Goal: Task Accomplishment & Management: Manage account settings

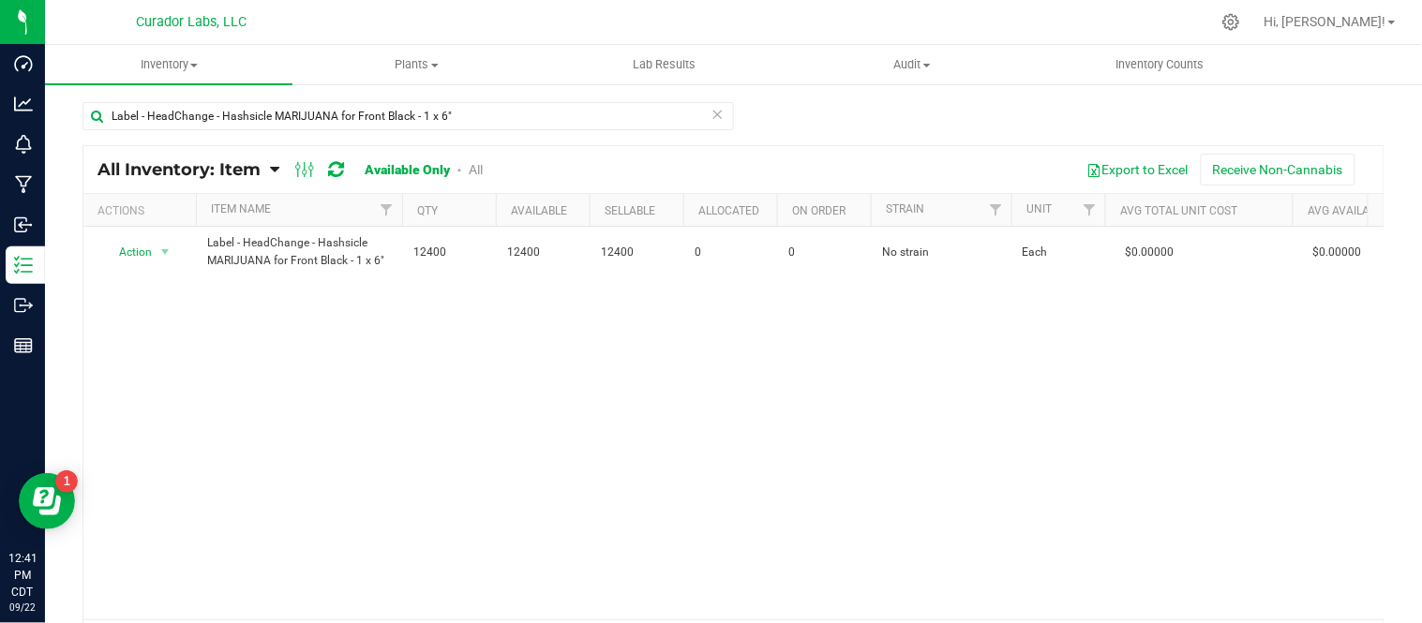
click at [716, 115] on icon at bounding box center [717, 113] width 13 height 22
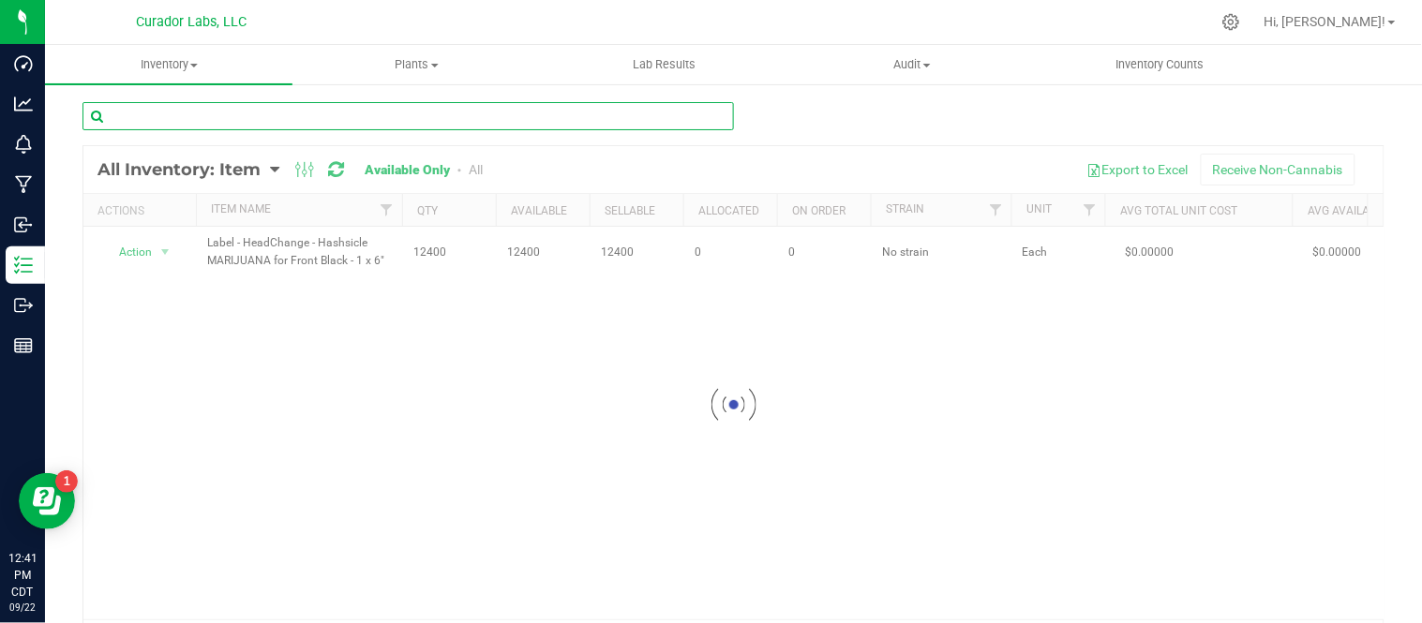
click at [557, 114] on input "text" at bounding box center [407, 116] width 651 height 28
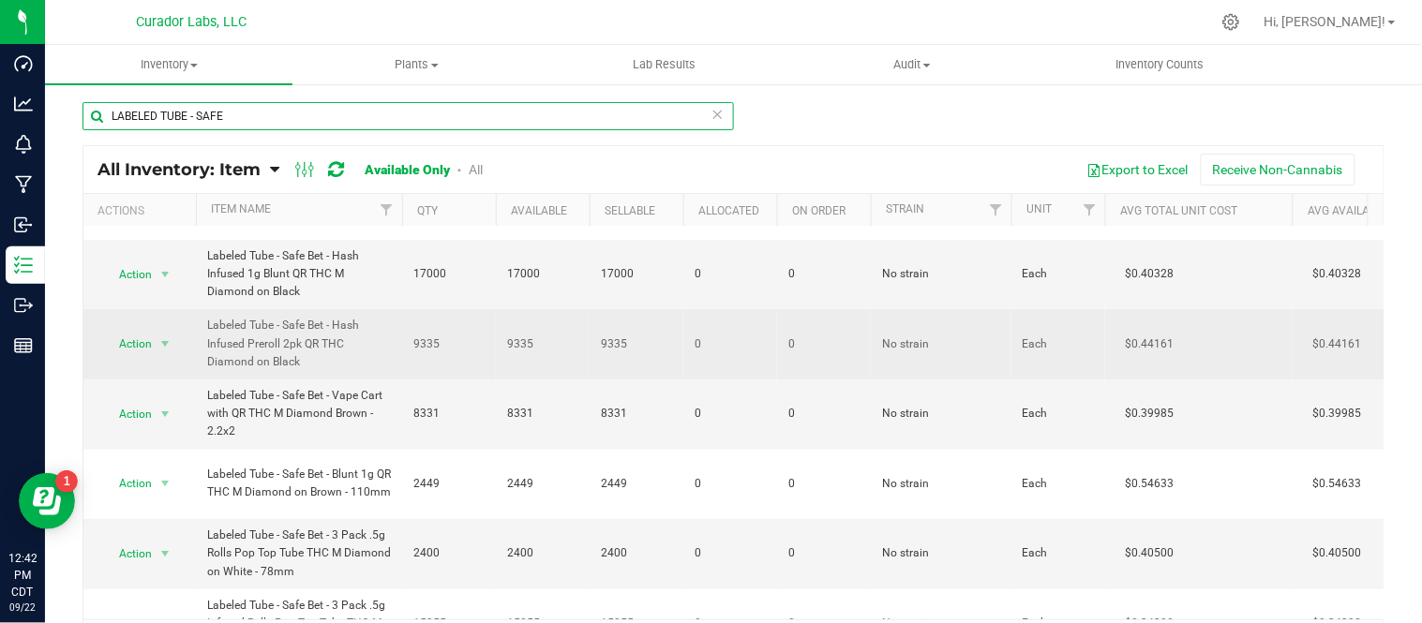
scroll to position [208, 0]
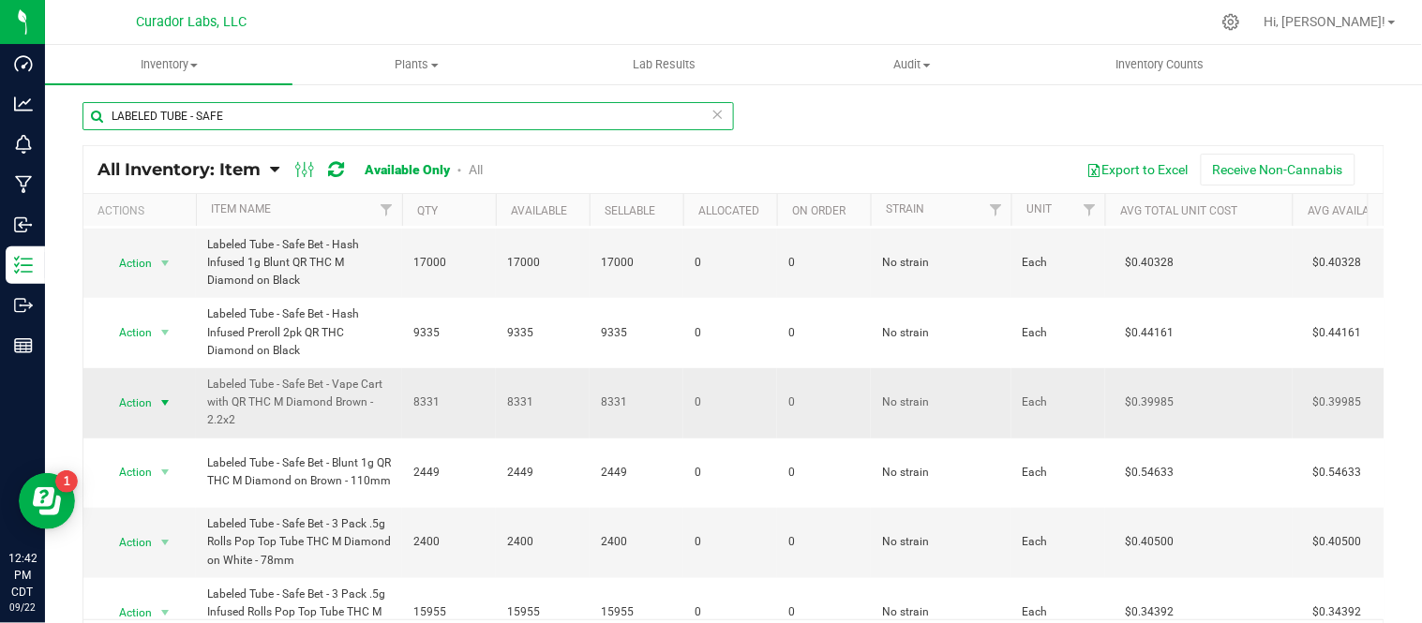
type input "LABELED TUBE - SAFE"
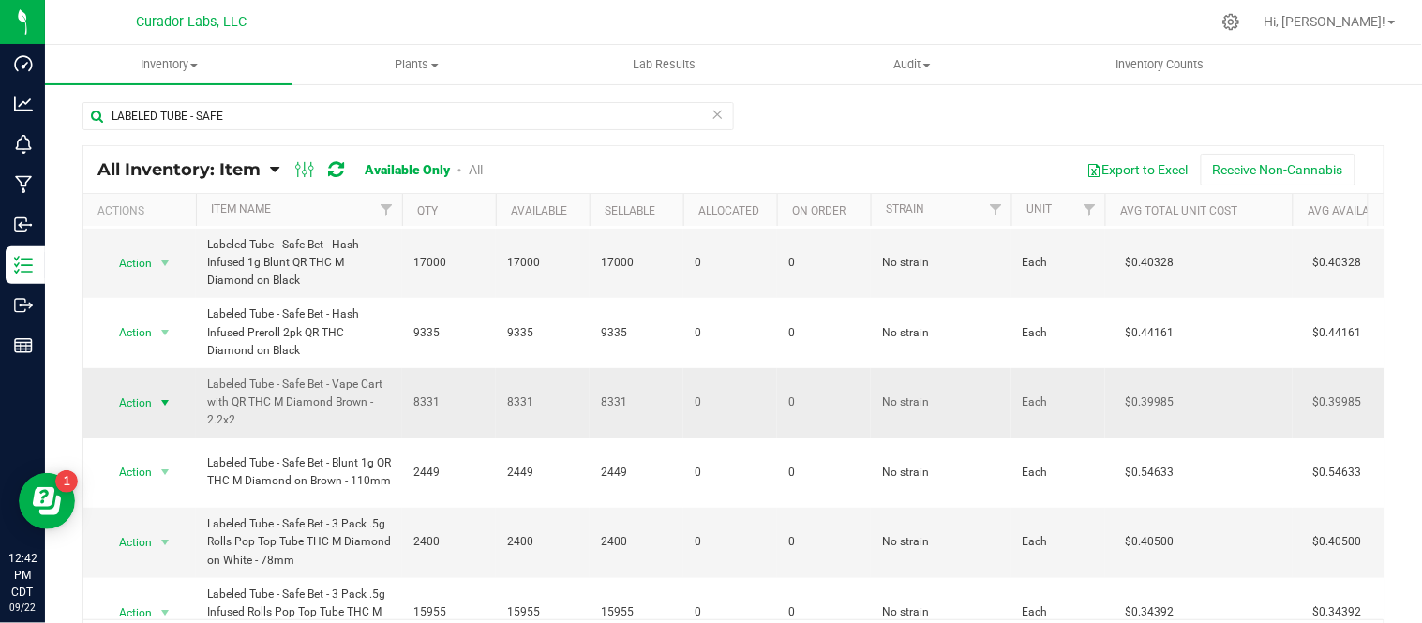
click at [170, 406] on span "select" at bounding box center [164, 402] width 15 height 15
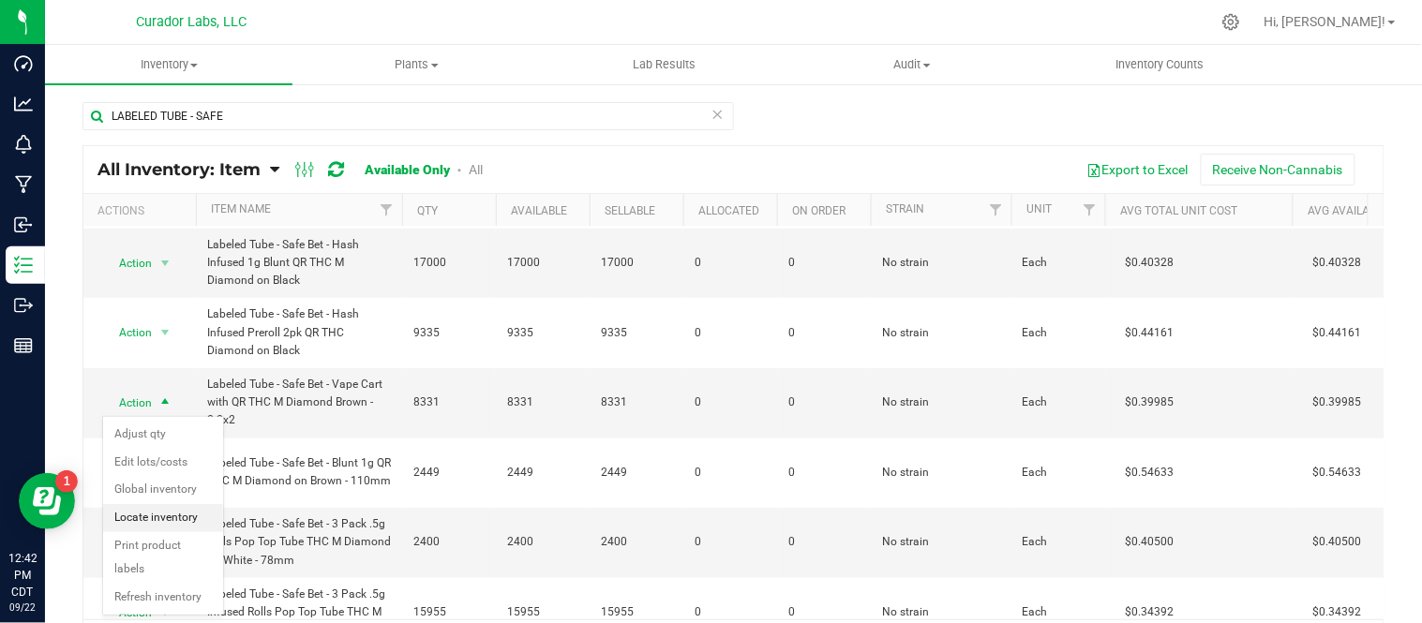
click at [188, 525] on li "Locate inventory" at bounding box center [163, 518] width 120 height 28
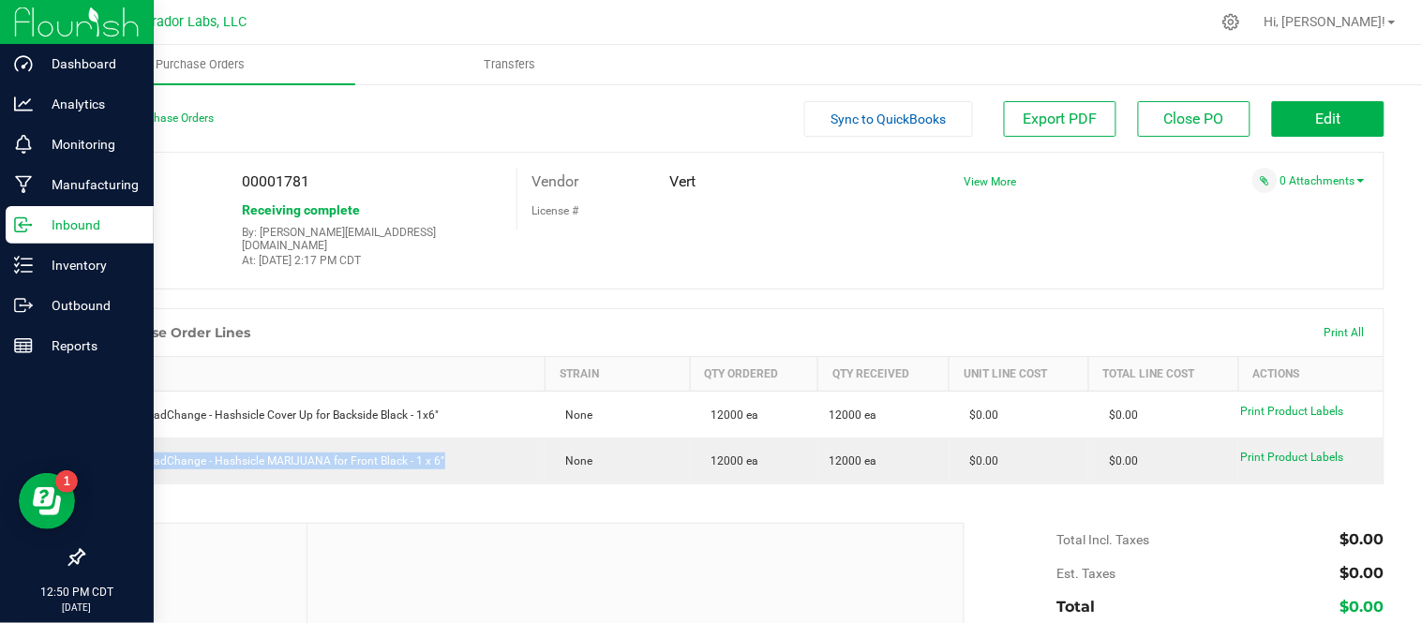
click at [73, 223] on p "Inbound" at bounding box center [89, 225] width 112 height 22
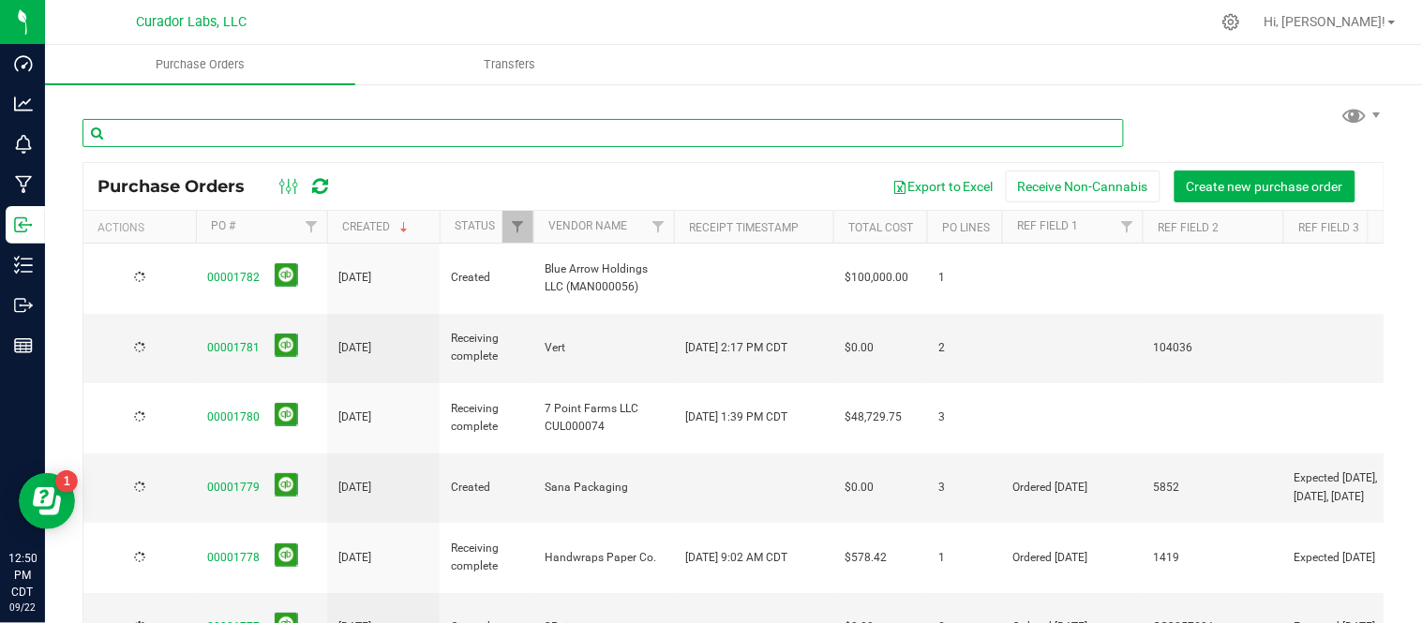
click at [306, 120] on input "text" at bounding box center [602, 133] width 1041 height 28
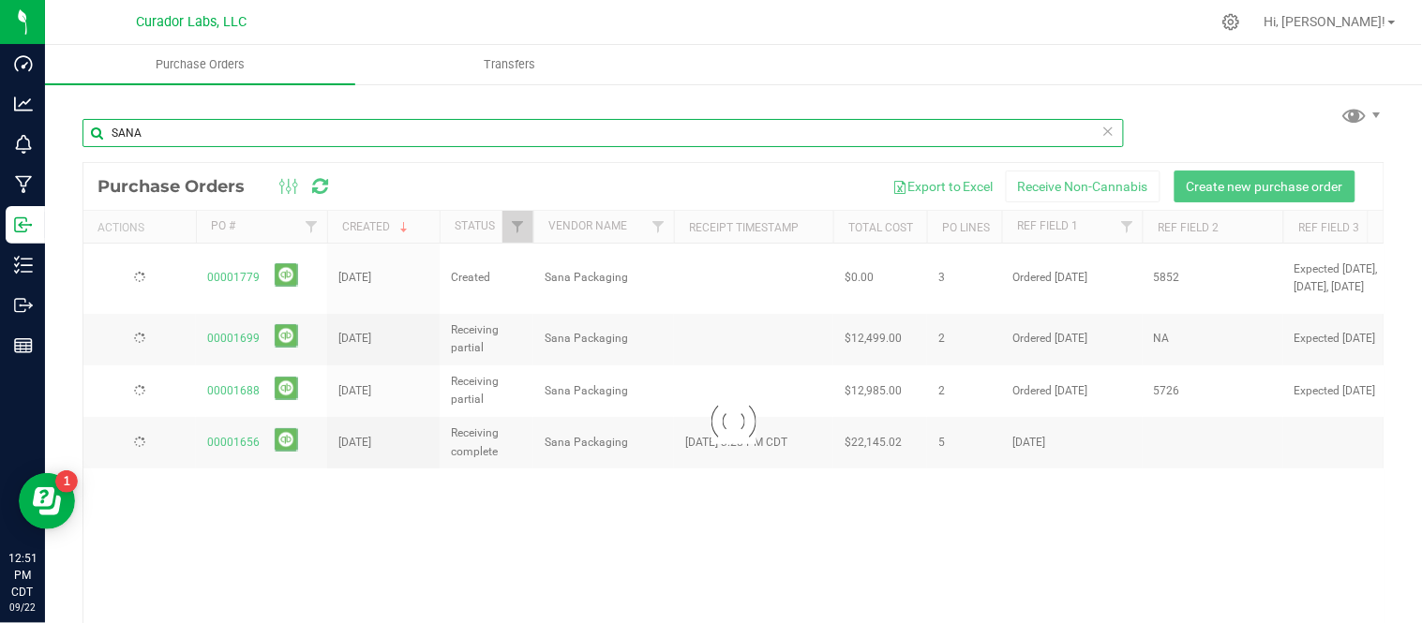
type input "SANA"
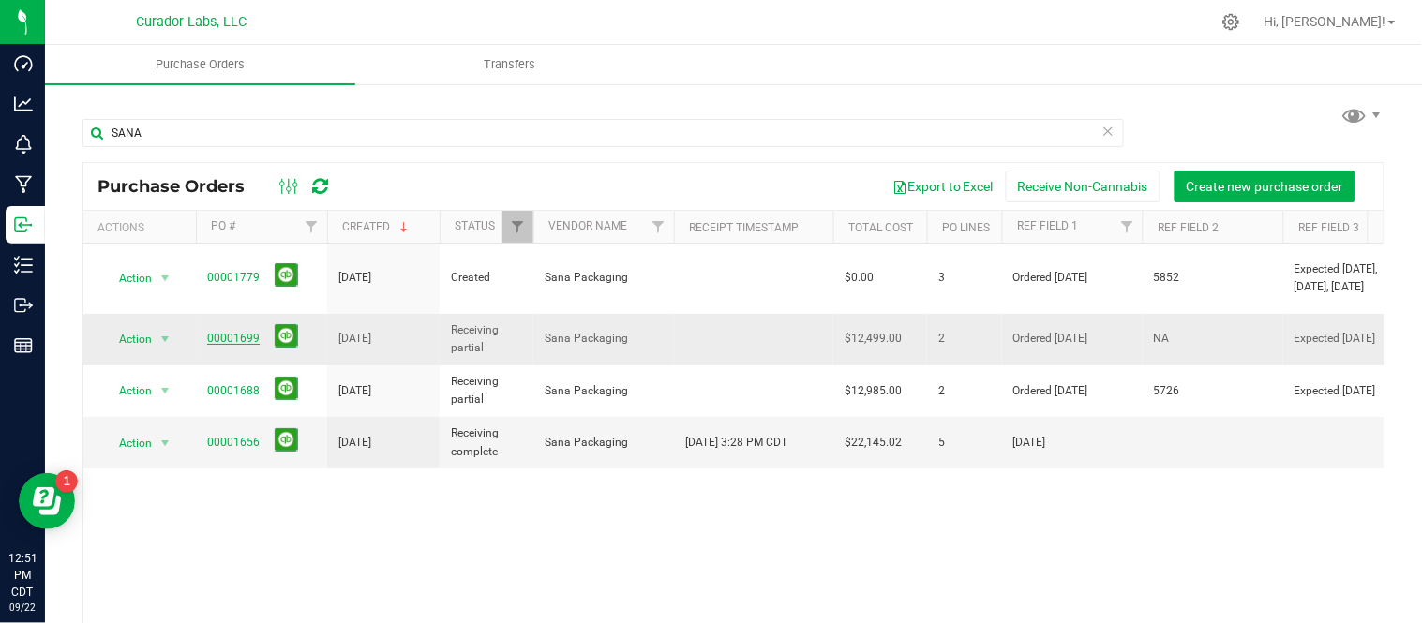
click at [232, 332] on link "00001699" at bounding box center [233, 338] width 52 height 13
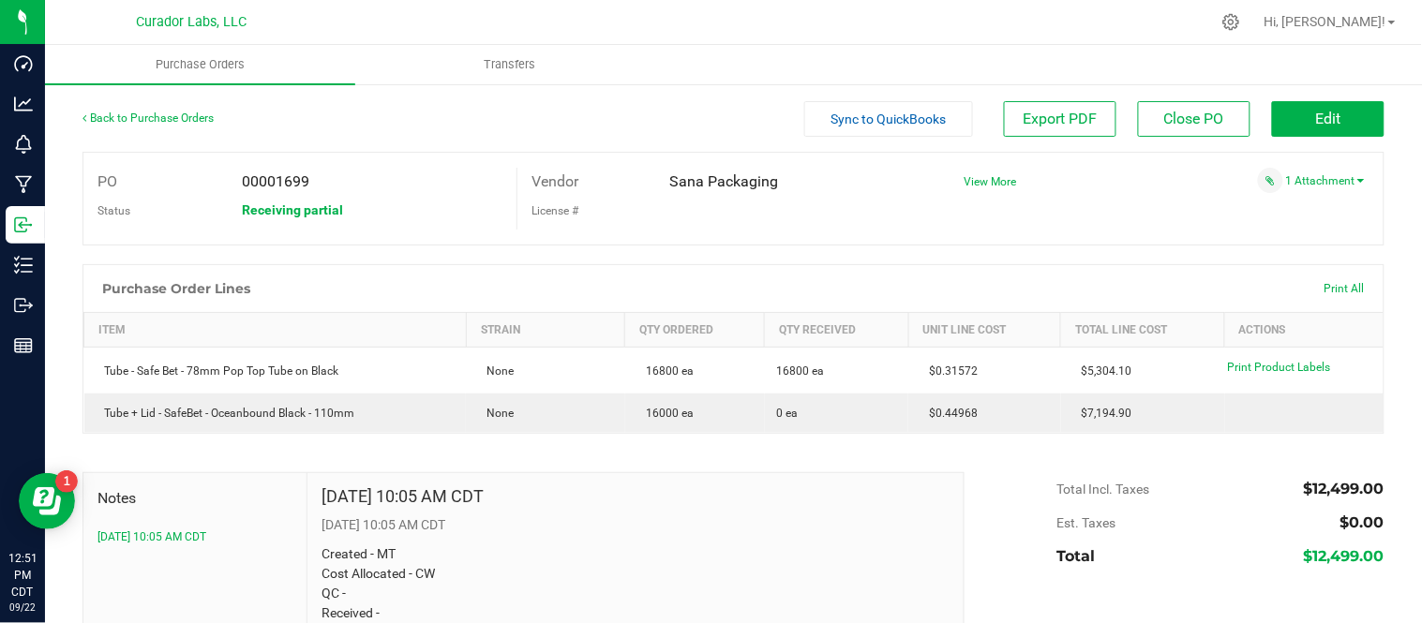
click at [91, 108] on div "Back to Purchase Orders" at bounding box center [244, 118] width 325 height 34
click at [139, 116] on link "Back to Purchase Orders" at bounding box center [147, 118] width 131 height 13
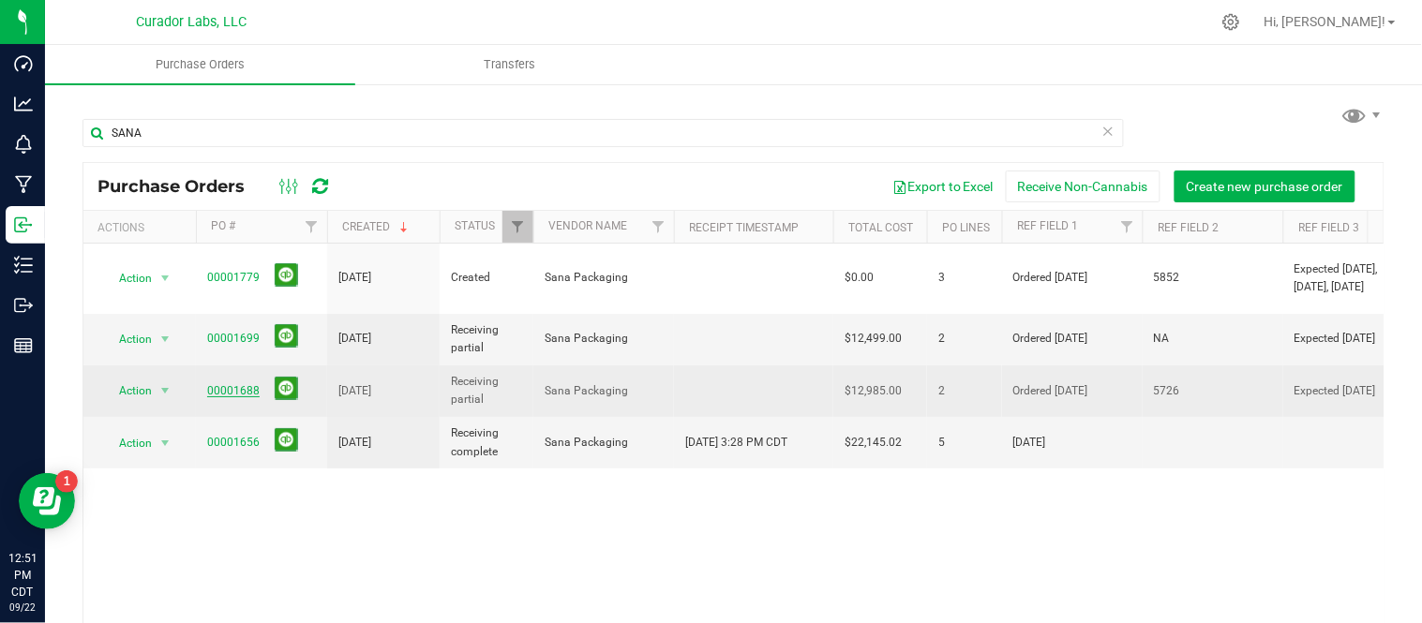
click at [242, 384] on link "00001688" at bounding box center [233, 390] width 52 height 13
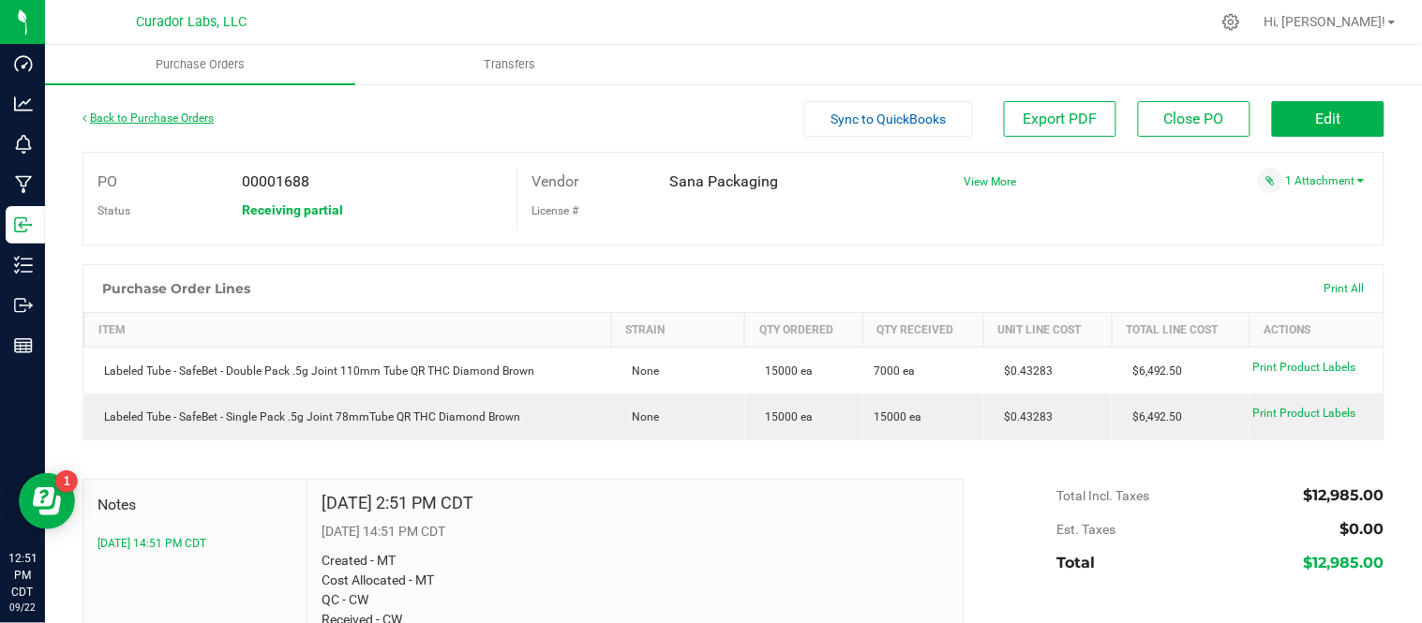
click at [138, 114] on link "Back to Purchase Orders" at bounding box center [147, 118] width 131 height 13
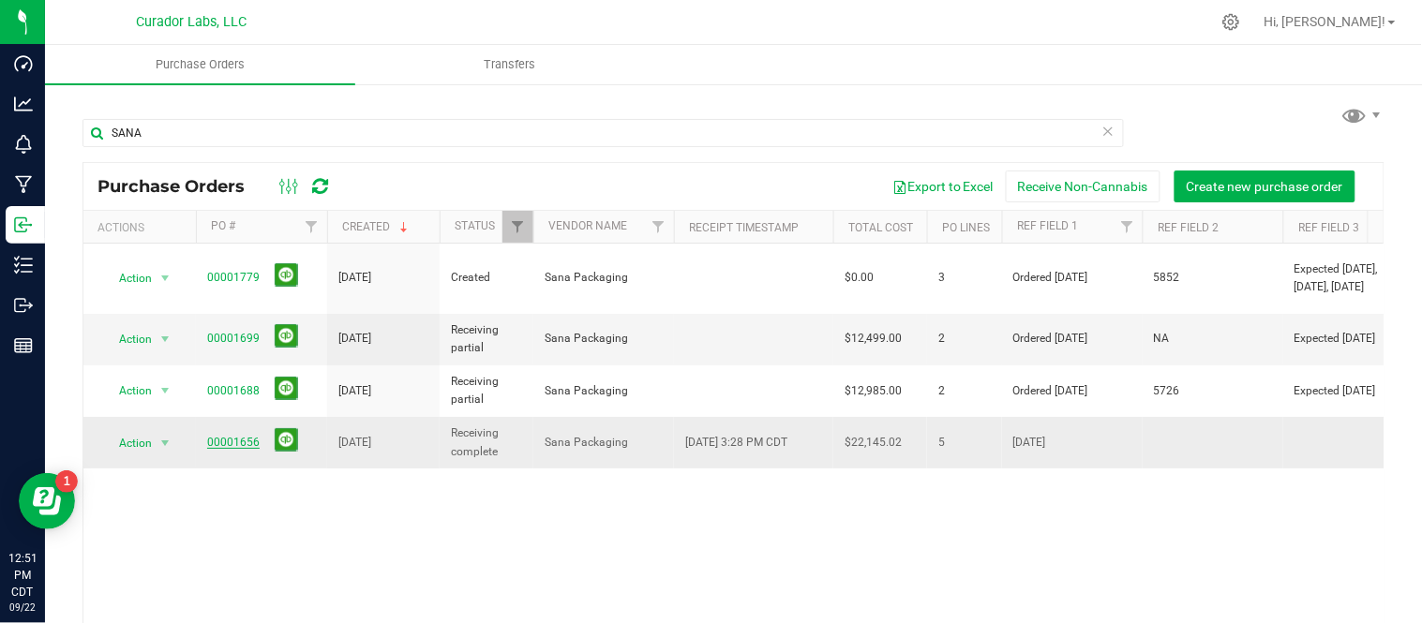
click at [231, 436] on link "00001656" at bounding box center [233, 442] width 52 height 13
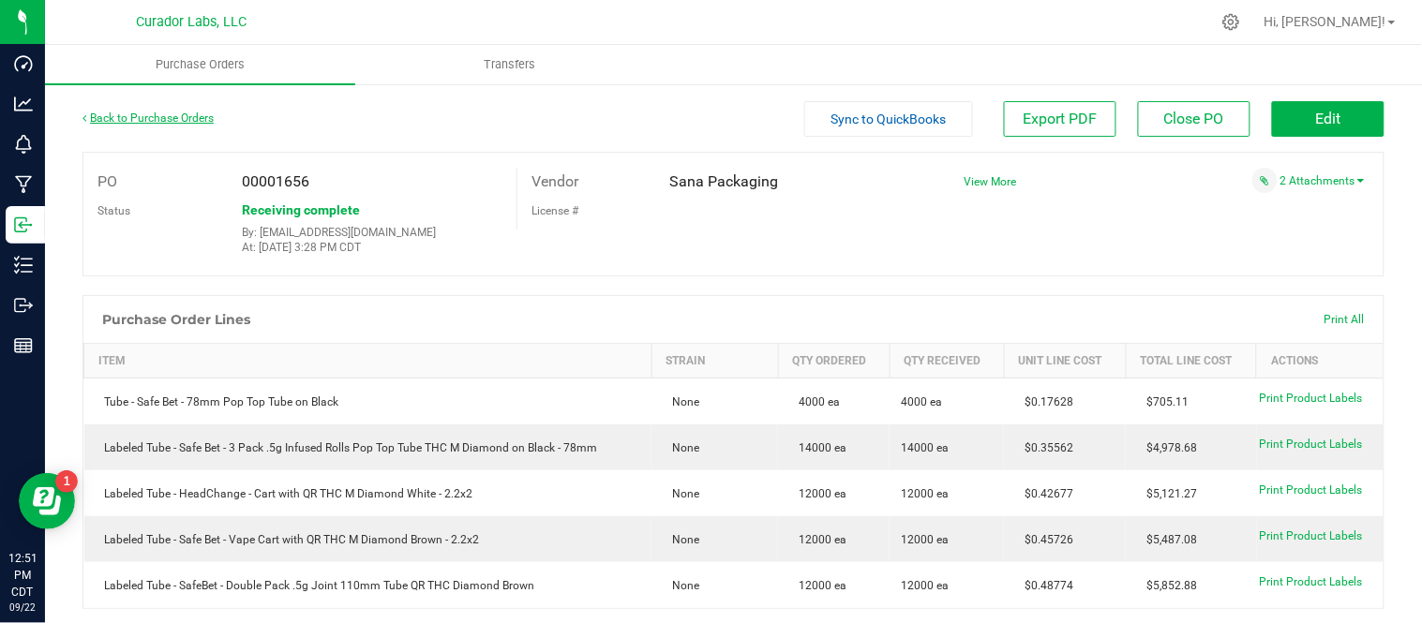
click at [117, 113] on link "Back to Purchase Orders" at bounding box center [147, 118] width 131 height 13
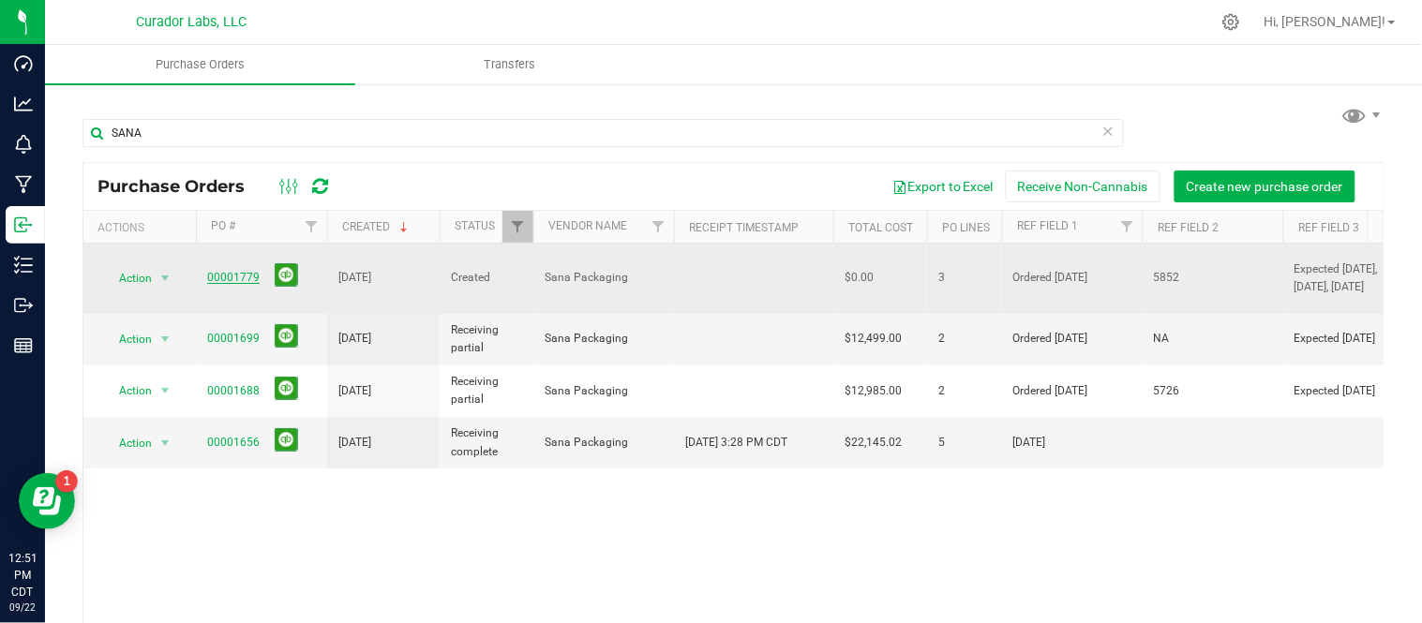
click at [230, 271] on link "00001779" at bounding box center [233, 277] width 52 height 13
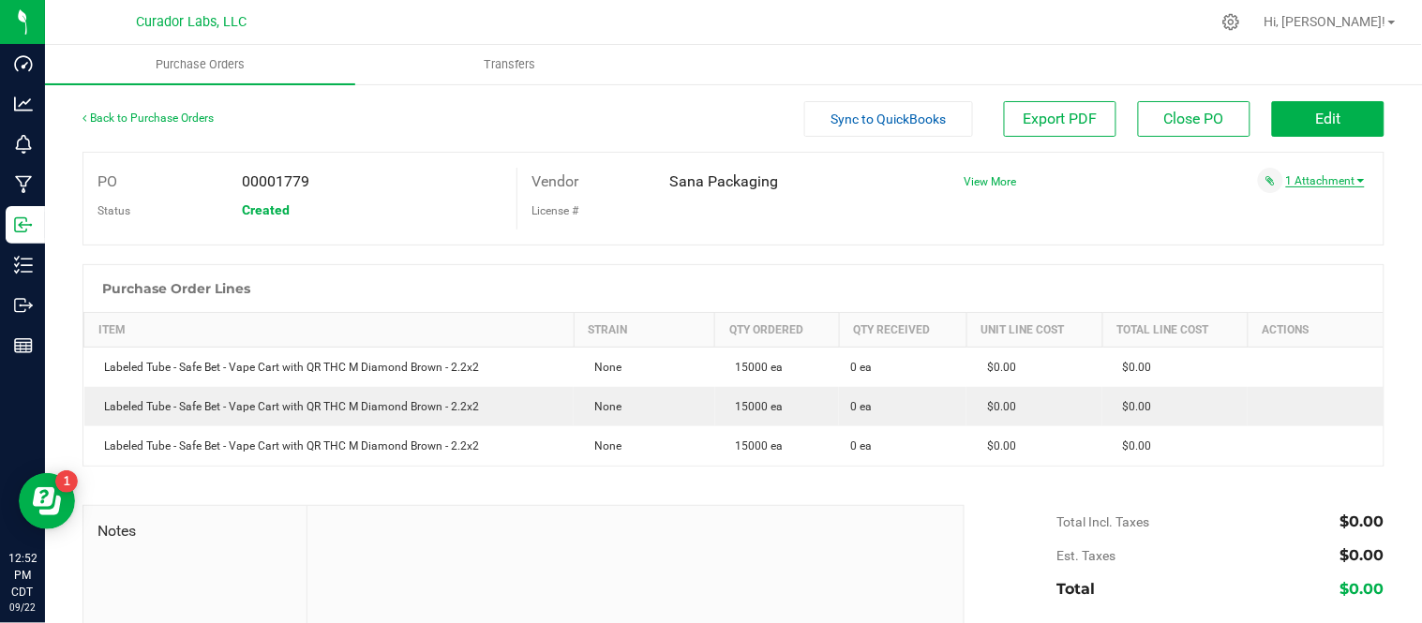
click at [1326, 185] on link "1 Attachment" at bounding box center [1325, 180] width 79 height 13
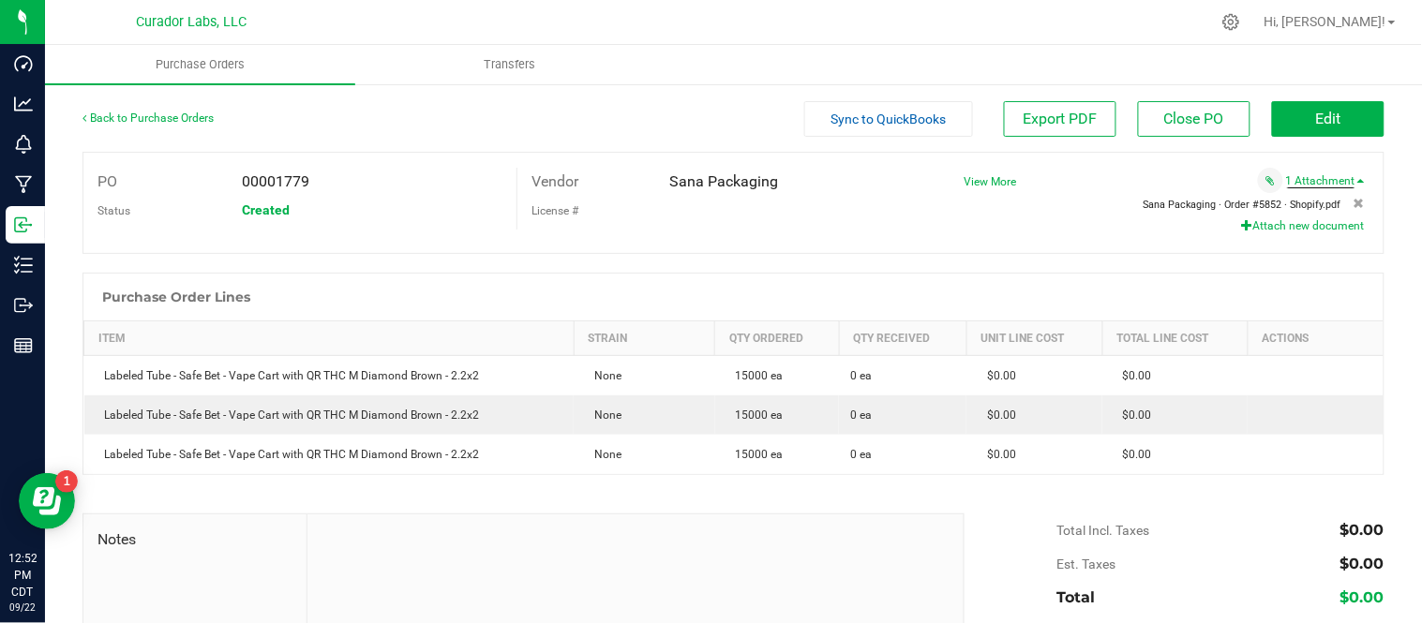
click at [1284, 202] on span "Sana Packaging · Order #5852 · Shopify.pdf" at bounding box center [1242, 205] width 198 height 12
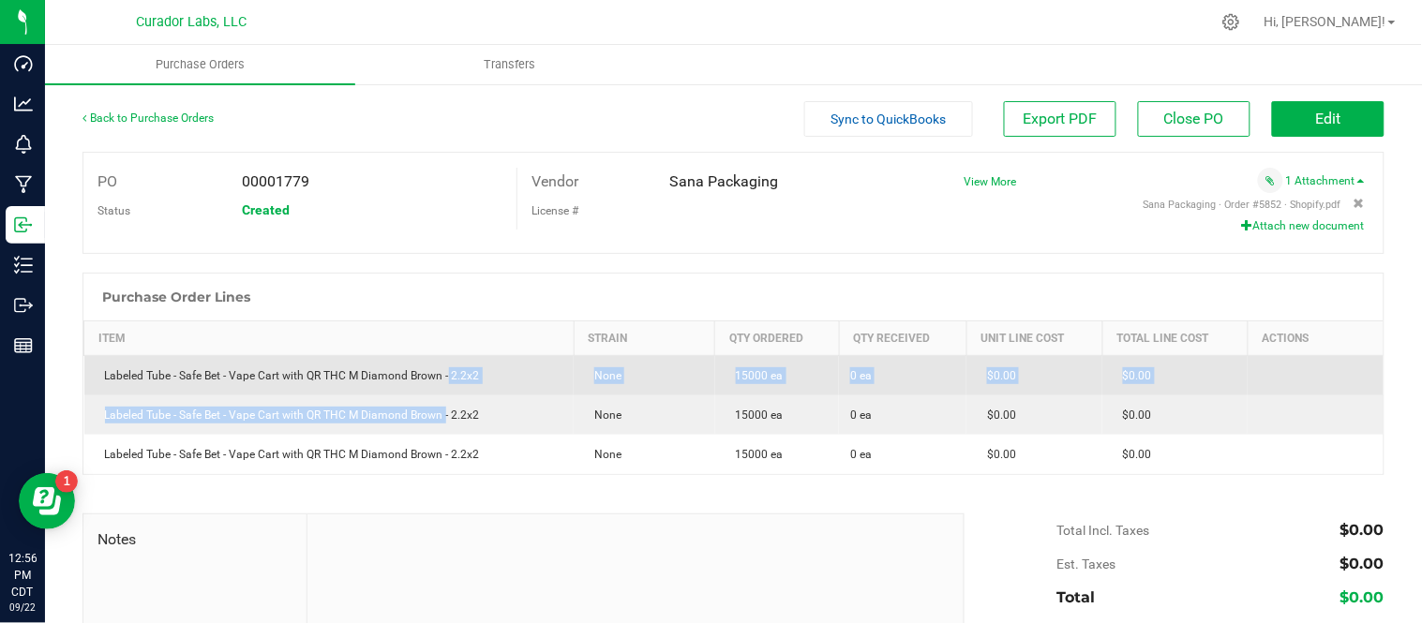
drag, startPoint x: 442, startPoint y: 397, endPoint x: 446, endPoint y: 375, distance: 22.8
click at [446, 375] on tbody "Labeled Tube - Safe Bet - Vape Cart with QR THC M Diamond Brown - 2.2x2 None 15…" at bounding box center [734, 415] width 1300 height 119
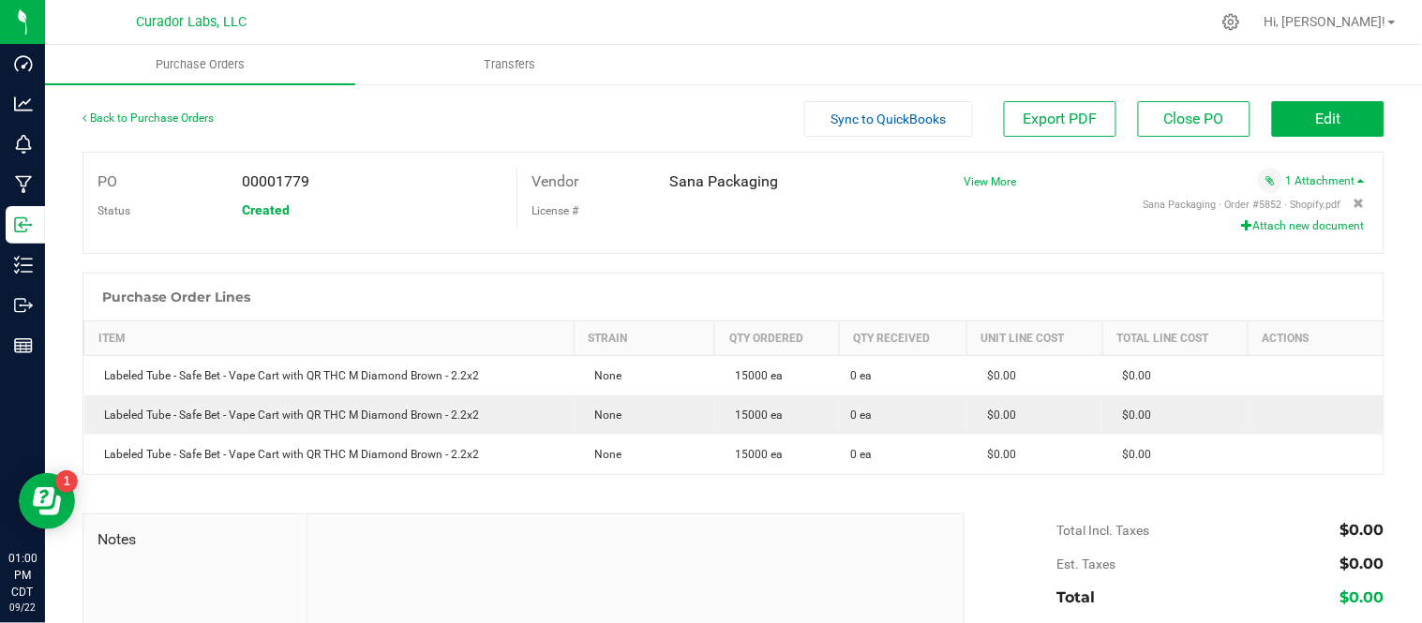
click at [757, 246] on div "PO 00001779 Status Created Vendor Sana Packaging License # View More" at bounding box center [733, 203] width 1302 height 102
click at [1316, 123] on span "Edit" at bounding box center [1328, 119] width 25 height 18
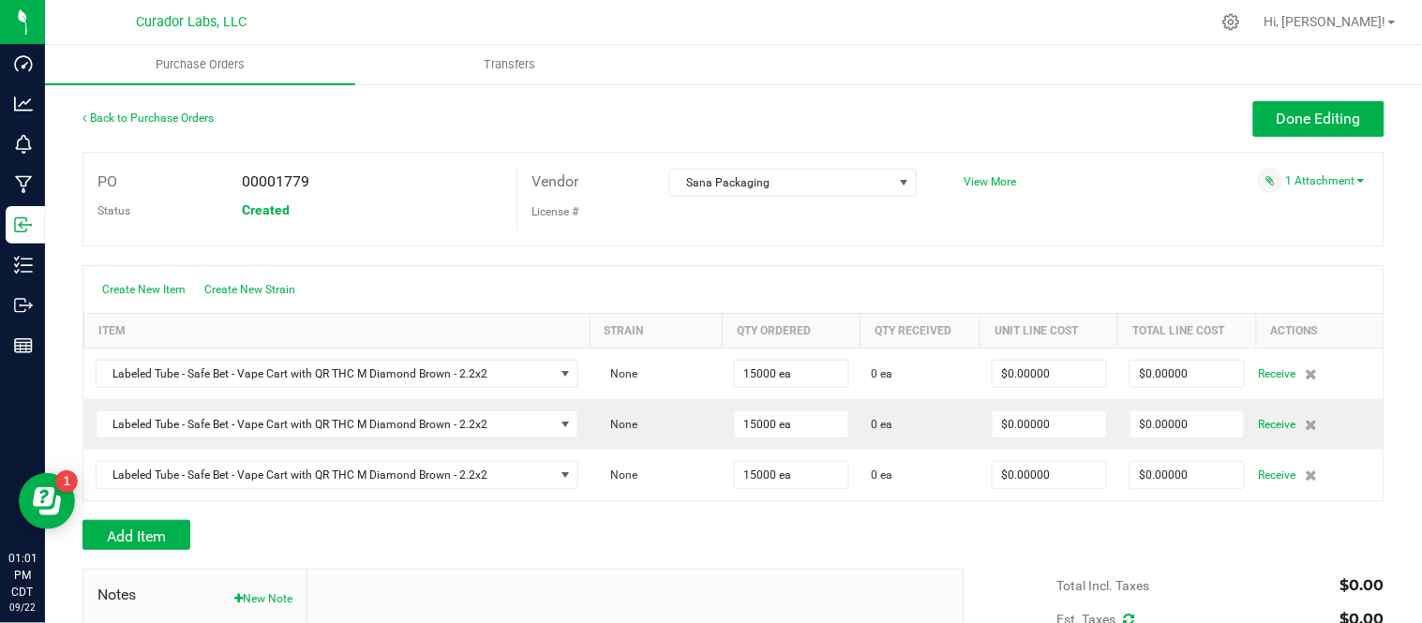
scroll to position [104, 0]
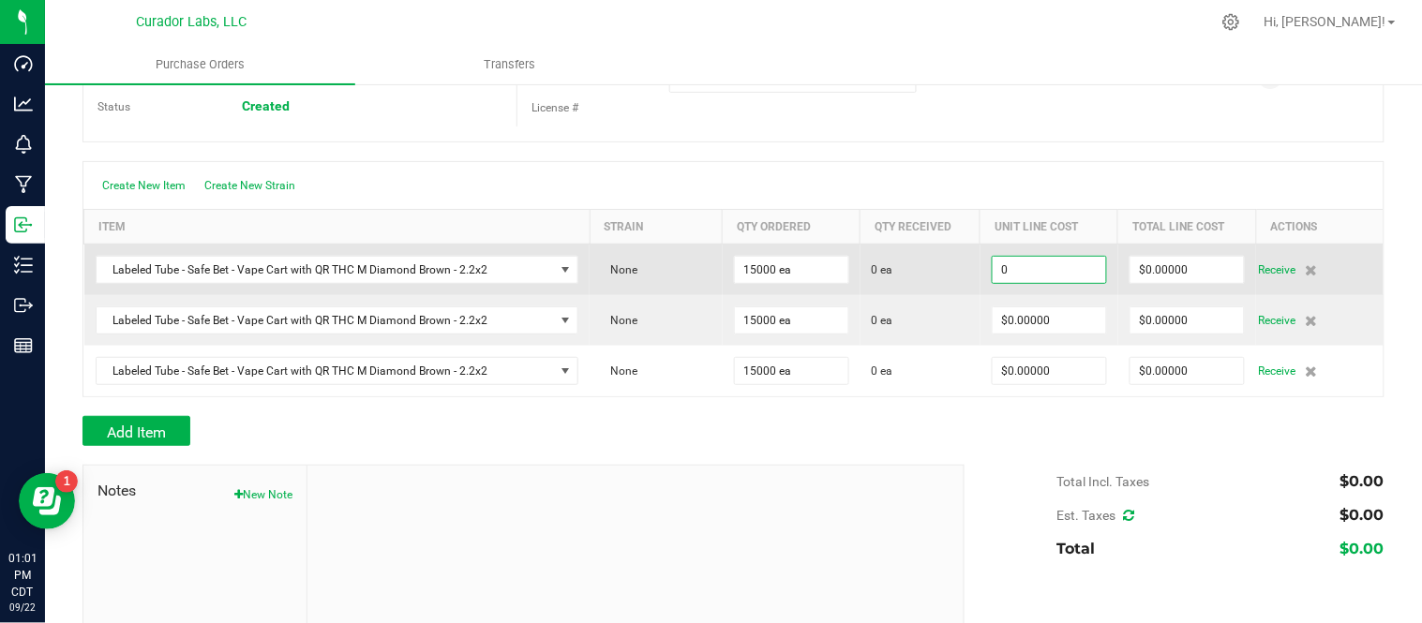
click at [1052, 269] on input "0" at bounding box center [1048, 270] width 113 height 26
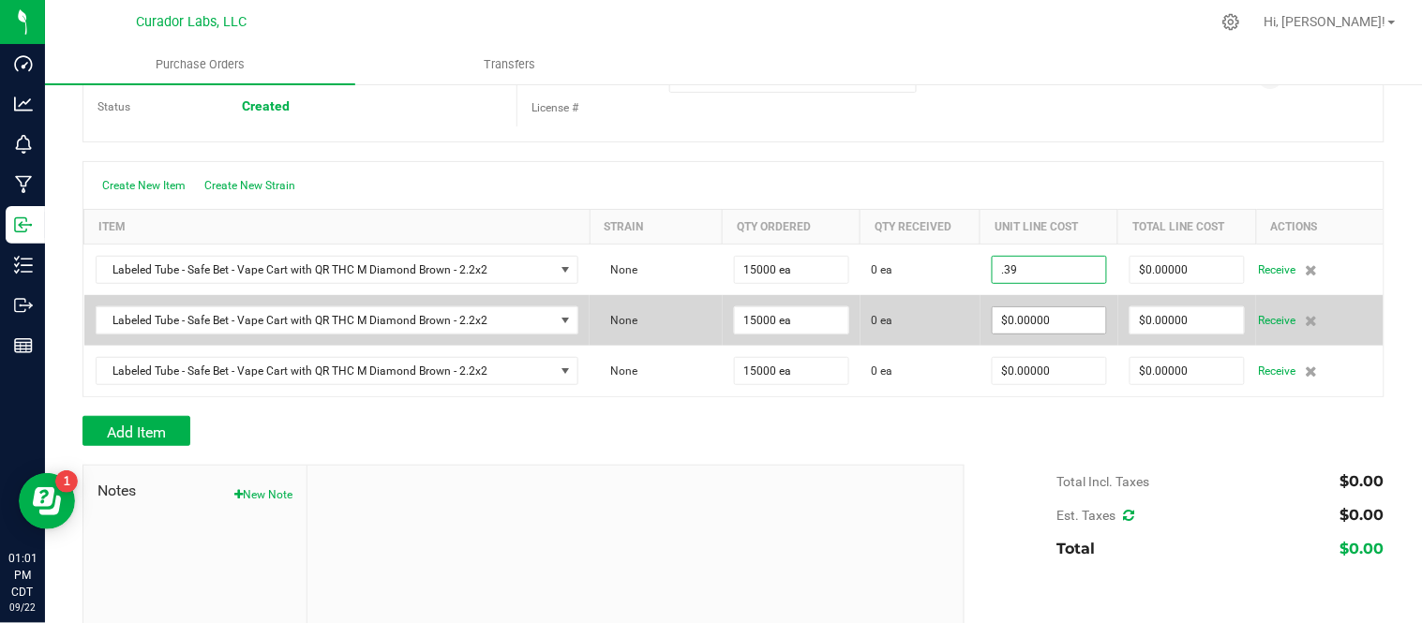
type input "$0.39000"
type input "0"
click at [1061, 319] on input "0" at bounding box center [1048, 320] width 113 height 26
type input "15000"
type input "$5,850.00000"
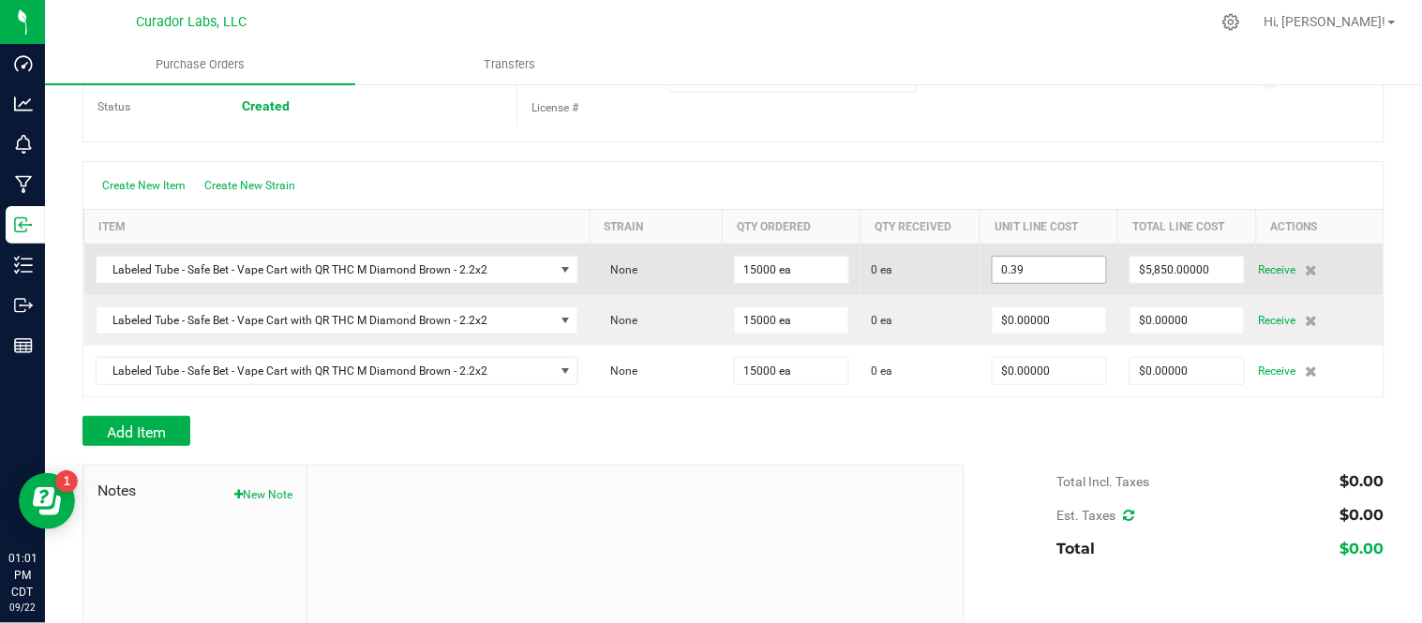
click at [1047, 269] on input "0.39" at bounding box center [1048, 270] width 113 height 26
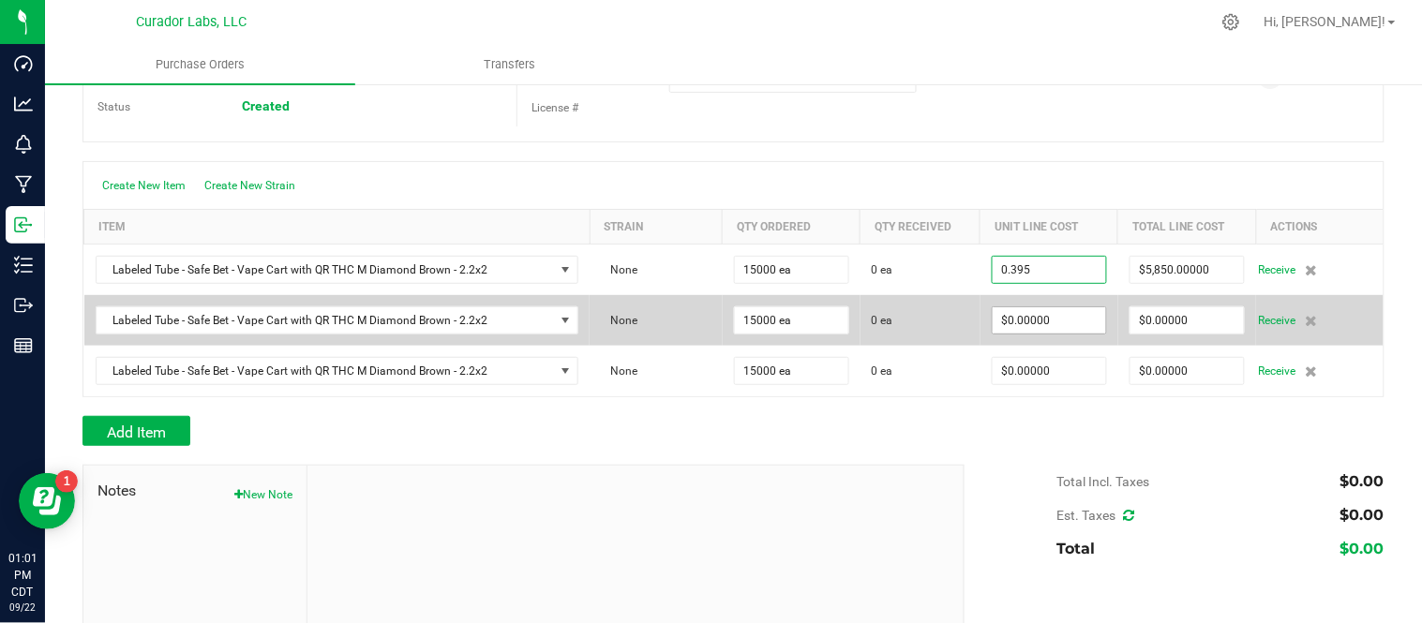
type input "$0.39500"
type input "0"
click at [1050, 329] on input "0" at bounding box center [1048, 320] width 113 height 26
type input "15000"
type input "$5,925.00000"
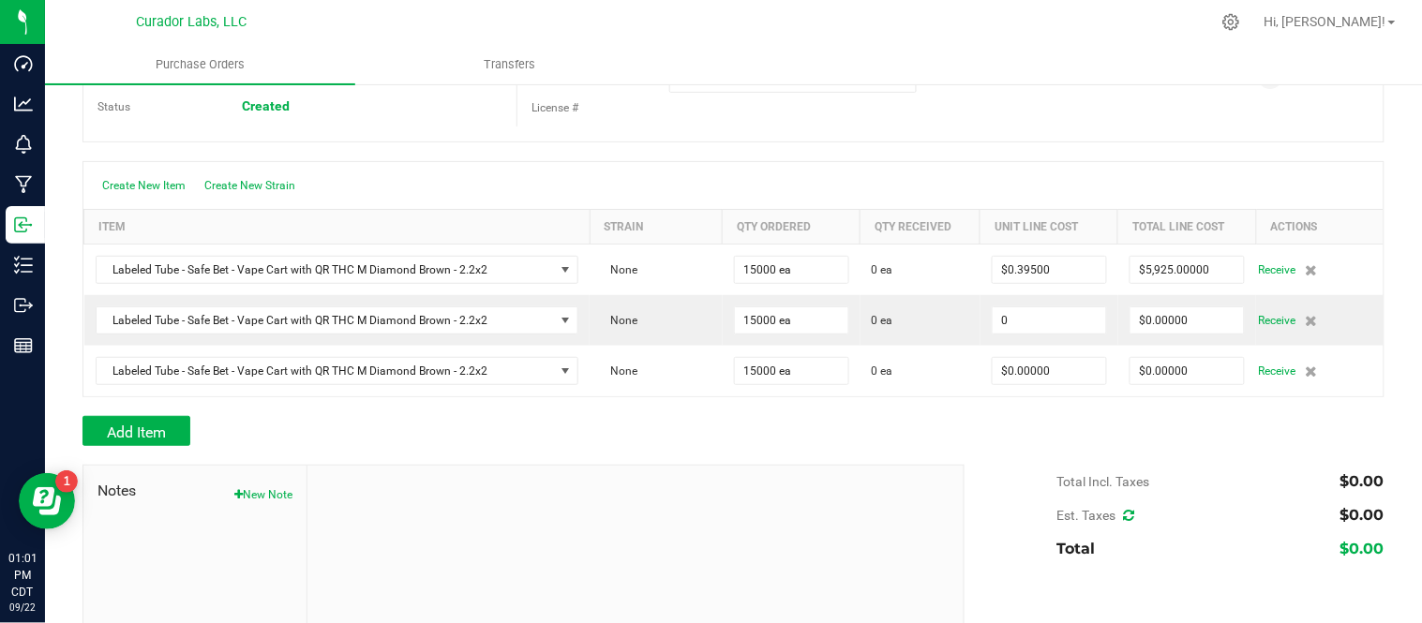
click at [1050, 329] on input "0" at bounding box center [1048, 320] width 113 height 26
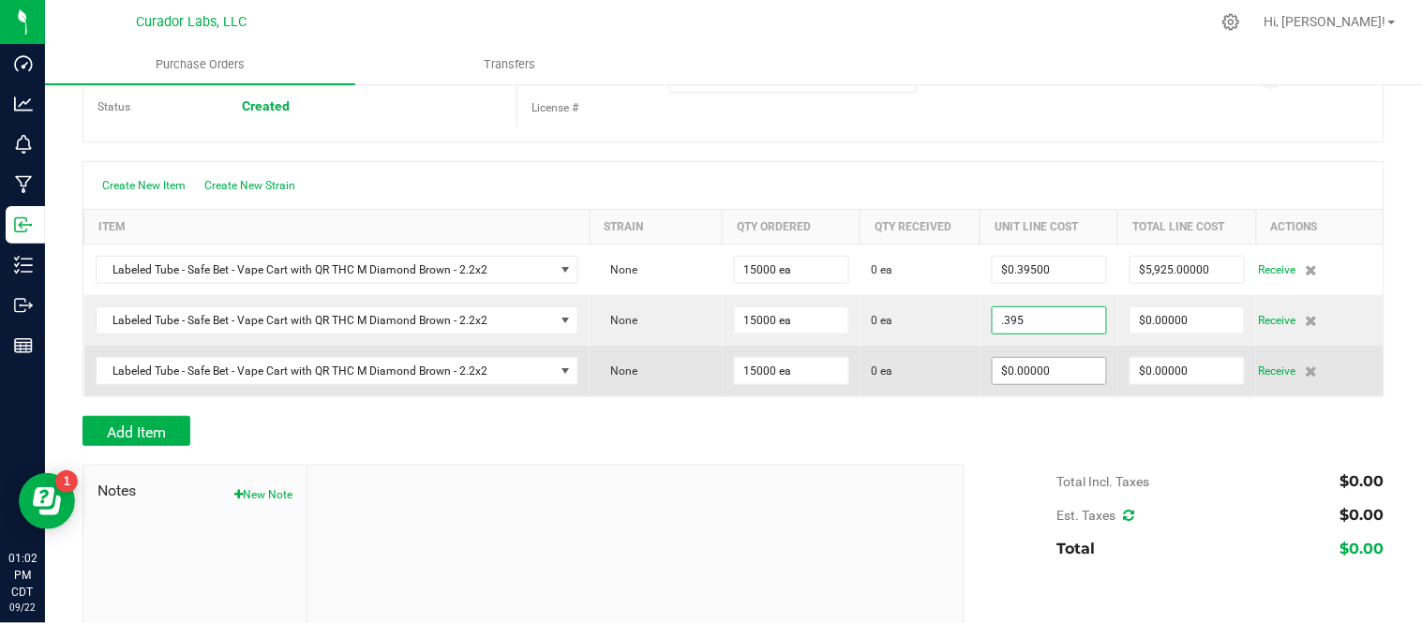
type input "$0.39500"
type input "0"
click at [1046, 363] on input "0" at bounding box center [1048, 371] width 113 height 26
type input "15000"
type input "$5,925.00000"
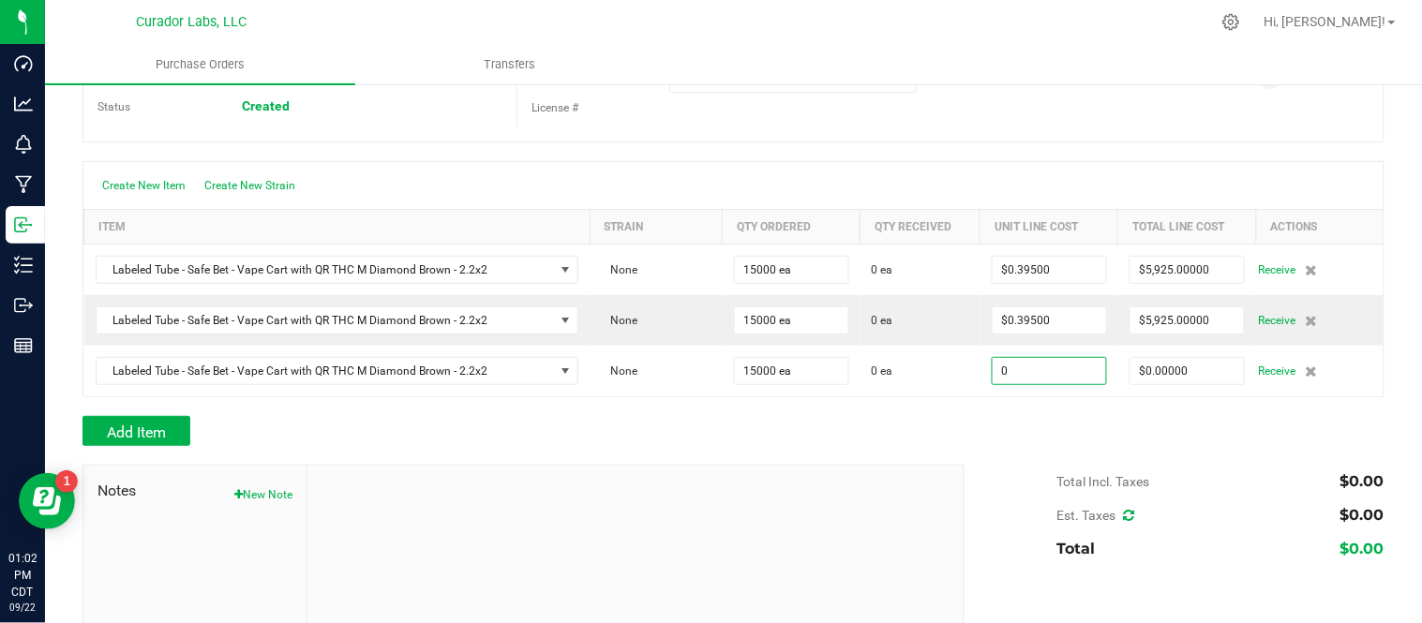
click at [1046, 363] on input "0" at bounding box center [1048, 371] width 113 height 26
type input "$0.39500"
click at [1010, 431] on div "Add Item" at bounding box center [733, 431] width 1302 height 30
type input "15000"
type input "$5,925.00000"
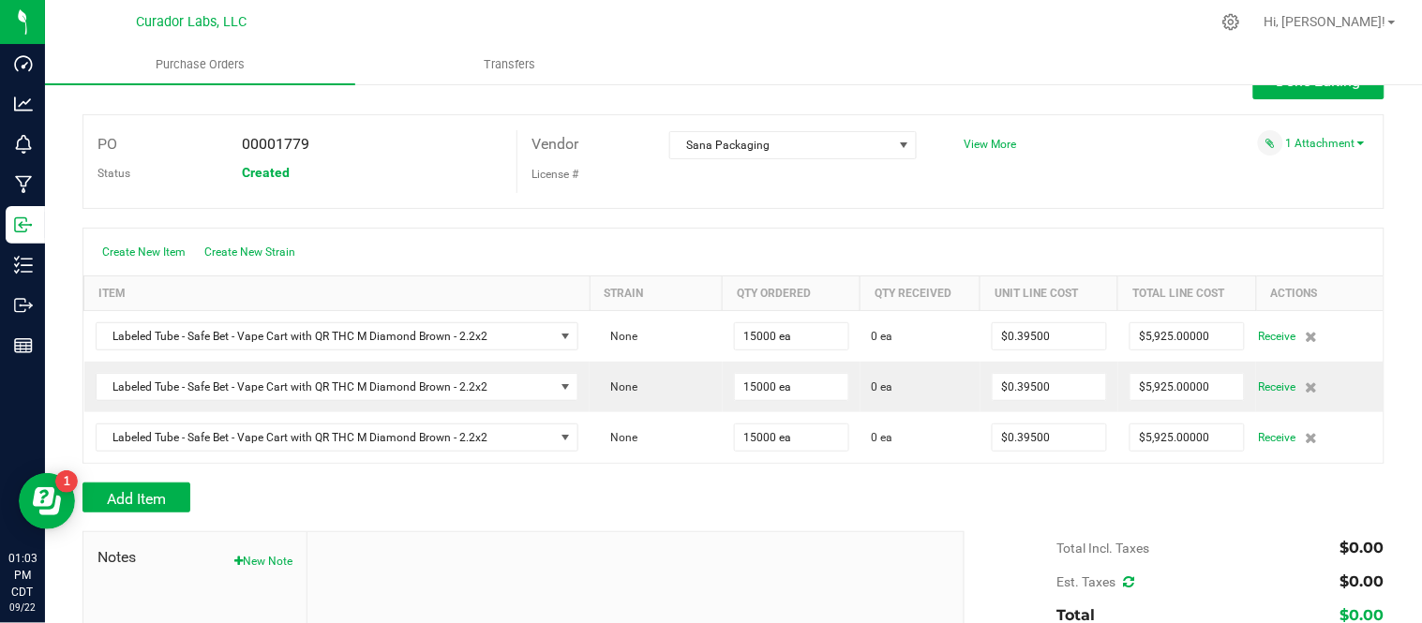
scroll to position [0, 0]
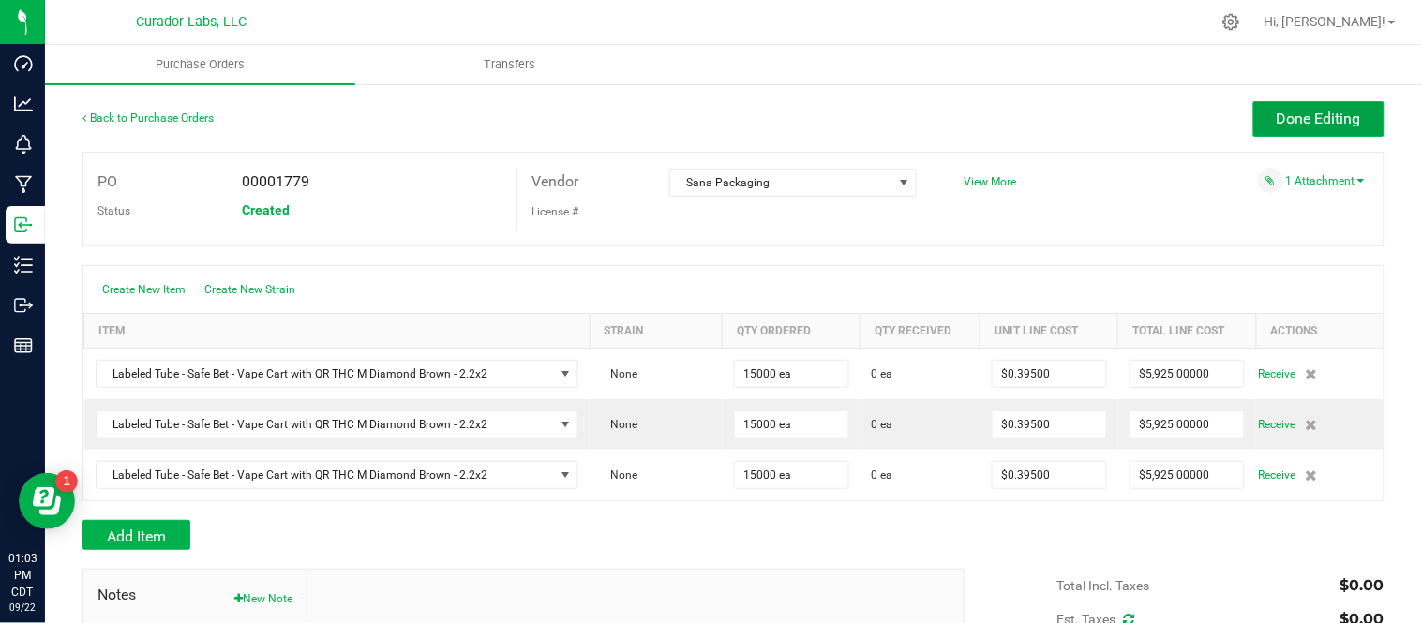
click at [1280, 118] on span "Done Editing" at bounding box center [1318, 119] width 84 height 18
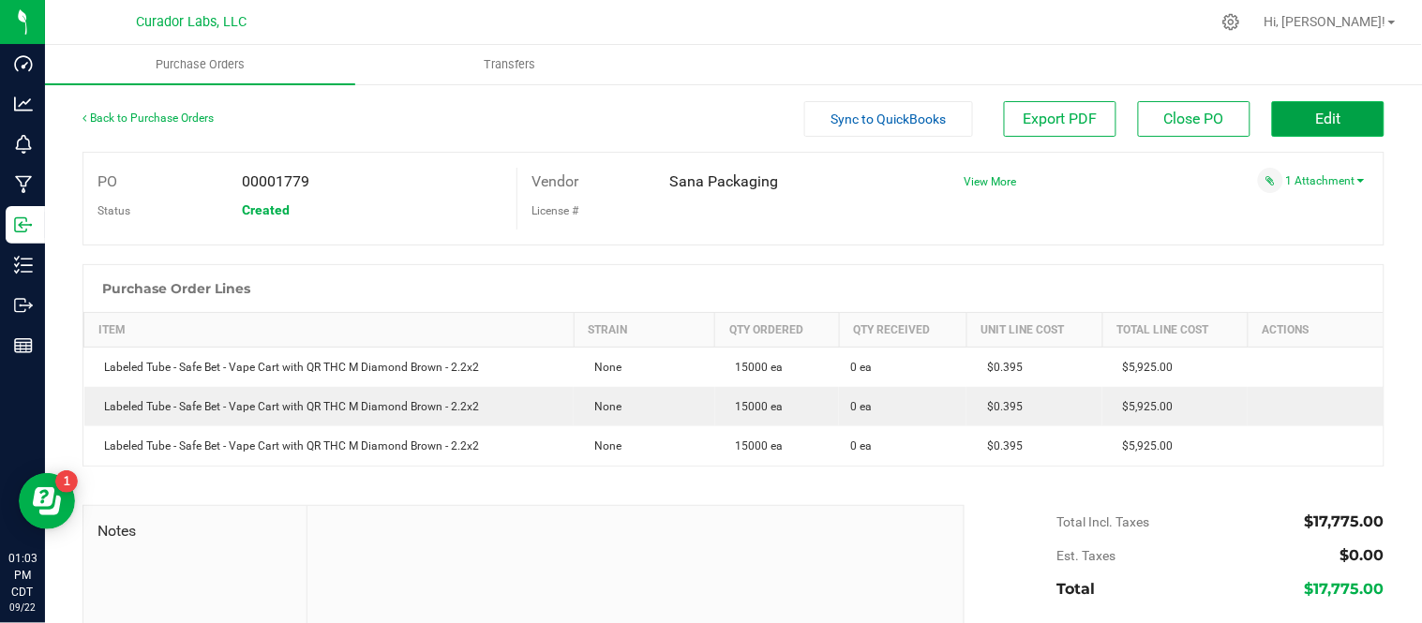
click at [1312, 132] on button "Edit" at bounding box center [1328, 119] width 112 height 36
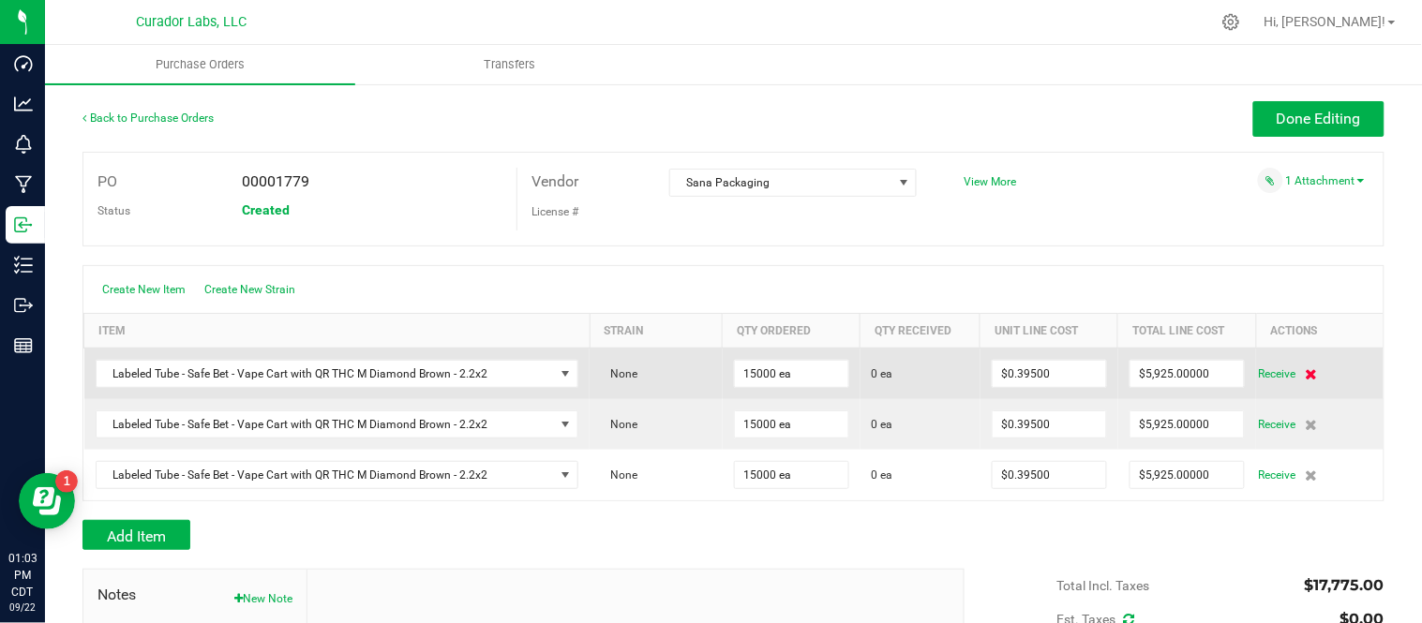
scroll to position [104, 0]
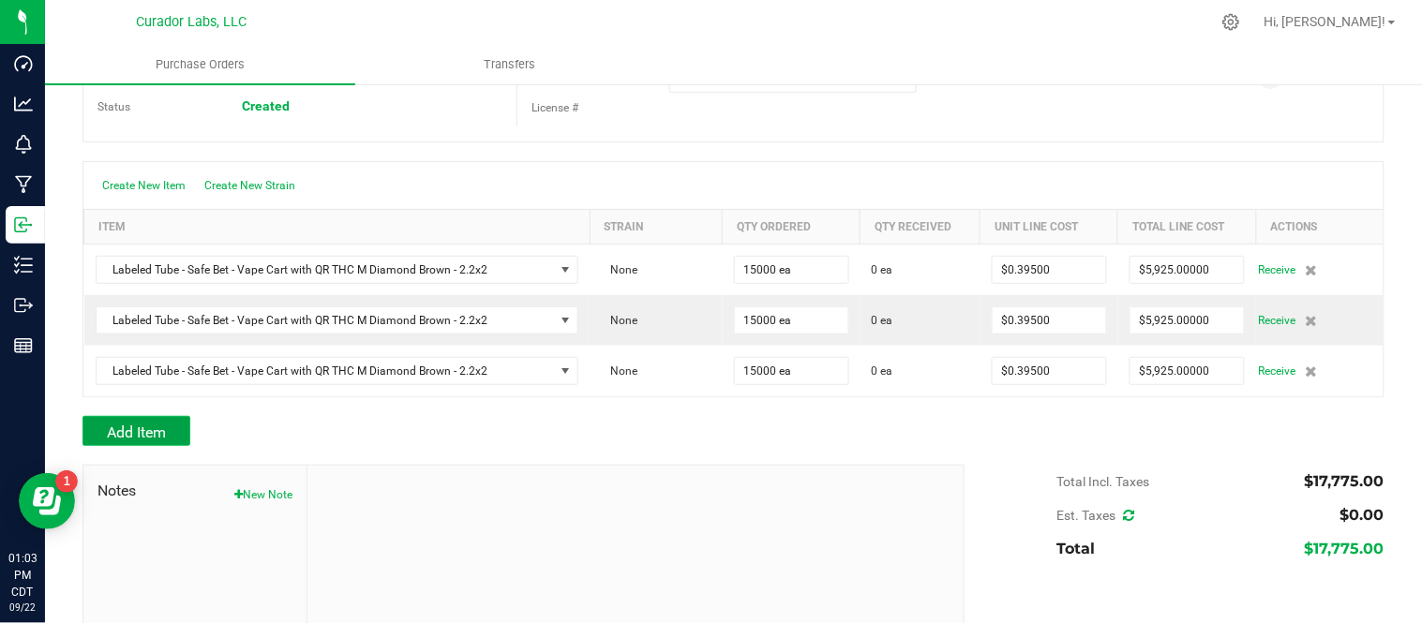
click at [172, 431] on button "Add Item" at bounding box center [136, 431] width 108 height 30
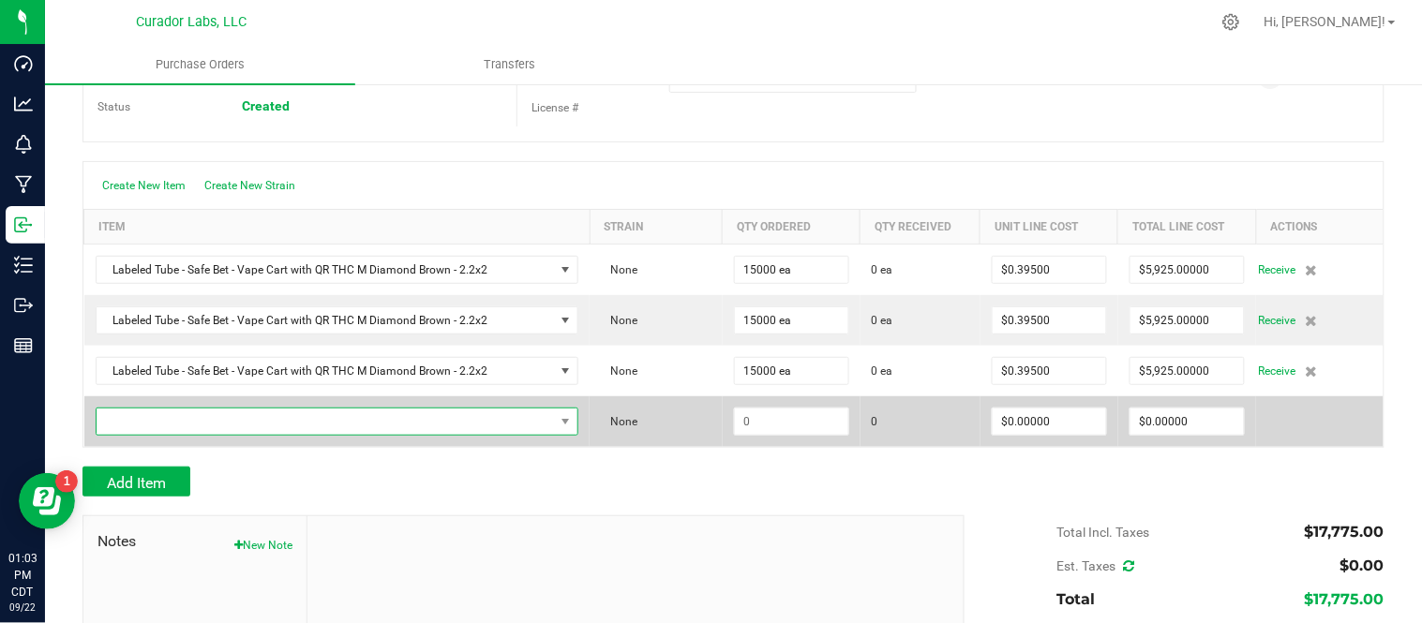
click at [292, 436] on span "NO DATA FOUND" at bounding box center [338, 422] width 484 height 28
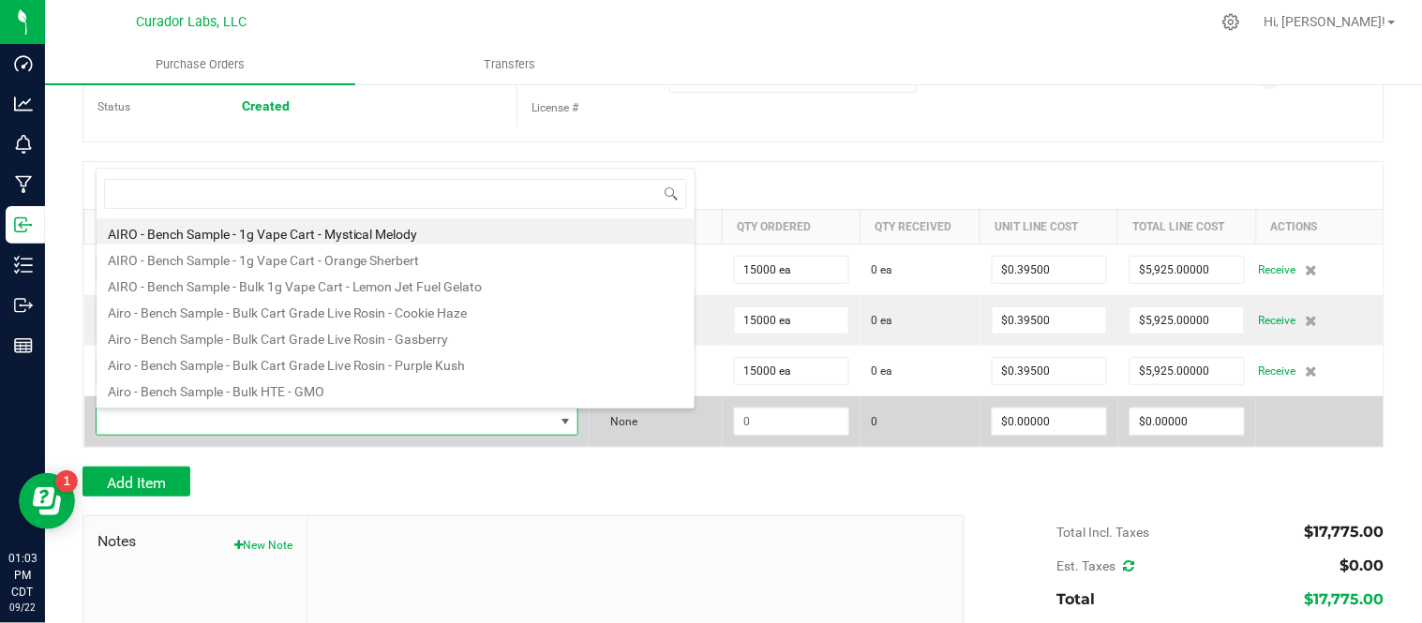
scroll to position [28, 470]
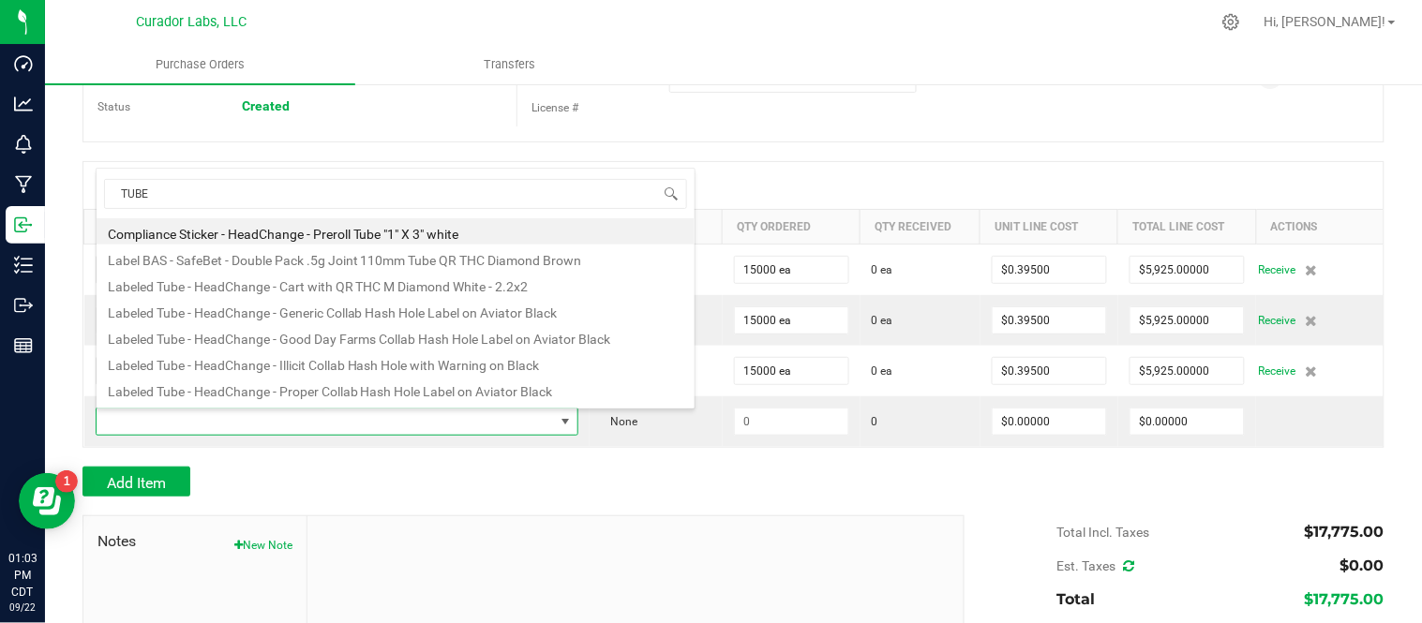
type input "TUBE"
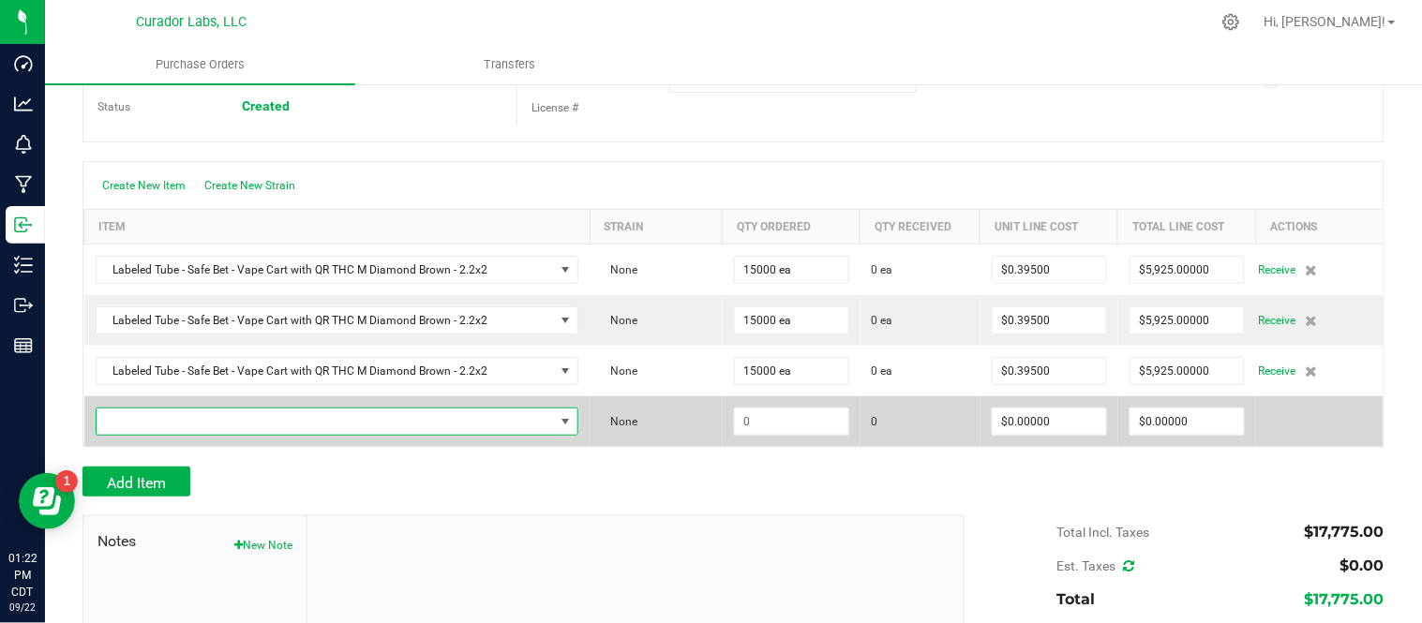
click at [465, 423] on span "NO DATA FOUND" at bounding box center [326, 422] width 458 height 26
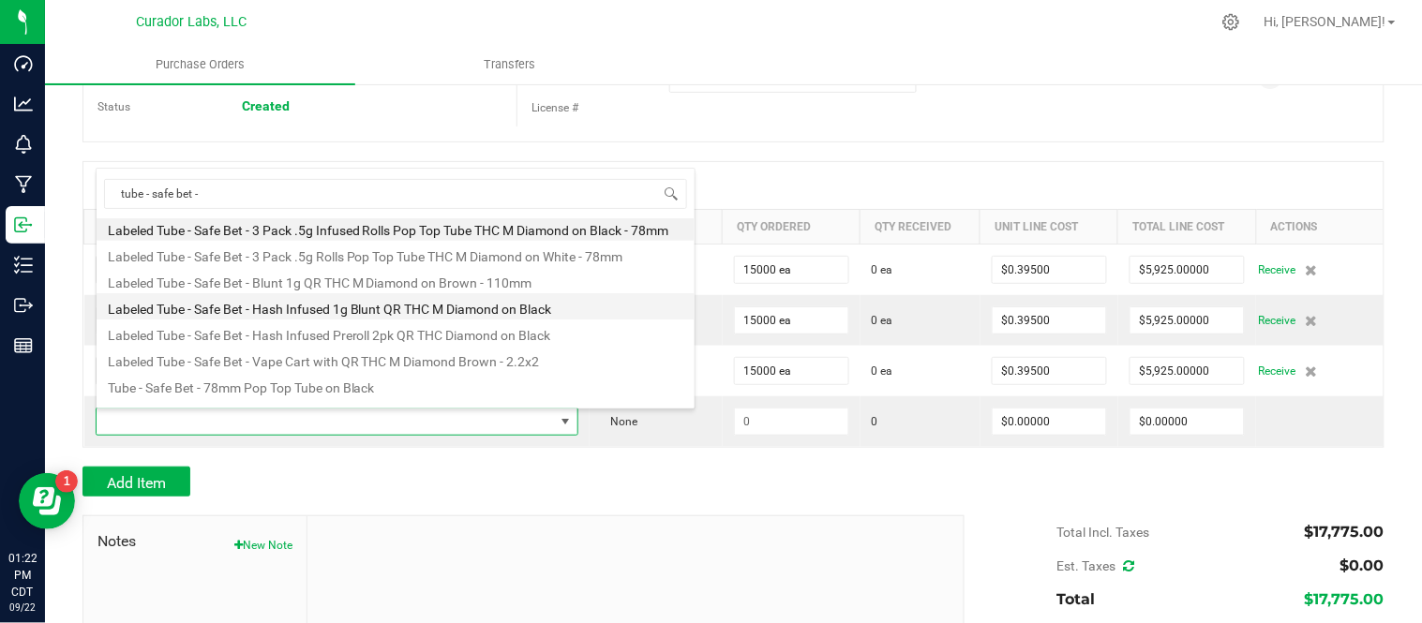
scroll to position [0, 0]
type input "t"
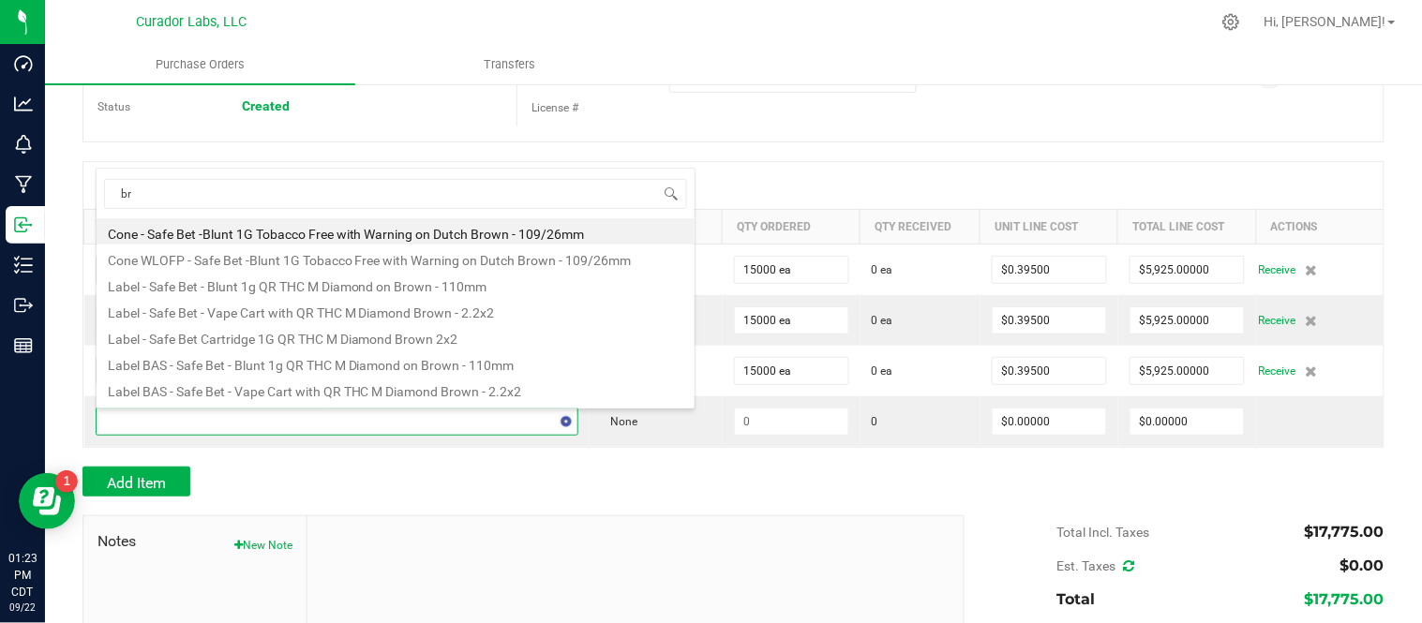
type input "b"
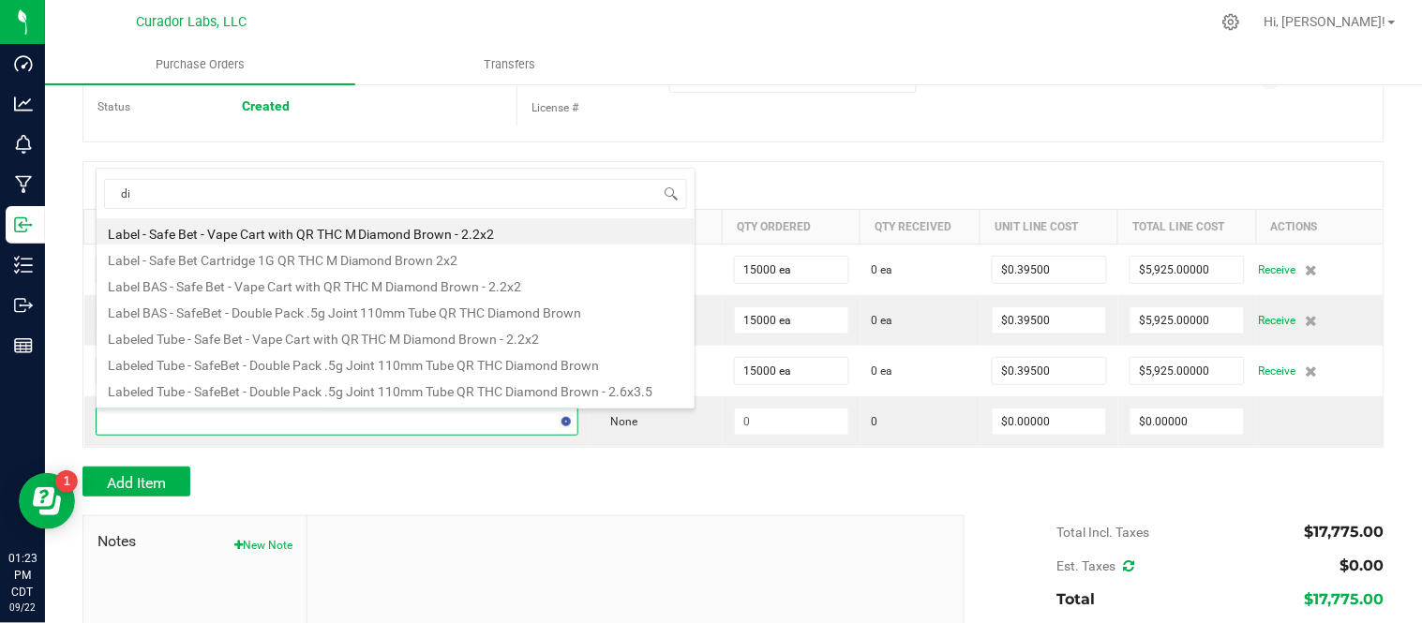
type input "d"
type input "t"
type input "d"
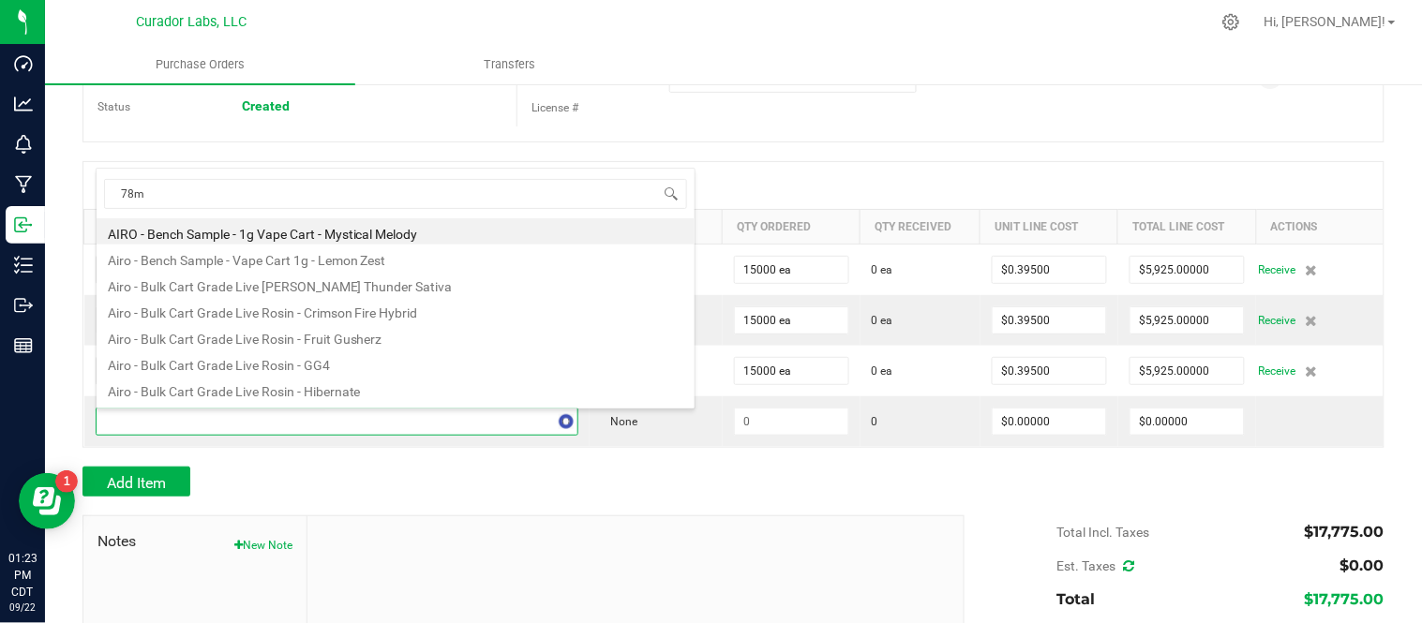
type input "78mm"
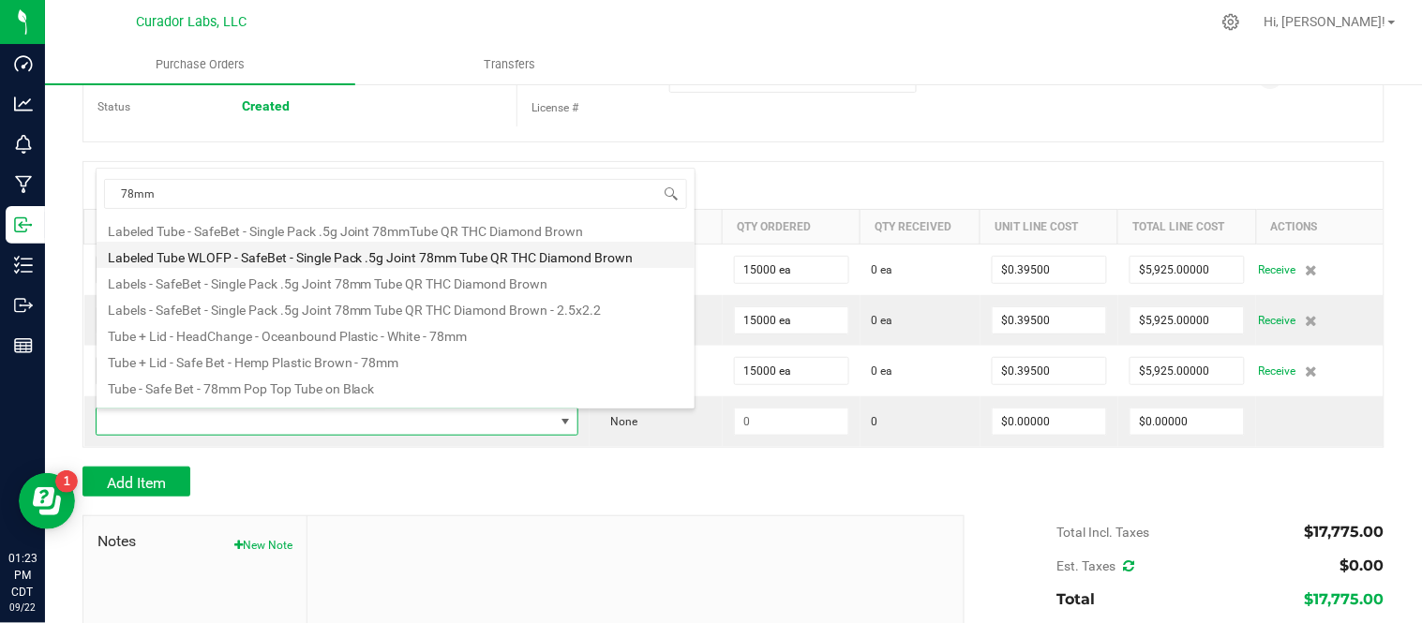
scroll to position [100, 0]
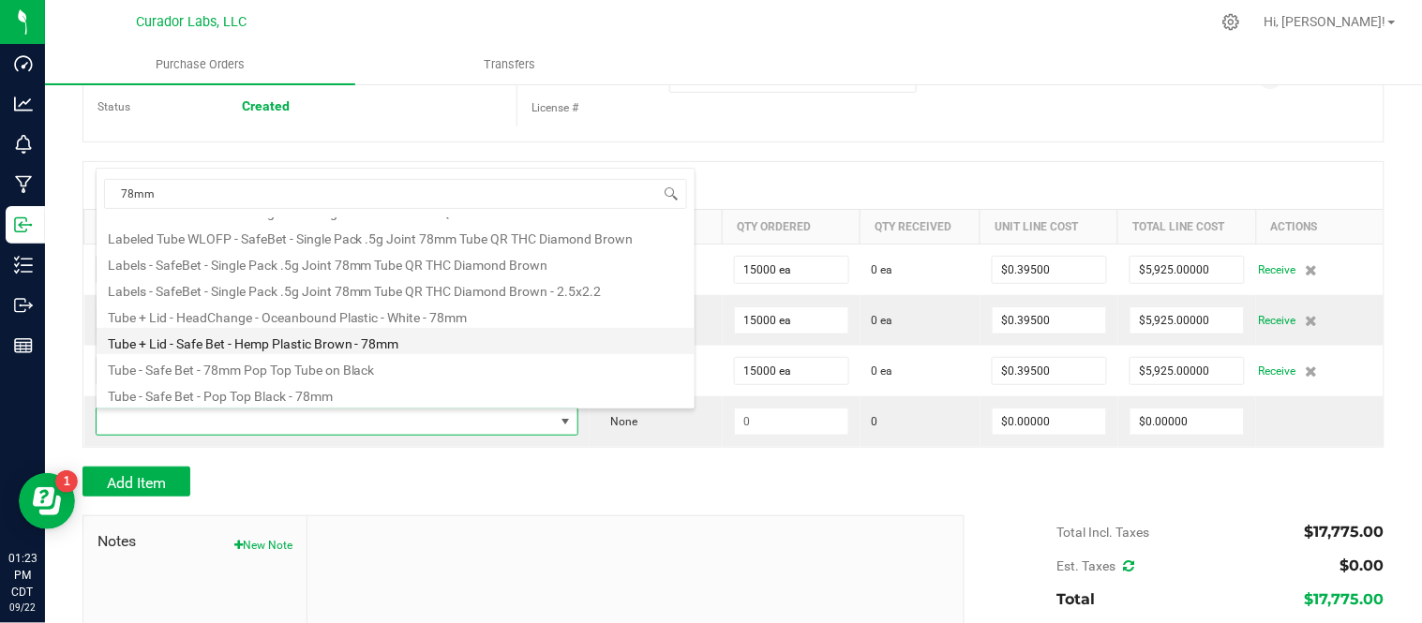
click at [303, 348] on li "Tube + Lid - Safe Bet - Hemp Plastic Brown - 78mm" at bounding box center [396, 341] width 598 height 26
type input "$0.30000"
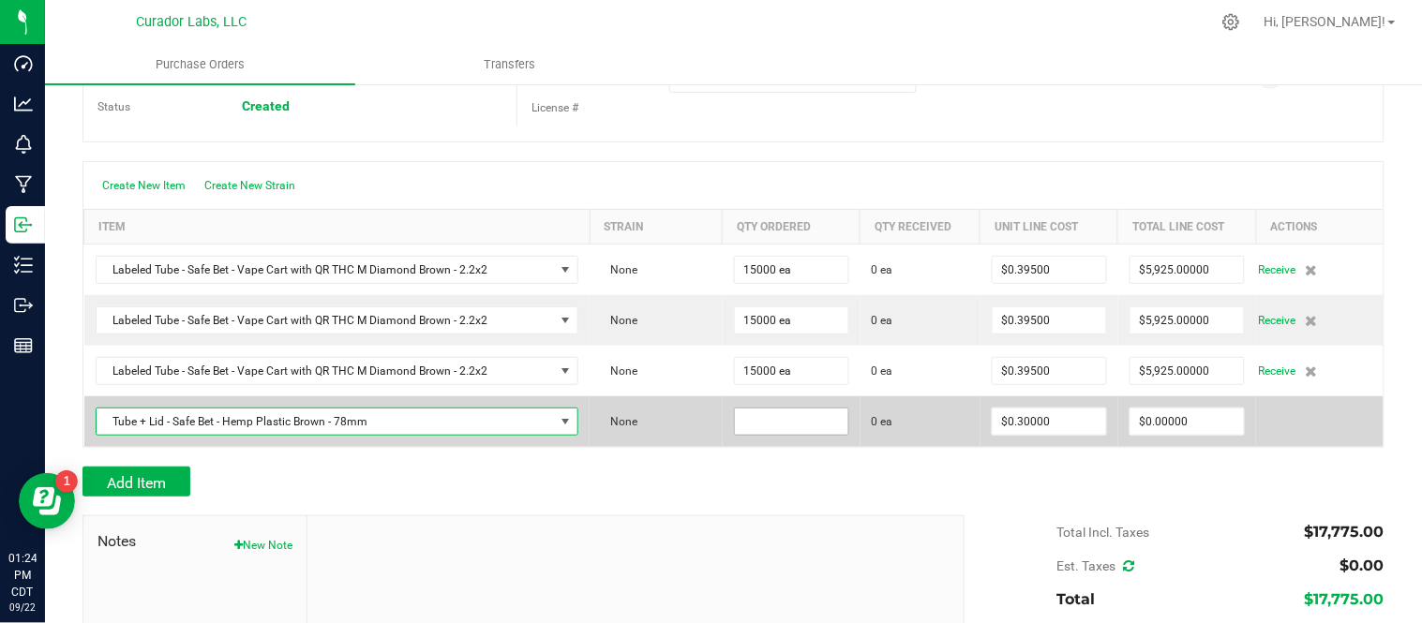
click at [795, 416] on input at bounding box center [791, 422] width 113 height 26
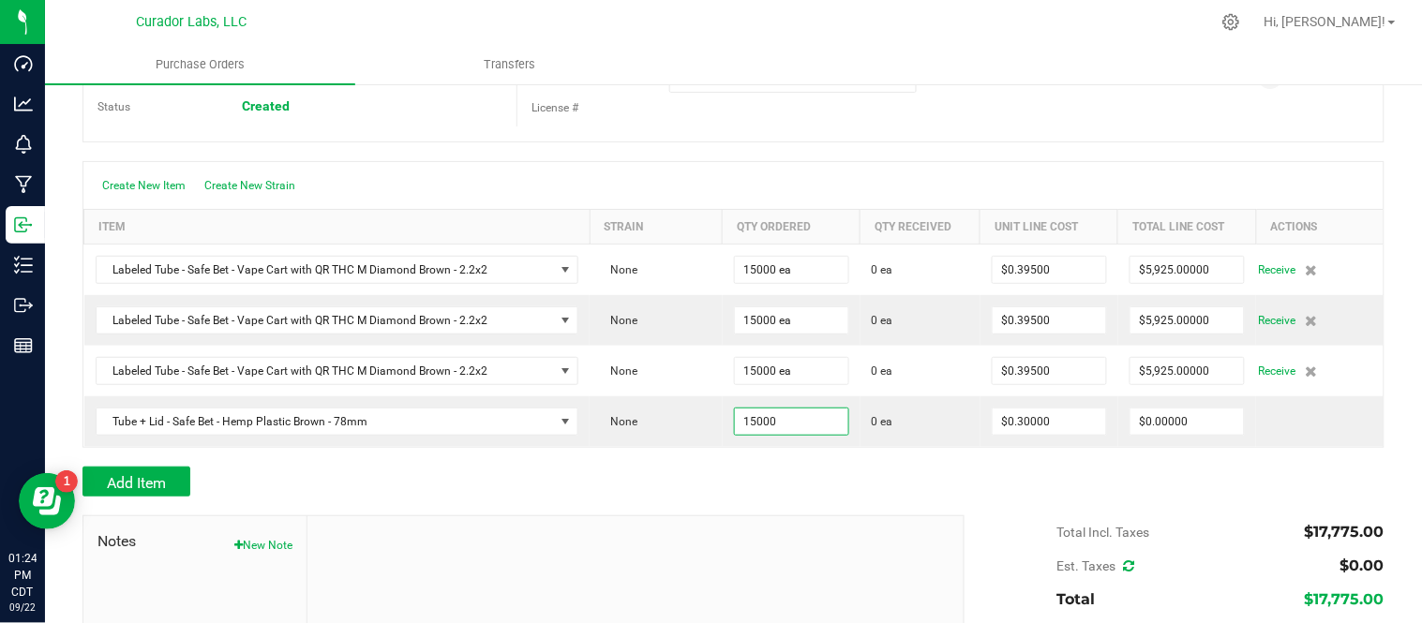
type input "15000 ea"
click at [979, 491] on div "Add Item" at bounding box center [733, 482] width 1302 height 30
type input "$4,500.00000"
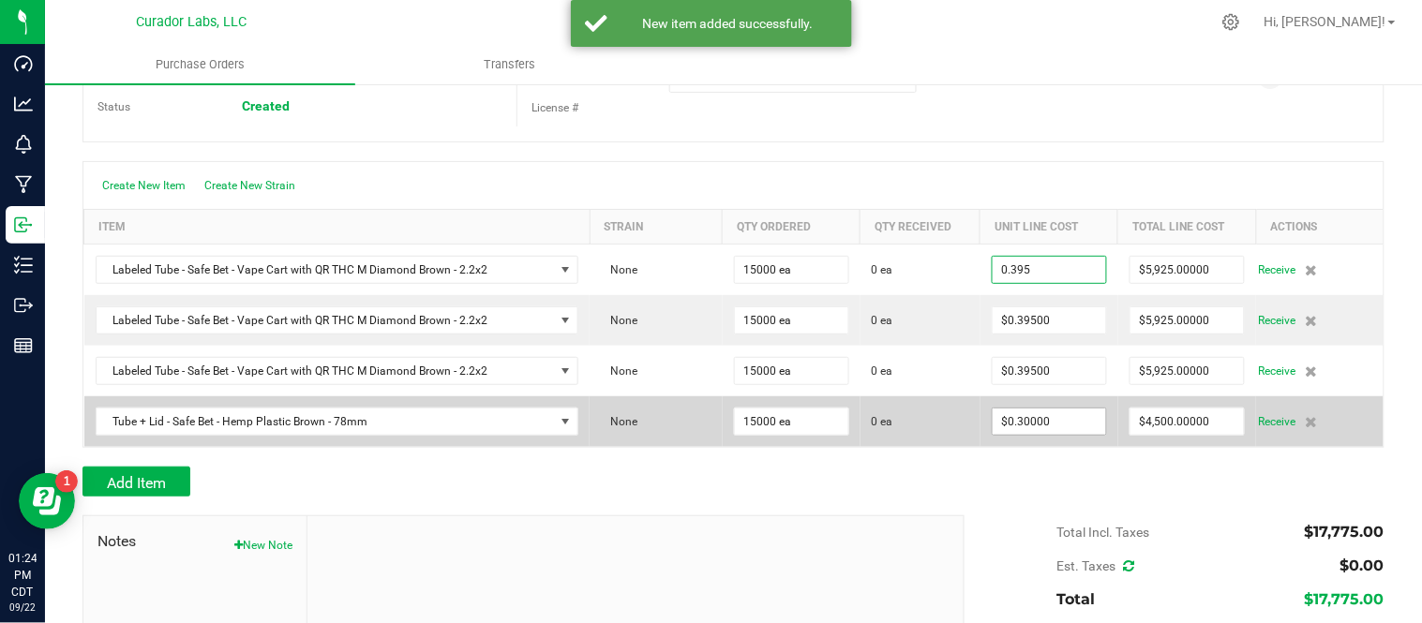
type input "$0.39500"
click at [1047, 429] on input "0.3" at bounding box center [1048, 422] width 113 height 26
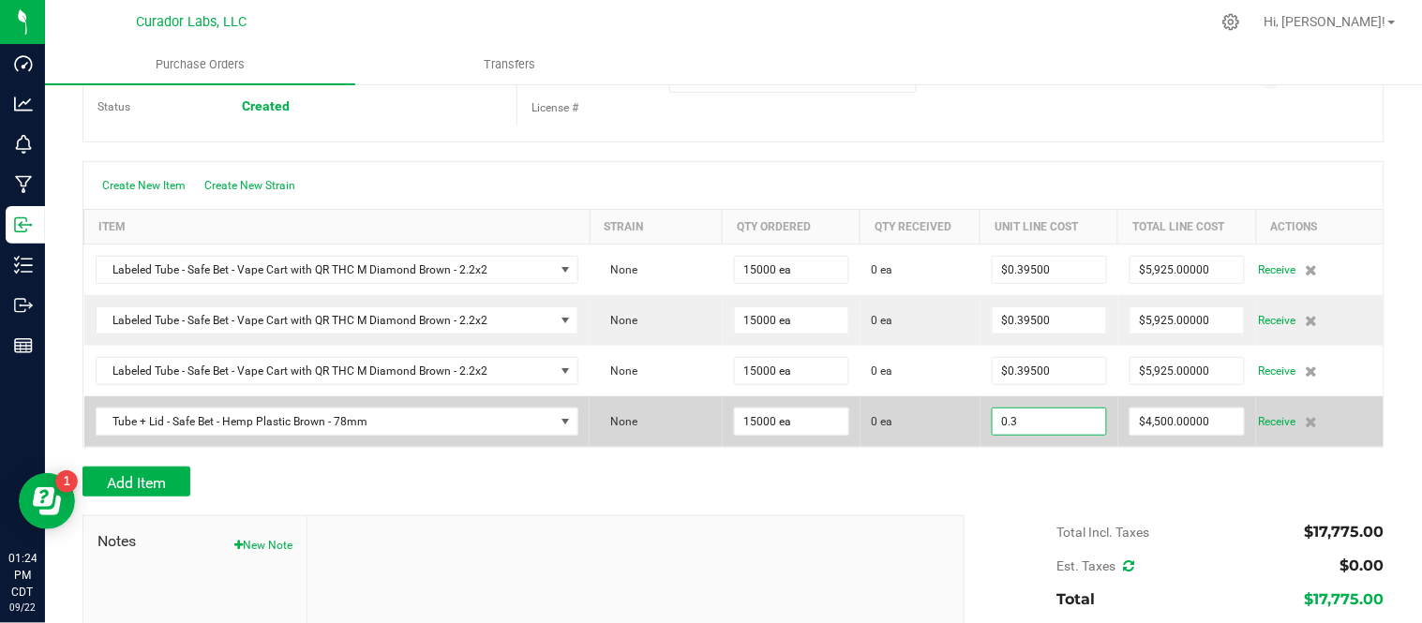
paste input "95"
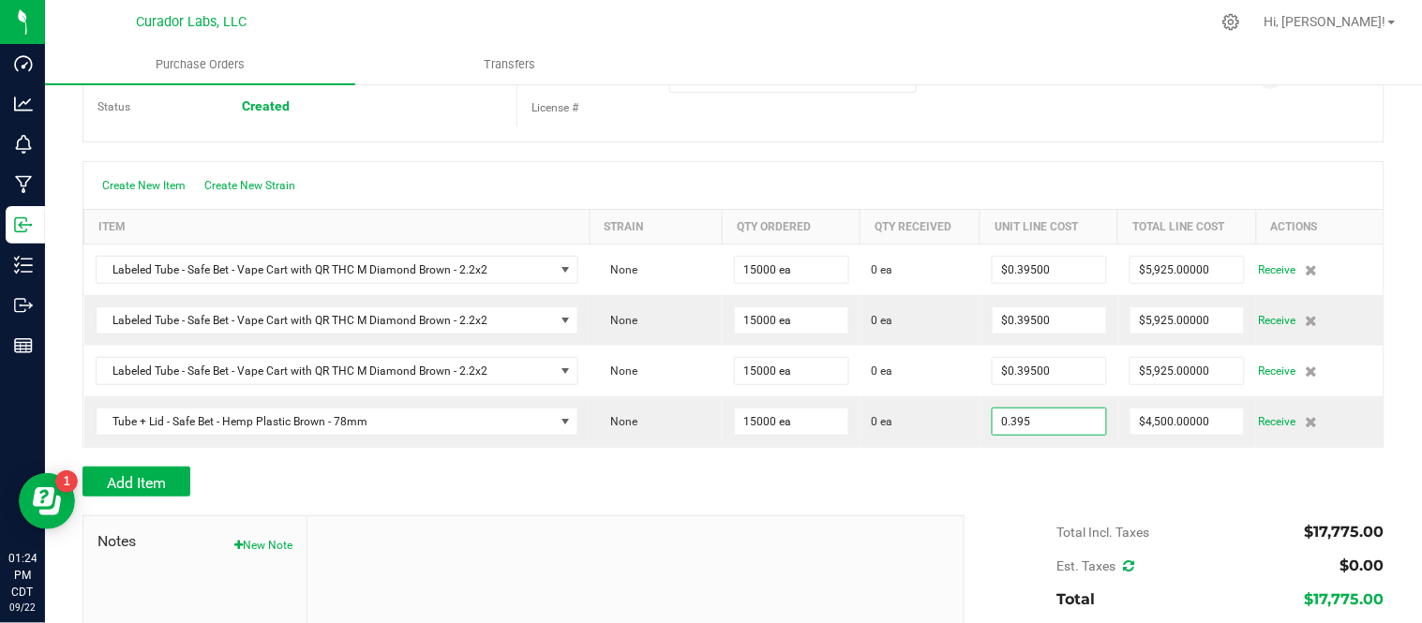
type input "$0.39500"
click at [1021, 463] on div at bounding box center [733, 457] width 1302 height 19
type input "15000"
type input "$5,925.00000"
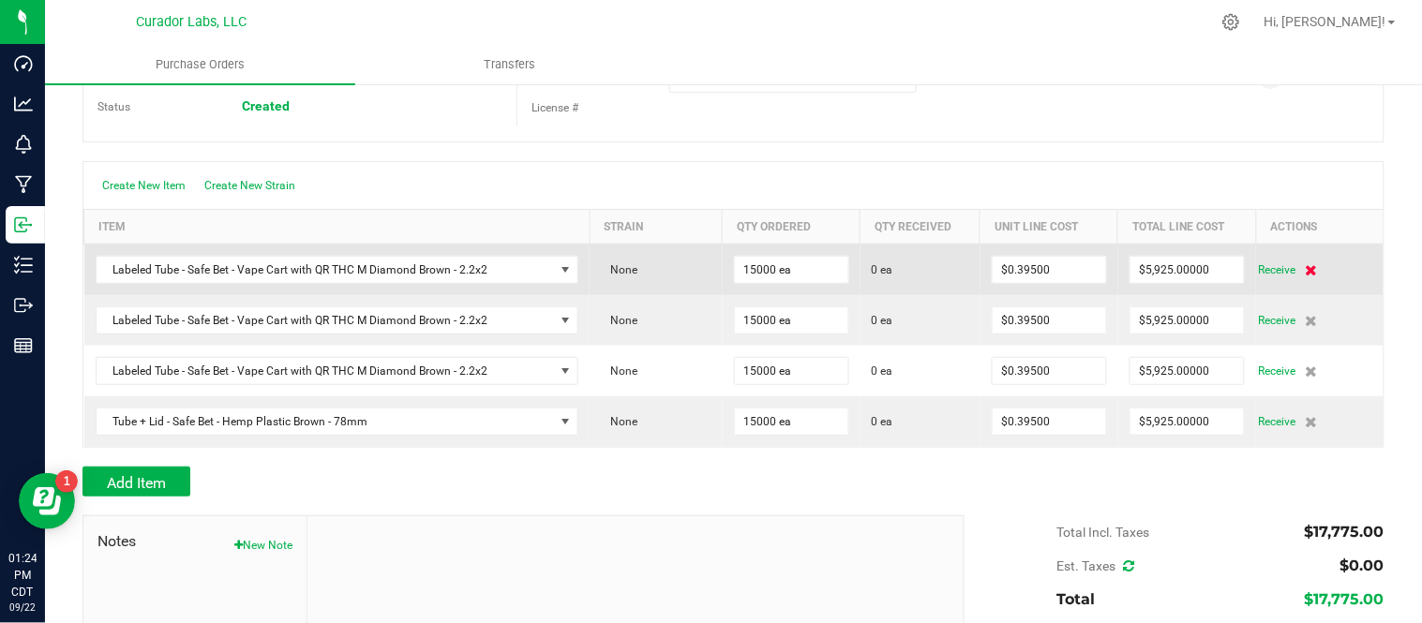
click at [1305, 276] on icon at bounding box center [1311, 269] width 12 height 11
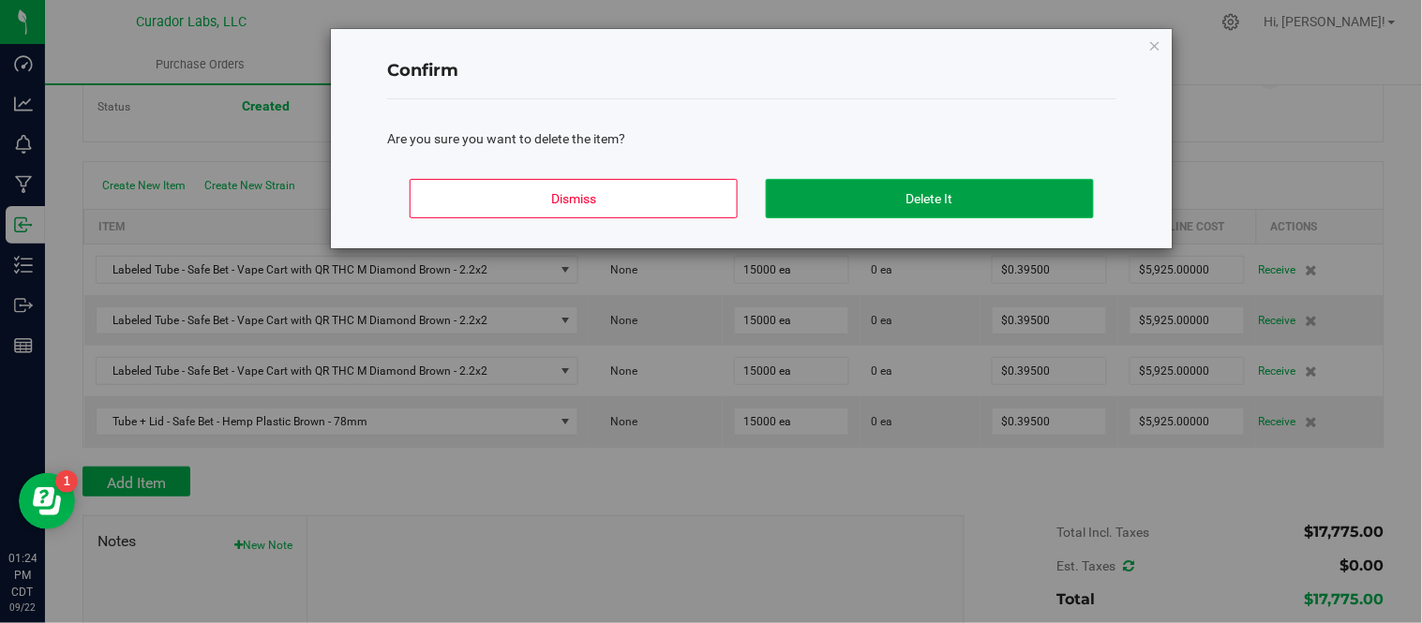
click at [1014, 217] on button "Delete It" at bounding box center [930, 198] width 328 height 39
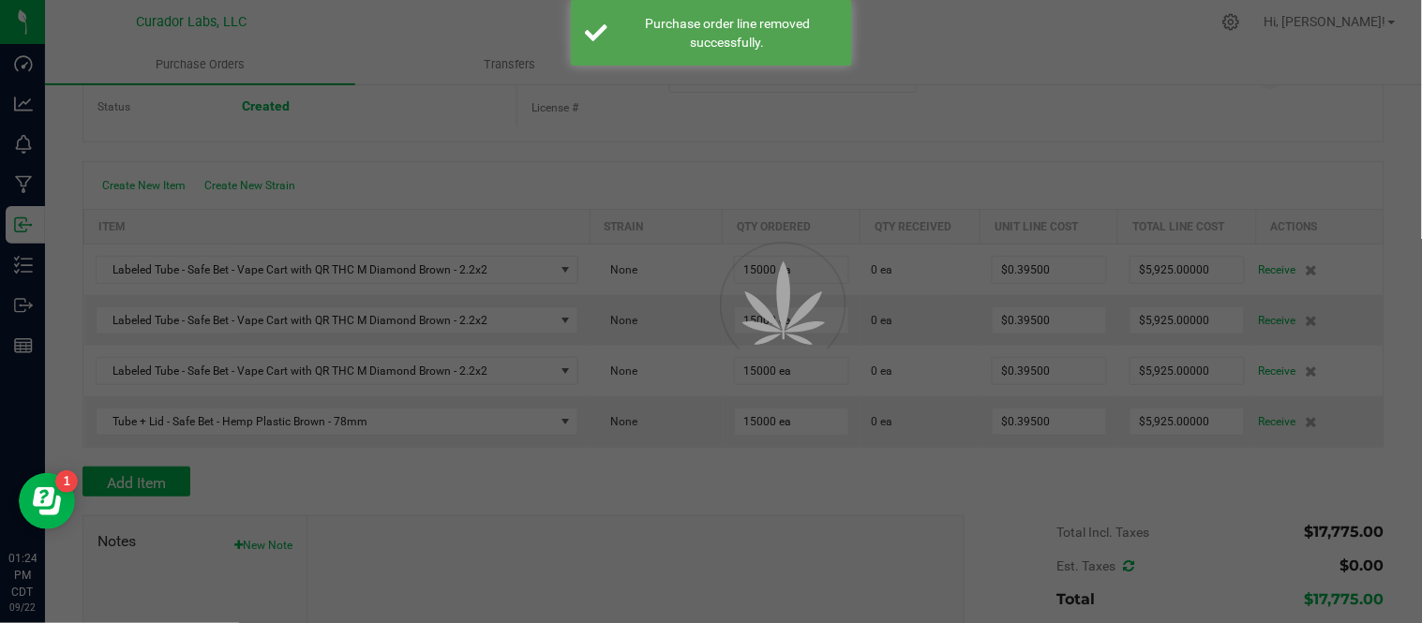
scroll to position [104, 0]
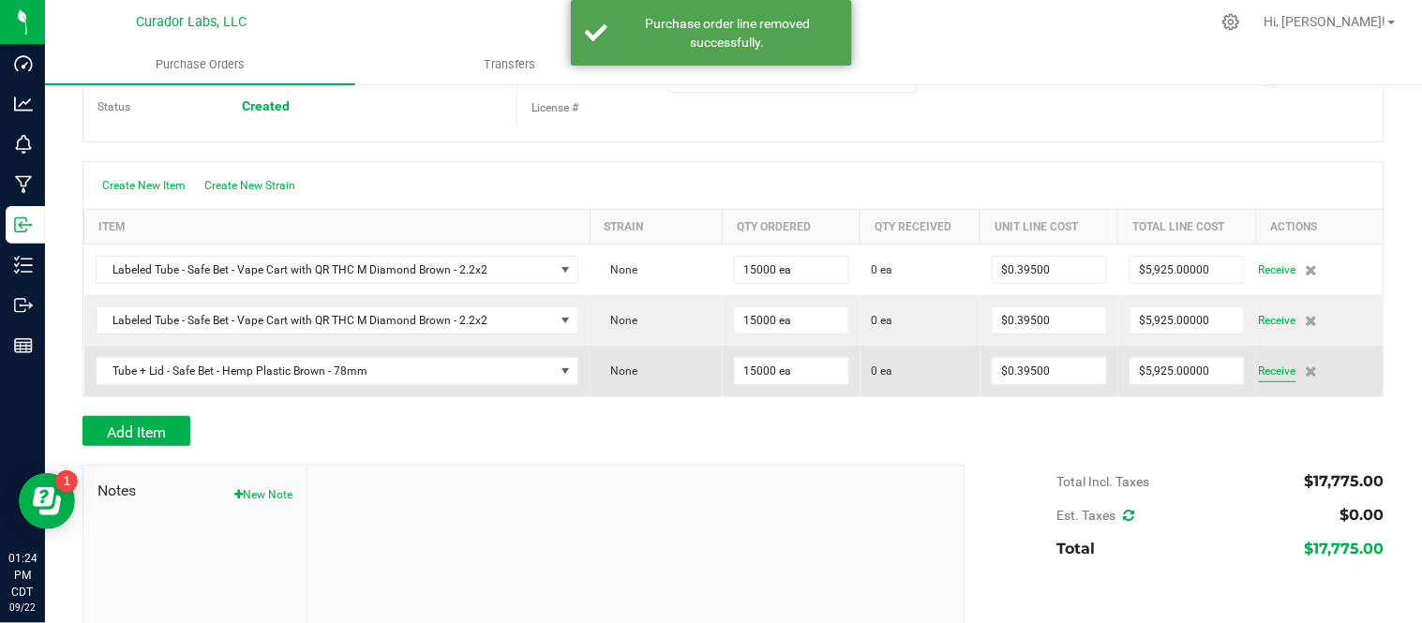
click at [1259, 372] on span "Receive" at bounding box center [1277, 371] width 37 height 22
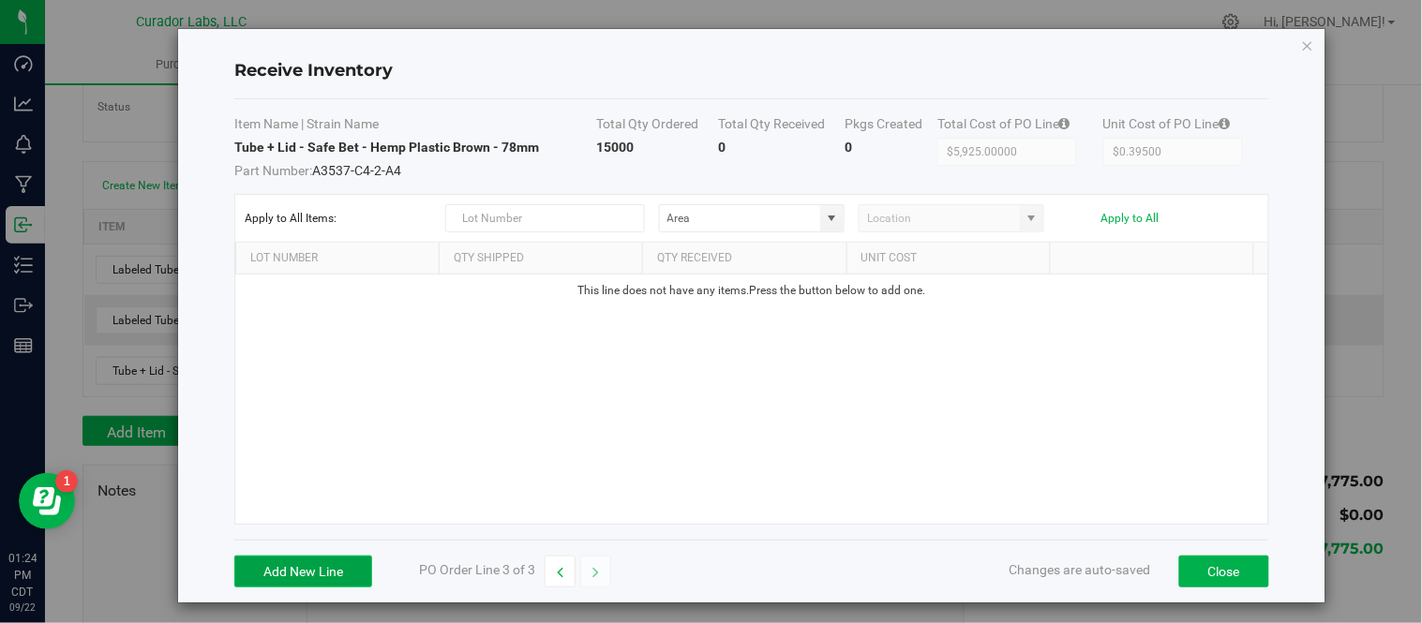
click at [344, 564] on button "Add New Line" at bounding box center [303, 572] width 138 height 32
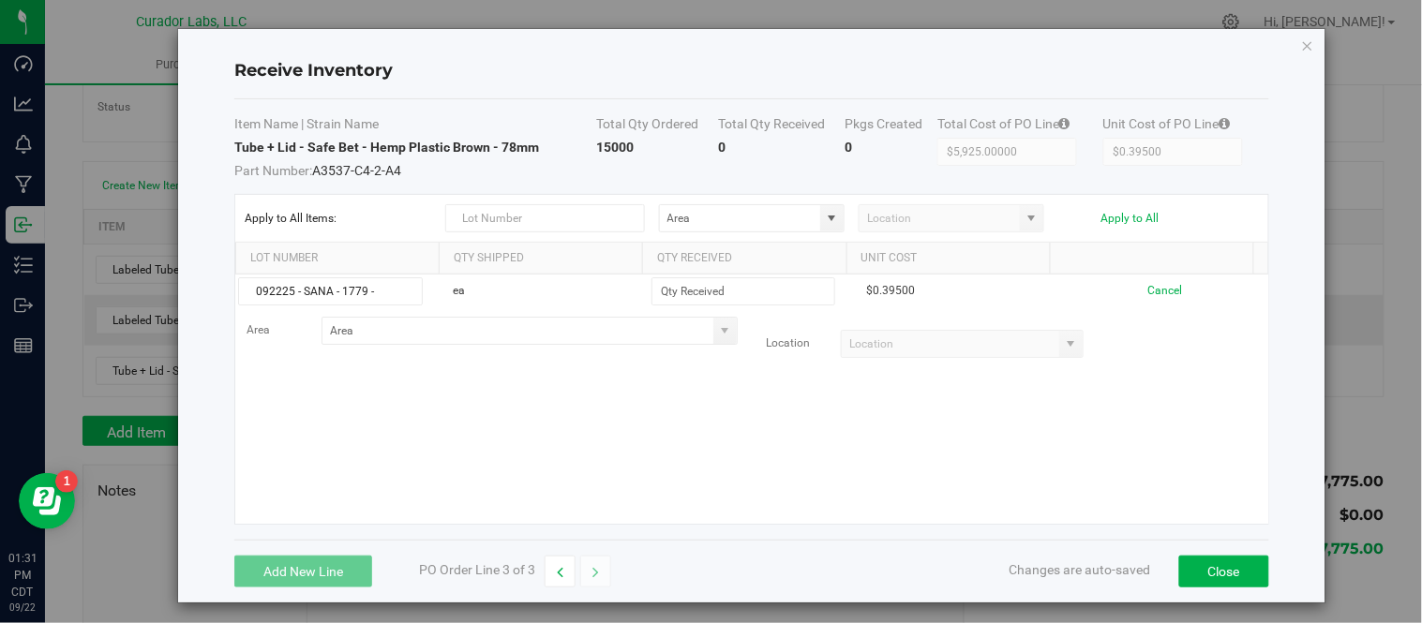
type input "092225 - SANA - 1779 -"
click at [660, 240] on kendo-grid-toolbar "Apply to All Items: Apply to All" at bounding box center [751, 219] width 1033 height 48
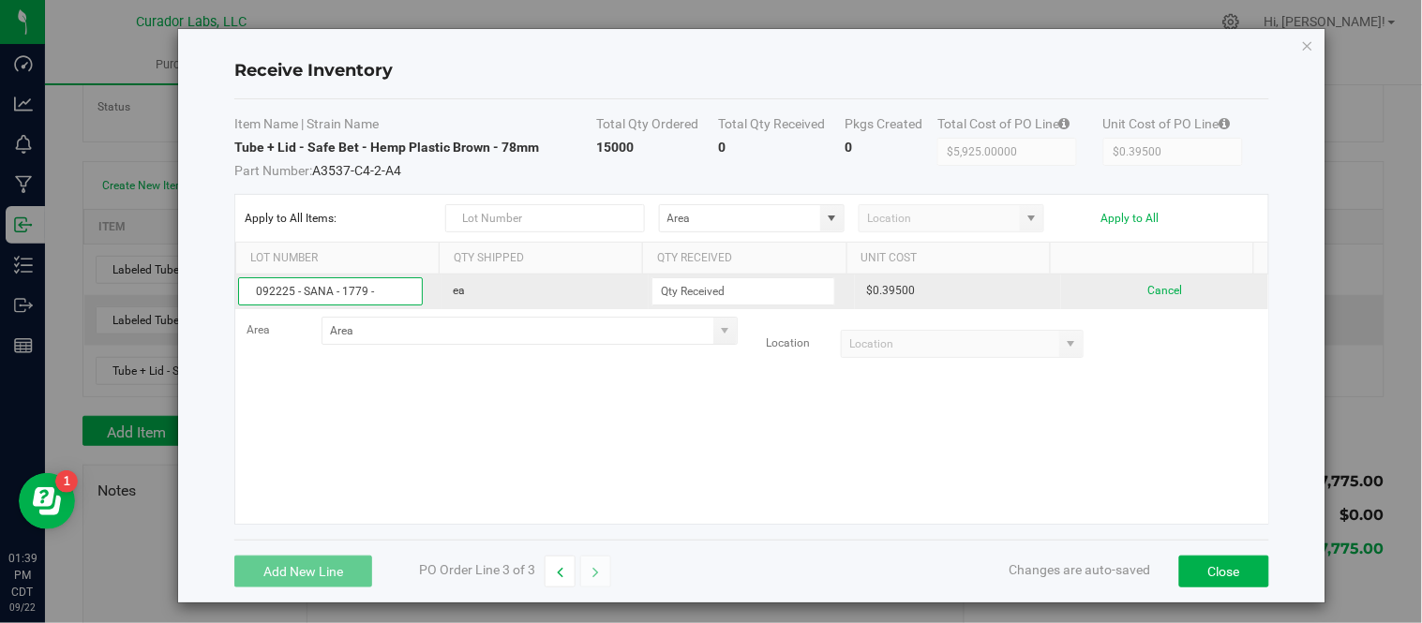
click at [362, 294] on input "092225 - SANA - 1779 -" at bounding box center [330, 291] width 184 height 28
click at [384, 290] on input "092225 - SANA - 1779 -" at bounding box center [330, 291] width 184 height 28
click at [737, 295] on input at bounding box center [743, 291] width 182 height 26
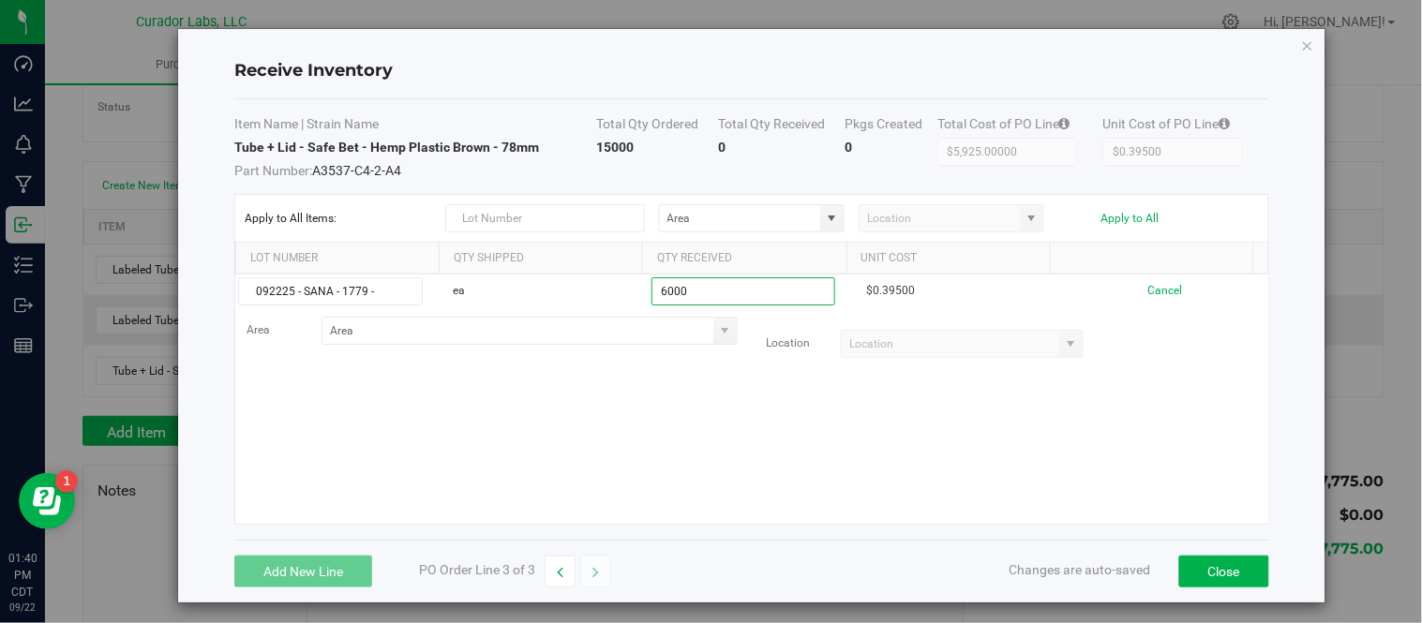
type input "6000 ea"
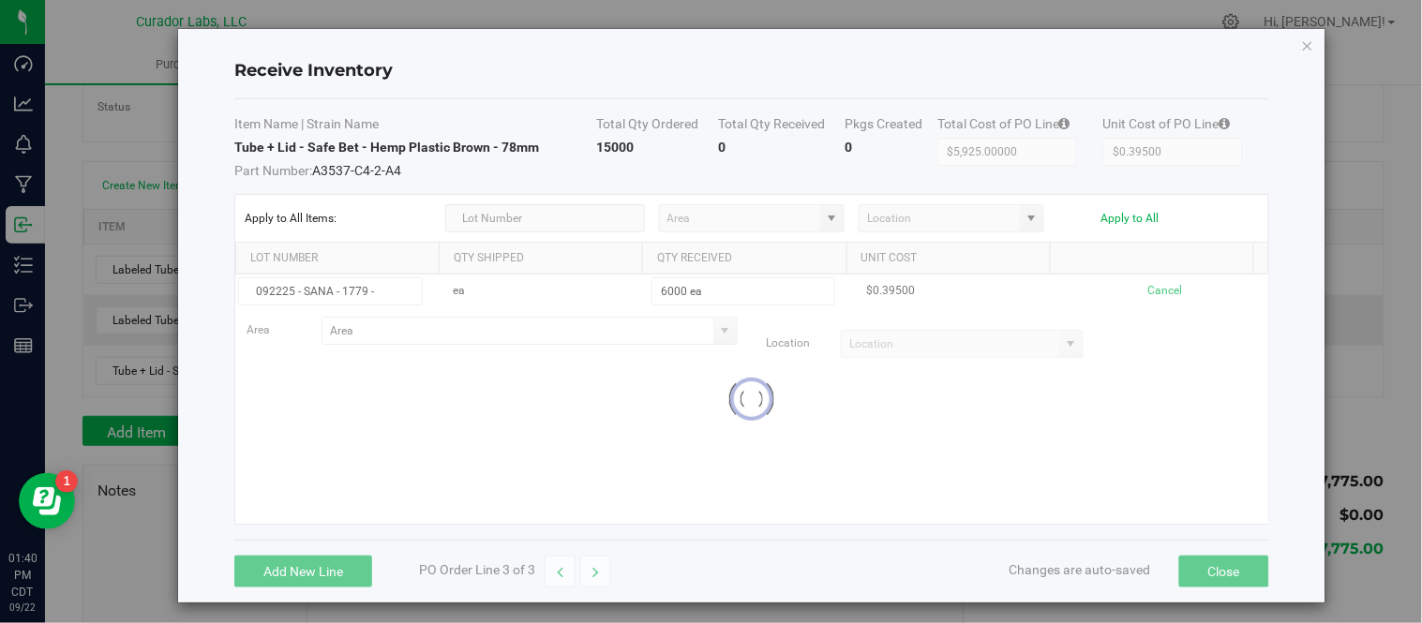
click at [563, 424] on kendo-grid-list "092225 - SANA - 1779 - ea 6000 ea $0.39500 Cancel Area Location Loading" at bounding box center [751, 399] width 1033 height 249
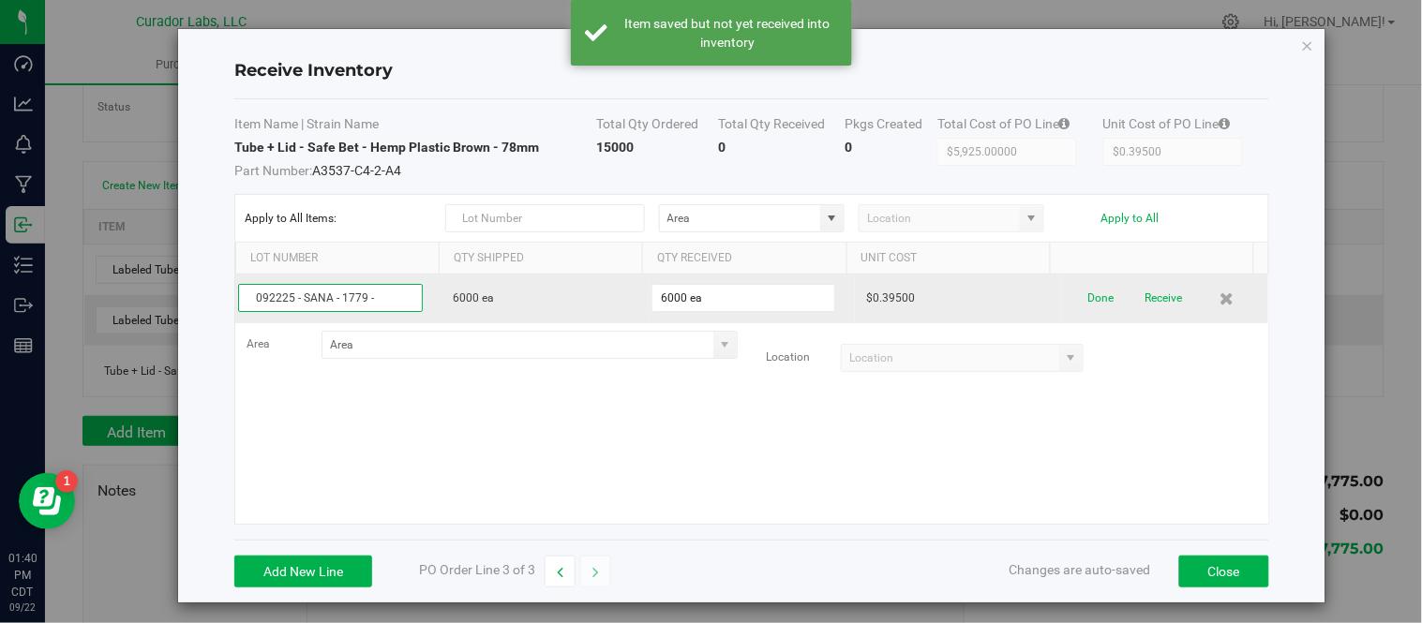
click at [395, 296] on input "092225 - SANA - 1779 -" at bounding box center [330, 298] width 184 height 28
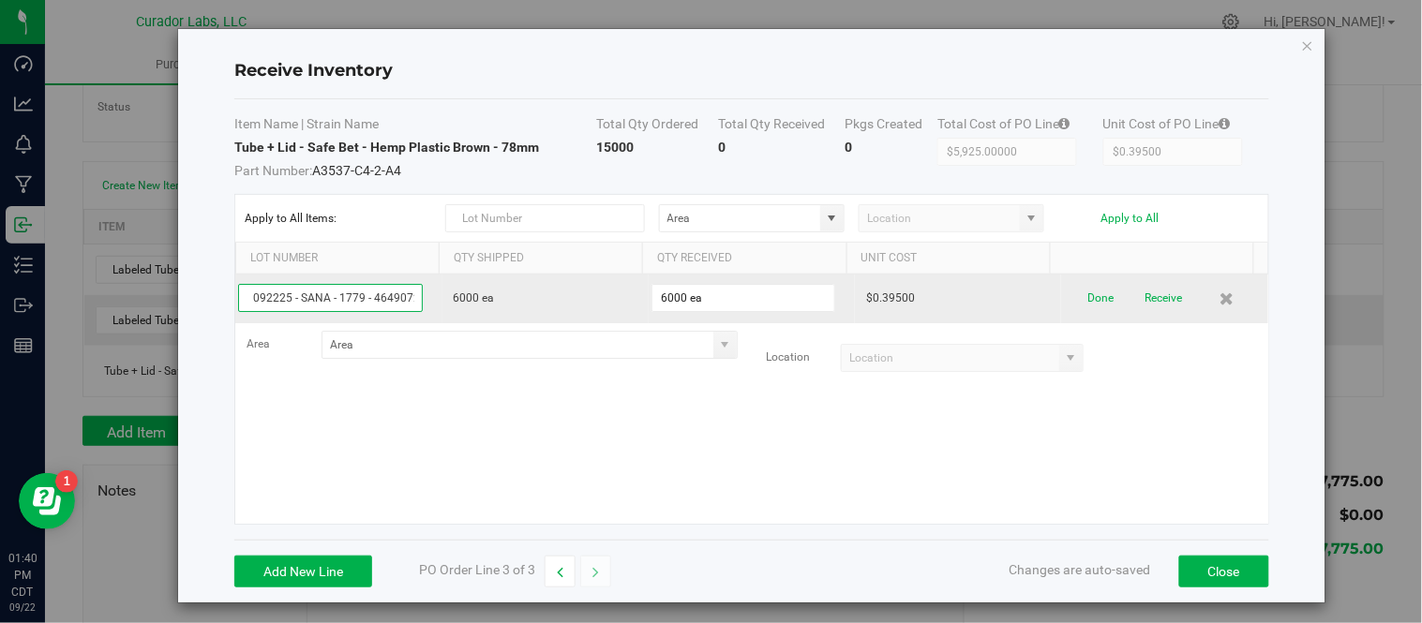
scroll to position [0, 10]
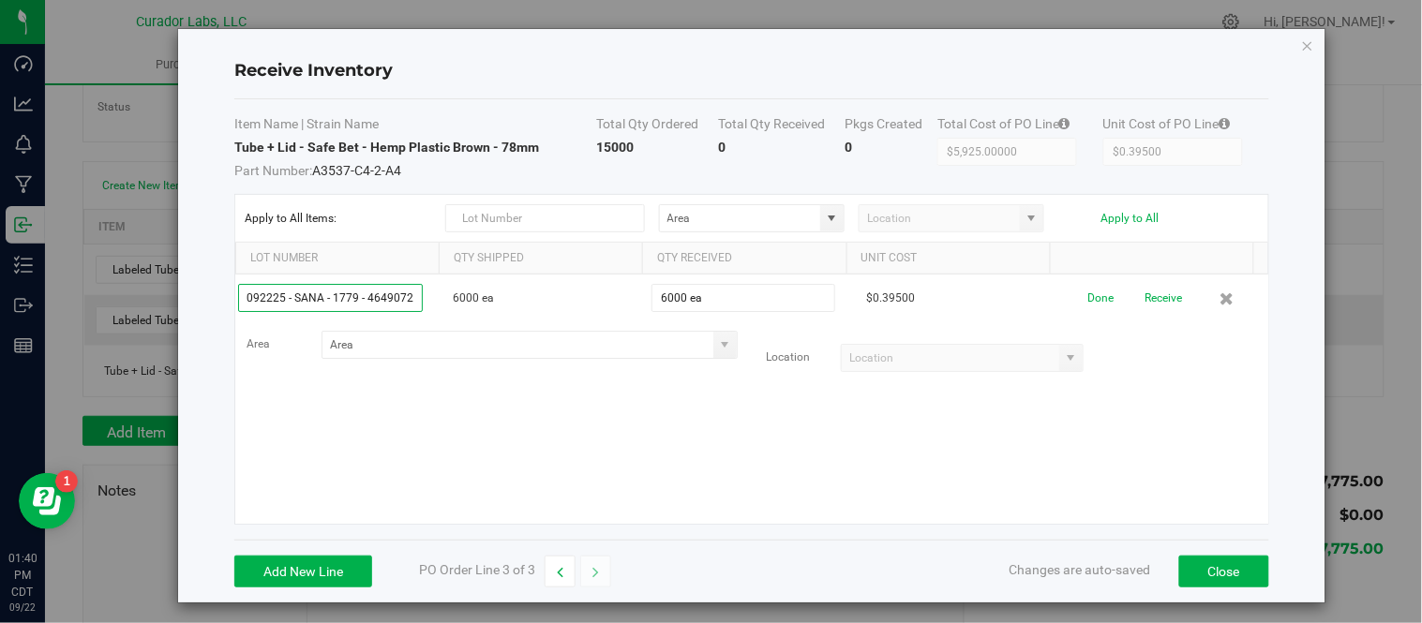
type input "092225 - SANA - 1779 - 4649072"
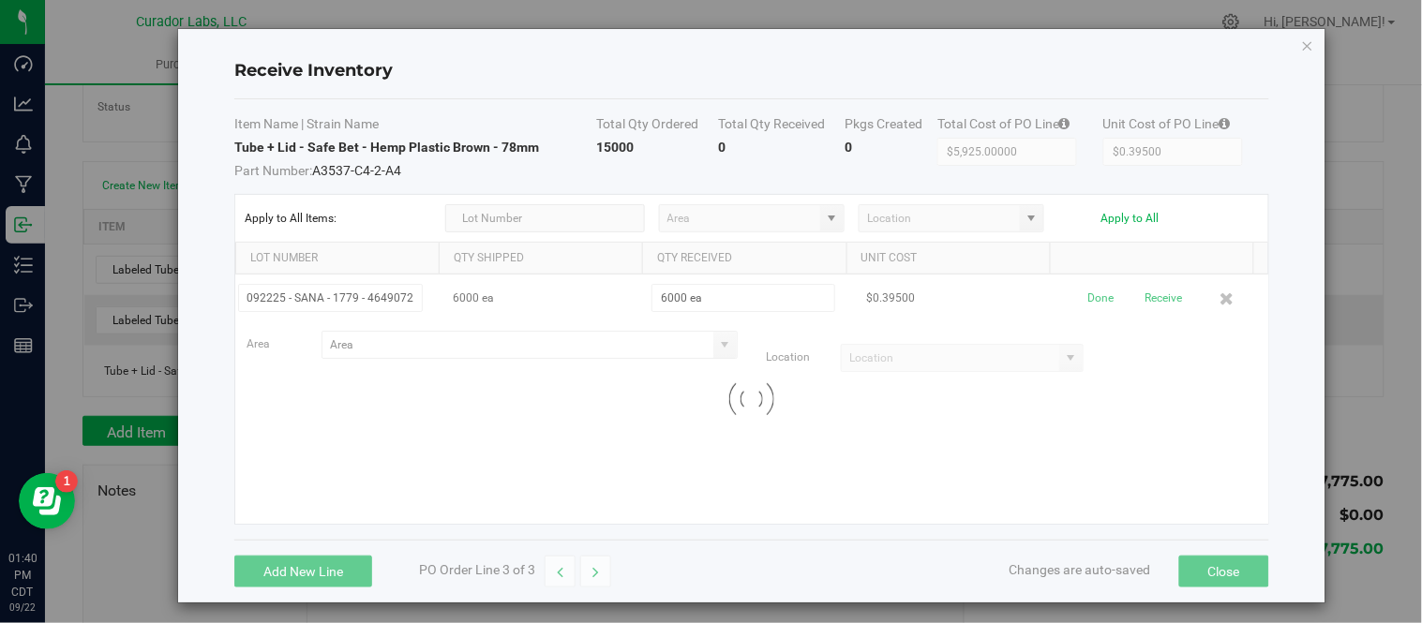
scroll to position [0, 0]
click at [977, 457] on kendo-grid-list "092225 - SANA - 1779 - 4649072 6000 ea 6000 ea $0.39500 Done Receive Area Locat…" at bounding box center [751, 399] width 1033 height 249
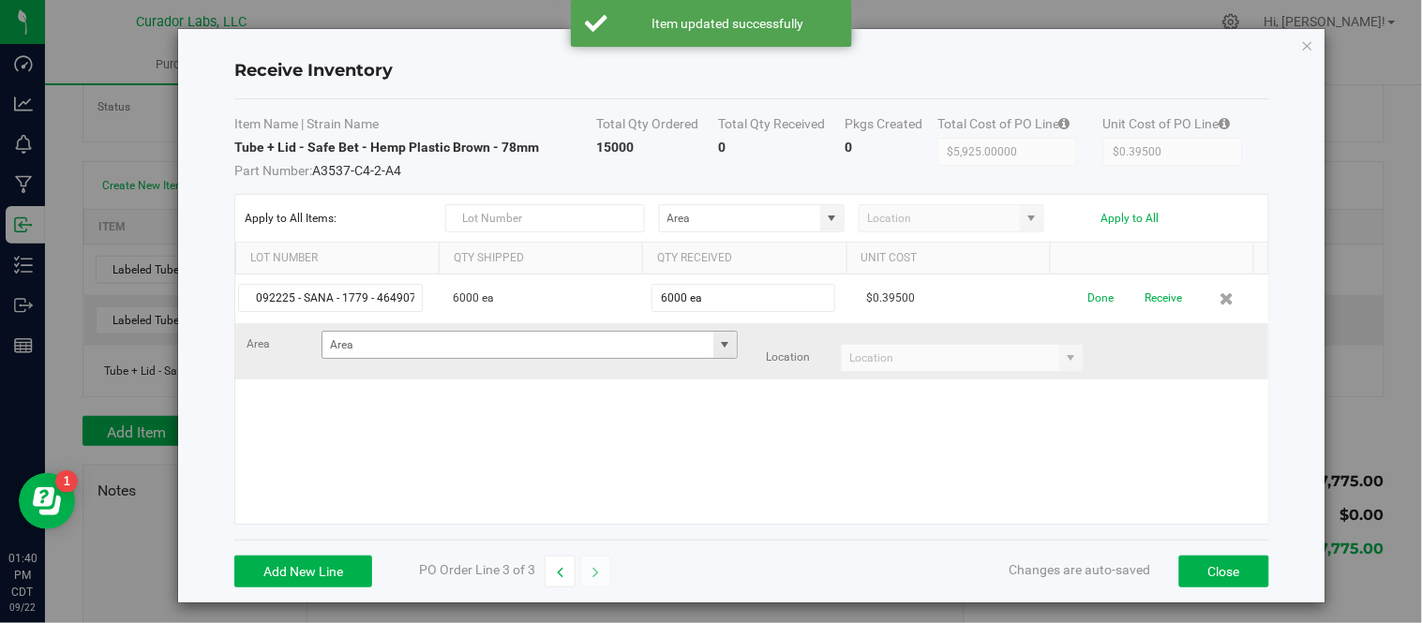
click at [717, 349] on span at bounding box center [724, 344] width 15 height 15
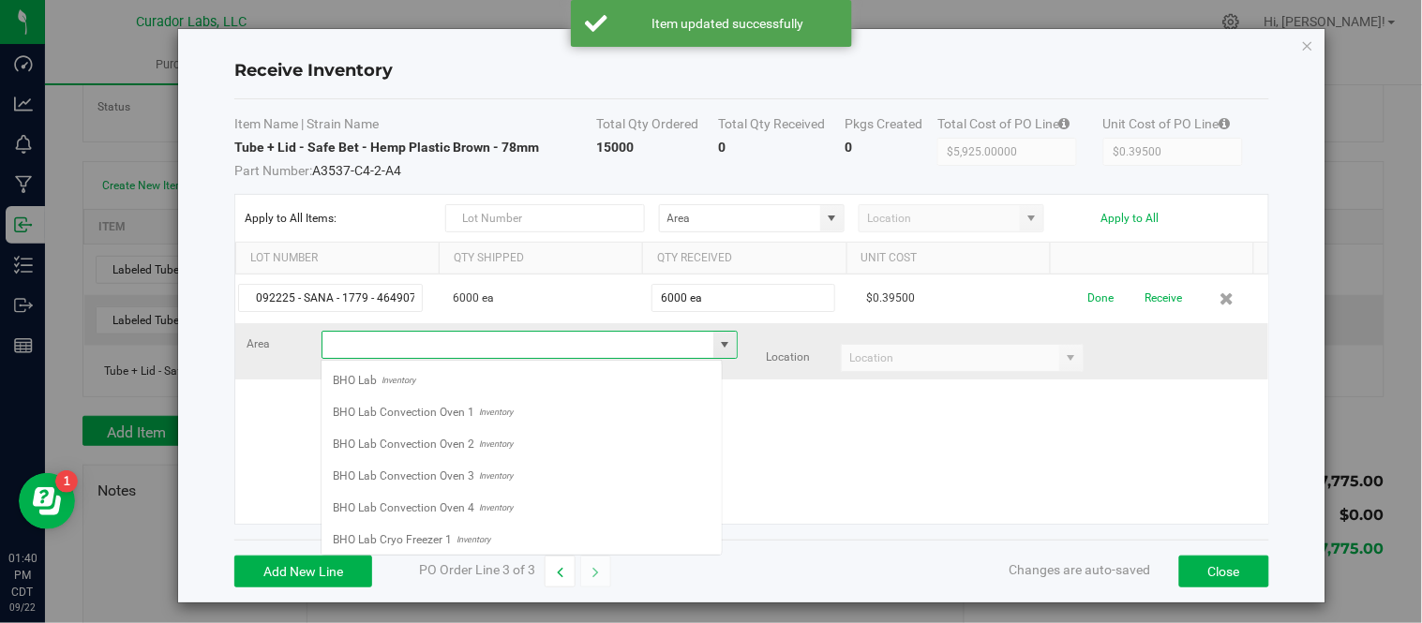
scroll to position [28, 401]
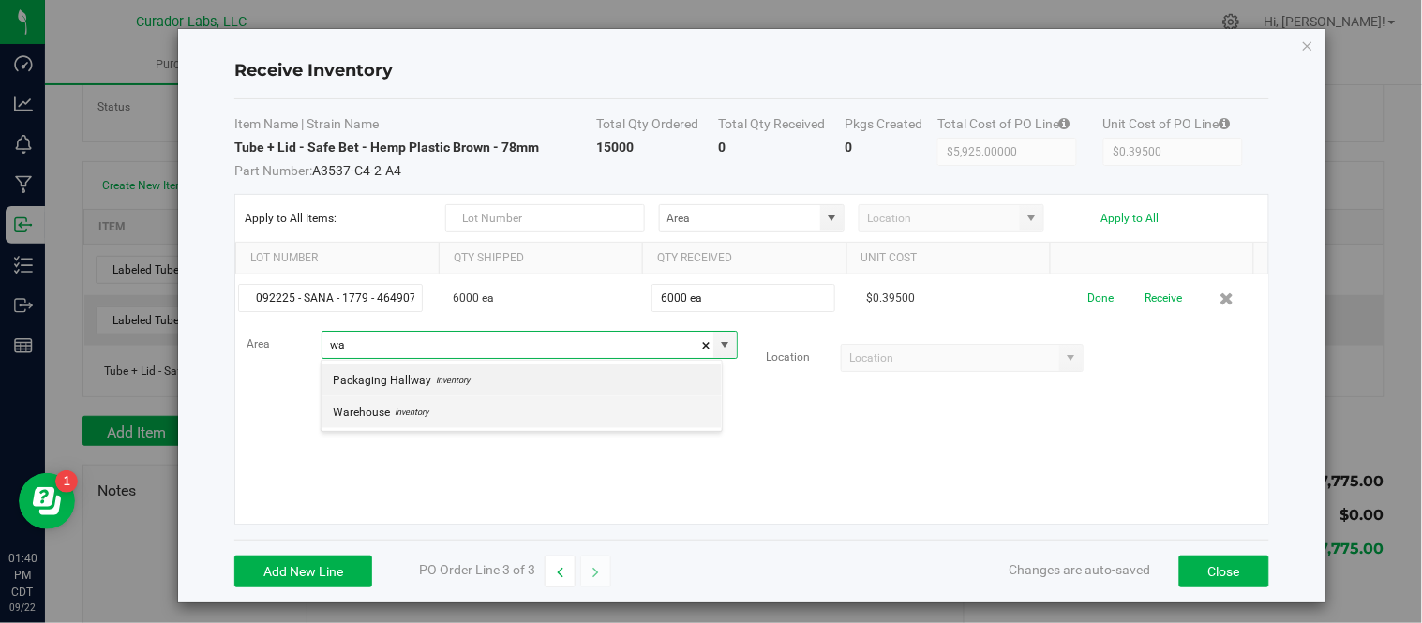
click at [422, 419] on span "Inventory" at bounding box center [409, 412] width 38 height 28
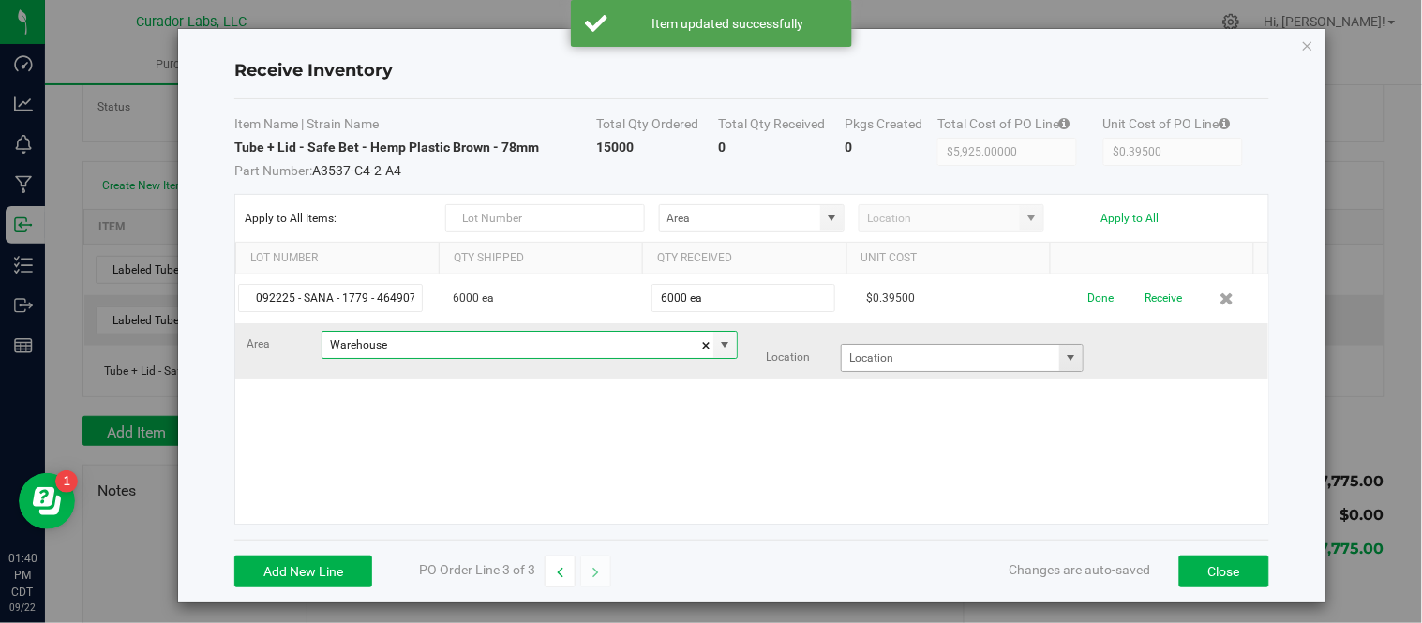
click at [1064, 361] on span at bounding box center [1071, 357] width 15 height 15
type input "Warehouse"
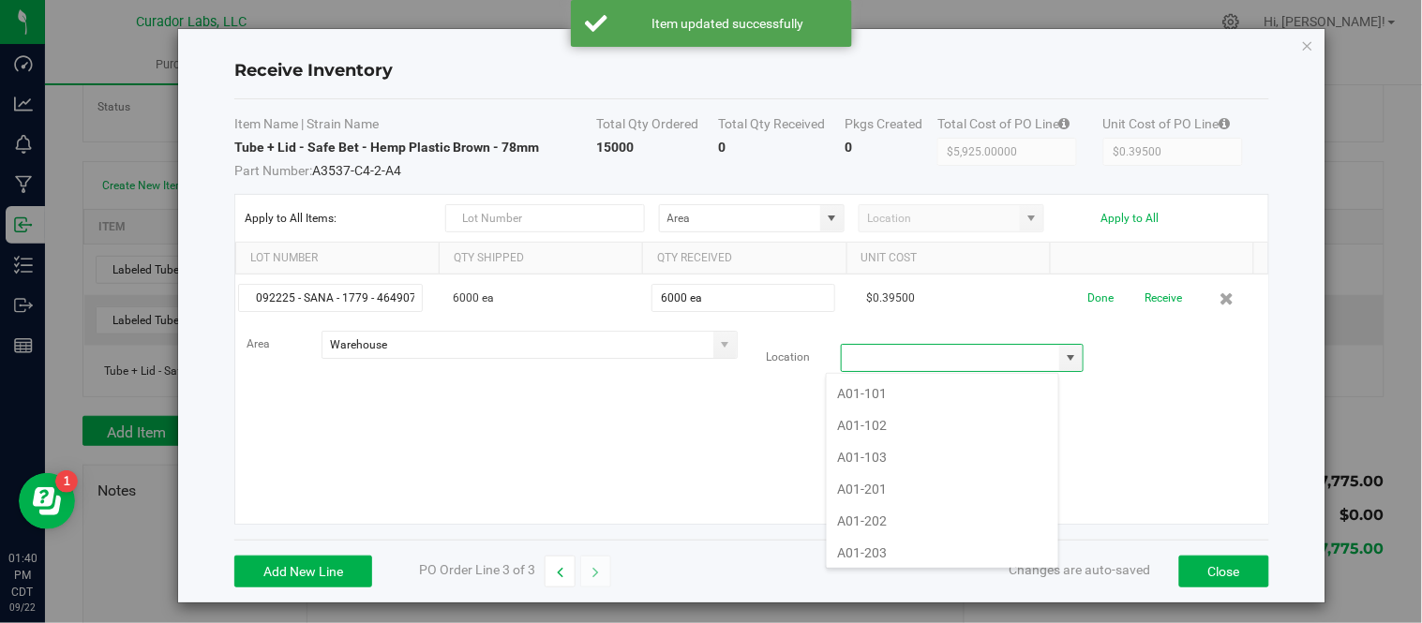
scroll to position [28, 234]
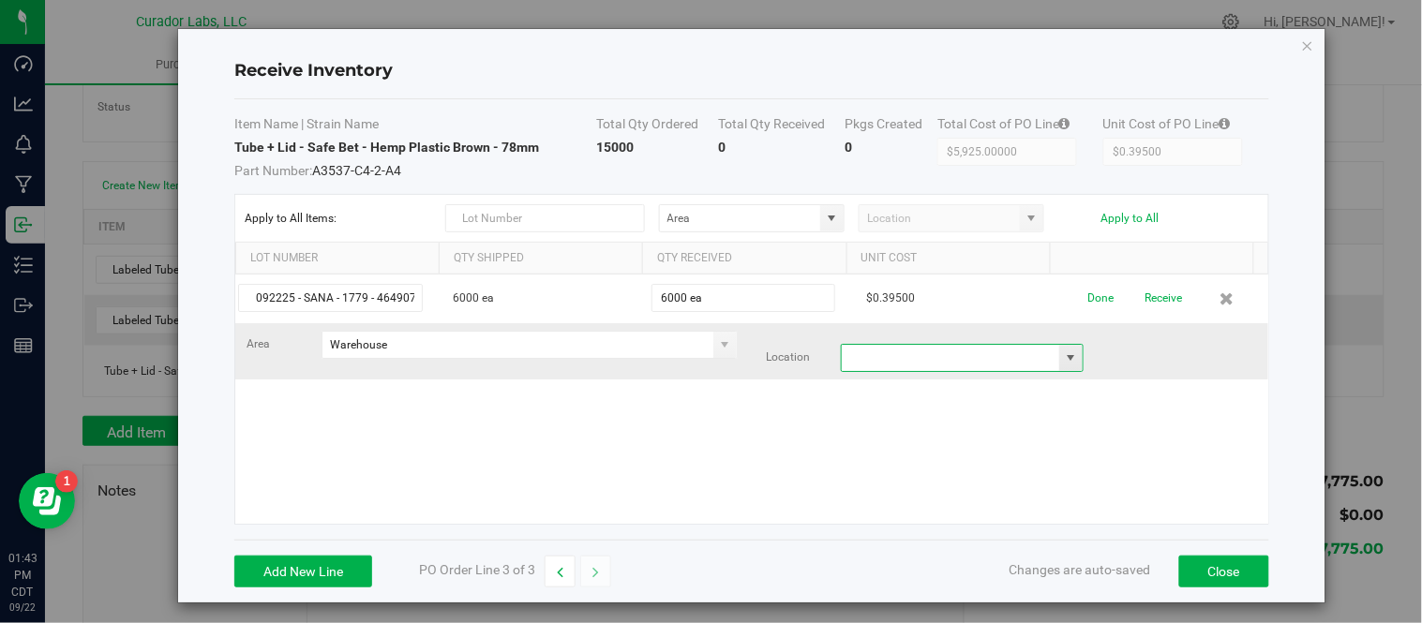
click at [994, 351] on input at bounding box center [950, 358] width 217 height 26
click at [1064, 354] on span at bounding box center [1071, 357] width 15 height 15
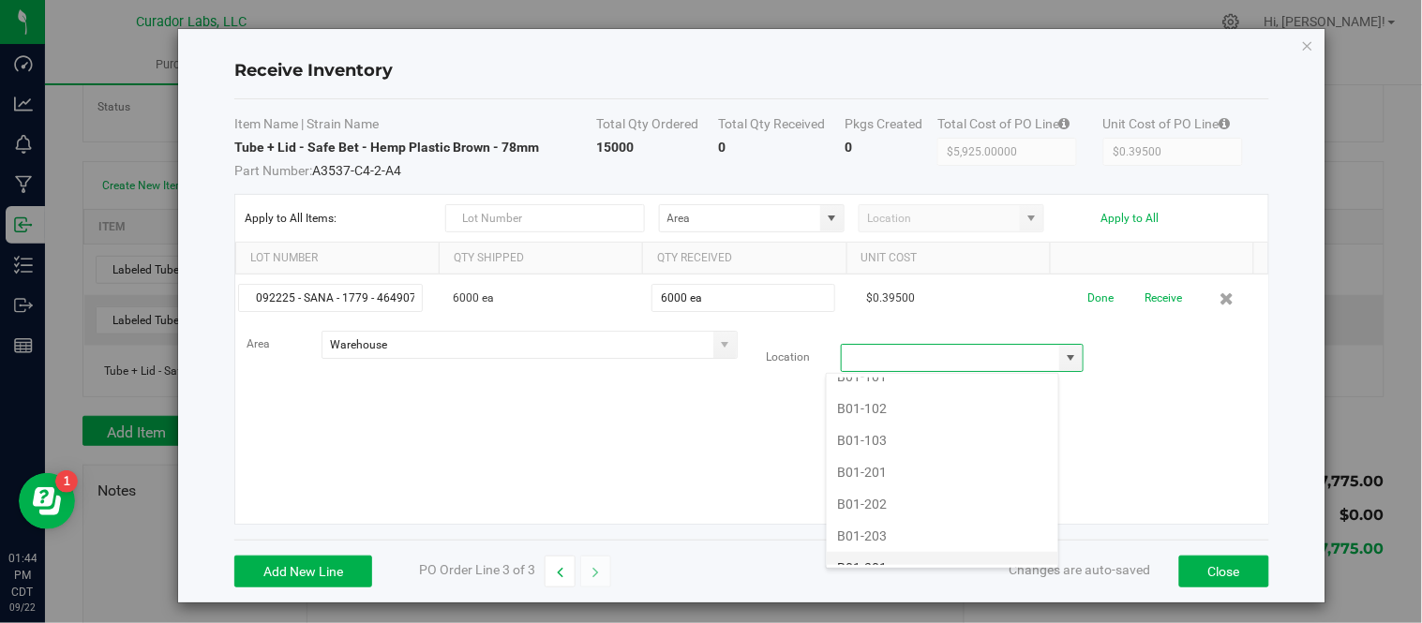
scroll to position [937, 0]
click at [905, 484] on li "B01-103" at bounding box center [942, 476] width 231 height 32
type input "B01-103"
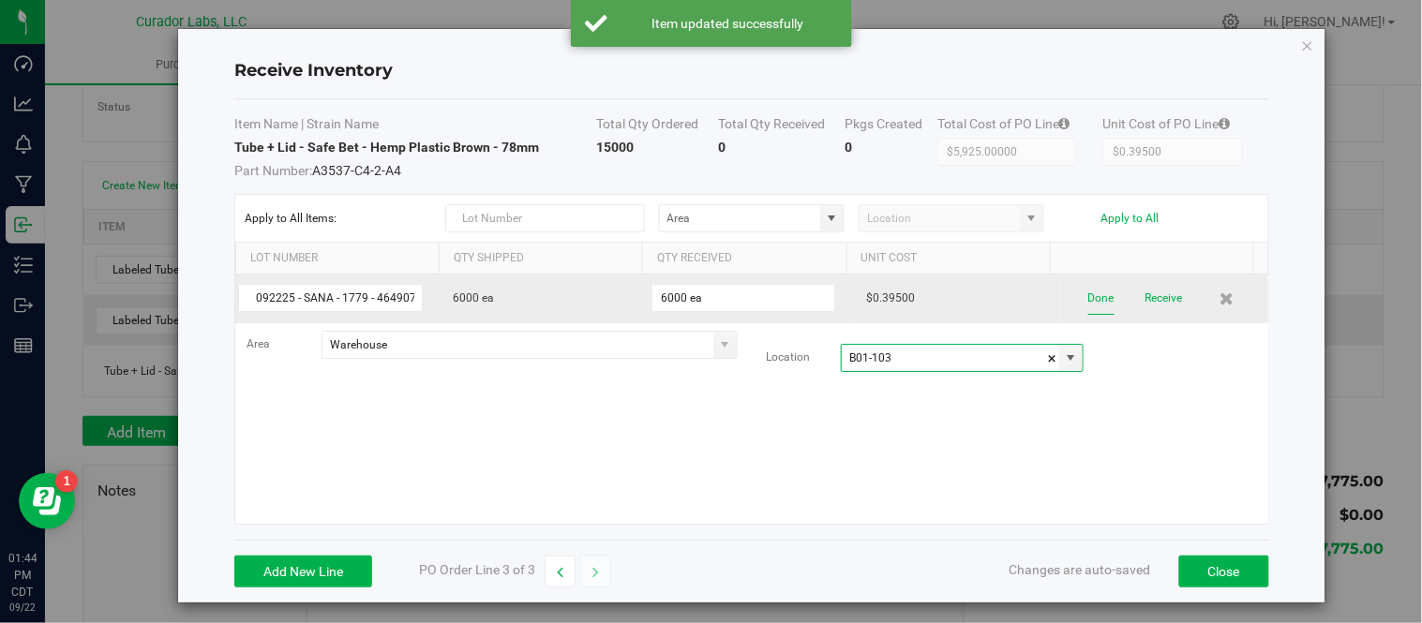
click at [1088, 301] on button "Done" at bounding box center [1101, 298] width 26 height 33
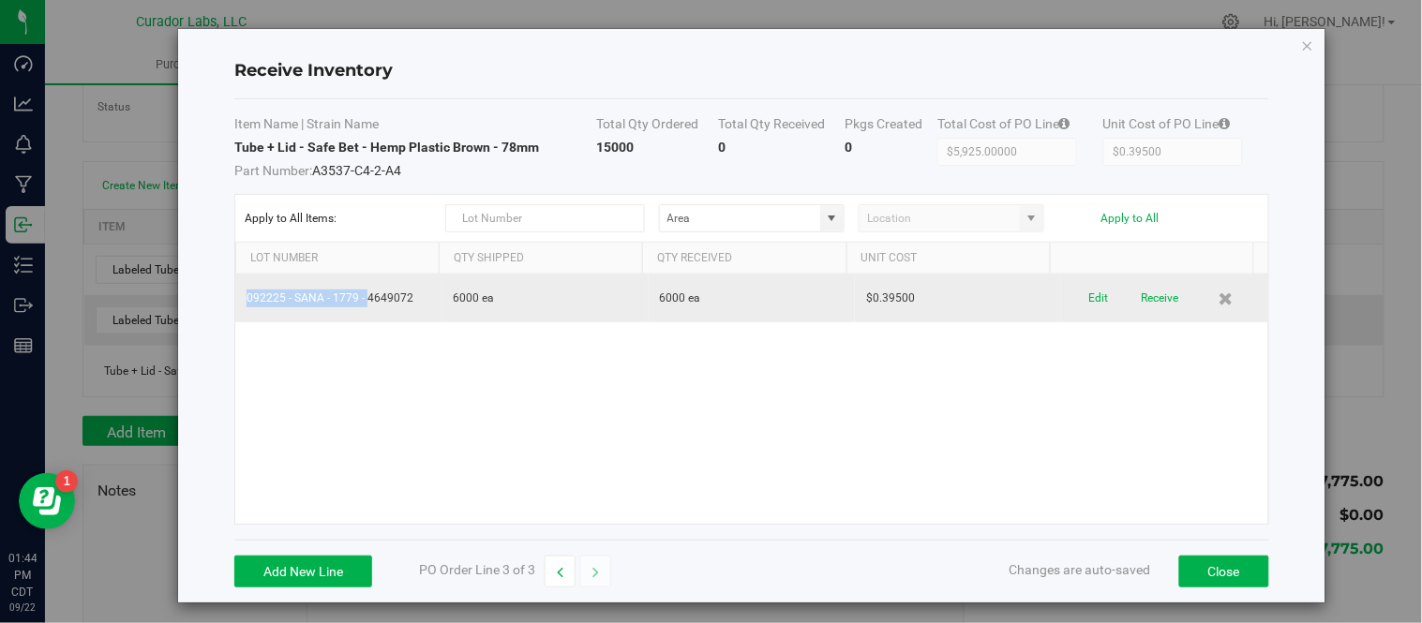
drag, startPoint x: 276, startPoint y: 307, endPoint x: 364, endPoint y: 307, distance: 87.1
click at [364, 307] on td "092225 - SANA - 1779 - 4649072" at bounding box center [338, 299] width 206 height 48
copy td "092225 - SANA - 1779 -"
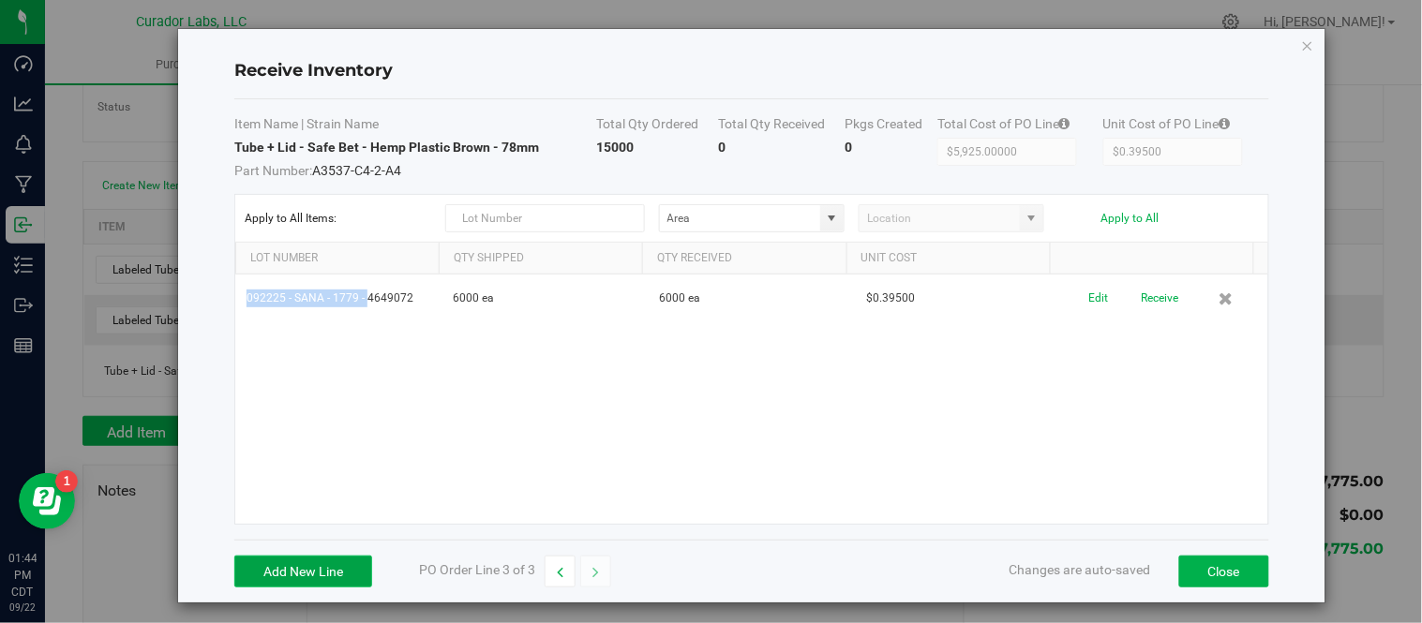
click at [333, 559] on button "Add New Line" at bounding box center [303, 572] width 138 height 32
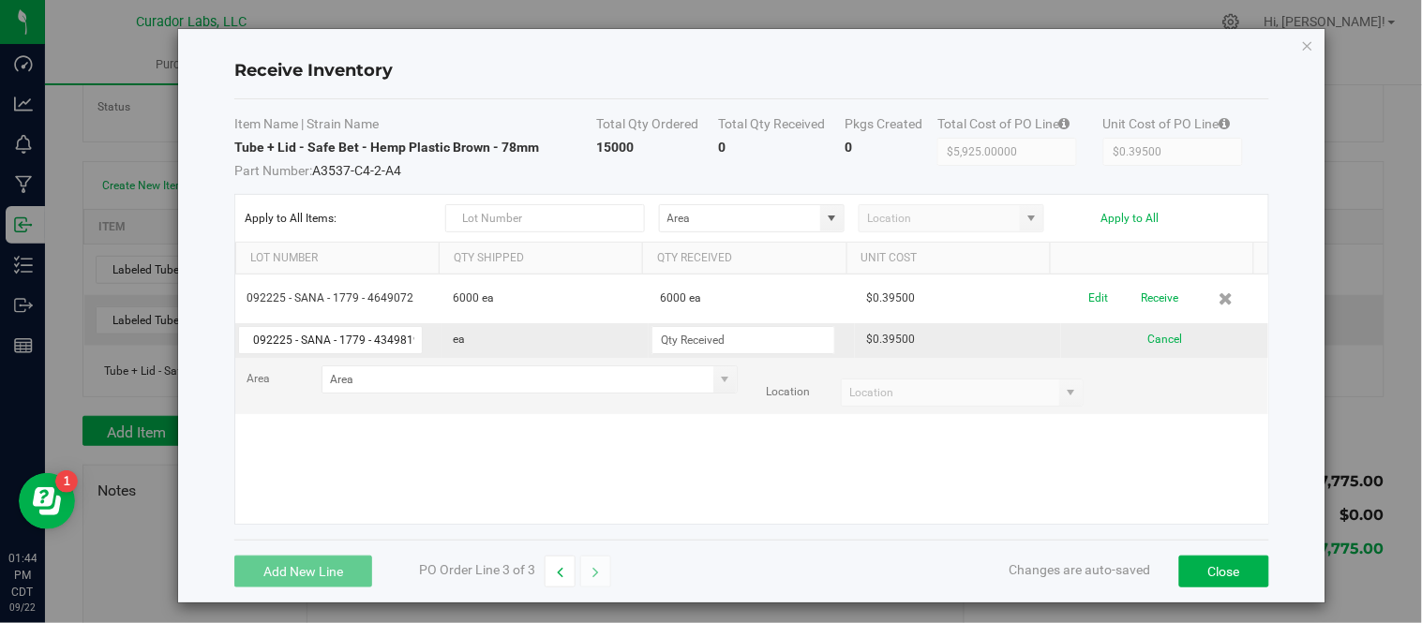
scroll to position [0, 10]
type input "092225 - SANA - 1779 - 4349819"
click at [699, 338] on input at bounding box center [743, 340] width 182 height 26
type input "9000 ea"
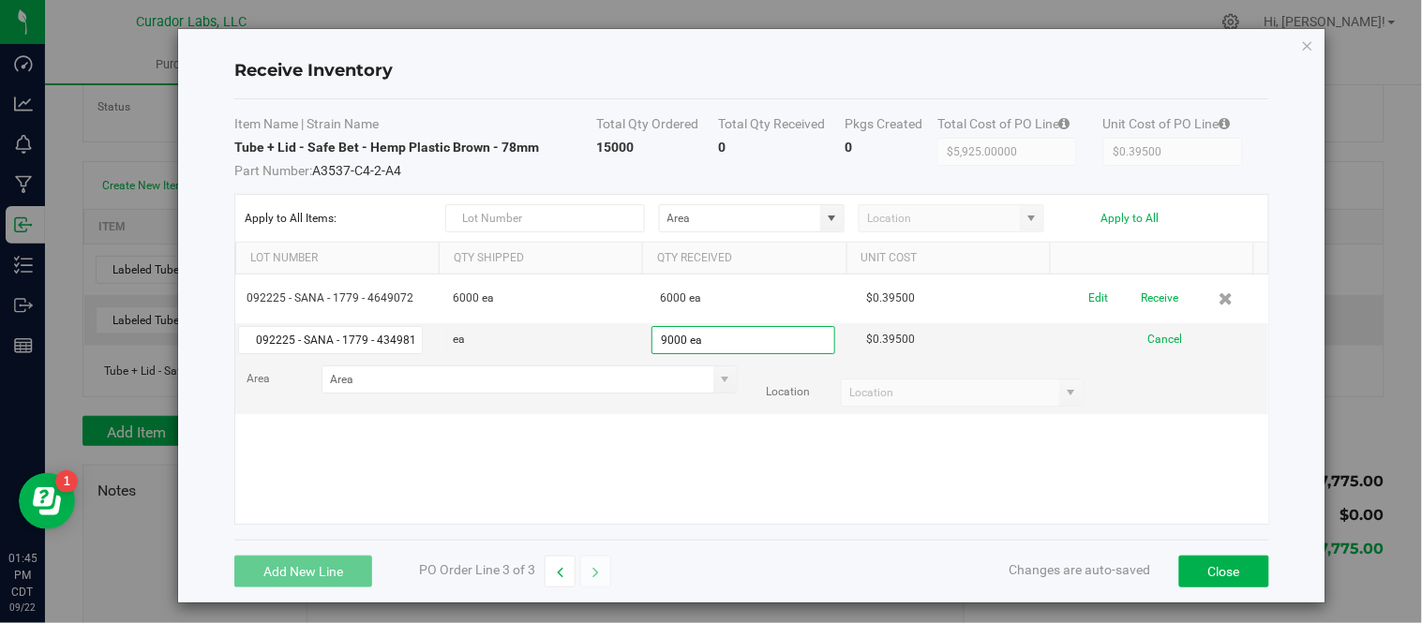
click at [668, 437] on kendo-grid-list "092225 - SANA - 1779 - 4649072 6000 ea 6000 ea $0.39500 Edit Receive 092225 - S…" at bounding box center [751, 399] width 1033 height 249
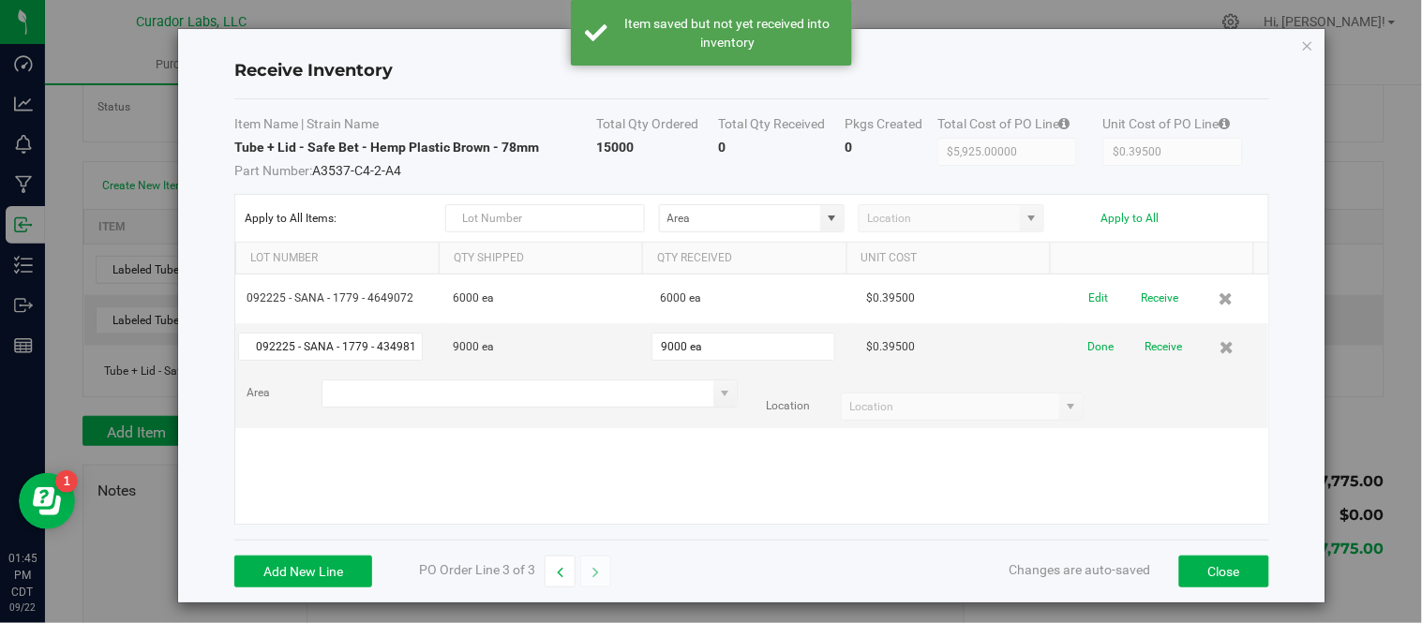
click at [484, 401] on input at bounding box center [517, 393] width 391 height 26
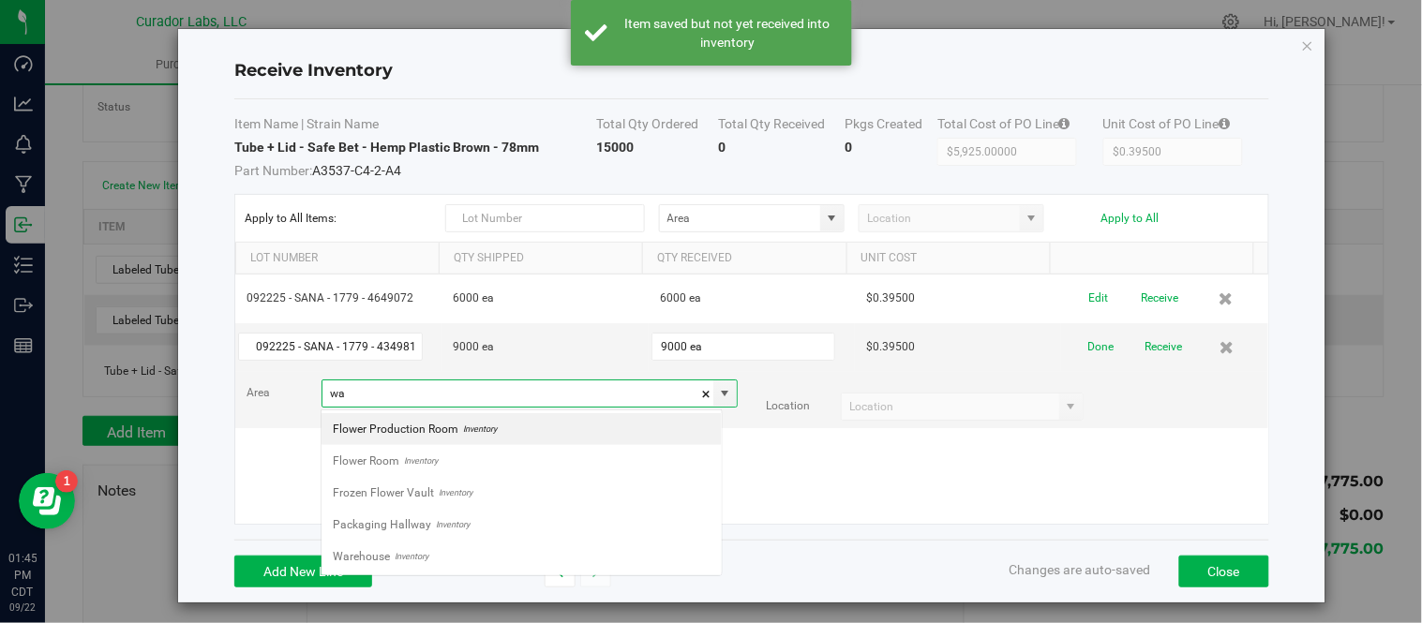
scroll to position [28, 401]
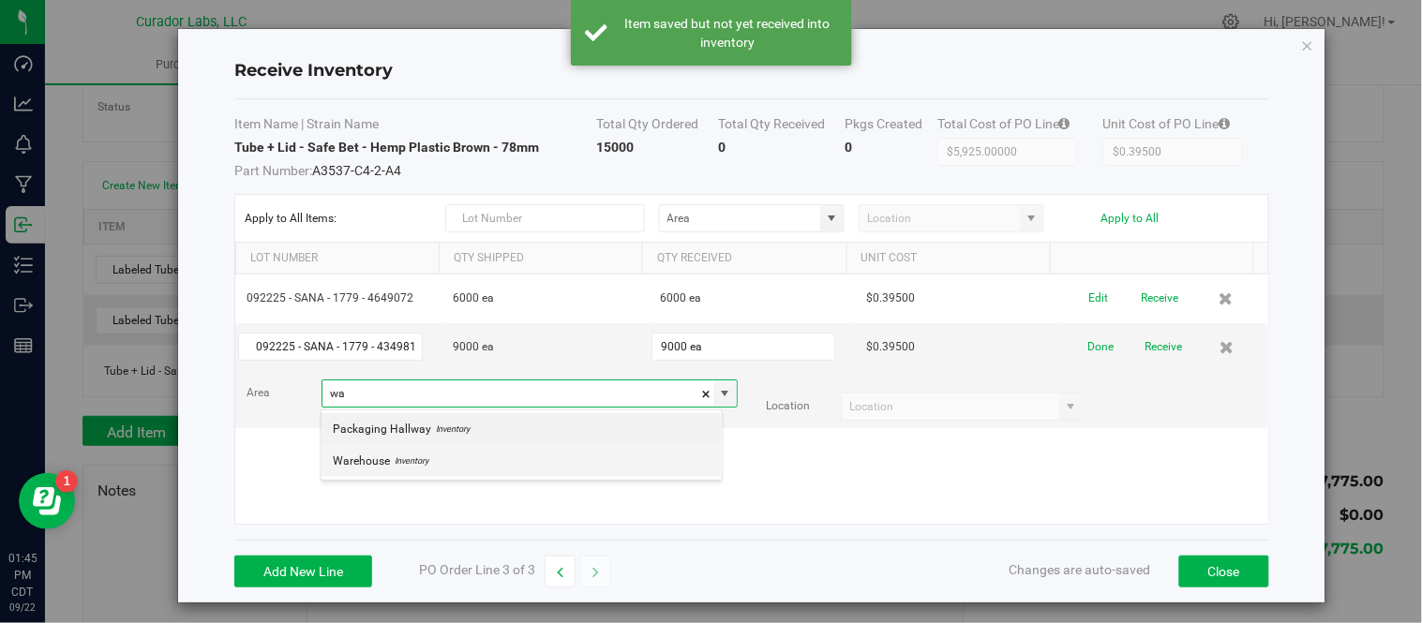
click at [446, 472] on li "Warehouse Inventory" at bounding box center [521, 461] width 400 height 32
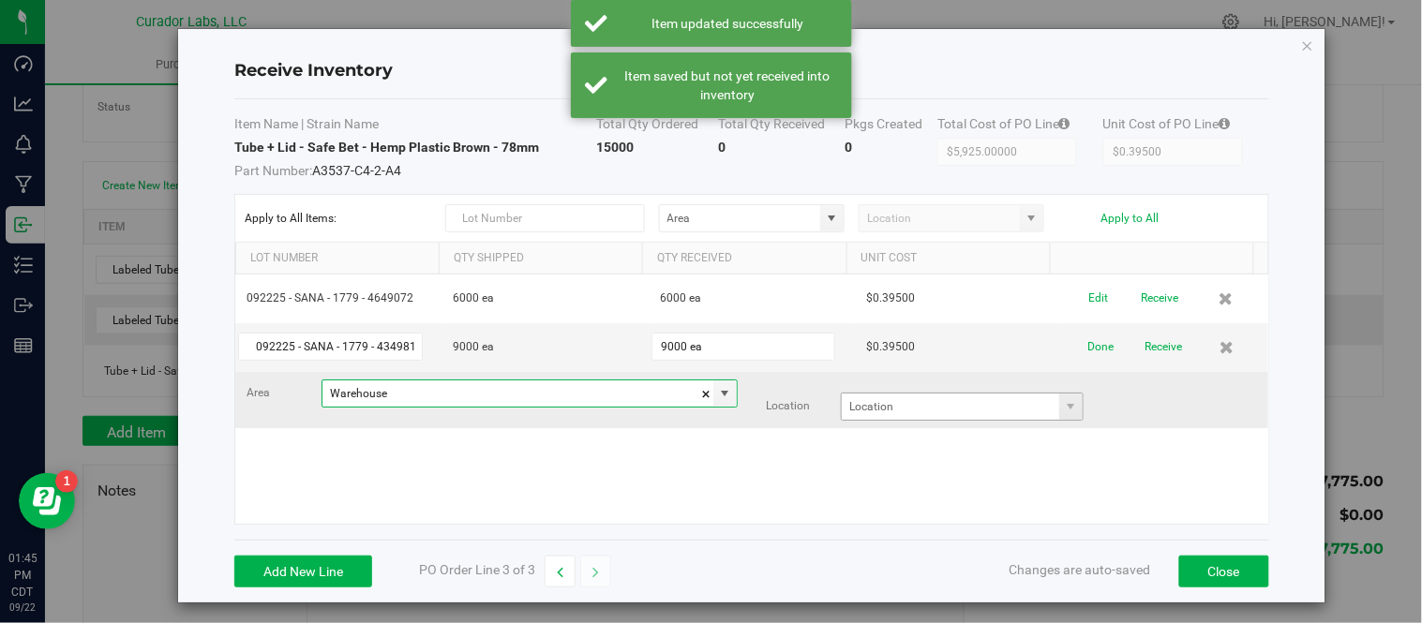
type input "Warehouse"
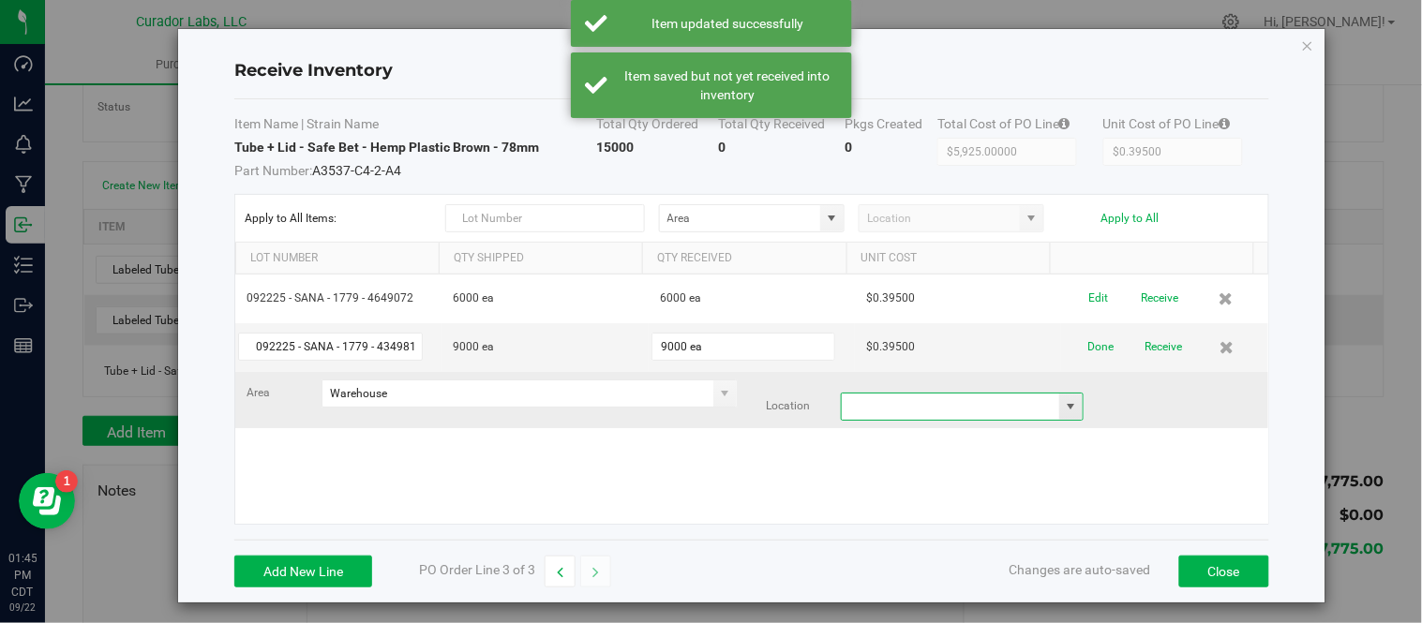
click at [1033, 404] on input at bounding box center [950, 407] width 217 height 26
click at [1064, 405] on span at bounding box center [1071, 406] width 15 height 15
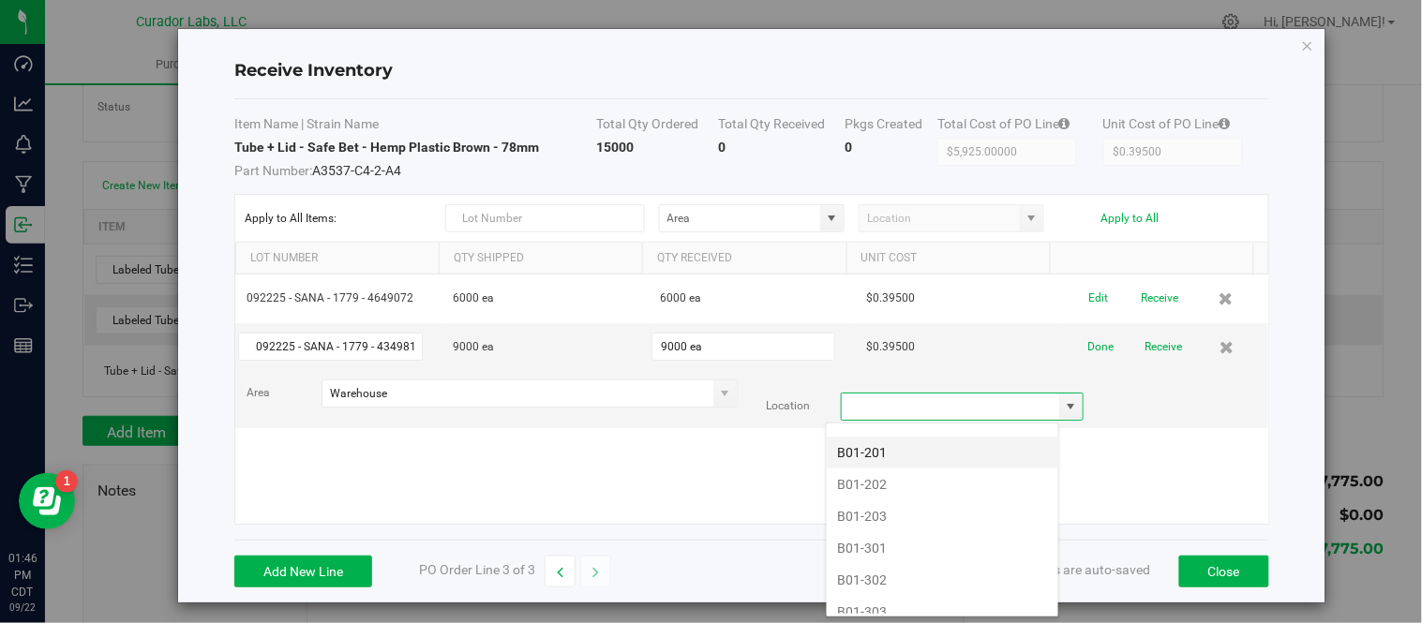
scroll to position [937, 0]
click at [903, 525] on li "B01-103" at bounding box center [942, 525] width 231 height 32
type input "B01-103"
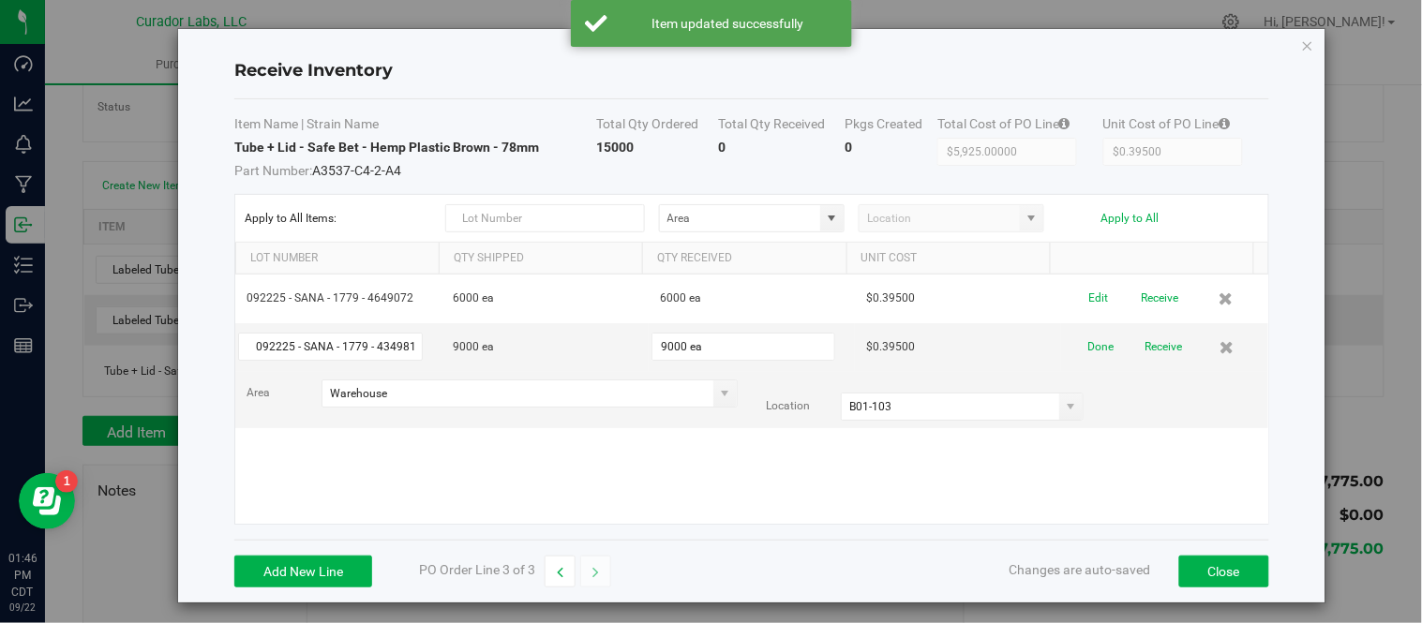
click at [1056, 446] on div "092225 - SANA - 1779 - 4649072 6000 ea 6000 ea $0.39500 Edit Receive 092225 - S…" at bounding box center [751, 399] width 1033 height 249
click at [1088, 353] on button "Done" at bounding box center [1101, 347] width 26 height 33
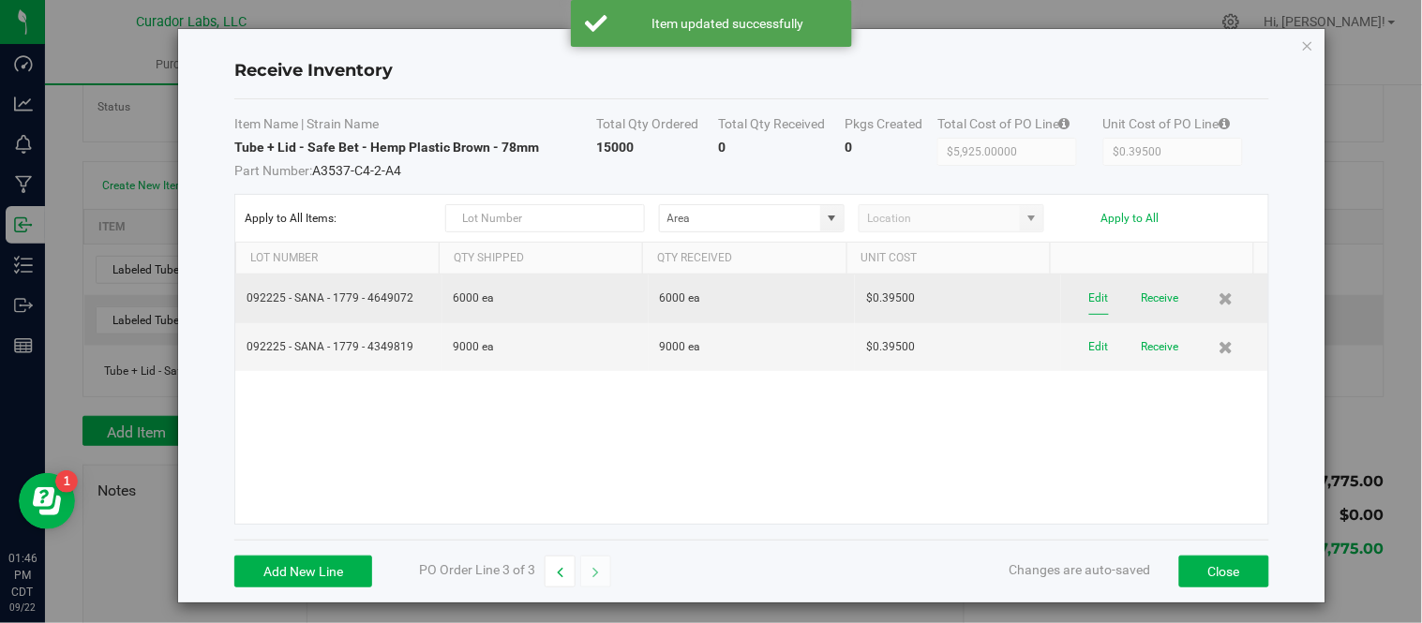
click at [1089, 301] on button "Edit" at bounding box center [1099, 298] width 20 height 33
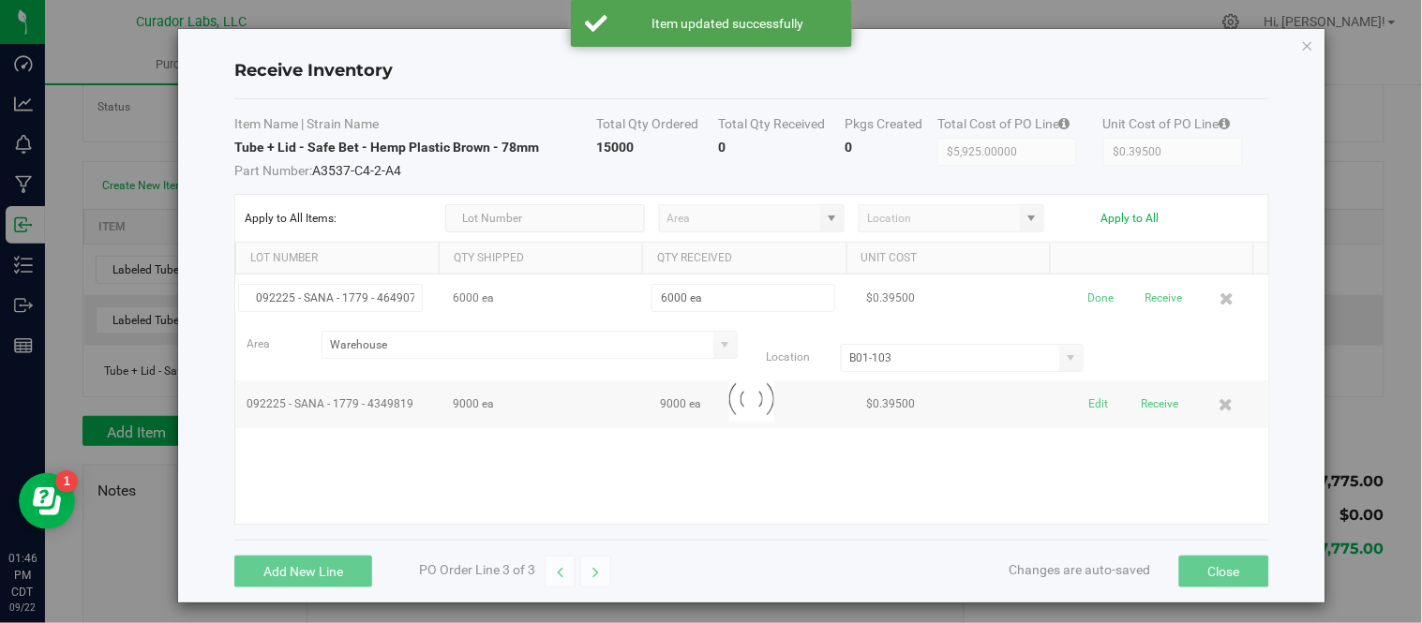
scroll to position [0, 10]
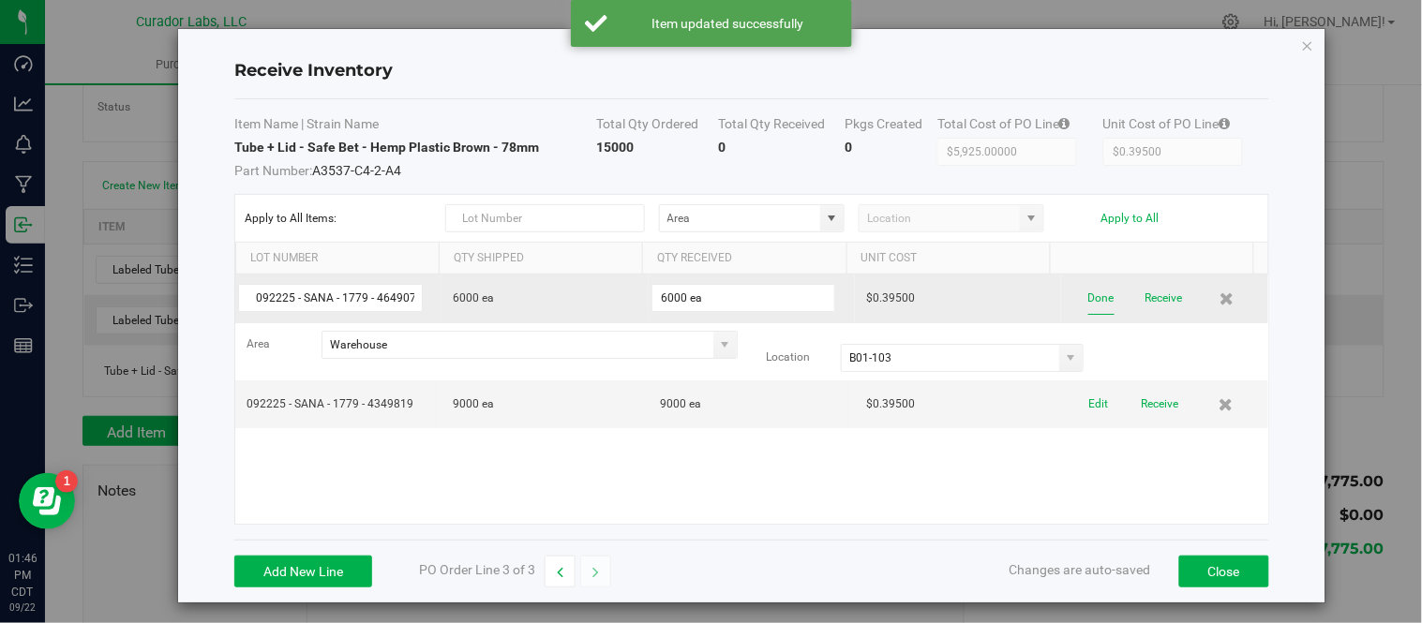
click at [1088, 310] on button "Done" at bounding box center [1101, 298] width 26 height 33
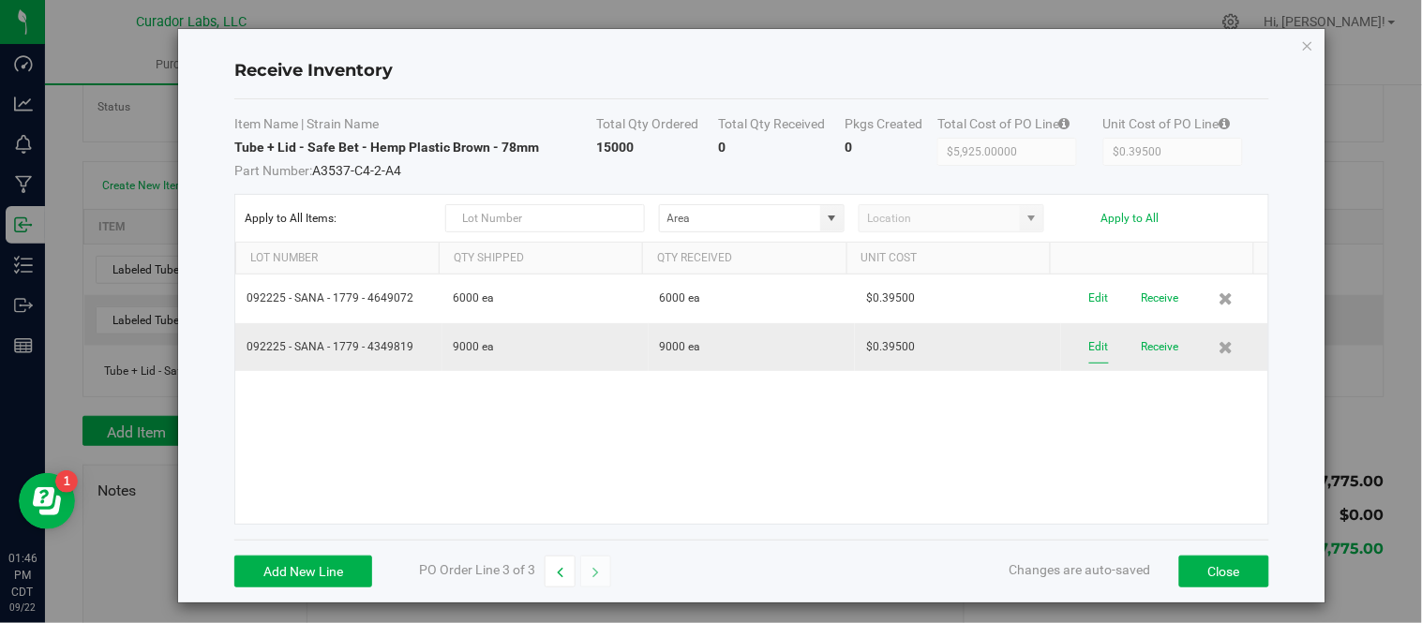
click at [1089, 352] on button "Edit" at bounding box center [1099, 347] width 20 height 33
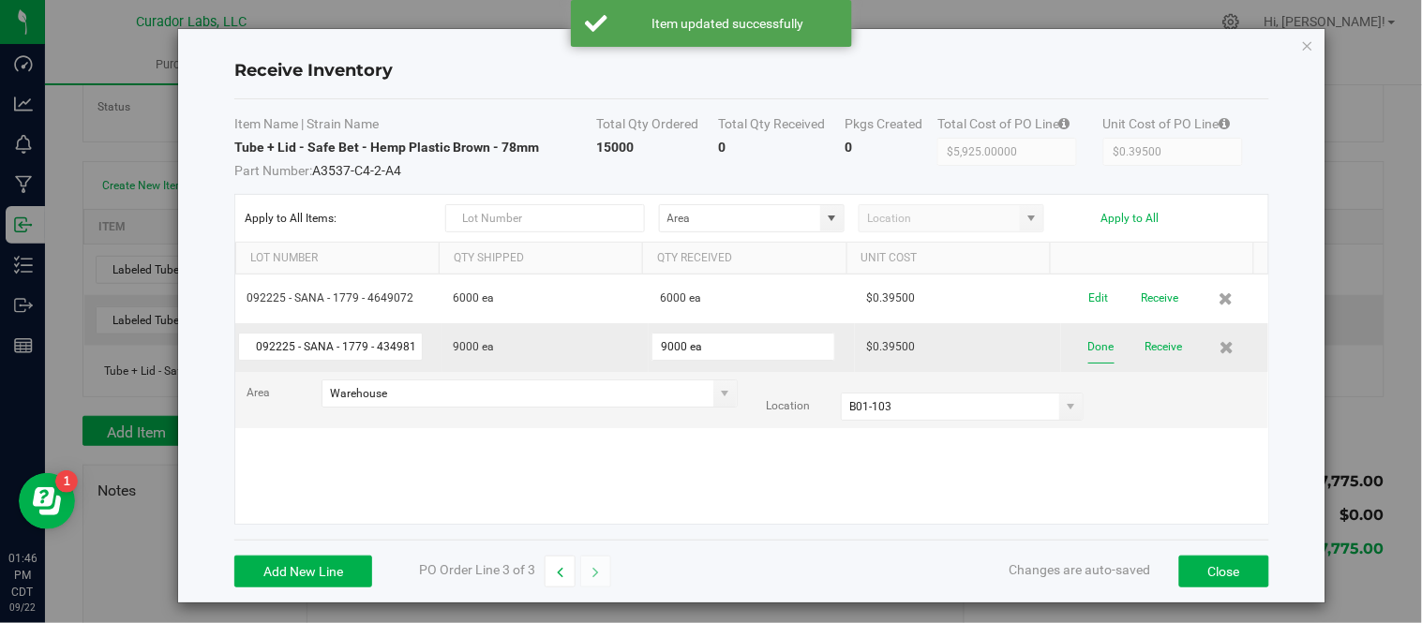
click at [1088, 350] on button "Done" at bounding box center [1101, 347] width 26 height 33
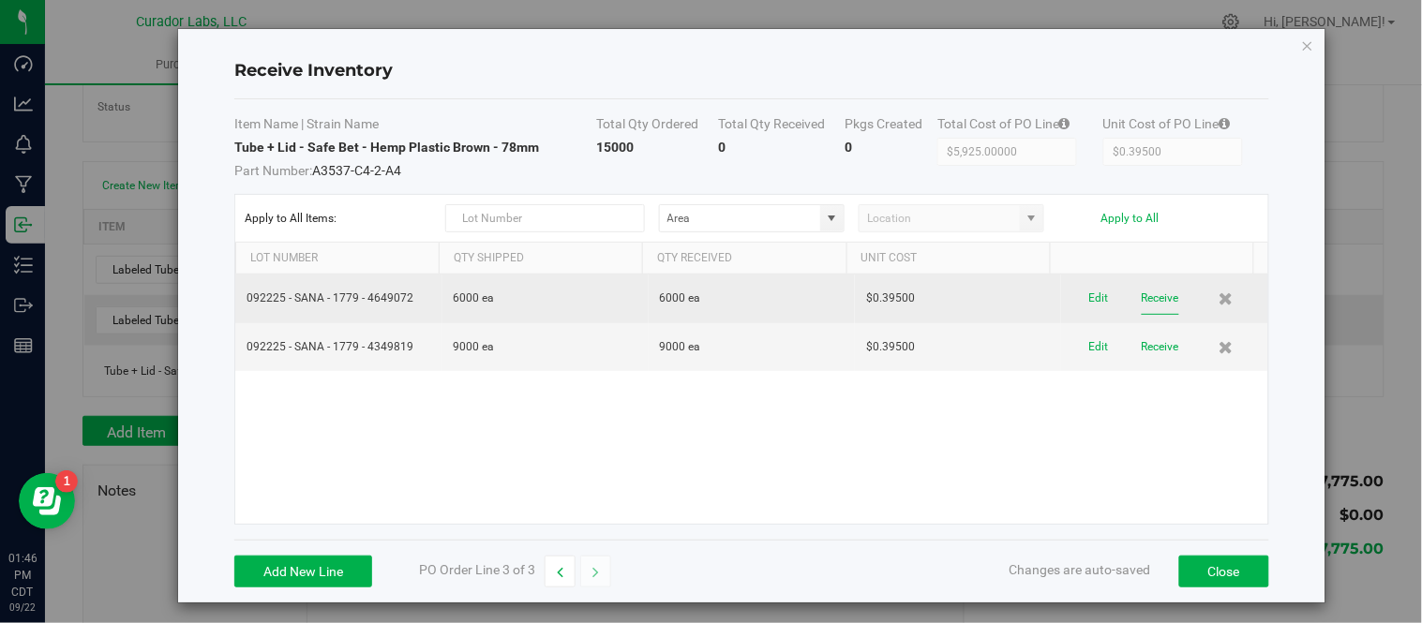
click at [1141, 304] on button "Receive" at bounding box center [1159, 298] width 37 height 33
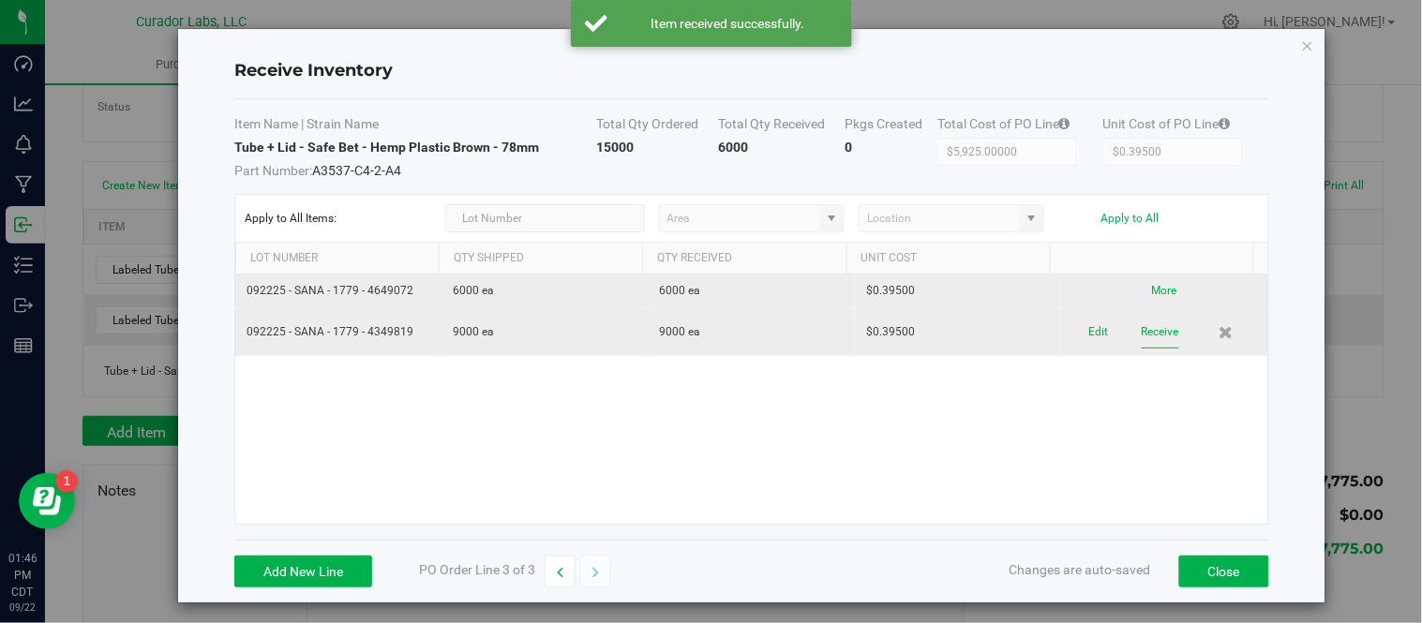
click at [1141, 332] on button "Receive" at bounding box center [1159, 332] width 37 height 33
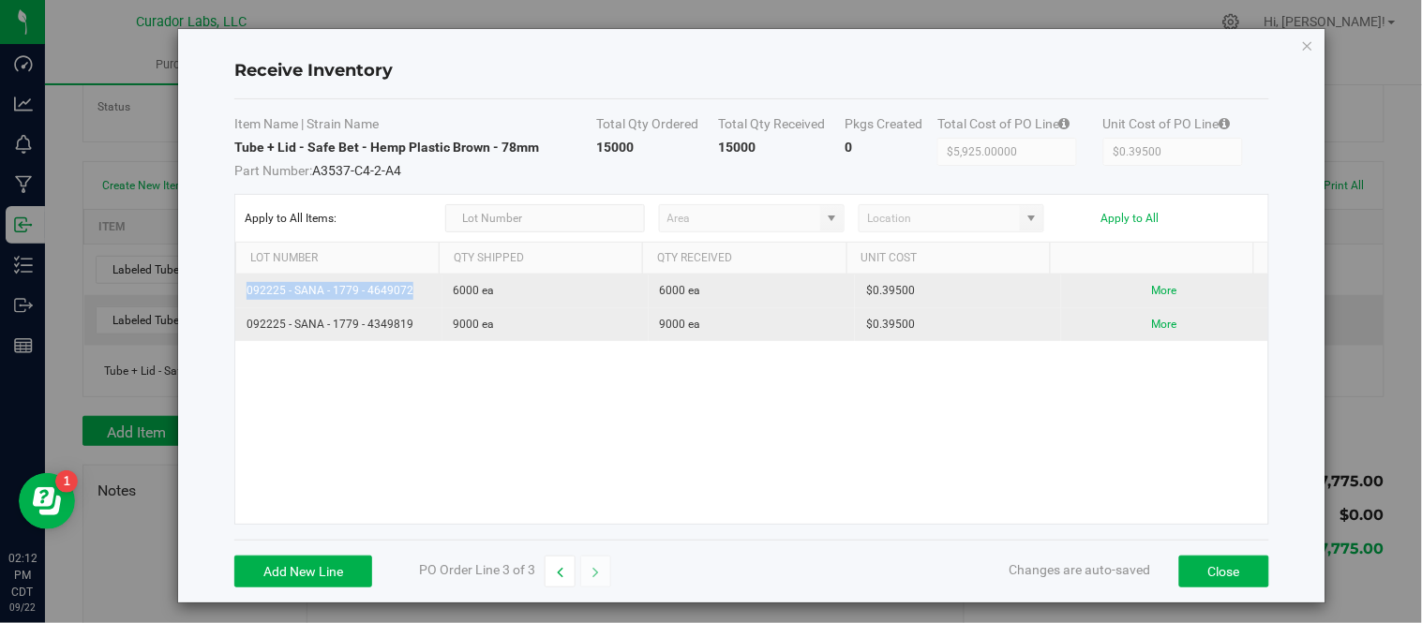
drag, startPoint x: 246, startPoint y: 291, endPoint x: 422, endPoint y: 289, distance: 176.2
click at [422, 289] on td "092225 - SANA - 1779 - 4649072" at bounding box center [338, 292] width 206 height 34
copy td "092225 - SANA - 1779 - 4649072"
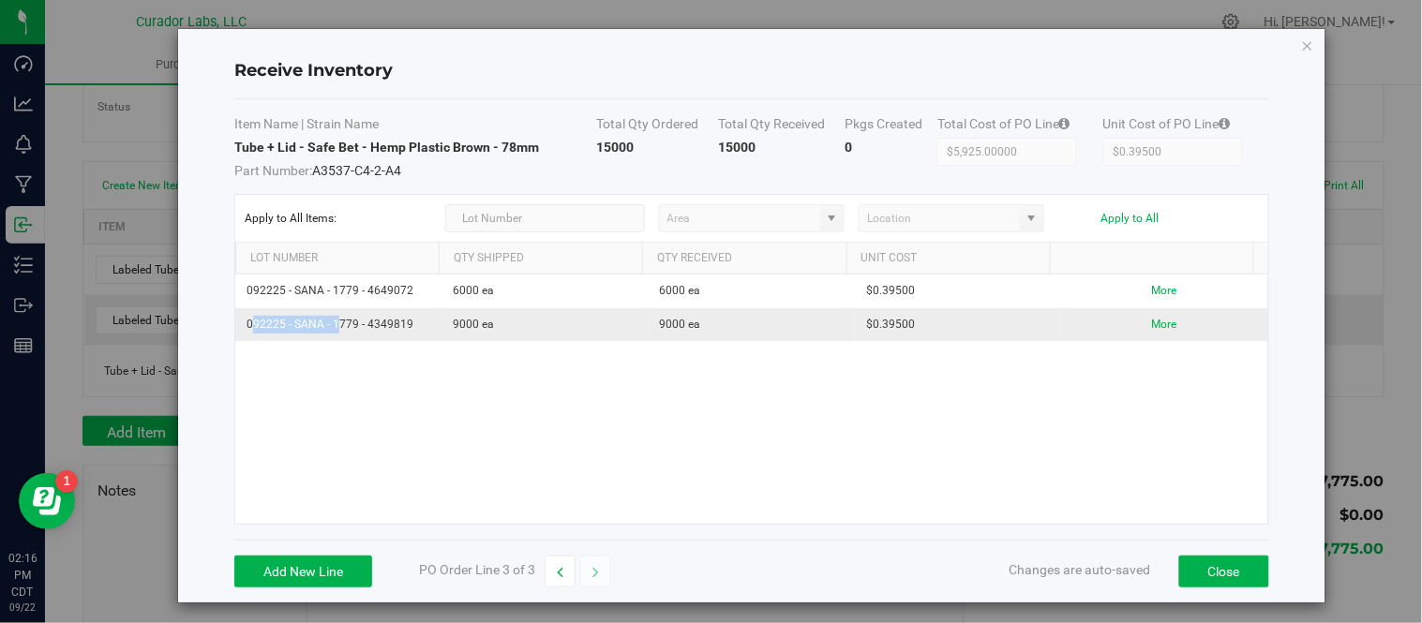
drag, startPoint x: 249, startPoint y: 323, endPoint x: 339, endPoint y: 325, distance: 90.0
click at [339, 325] on td "092225 - SANA - 1779 - 4349819" at bounding box center [338, 324] width 206 height 33
drag, startPoint x: 245, startPoint y: 324, endPoint x: 410, endPoint y: 328, distance: 165.9
click at [410, 328] on td "092225 - SANA - 1779 - 4349819" at bounding box center [338, 324] width 206 height 33
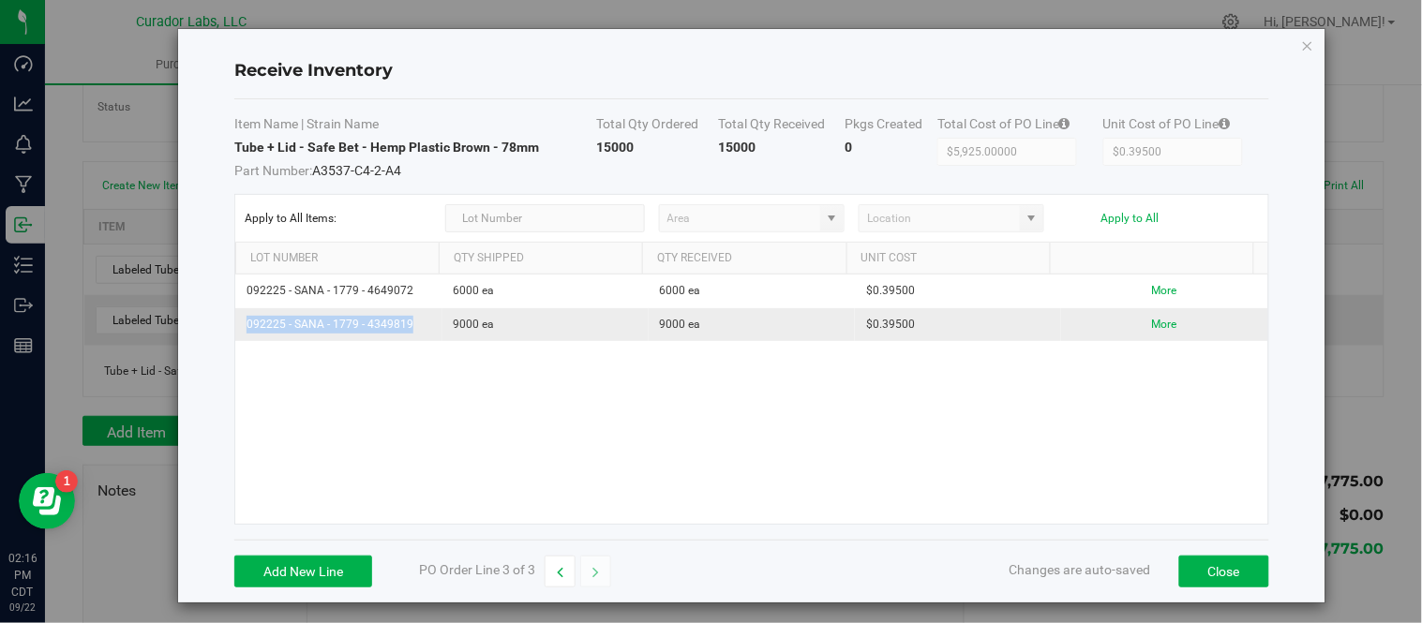
copy td "092225 - SANA - 1779 - 4349819"
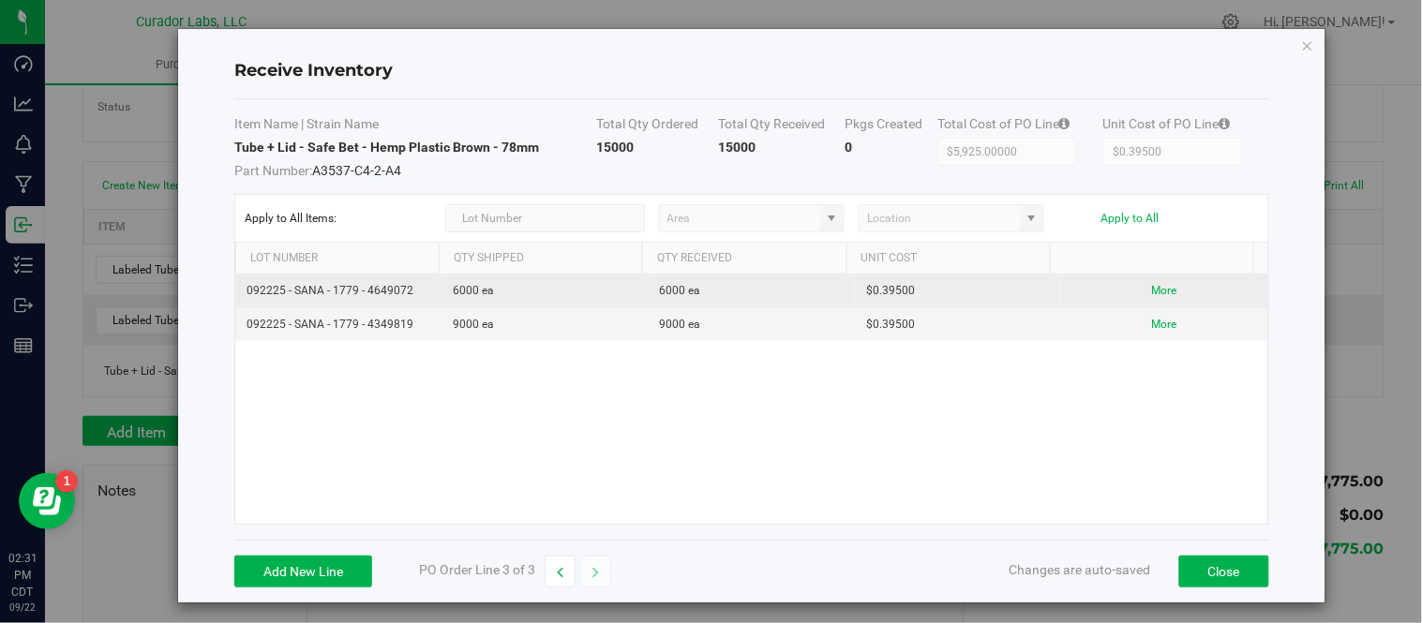
click at [249, 305] on td "092225 - SANA - 1779 - 4649072" at bounding box center [338, 292] width 206 height 34
drag, startPoint x: 244, startPoint y: 292, endPoint x: 409, endPoint y: 306, distance: 165.5
click at [409, 306] on td "092225 - SANA - 1779 - 4649072" at bounding box center [338, 292] width 206 height 34
copy td "092225 - SANA - 1779 - 4649072"
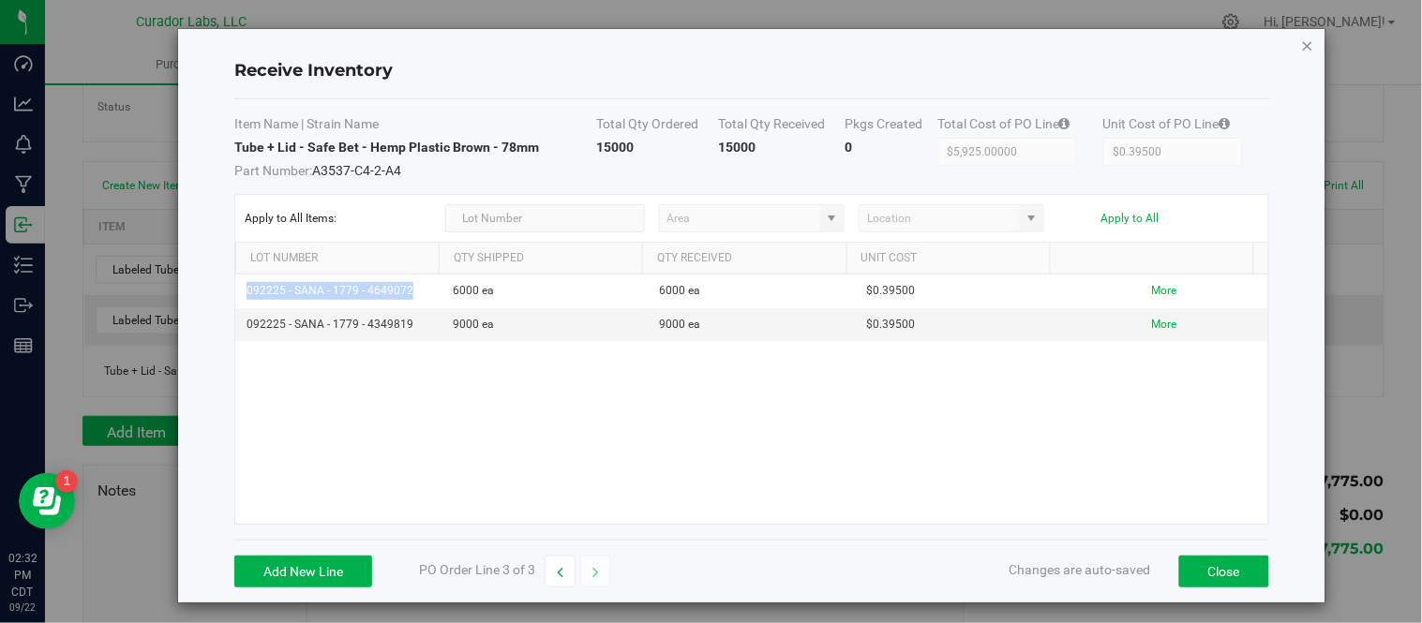
click at [1301, 45] on icon "Close modal" at bounding box center [1307, 45] width 13 height 22
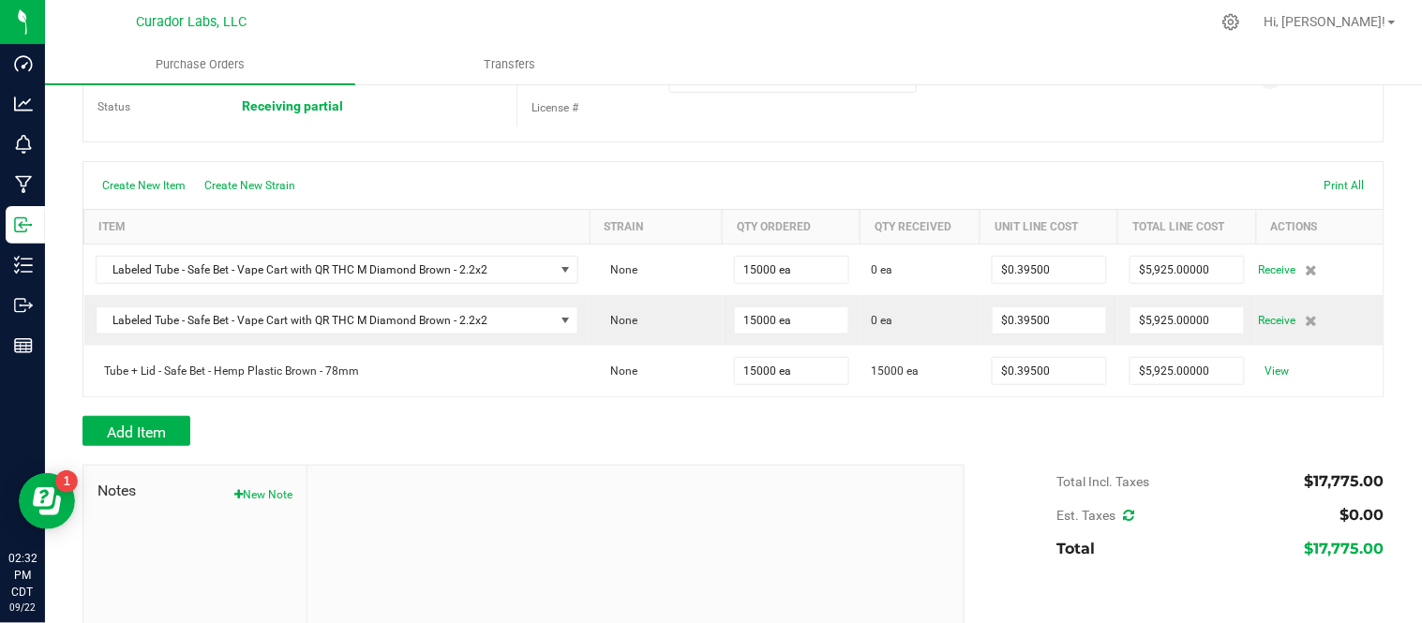
scroll to position [0, 0]
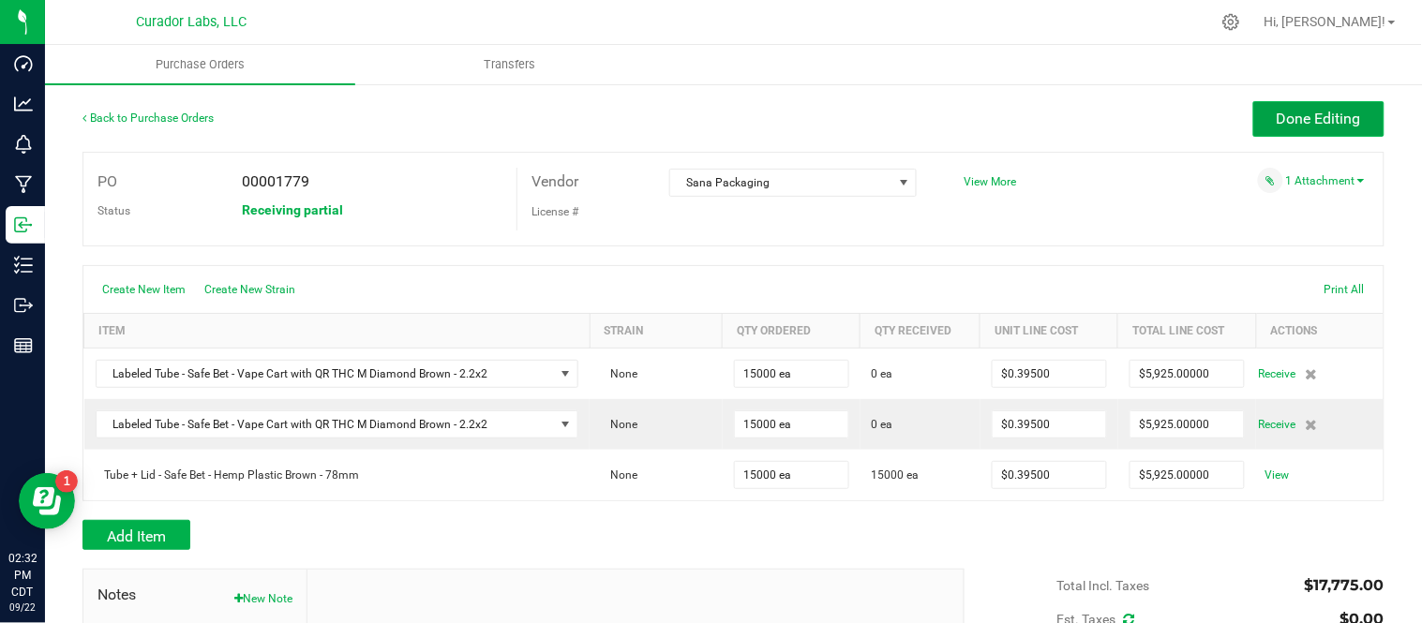
click at [1265, 134] on button "Done Editing" at bounding box center [1318, 119] width 131 height 36
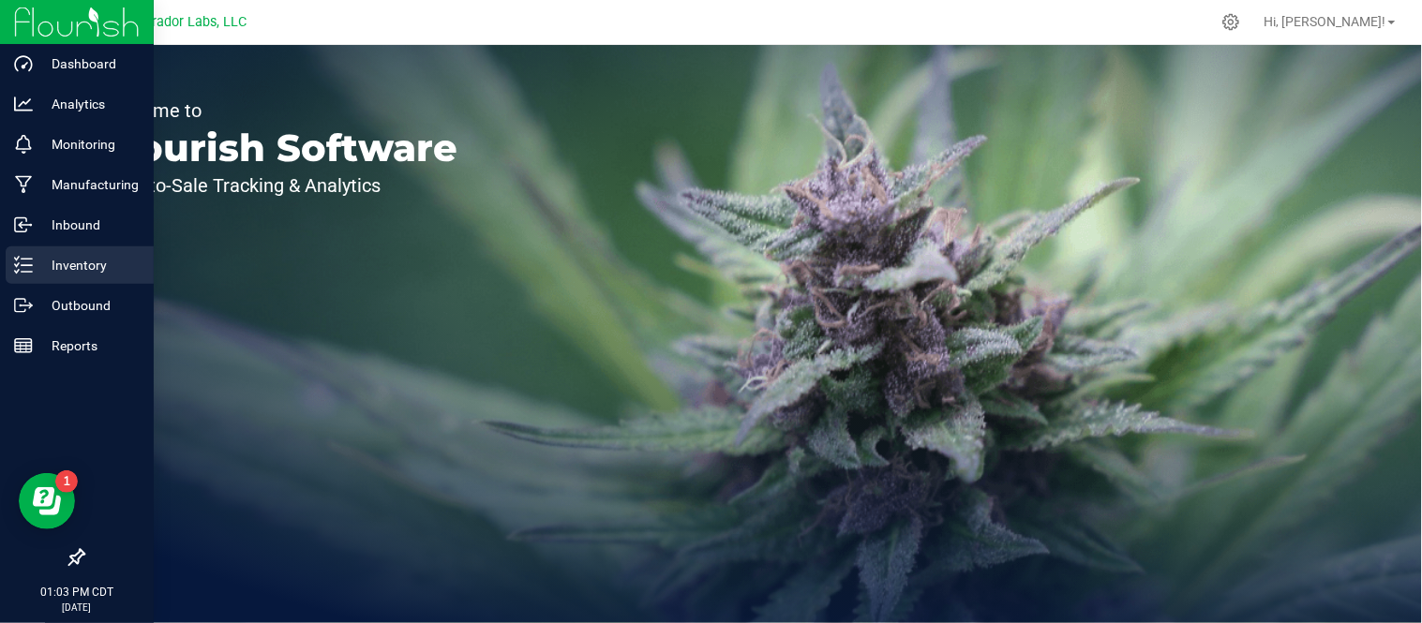
drag, startPoint x: 31, startPoint y: 263, endPoint x: 51, endPoint y: 263, distance: 19.7
click at [31, 263] on icon at bounding box center [23, 265] width 19 height 19
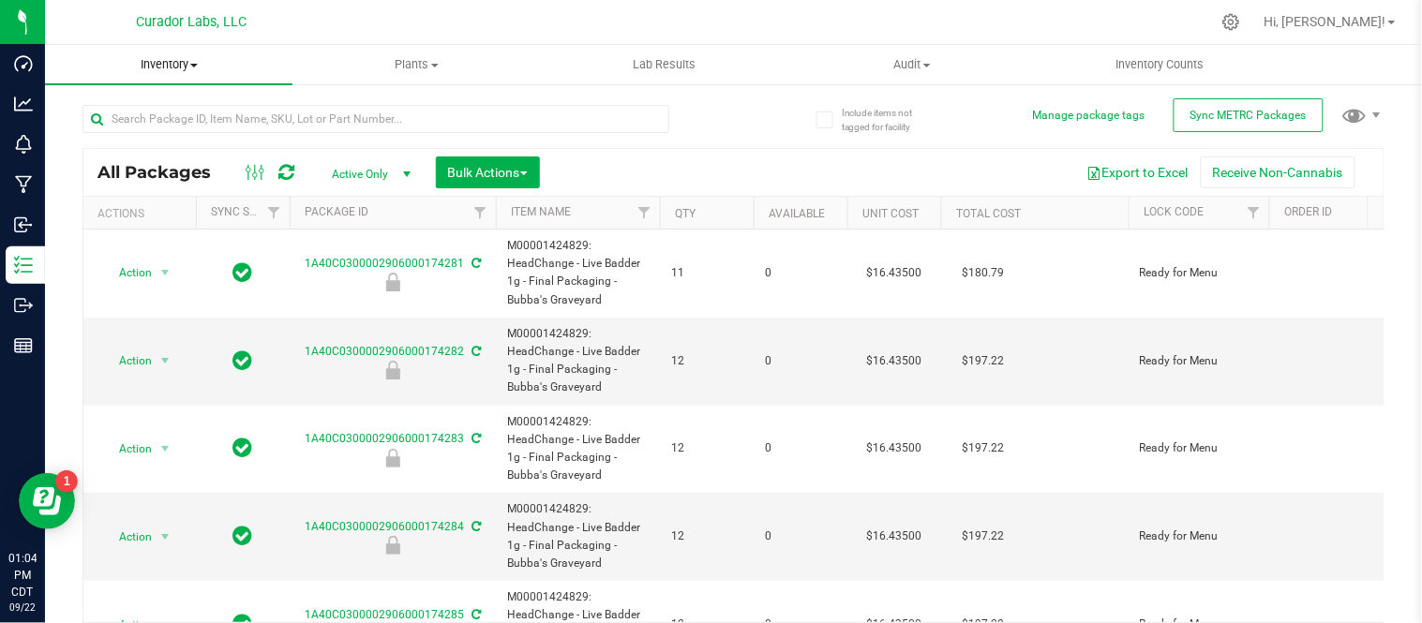
click at [192, 71] on span "Inventory" at bounding box center [168, 64] width 247 height 17
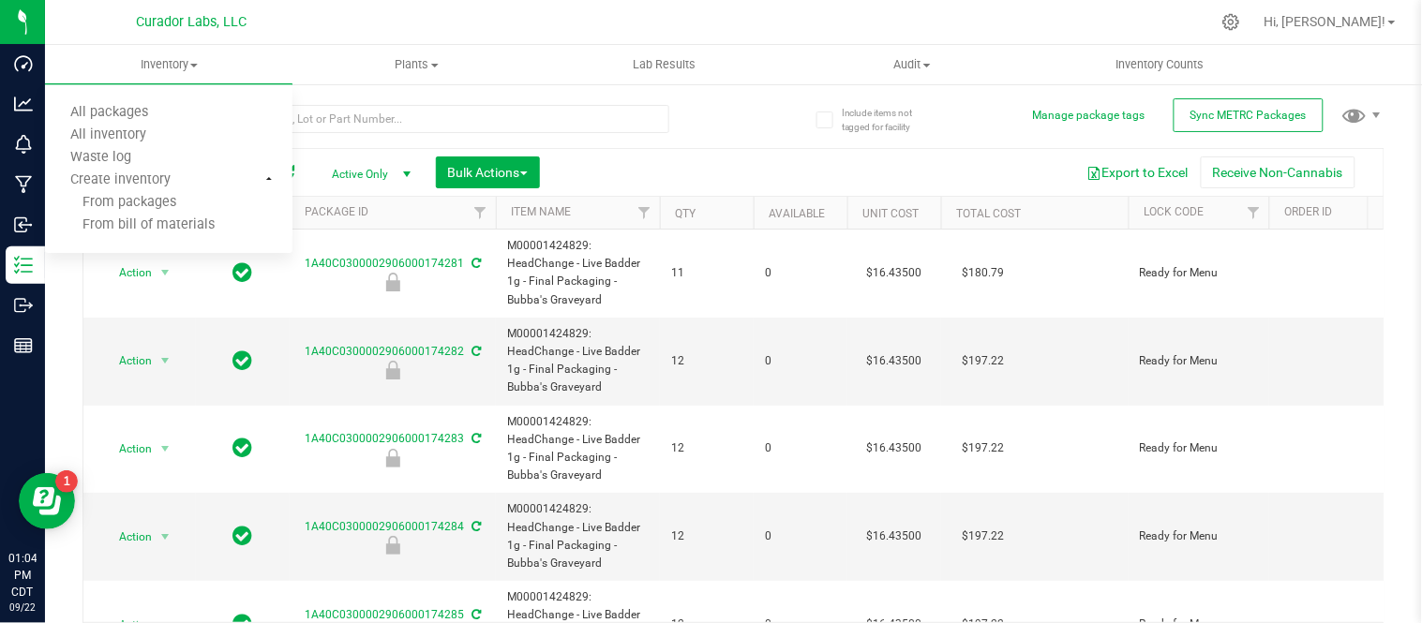
click at [701, 157] on div "Export to Excel Receive Non-Cannabis" at bounding box center [961, 172] width 815 height 32
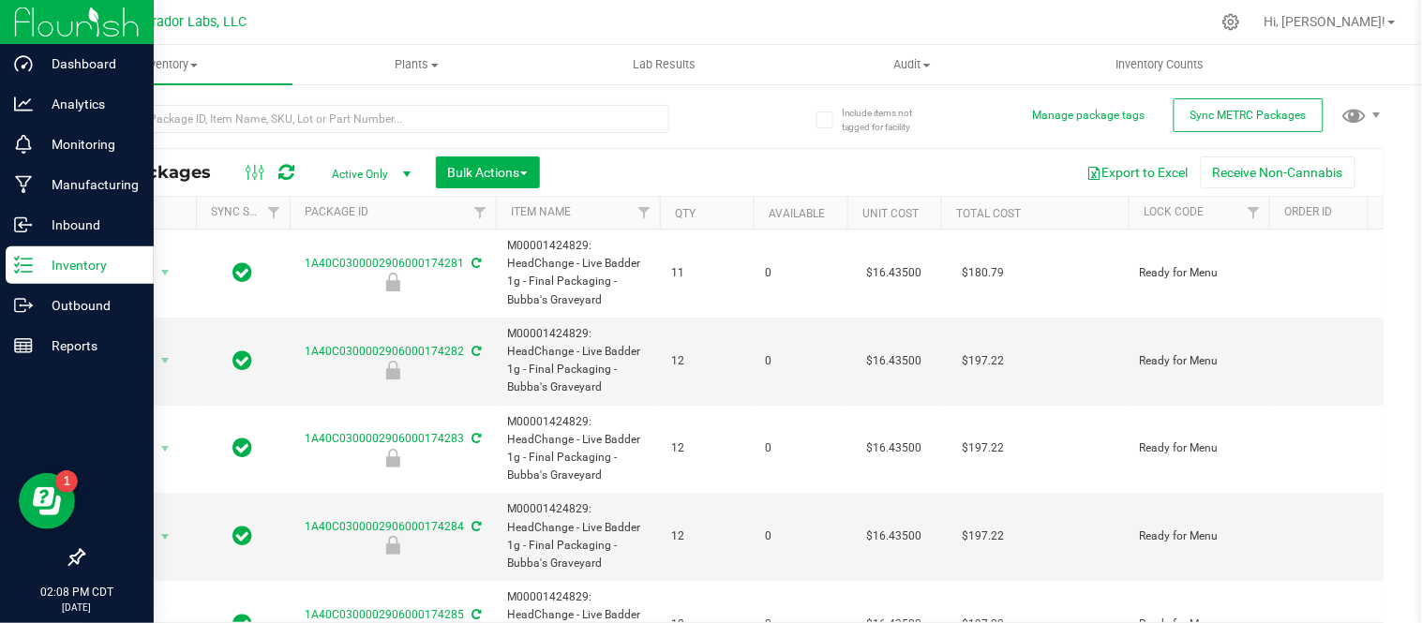
click at [57, 266] on p "Inventory" at bounding box center [89, 265] width 112 height 22
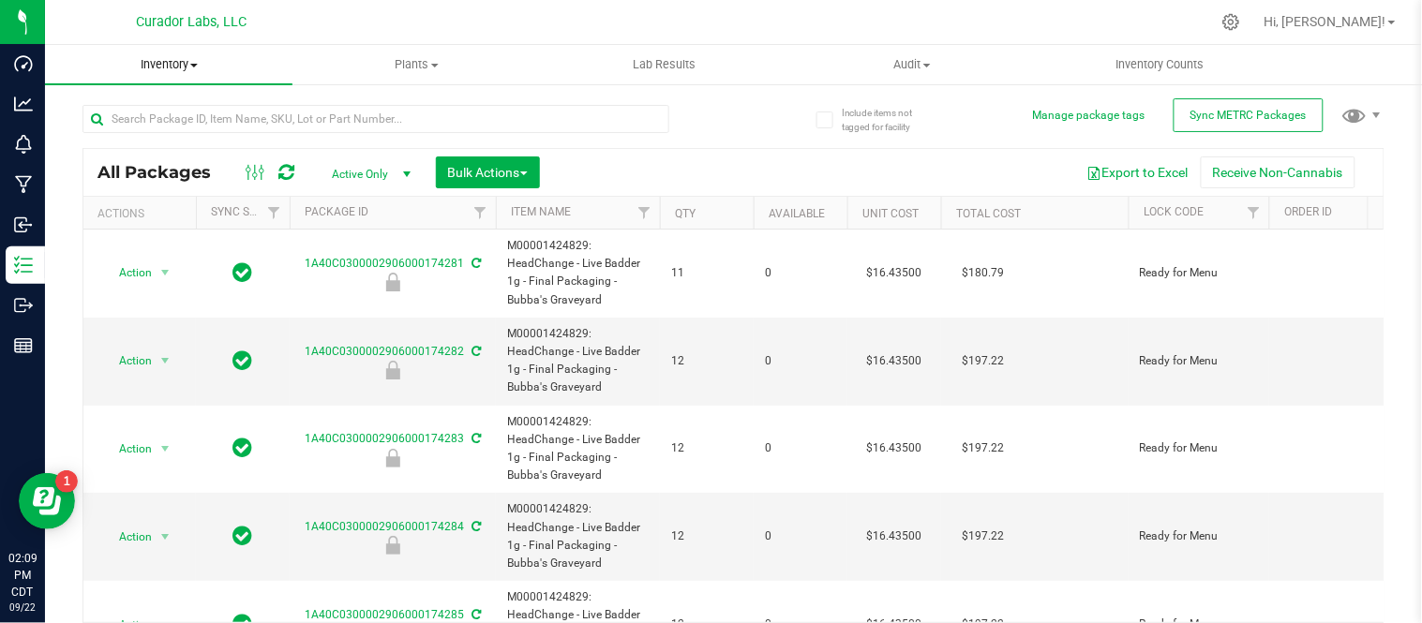
click at [193, 67] on span "Inventory" at bounding box center [168, 64] width 247 height 17
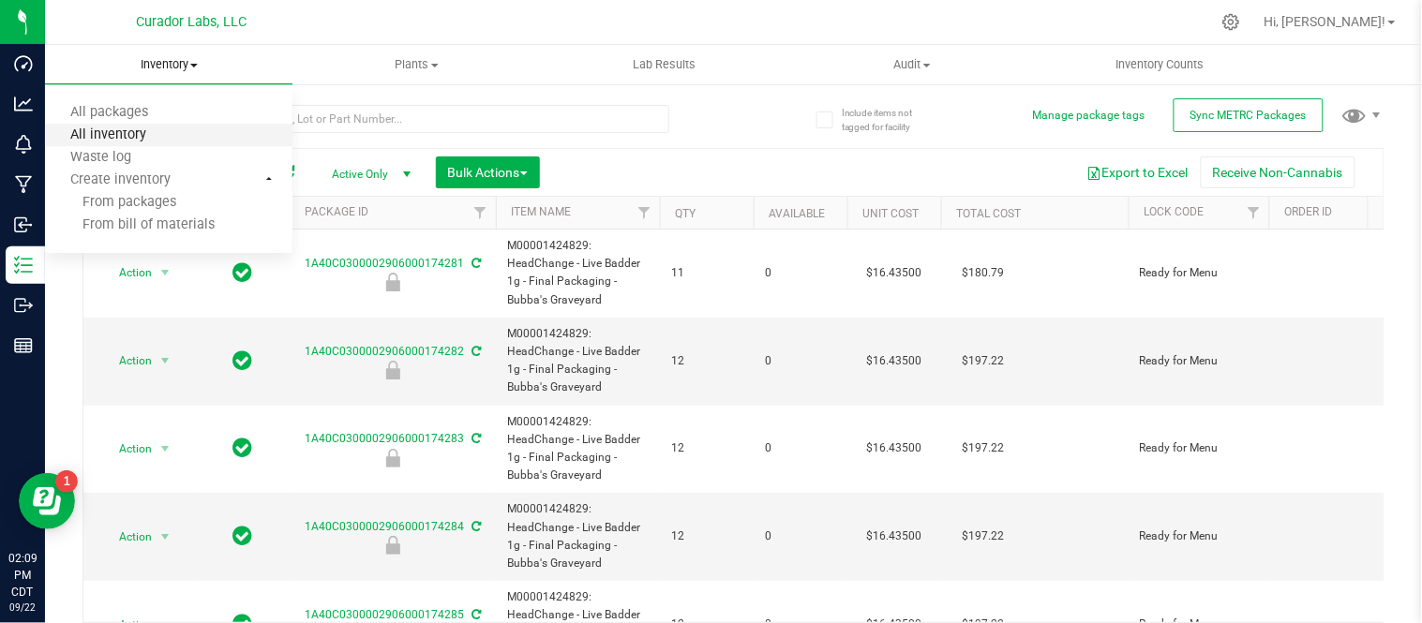
click at [128, 141] on span "All inventory" at bounding box center [108, 135] width 127 height 16
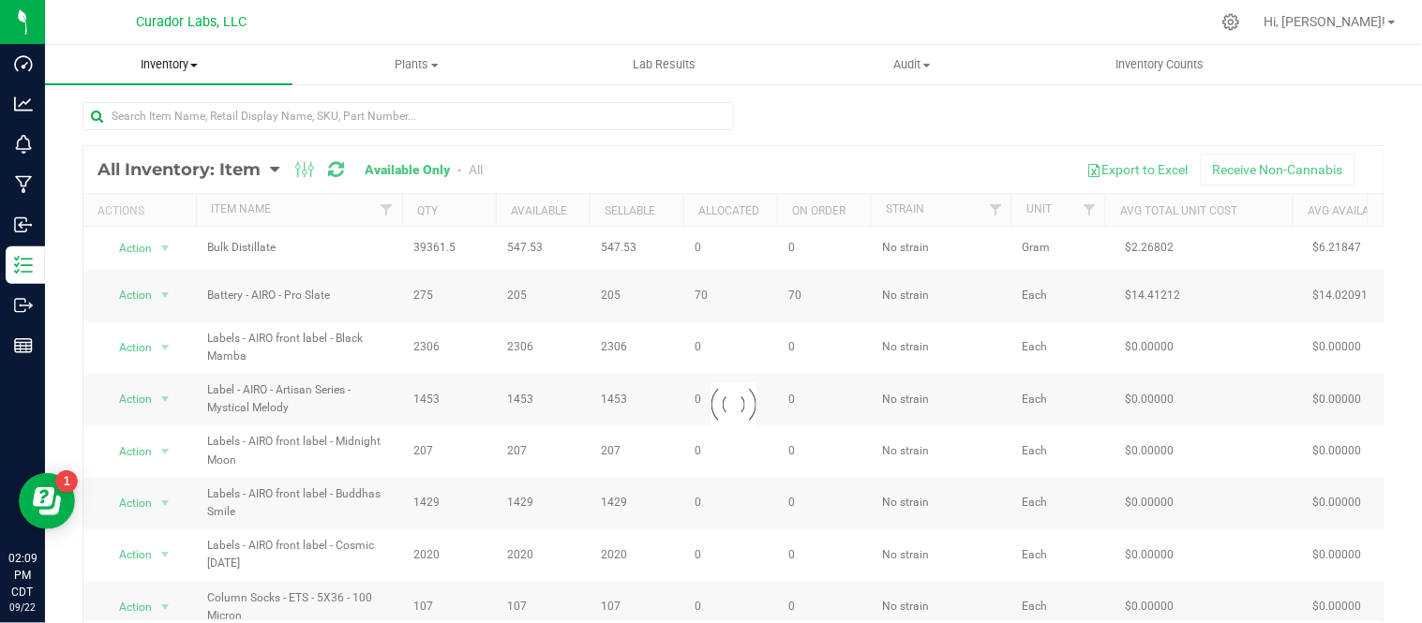
click at [194, 62] on span "Inventory" at bounding box center [168, 64] width 247 height 17
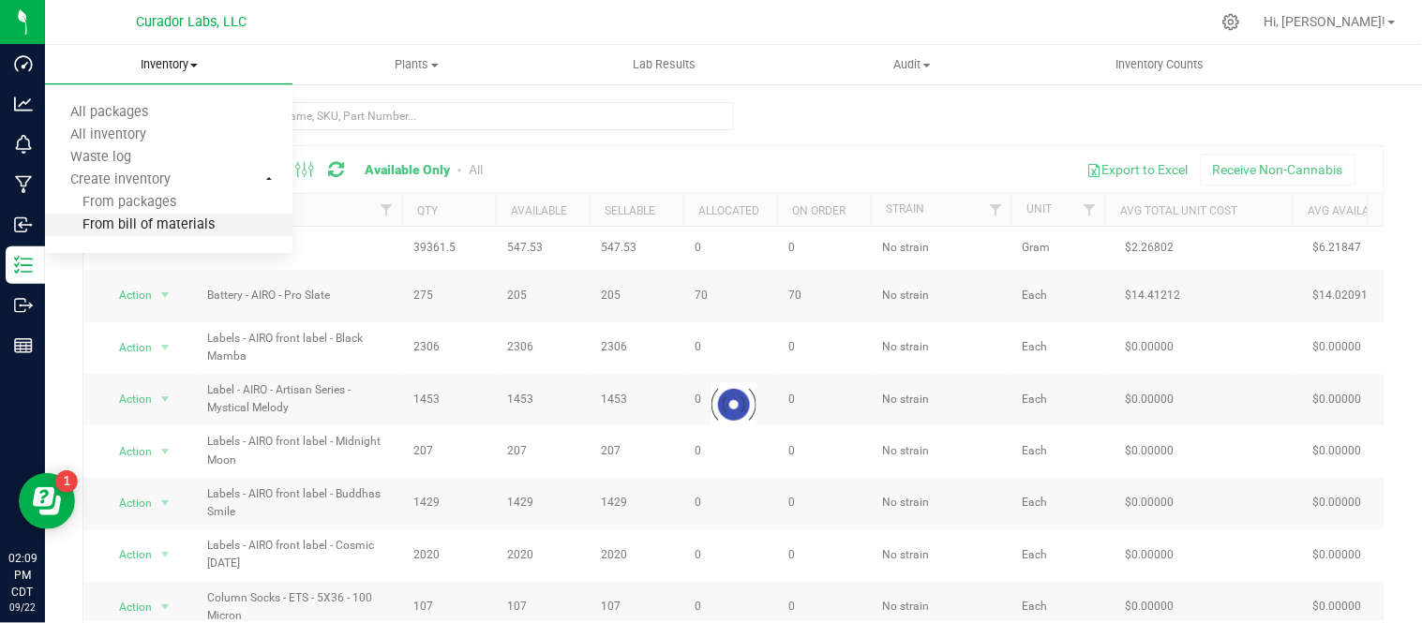
click at [183, 221] on span "From bill of materials" at bounding box center [130, 225] width 170 height 16
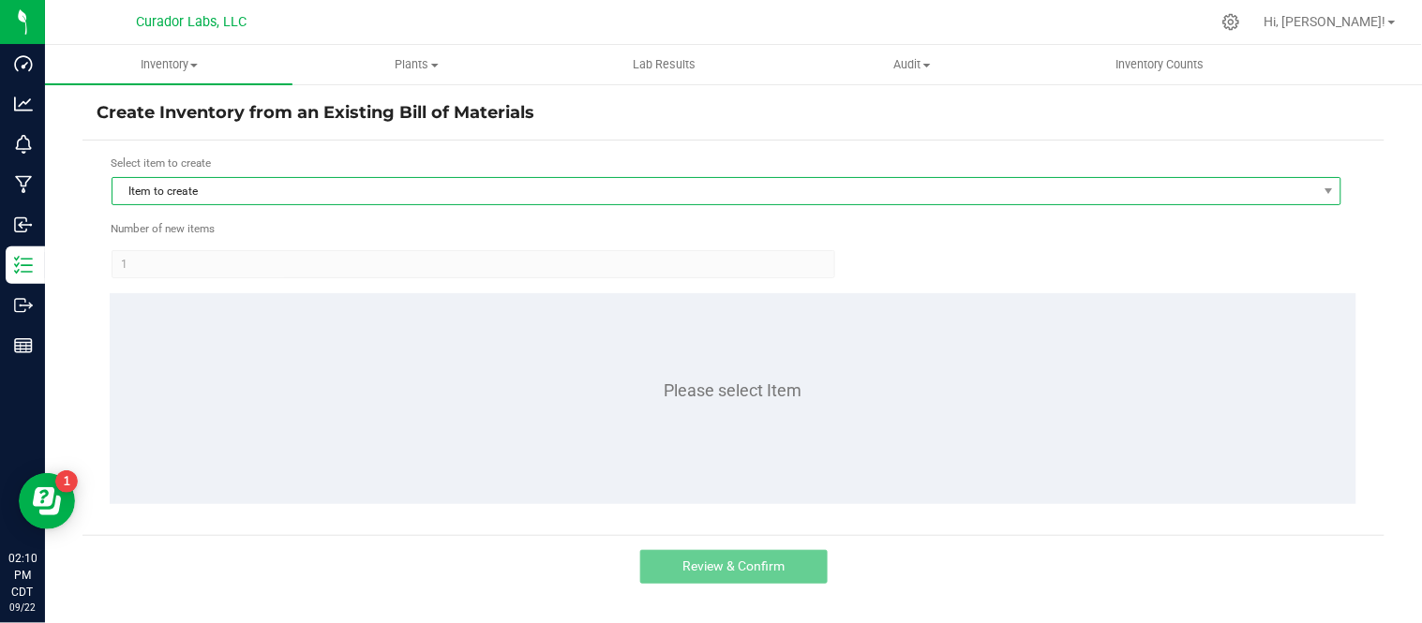
click at [484, 186] on span "Item to create" at bounding box center [714, 191] width 1204 height 26
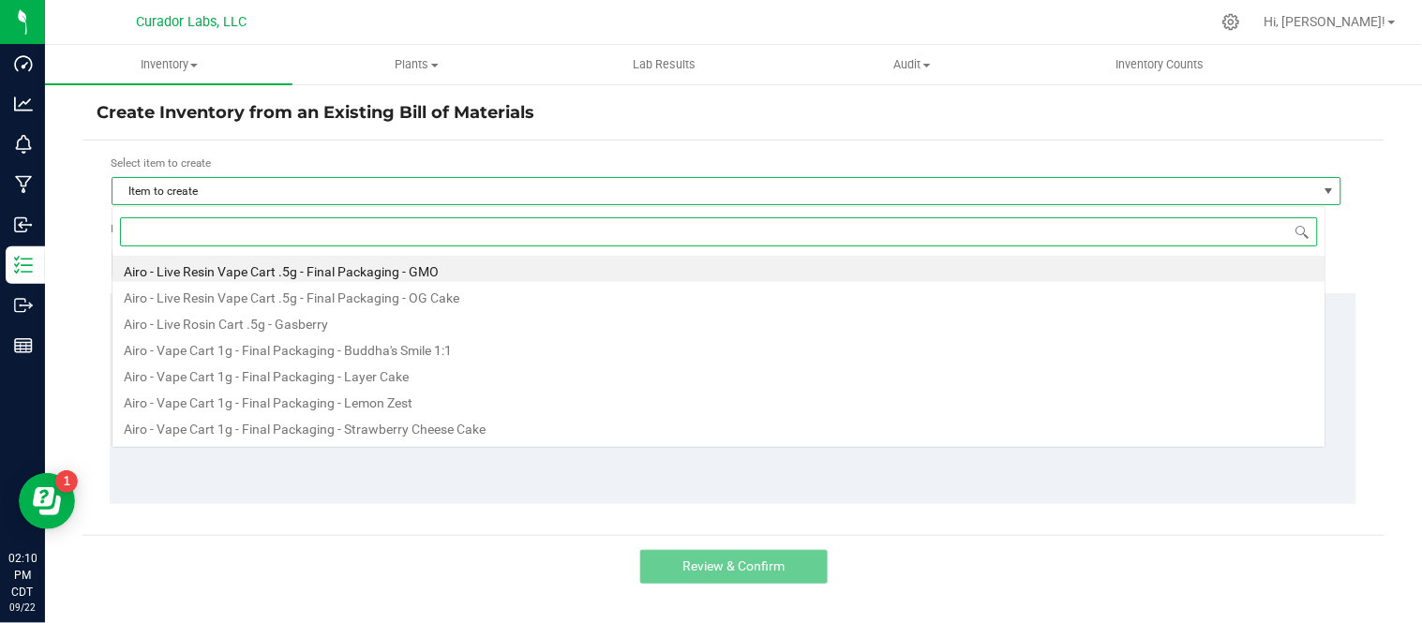
scroll to position [28, 1214]
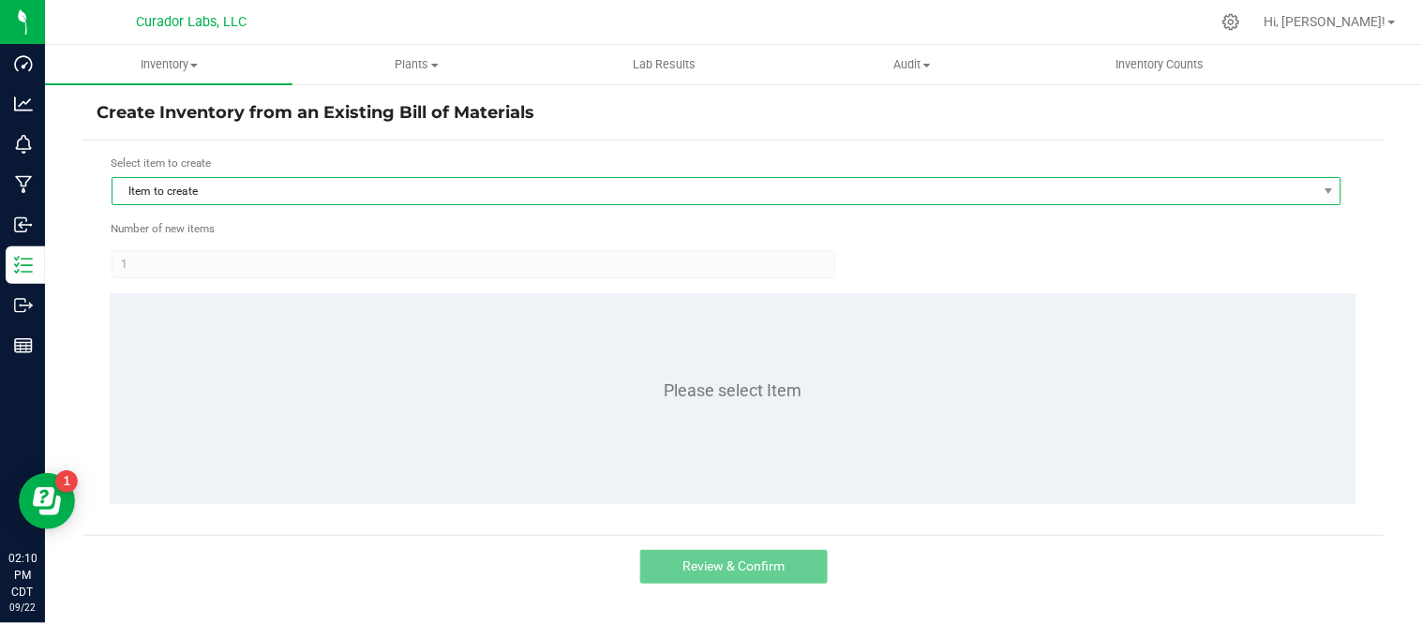
click at [290, 184] on span "Item to create" at bounding box center [714, 191] width 1204 height 26
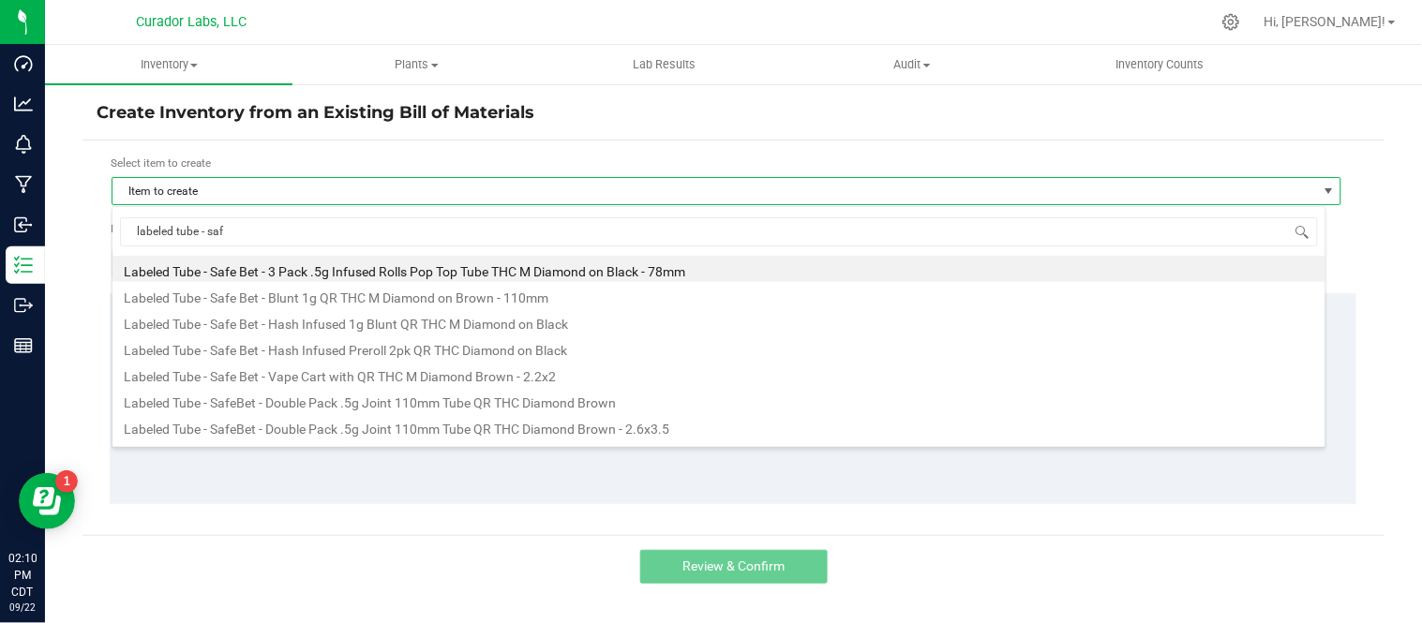
type input "labeled tube - safe"
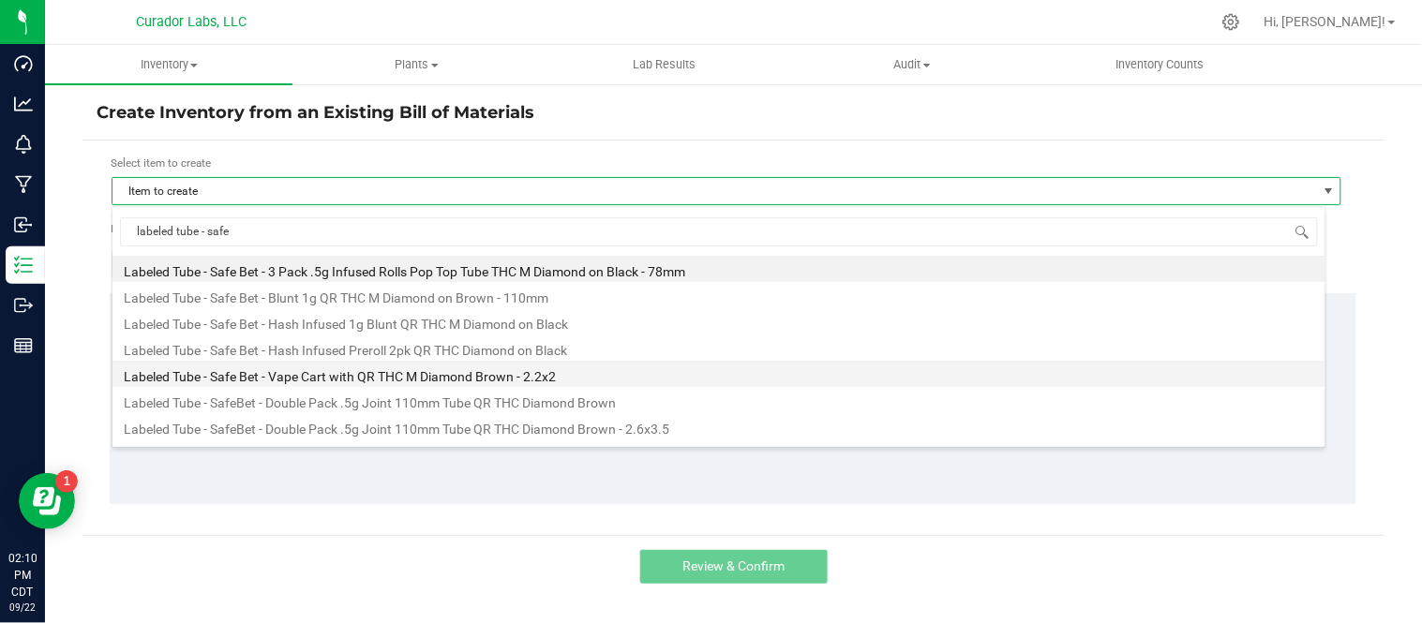
click at [341, 368] on li "Labeled Tube - Safe Bet - Vape Cart with QR THC M Diamond Brown - 2.2x2" at bounding box center [718, 374] width 1213 height 26
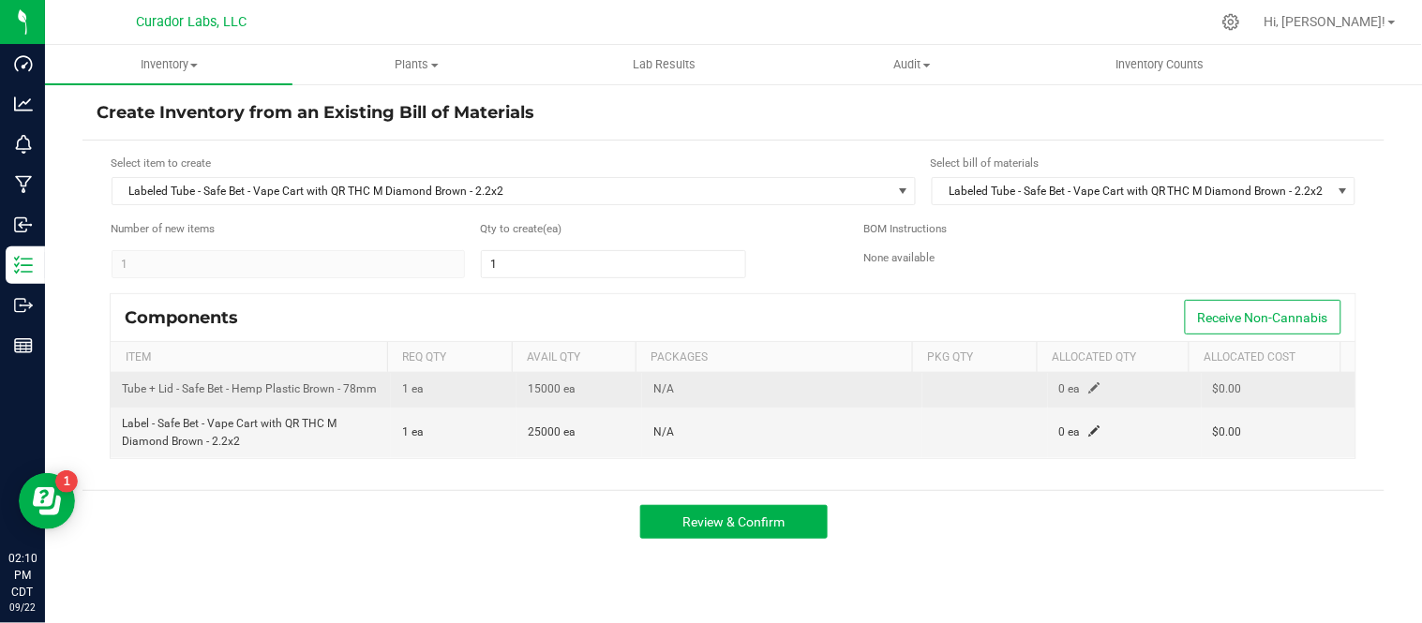
click at [1089, 394] on span at bounding box center [1094, 387] width 11 height 11
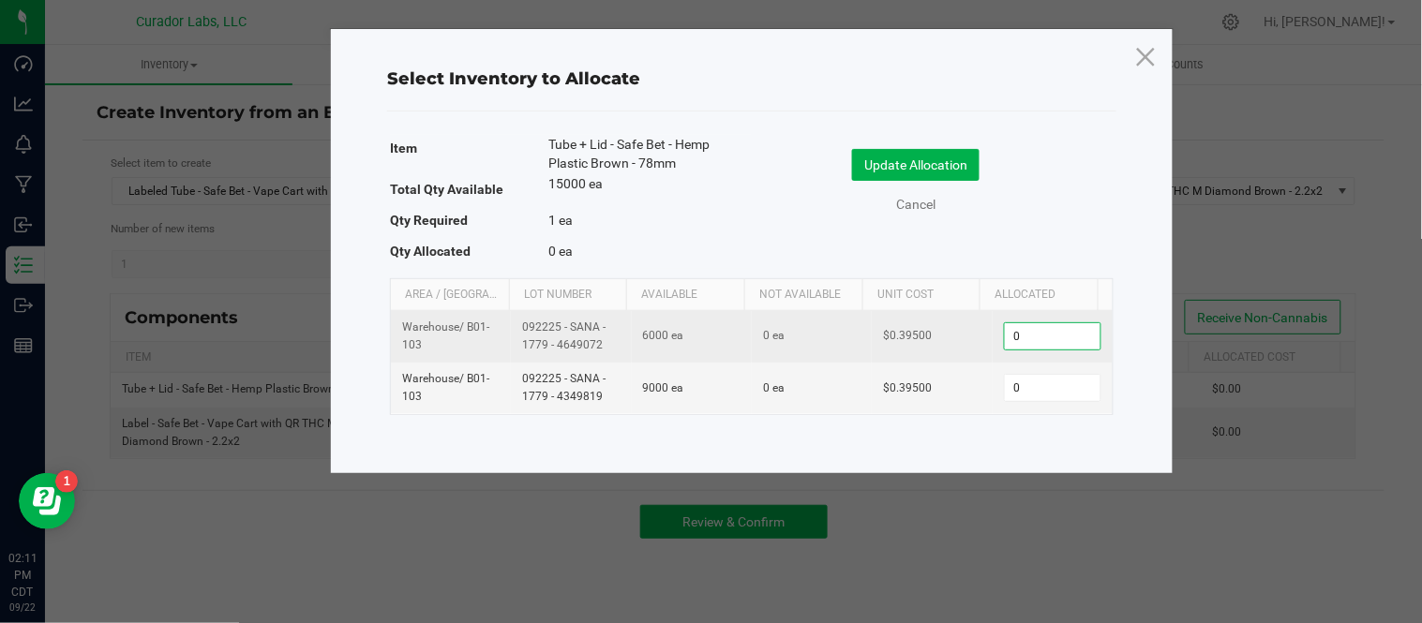
click at [1018, 338] on input "0" at bounding box center [1053, 336] width 96 height 26
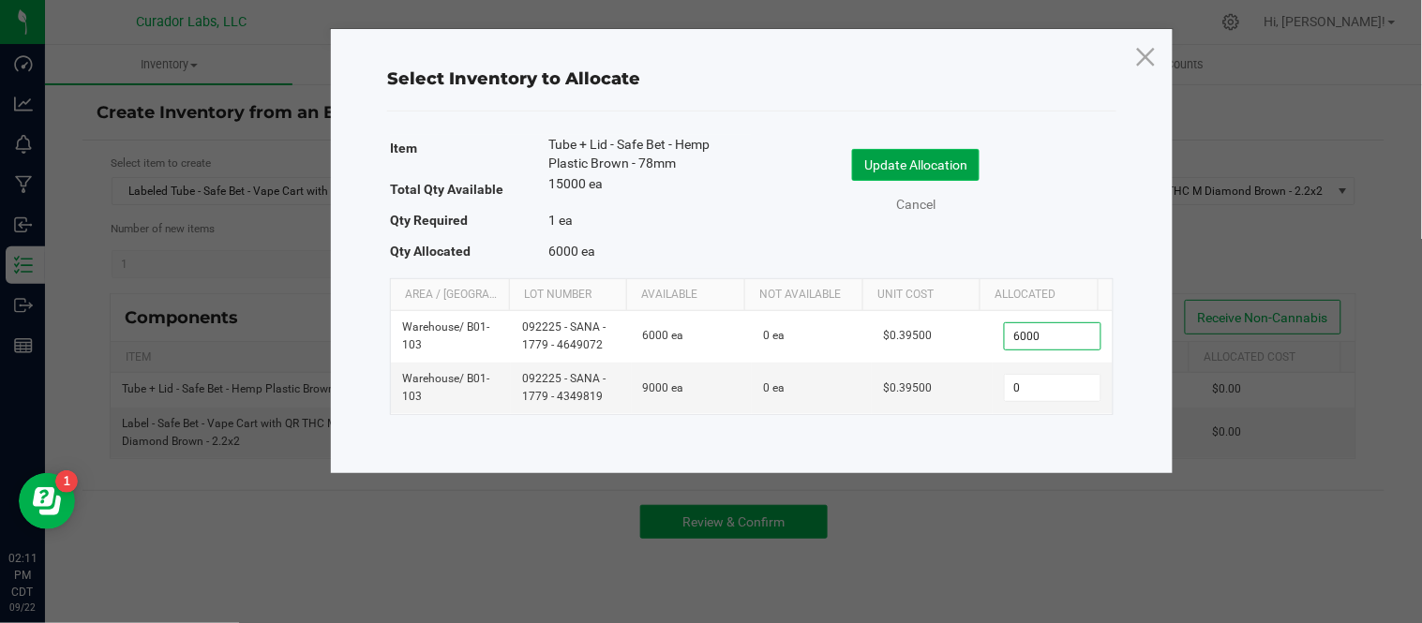
type input "6,000"
click at [877, 161] on button "Update Allocation" at bounding box center [915, 165] width 127 height 32
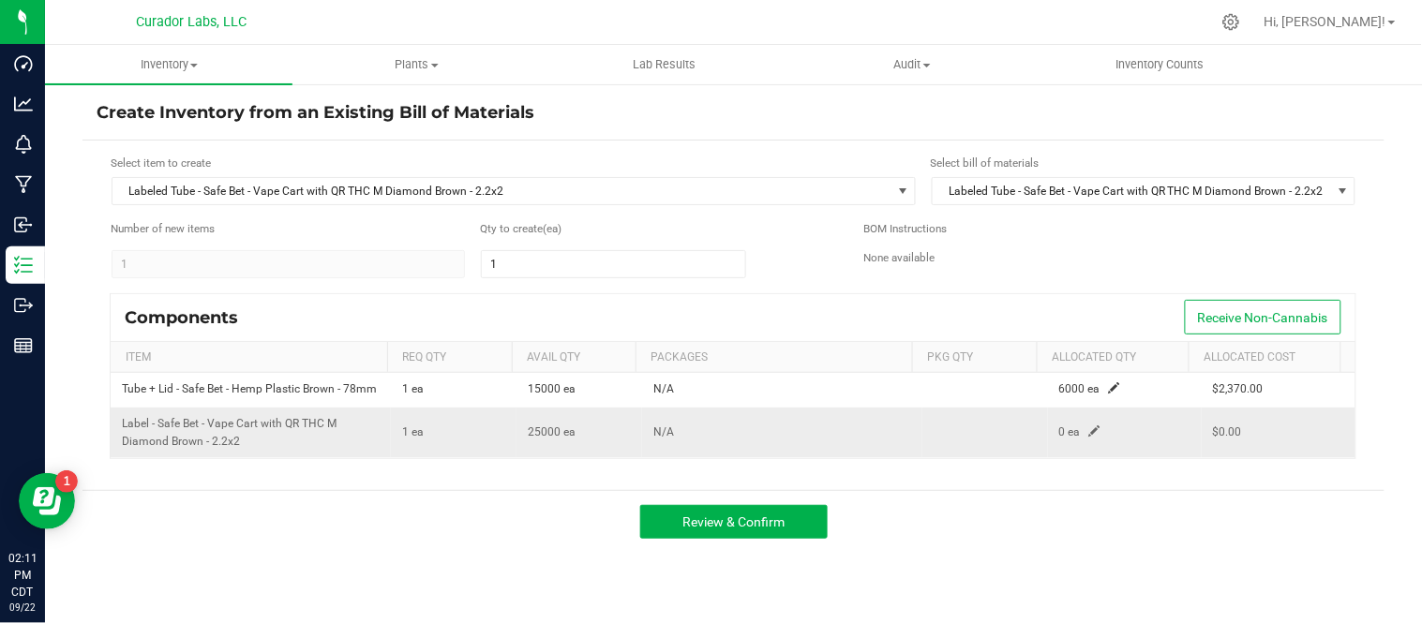
click at [1089, 437] on span at bounding box center [1094, 430] width 11 height 11
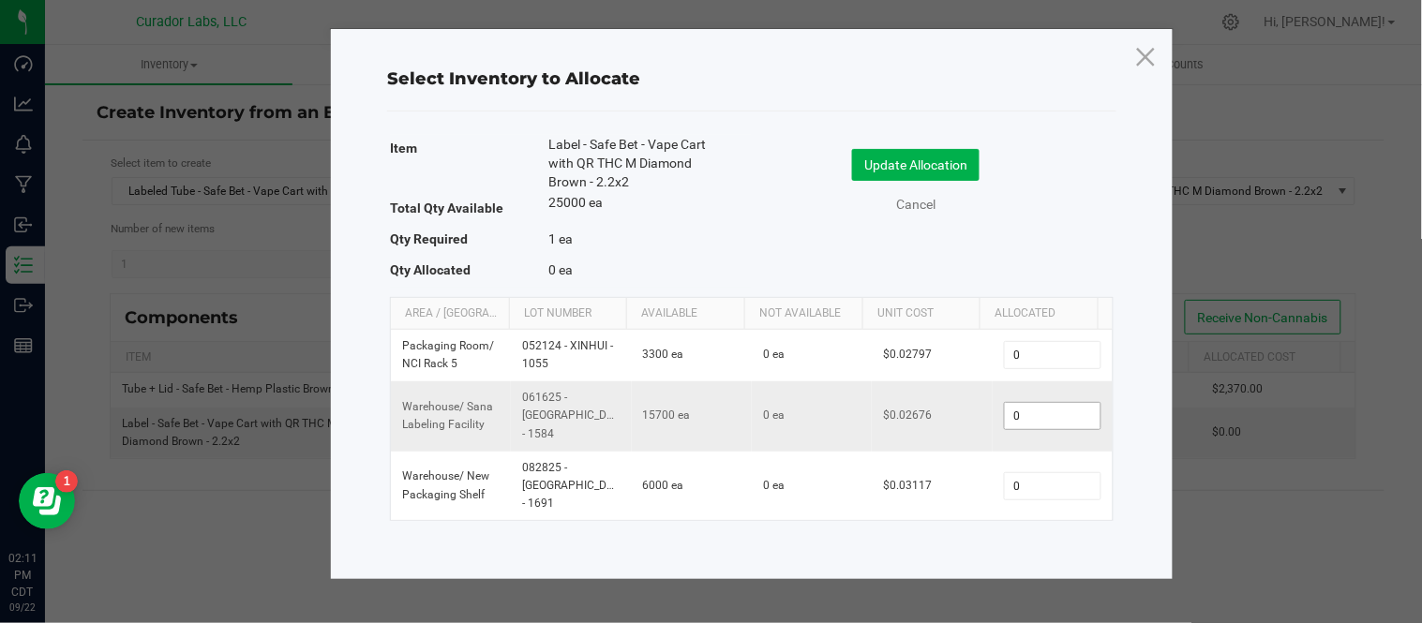
click at [1025, 410] on input "0" at bounding box center [1053, 416] width 96 height 26
type input "6,000"
click at [1006, 207] on div "Cancel" at bounding box center [933, 205] width 334 height 20
click at [950, 157] on button "Update Allocation" at bounding box center [915, 165] width 127 height 32
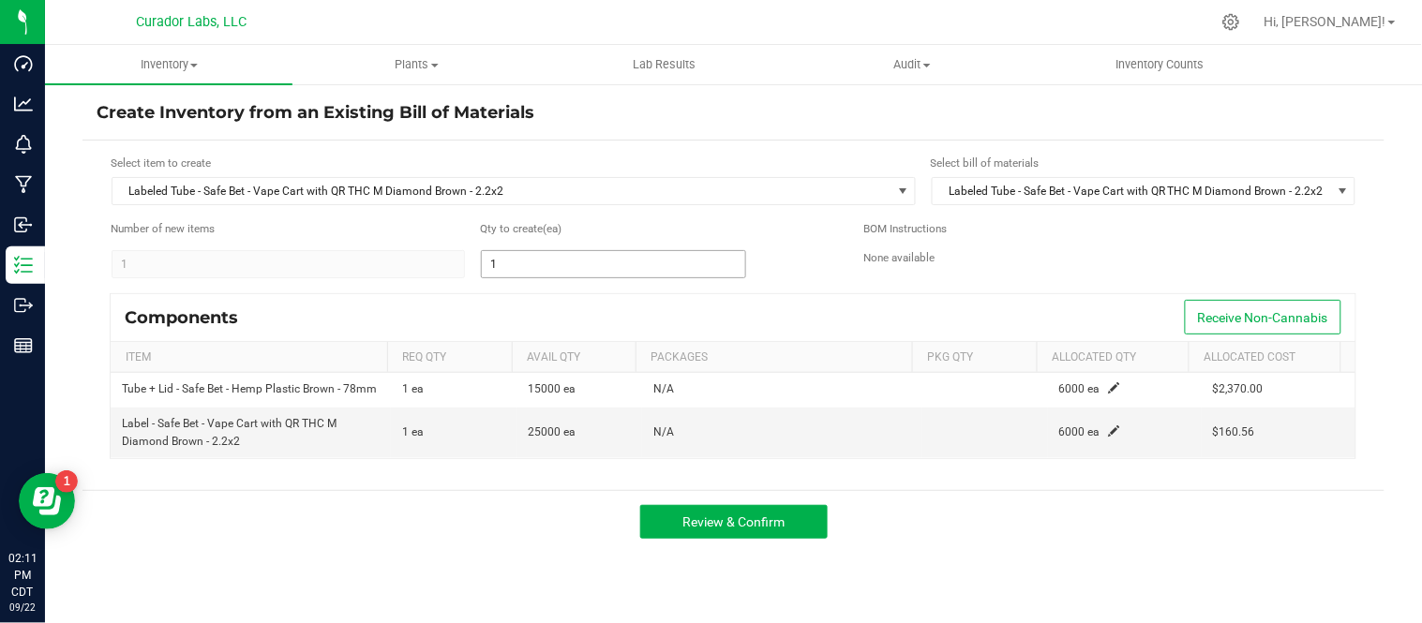
click at [534, 260] on input "1" at bounding box center [613, 264] width 263 height 26
type input "6,000"
click at [830, 292] on form "Select item to create Labeled Tube - Safe Bet - Vape Cart with QR THC M Diamond…" at bounding box center [733, 315] width 1273 height 321
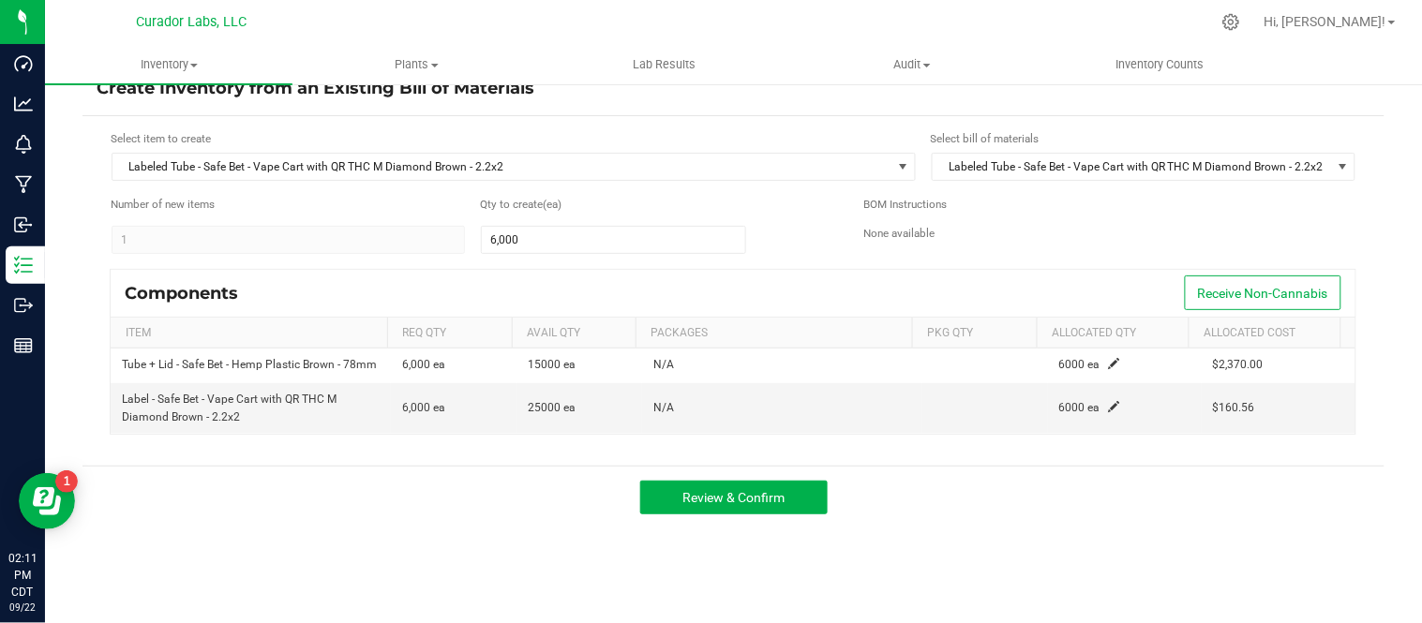
scroll to position [44, 0]
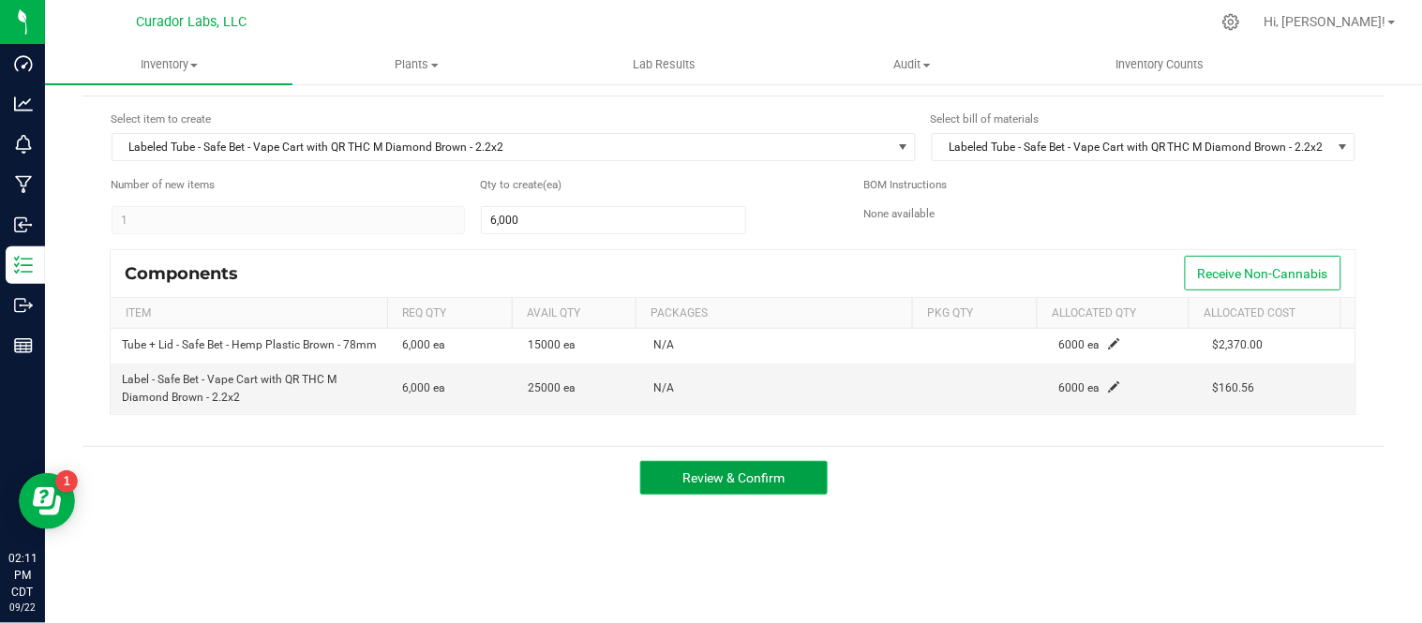
click at [756, 485] on span "Review & Confirm" at bounding box center [733, 477] width 102 height 15
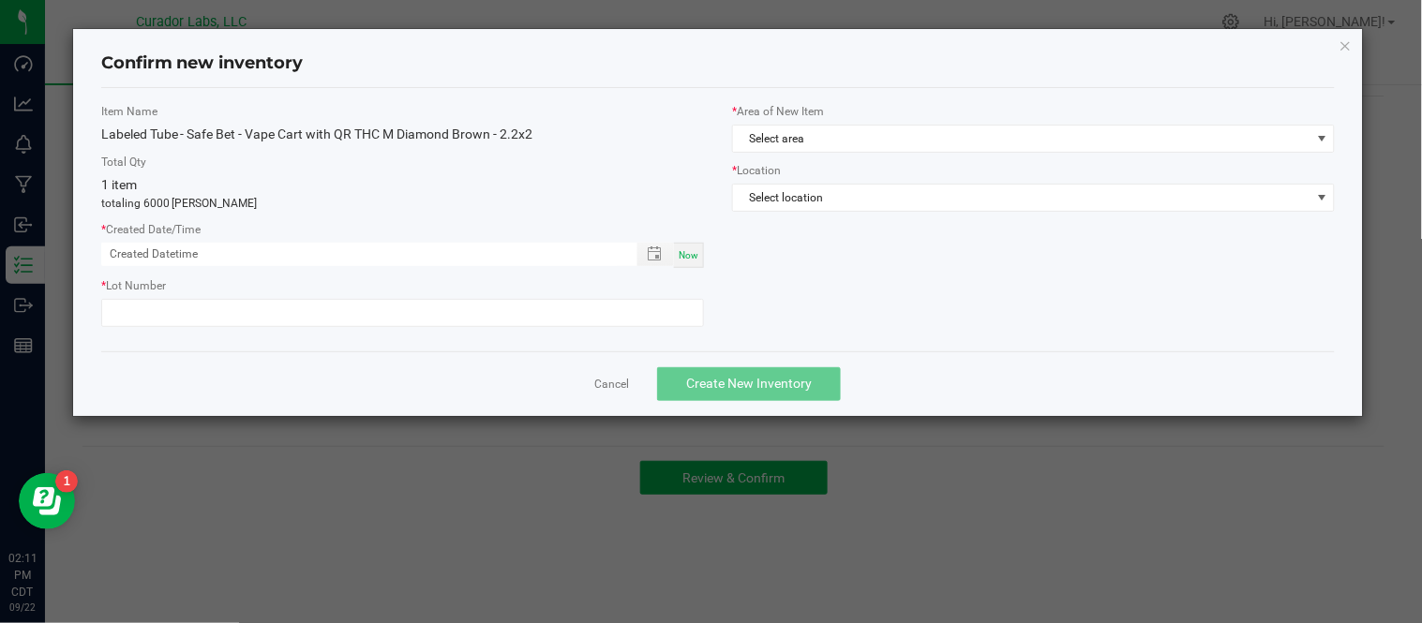
click at [703, 253] on div "Now" at bounding box center [689, 255] width 30 height 25
type input "09/22/2025 02:11 PM"
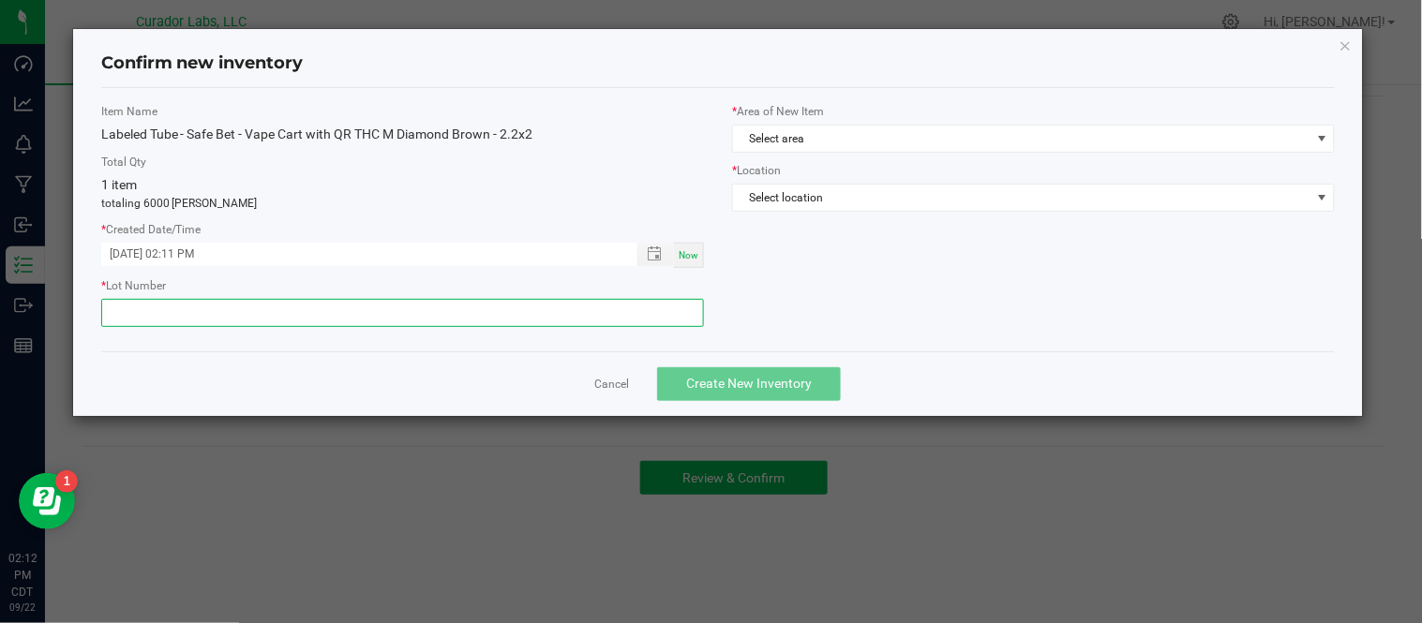
click at [320, 319] on input "text" at bounding box center [402, 313] width 603 height 28
paste input "092225 - SANA - 1779 - 4649072"
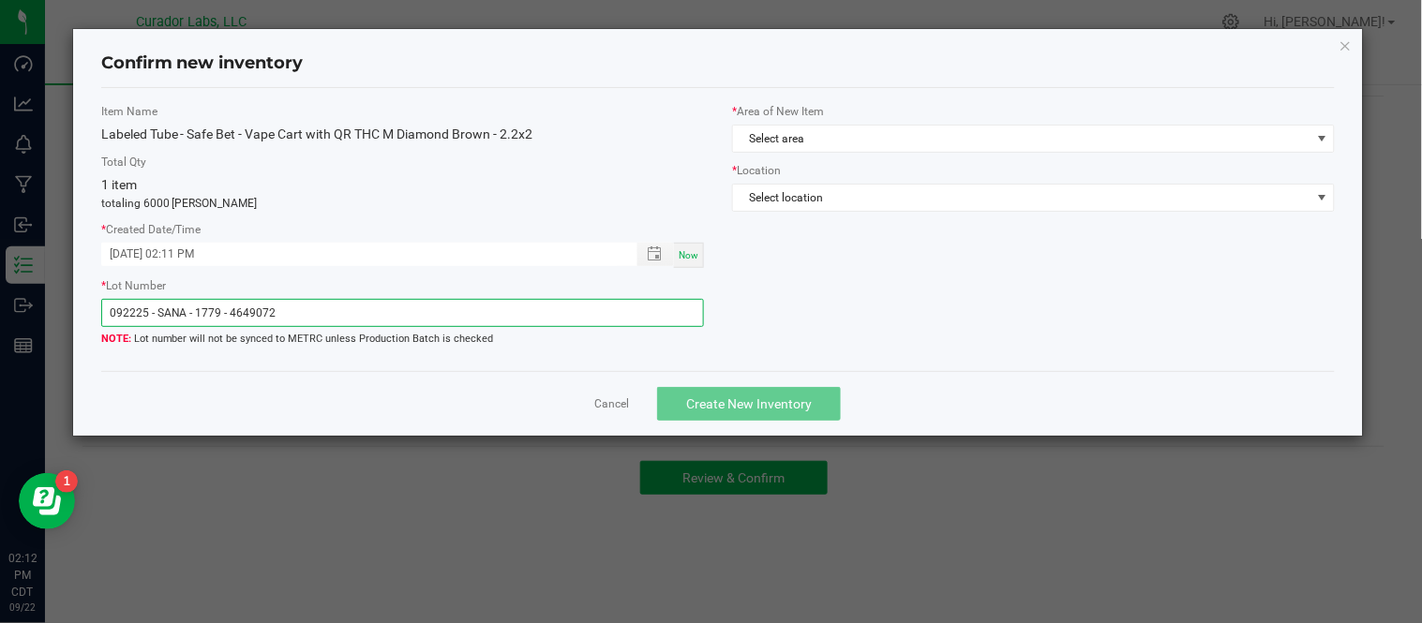
type input "092225 - SANA - 1779 - 4649072"
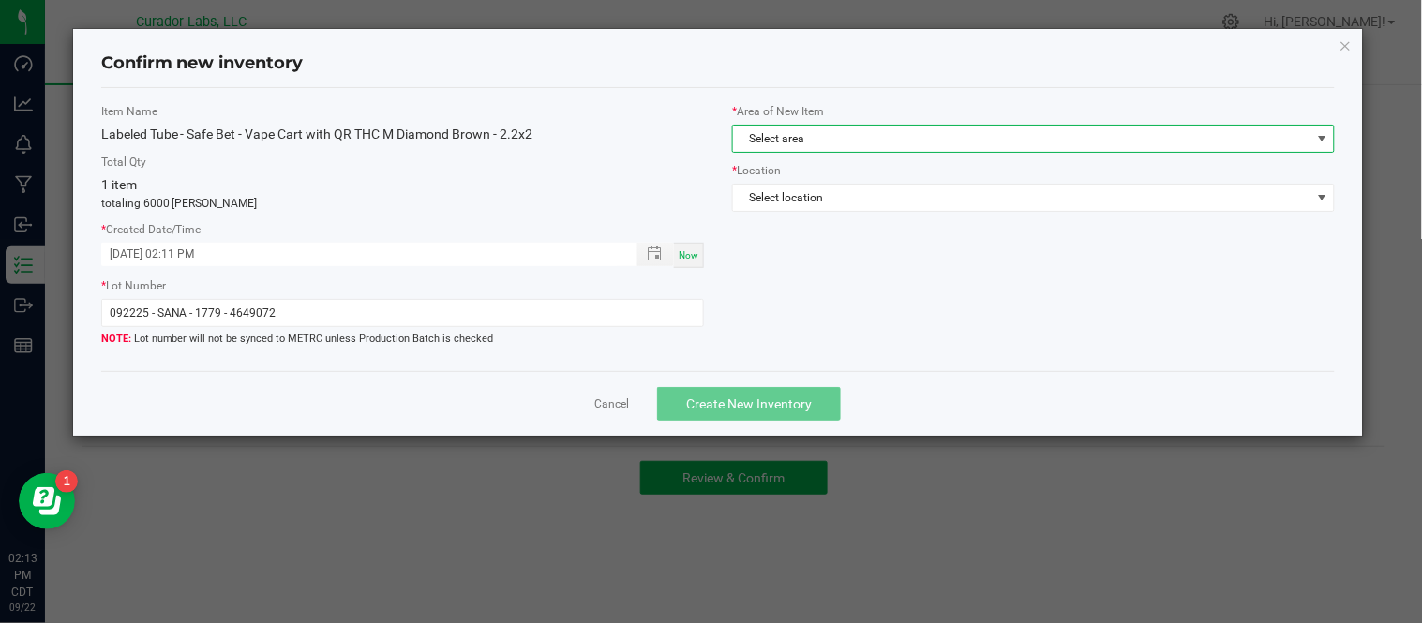
click at [1087, 141] on span "Select area" at bounding box center [1021, 139] width 577 height 26
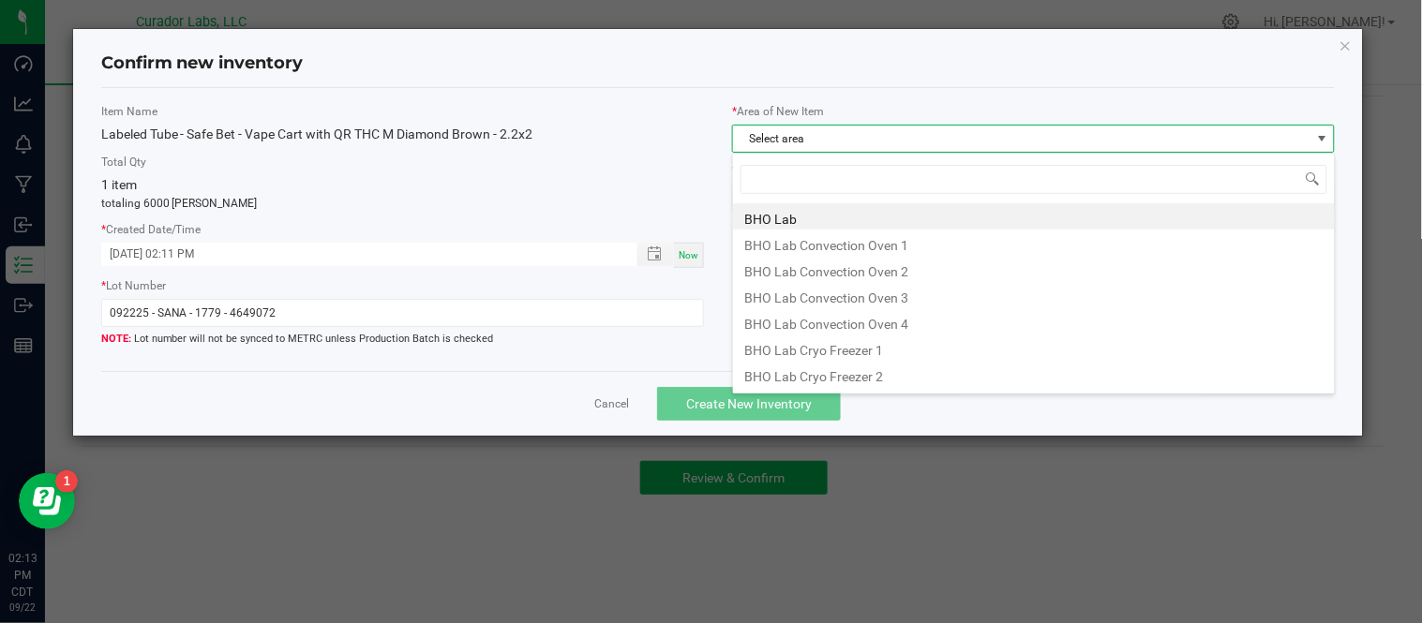
scroll to position [28, 603]
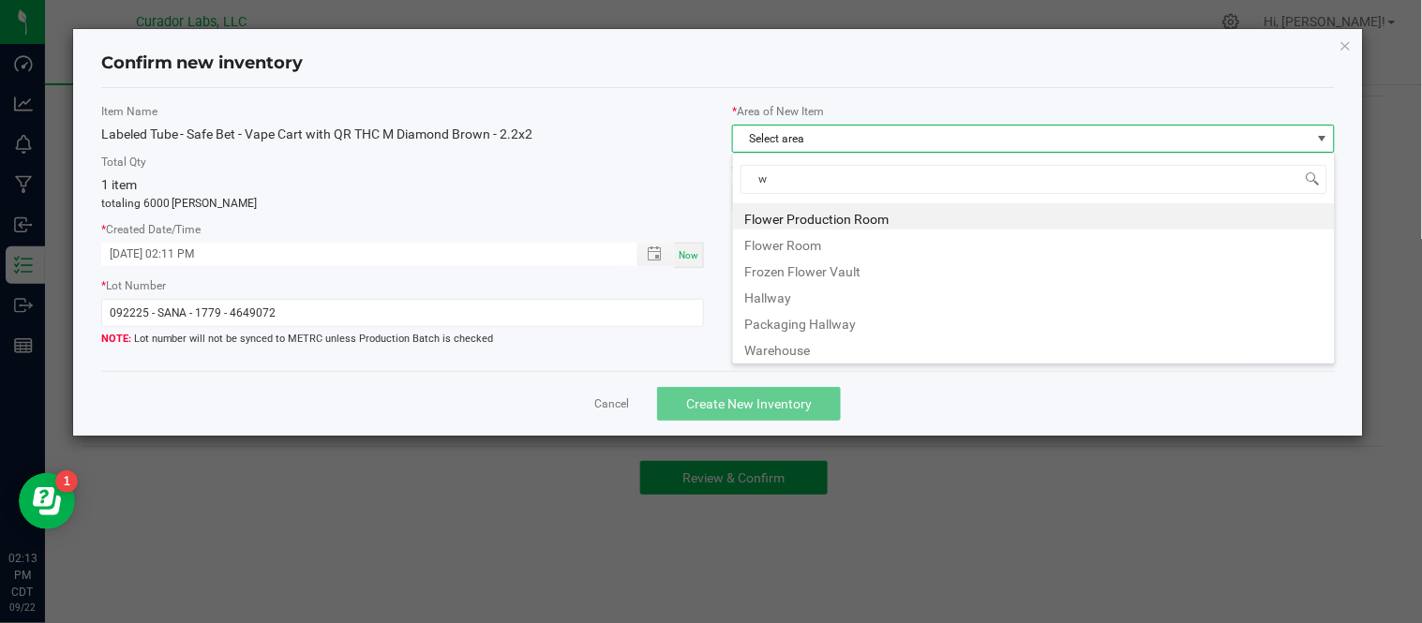
type input "wa"
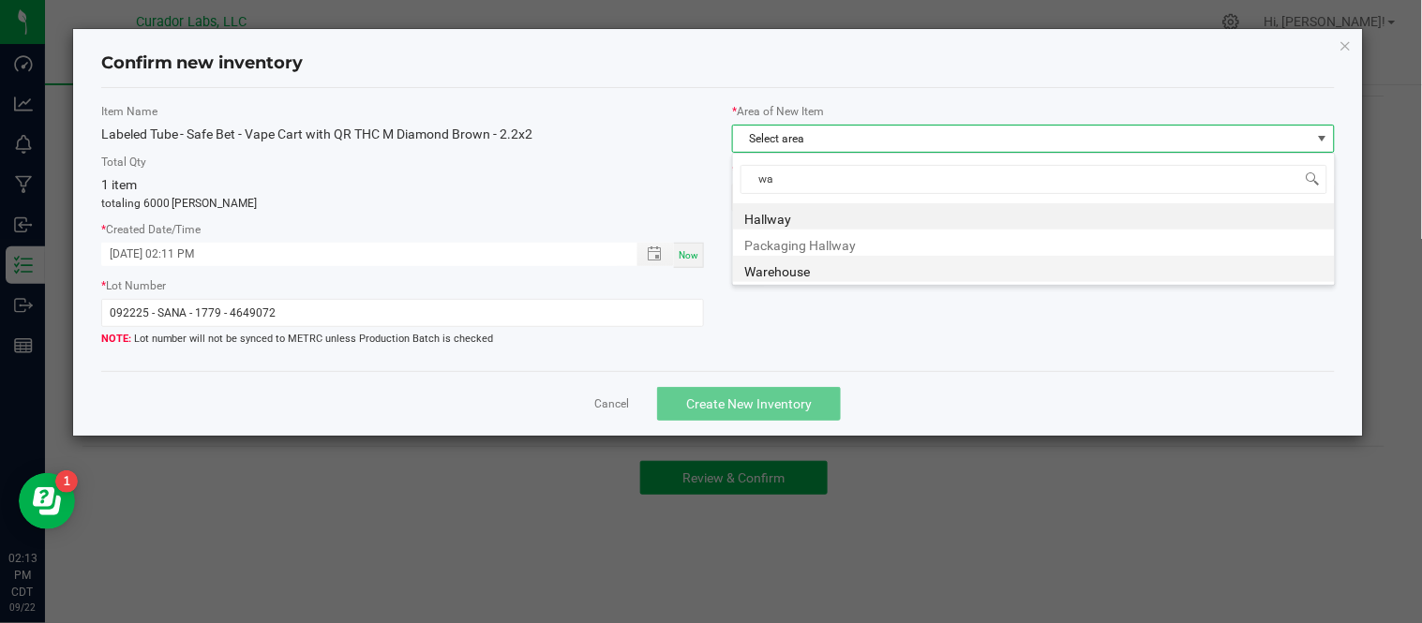
click at [802, 264] on li "Warehouse" at bounding box center [1034, 269] width 602 height 26
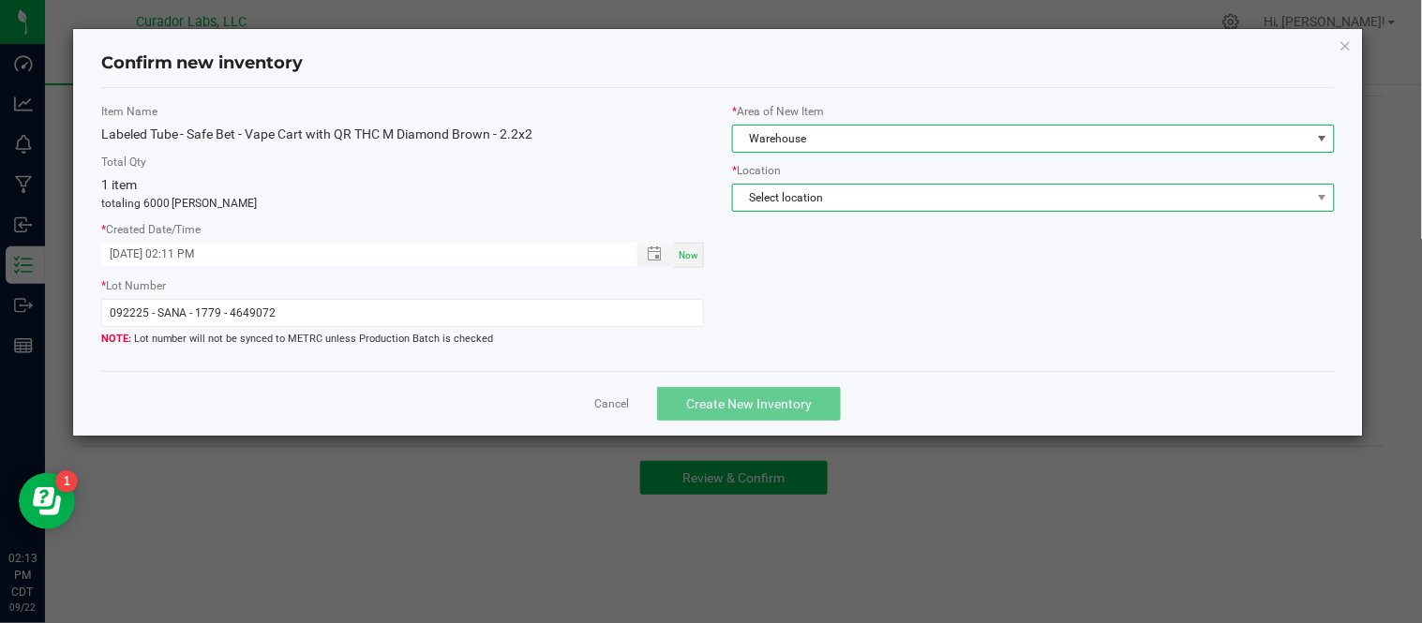
click at [848, 200] on span "Select location" at bounding box center [1021, 198] width 577 height 26
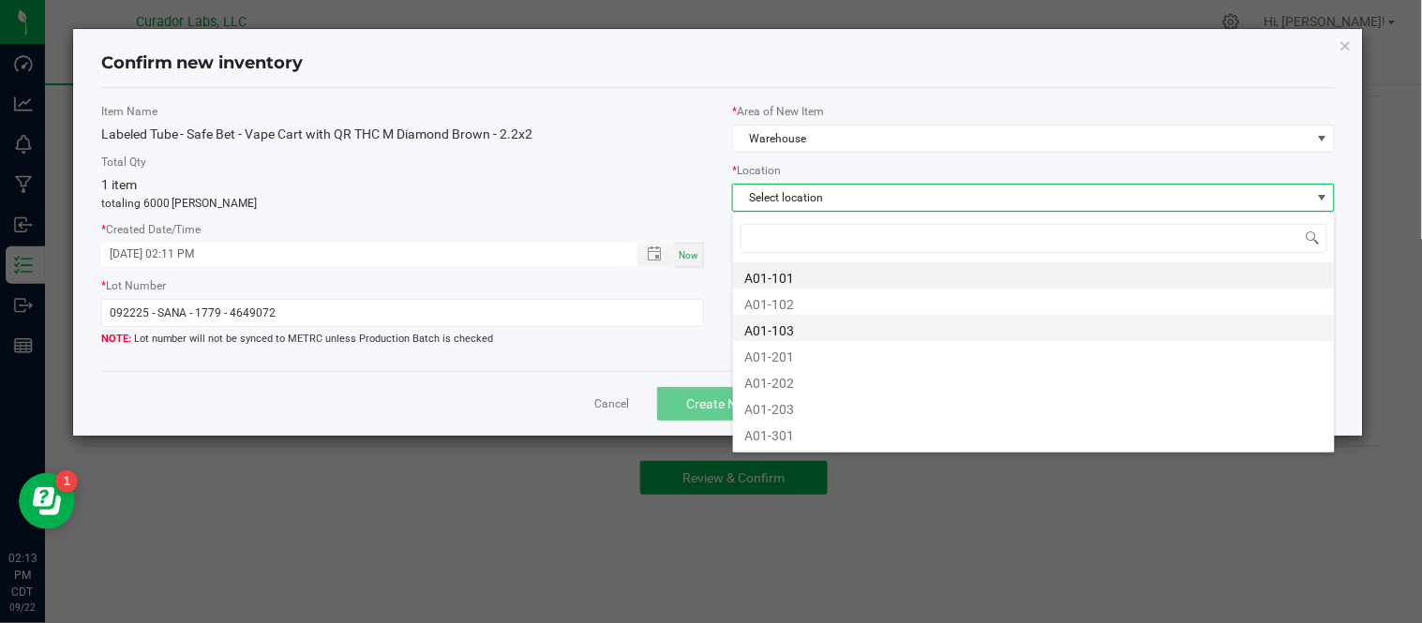
type input "c"
type input "b01"
click at [911, 329] on li "B01-103" at bounding box center [1034, 328] width 602 height 26
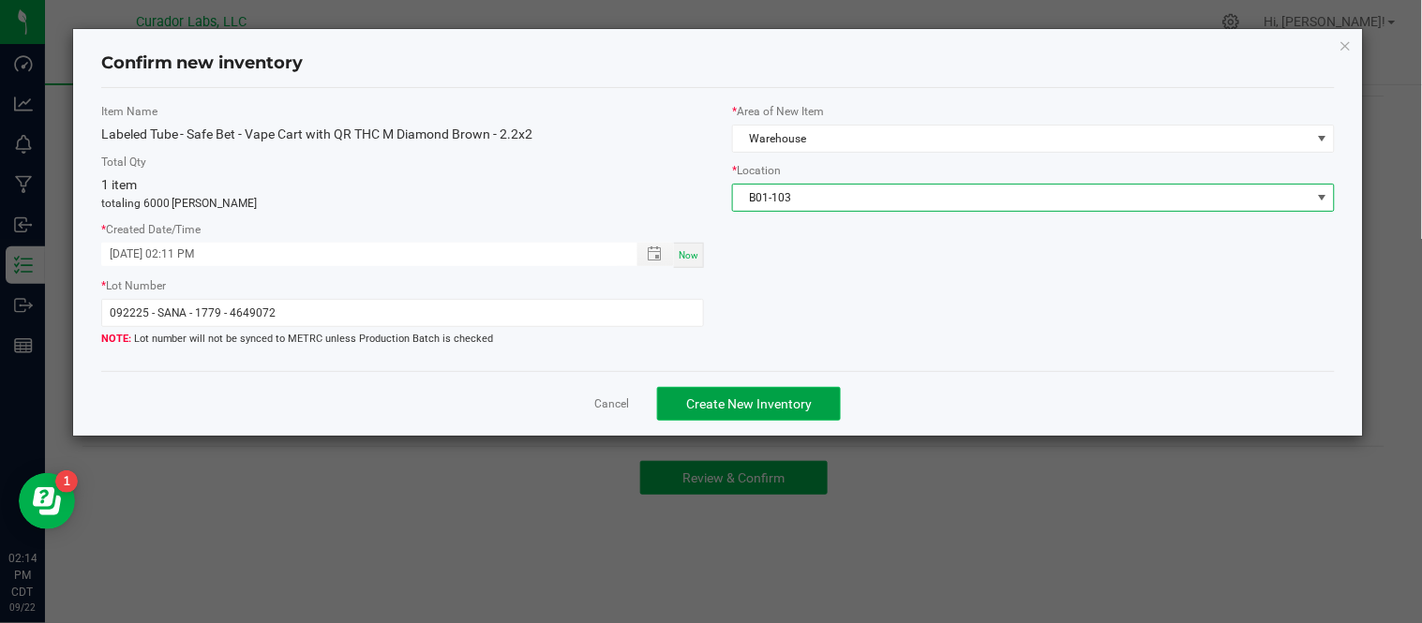
click at [744, 408] on span "Create New Inventory" at bounding box center [749, 403] width 126 height 15
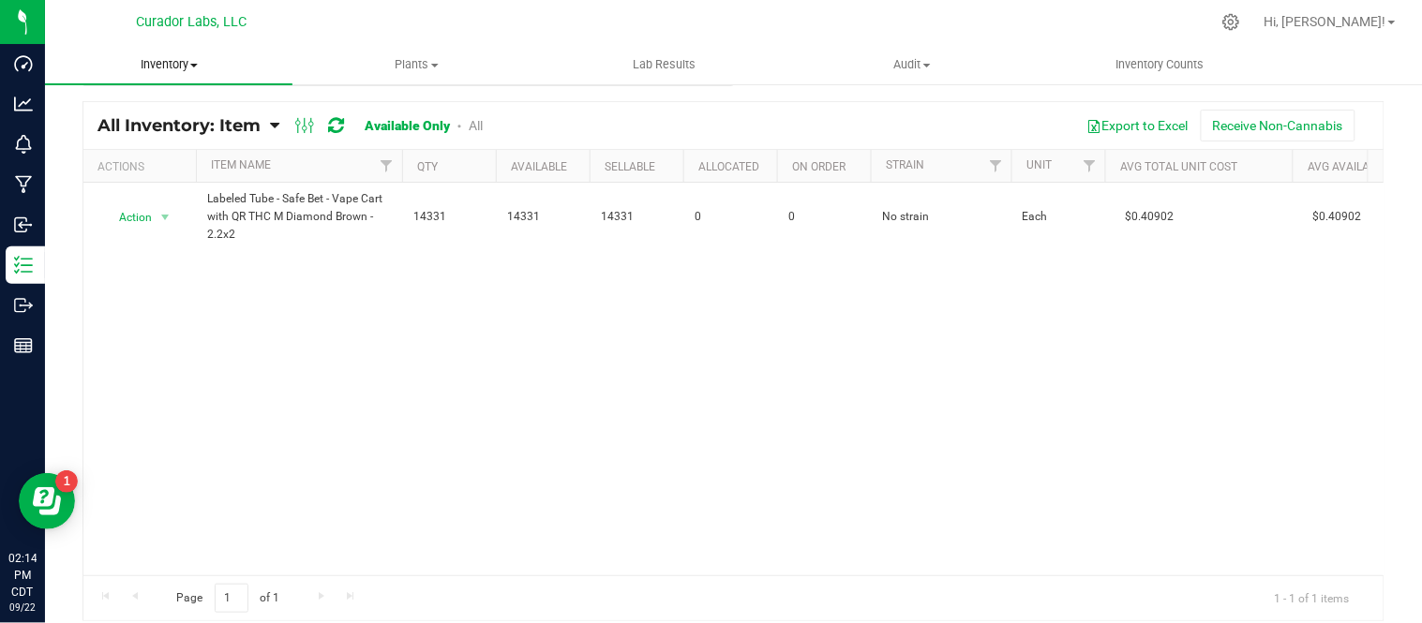
click at [192, 64] on span at bounding box center [193, 66] width 7 height 4
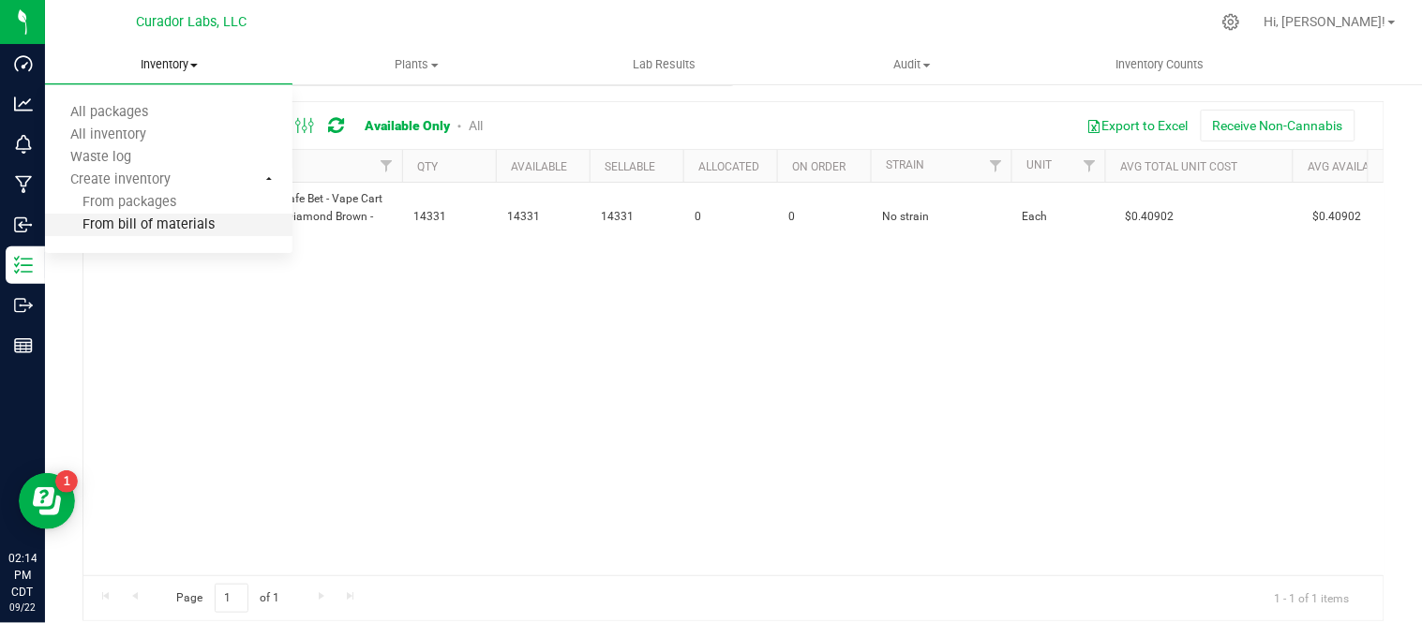
click at [176, 231] on span "From bill of materials" at bounding box center [130, 225] width 170 height 16
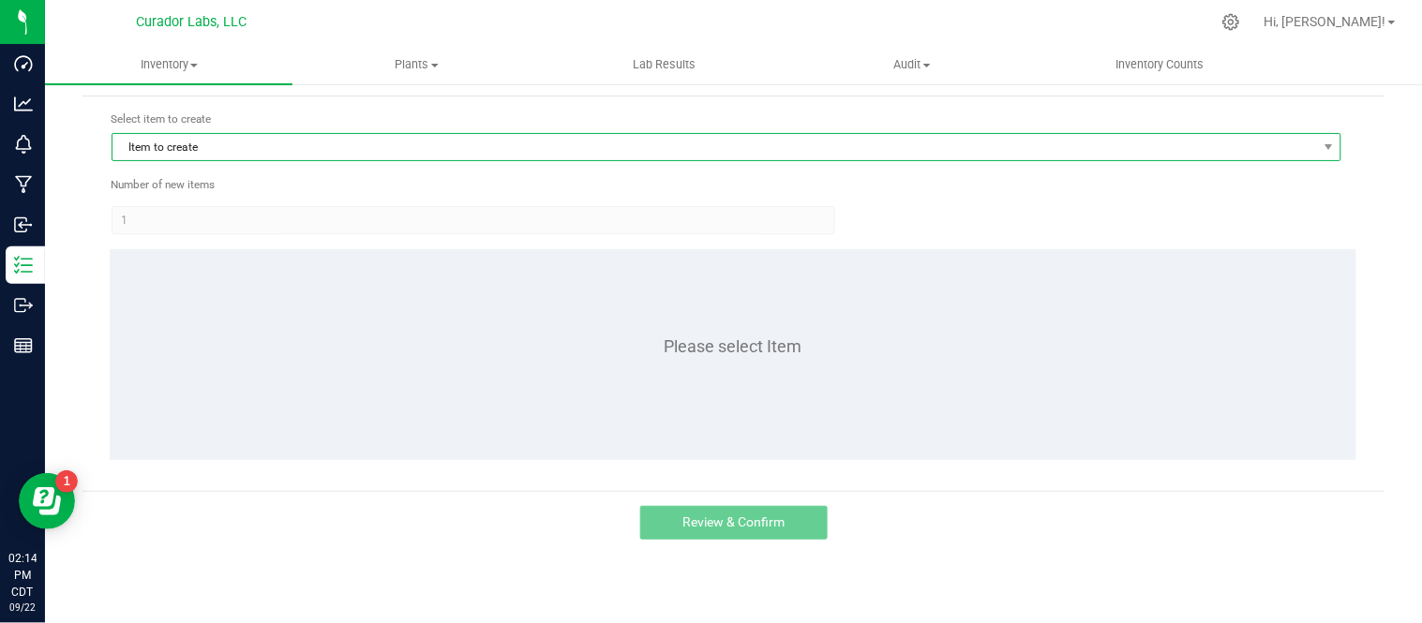
click at [350, 146] on span "Item to create" at bounding box center [714, 147] width 1204 height 26
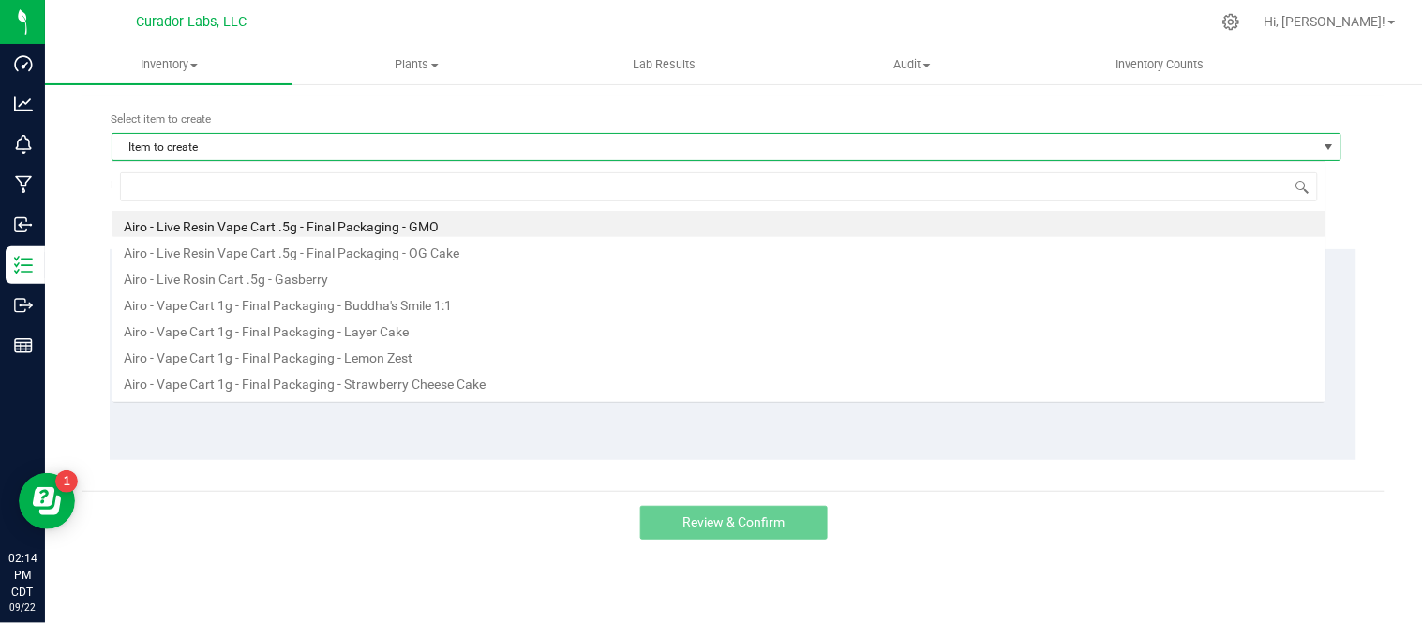
scroll to position [28, 1214]
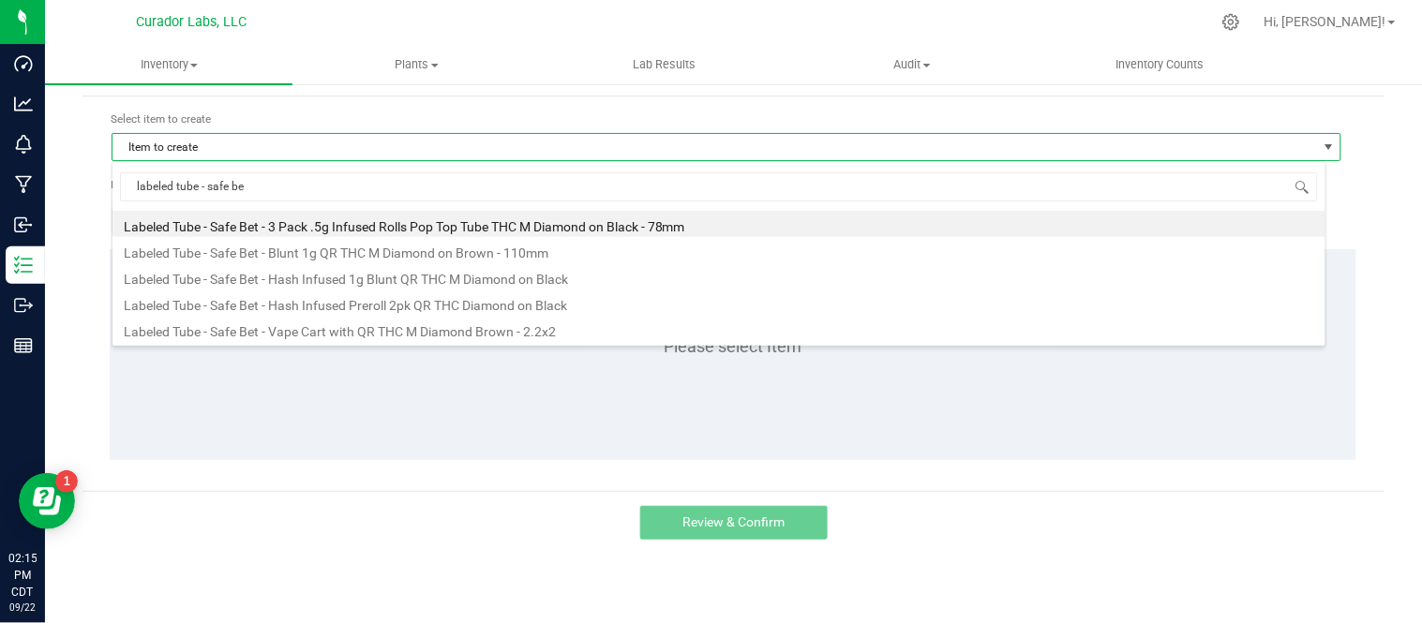
type input "labeled tube - safe bet"
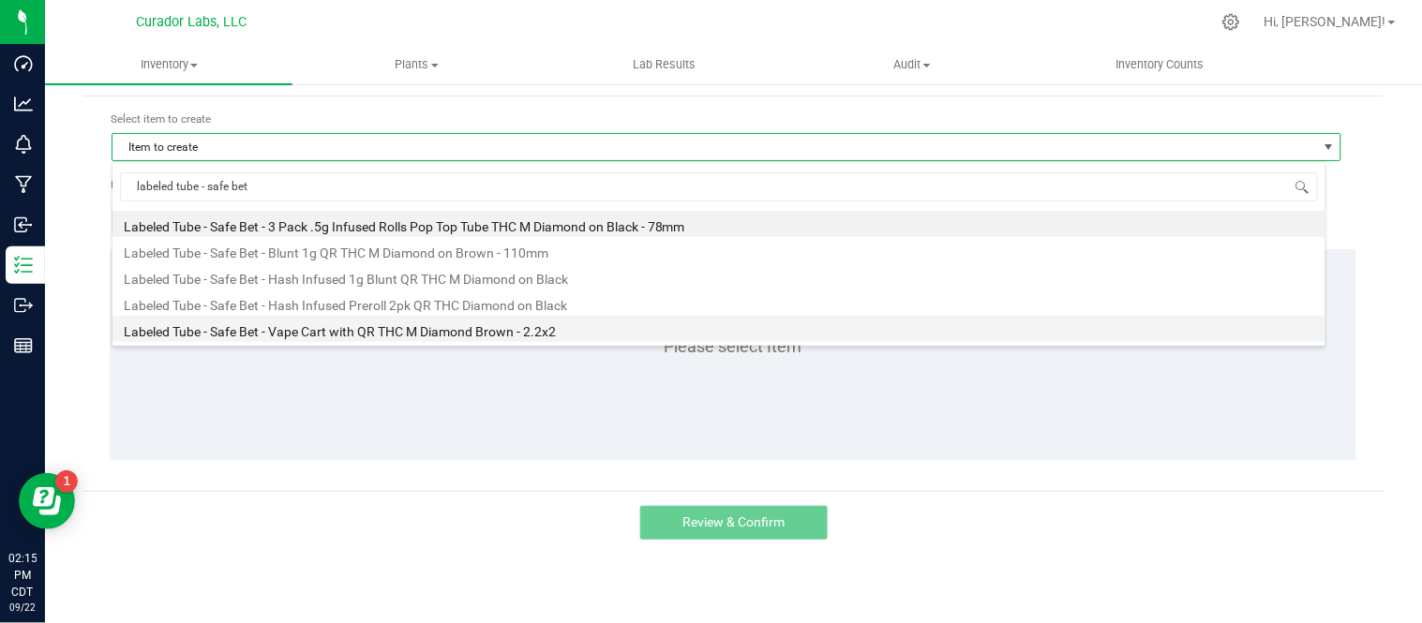
click at [443, 337] on li "Labeled Tube - Safe Bet - Vape Cart with QR THC M Diamond Brown - 2.2x2" at bounding box center [718, 329] width 1213 height 26
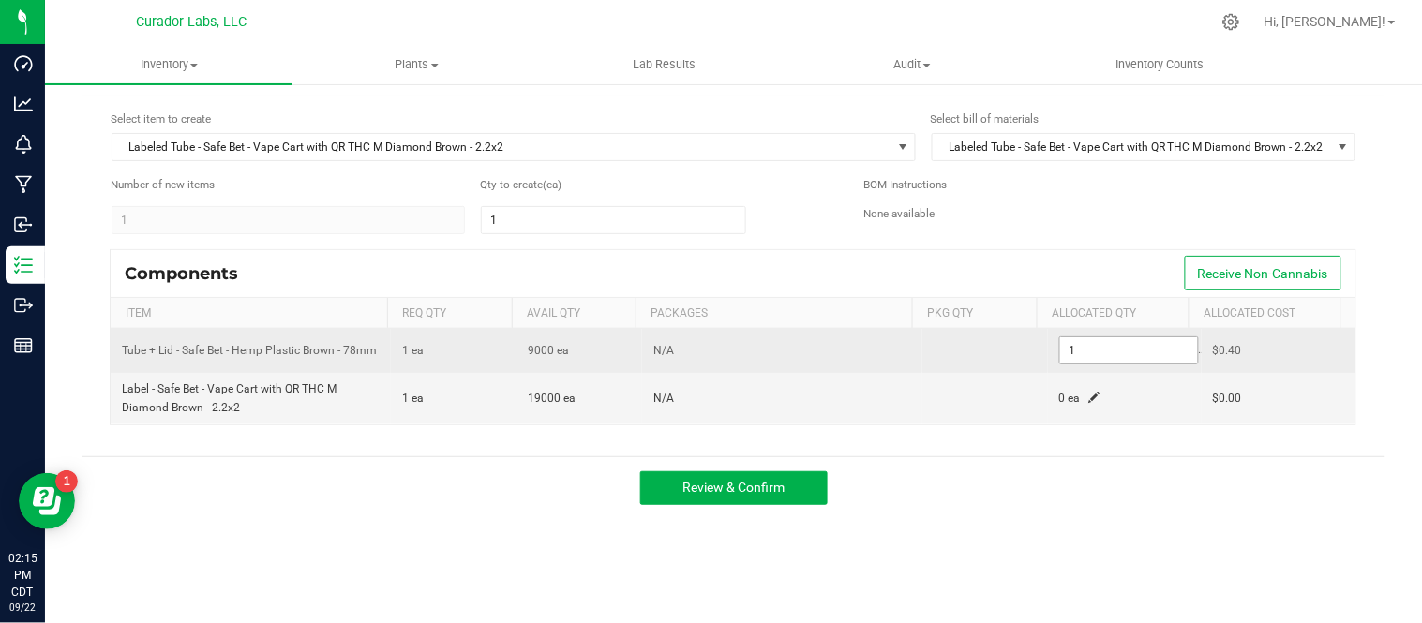
click at [1080, 362] on input "1" at bounding box center [1129, 350] width 138 height 26
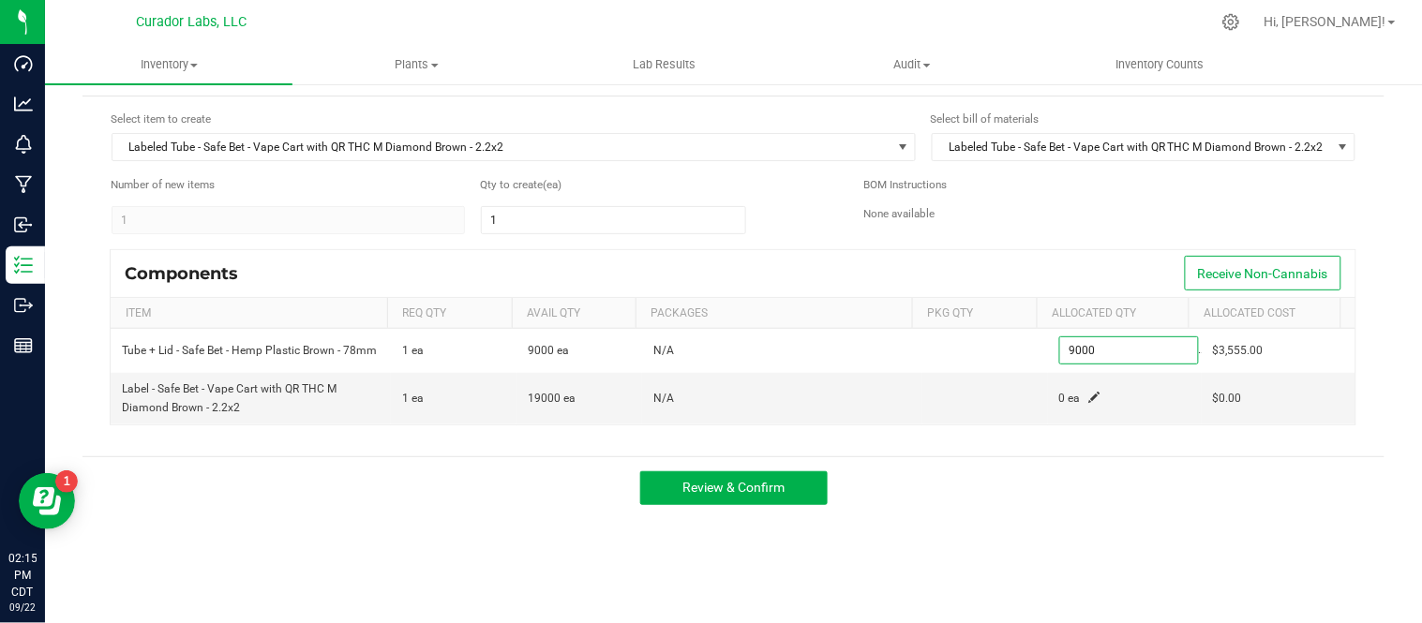
type input "9,000"
click at [850, 262] on div "Components Receive Non-Cannabis" at bounding box center [733, 273] width 1244 height 47
click at [1089, 401] on span at bounding box center [1094, 397] width 11 height 11
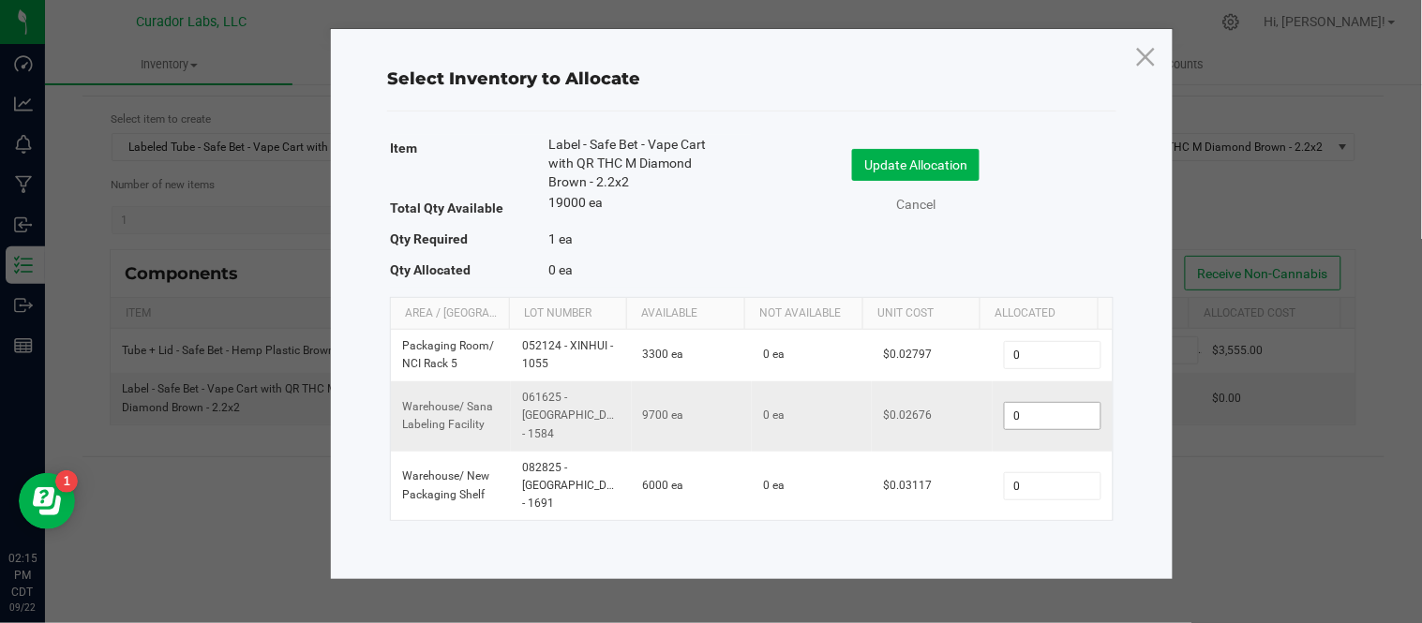
click at [1035, 407] on input "0" at bounding box center [1053, 416] width 96 height 26
type input "9,000"
click at [1040, 244] on div "Item Label - Safe Bet - Vape Cart with QR THC M Diamond Brown - 2.2x2 Total Qty…" at bounding box center [751, 211] width 723 height 153
click at [945, 165] on button "Update Allocation" at bounding box center [915, 165] width 127 height 32
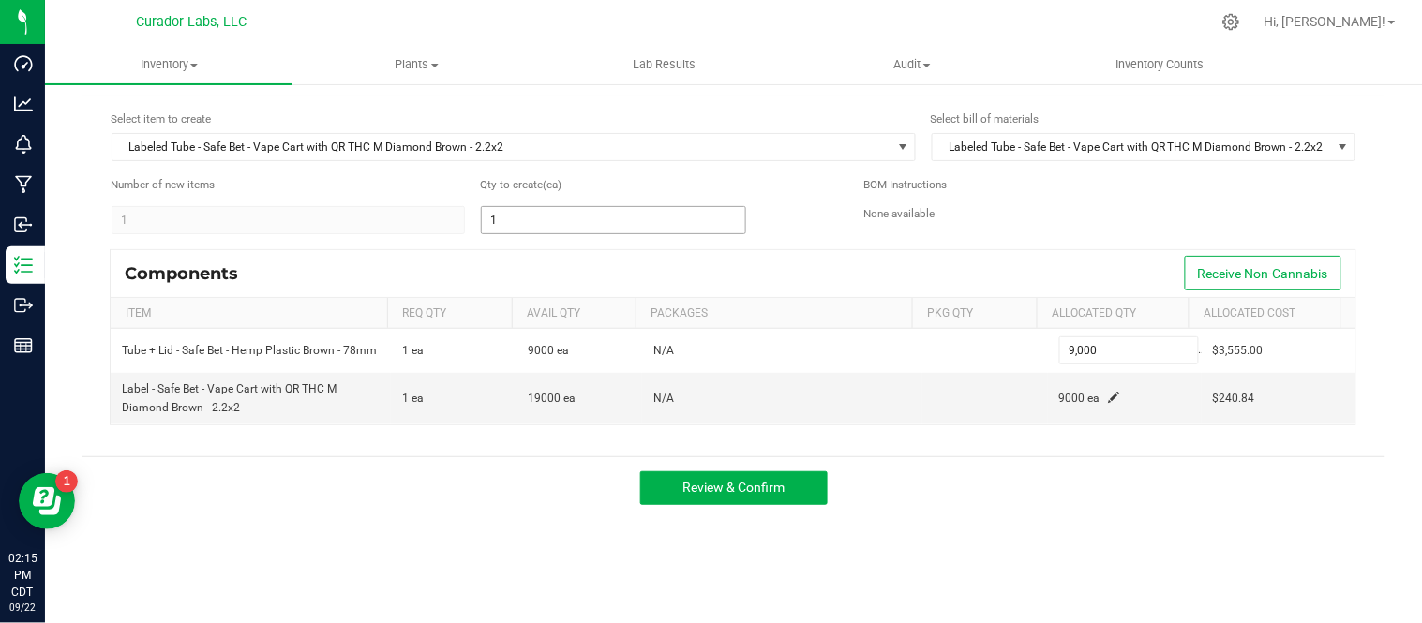
click at [513, 228] on input "1" at bounding box center [613, 220] width 263 height 26
type input "9"
type input "90"
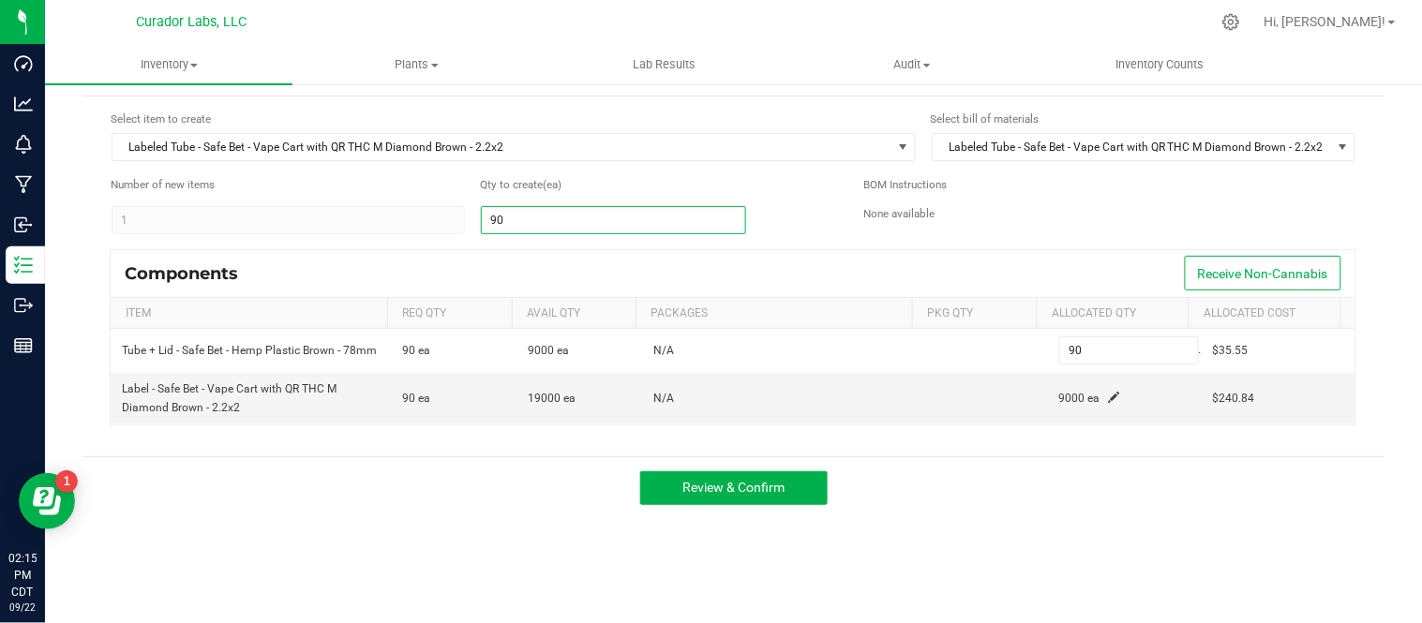
type input "900"
type input "9000"
type input "9,000"
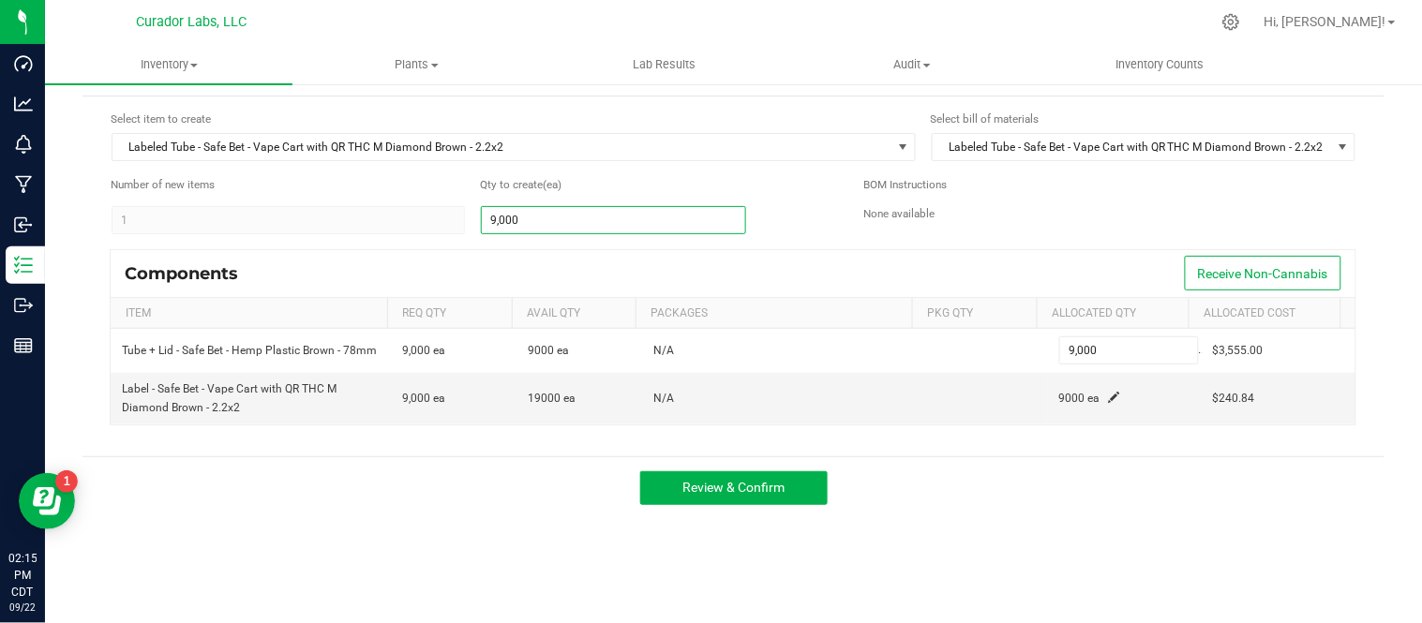
click at [624, 262] on div "Components Receive Non-Cannabis" at bounding box center [733, 273] width 1244 height 47
click at [759, 495] on span "Review & Confirm" at bounding box center [733, 487] width 102 height 15
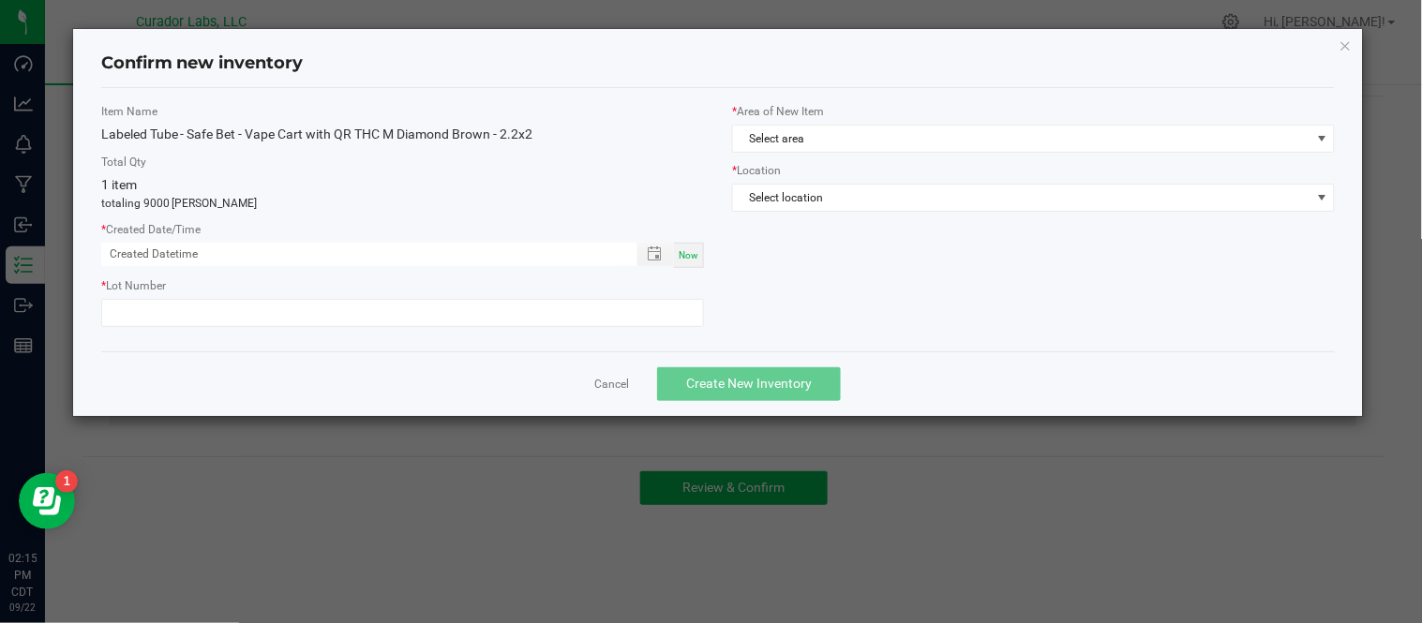
click at [690, 257] on span "Now" at bounding box center [688, 255] width 20 height 10
click at [685, 254] on span "Now" at bounding box center [688, 255] width 20 height 10
type input "09/22/2025 02:16 PM"
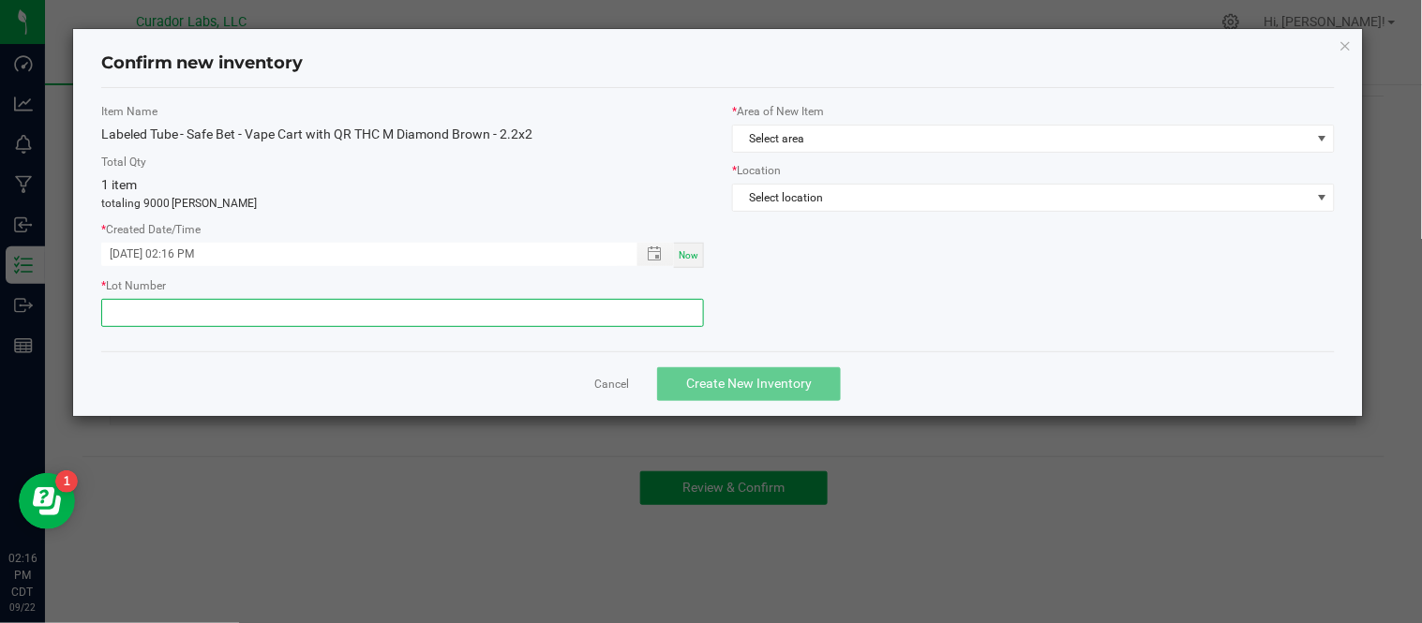
click at [408, 313] on input "text" at bounding box center [402, 313] width 603 height 28
paste input "092225 - SANA - 1779 - 4349819"
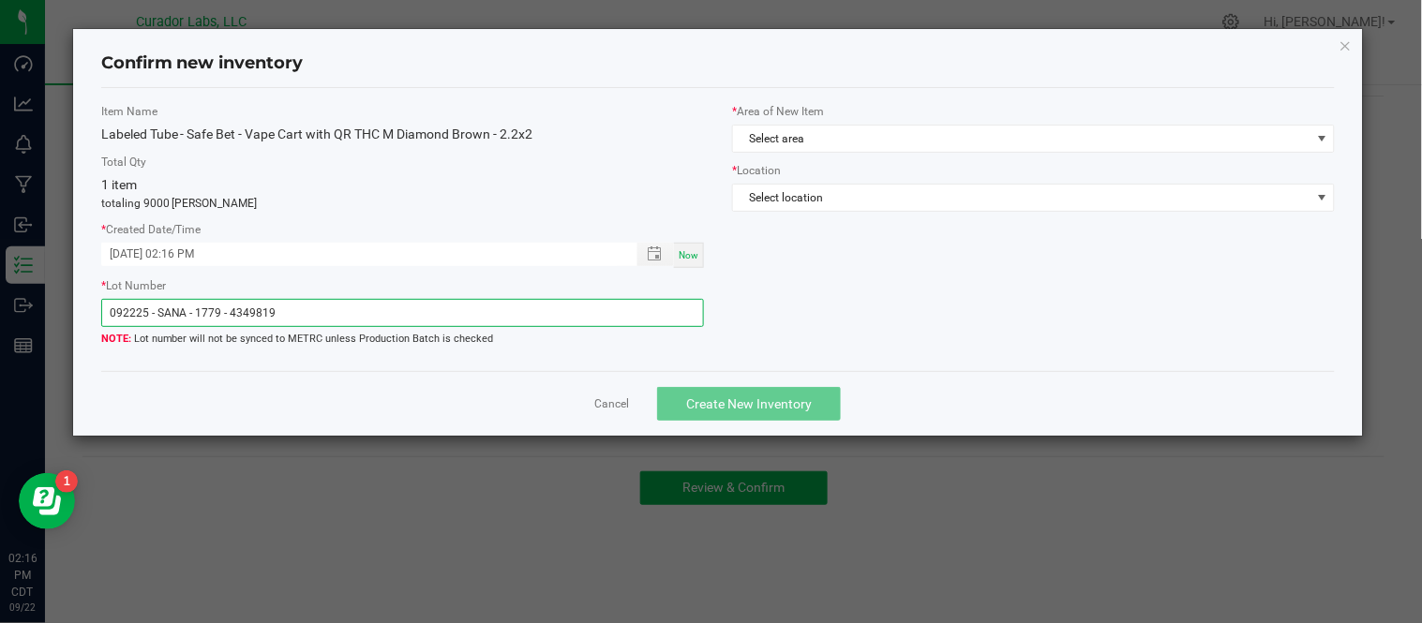
type input "092225 - SANA - 1779 - 4349819"
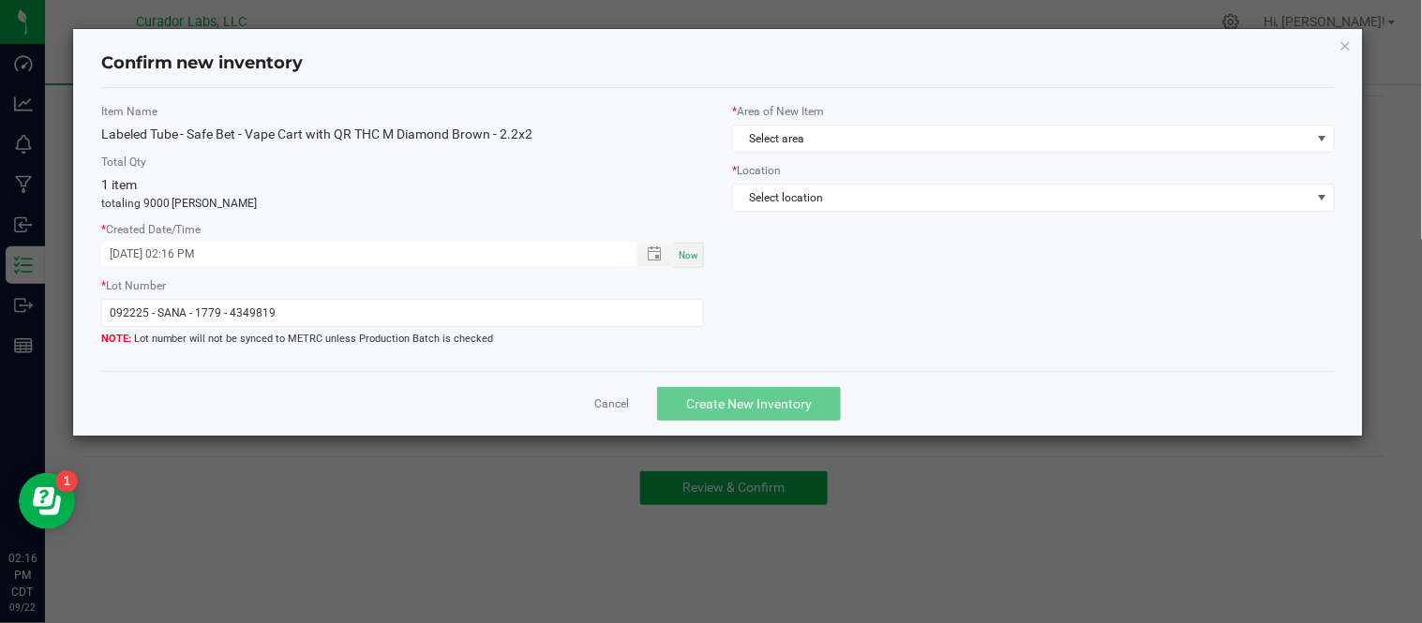
click at [798, 320] on div "Item Name Labeled Tube - Safe Bet - Vape Cart with QR THC M Diamond Brown - 2.2…" at bounding box center [718, 230] width 1262 height 254
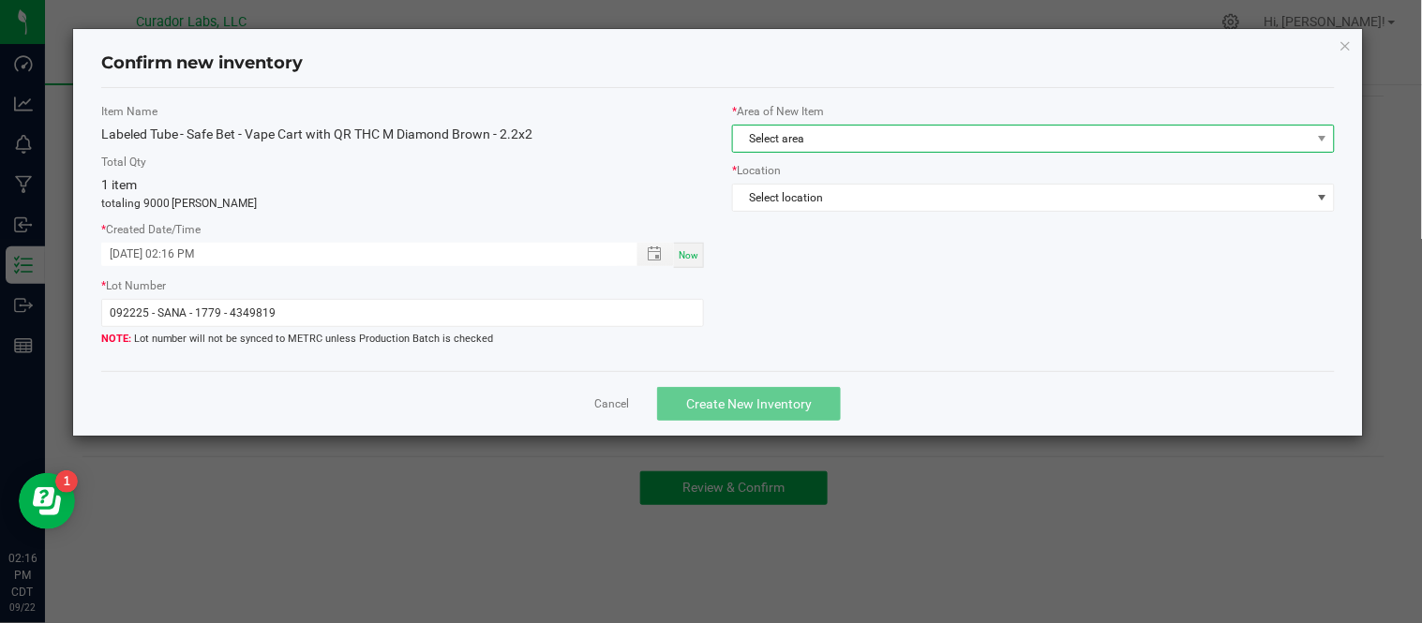
click at [1216, 136] on span "Select area" at bounding box center [1021, 139] width 577 height 26
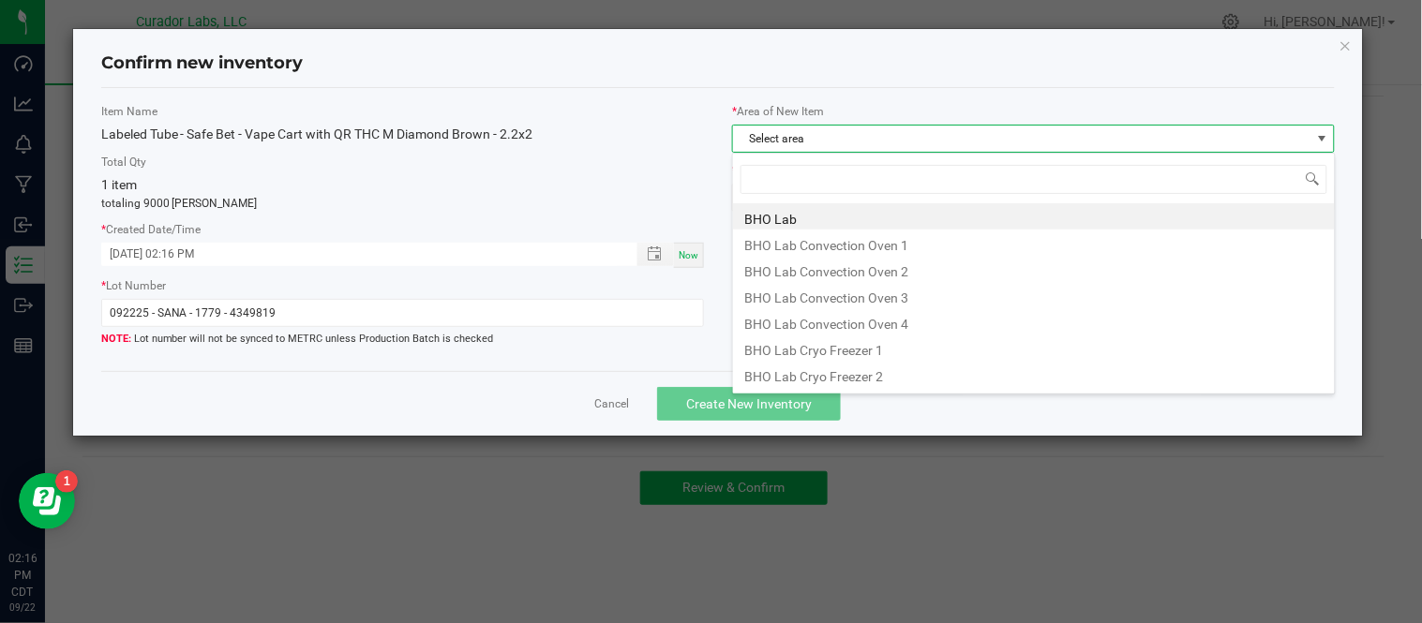
scroll to position [28, 603]
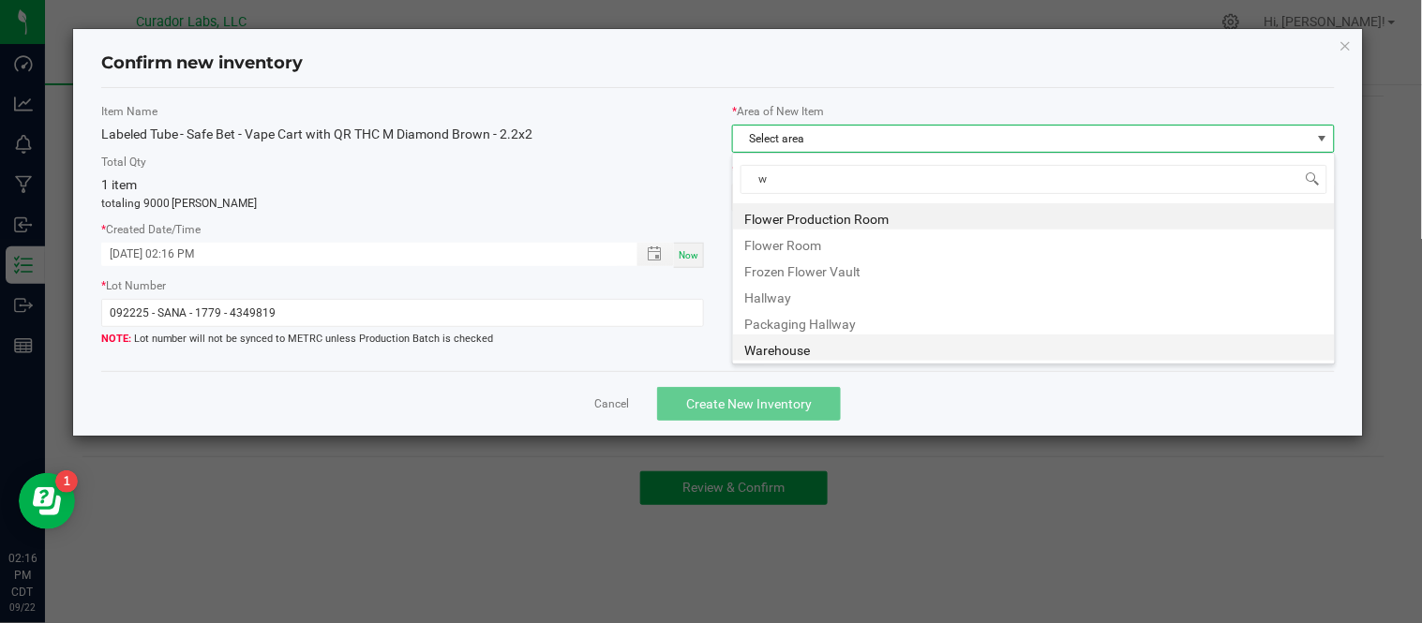
type input "wa"
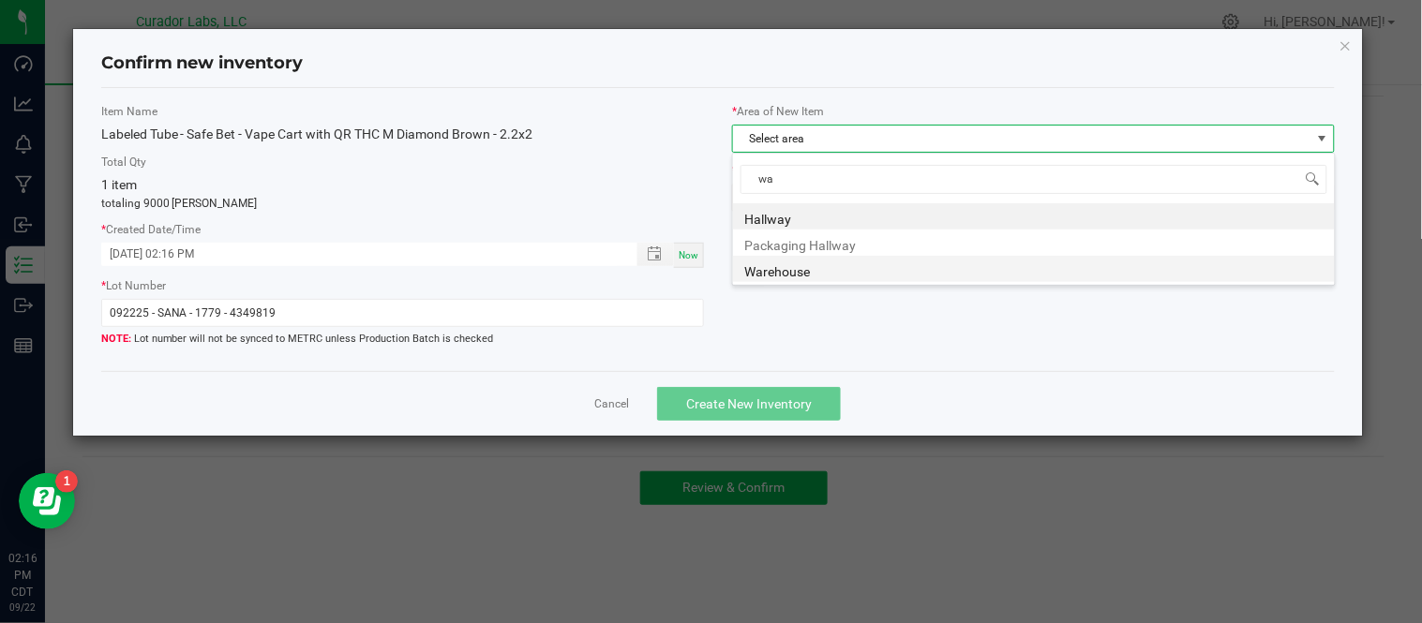
click at [808, 275] on li "Warehouse" at bounding box center [1034, 269] width 602 height 26
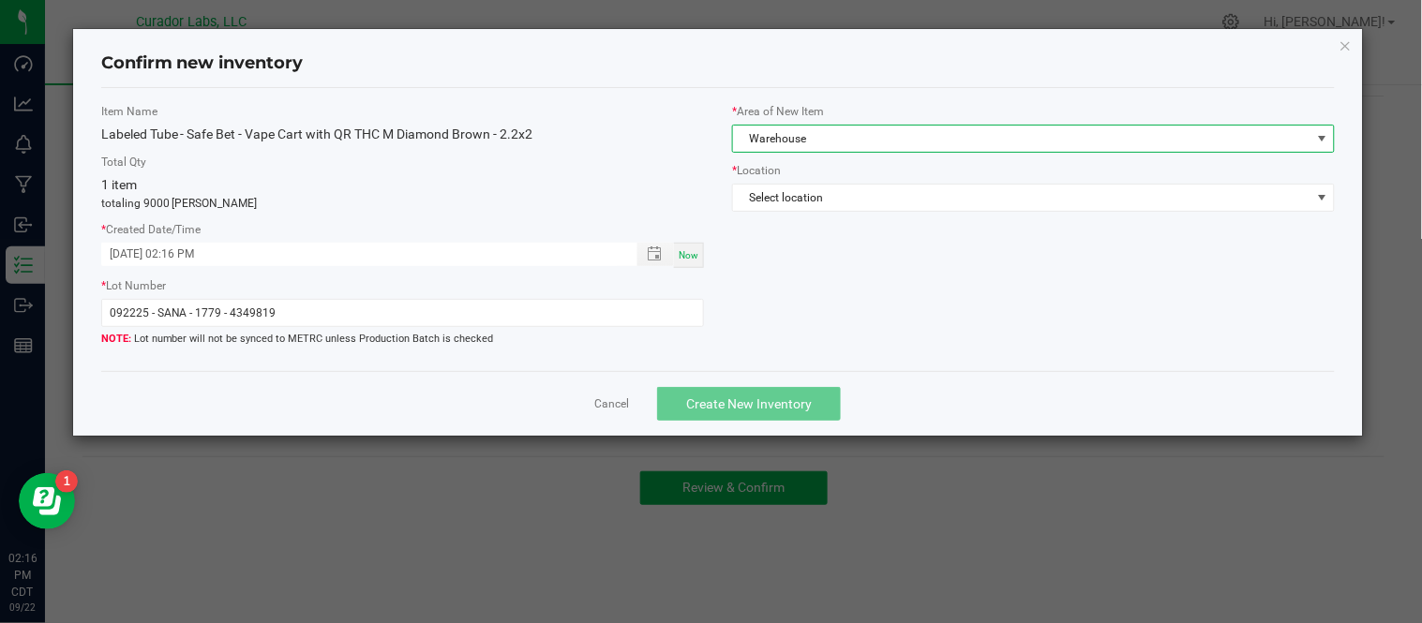
click at [884, 213] on div "* Area of New Item Warehouse * Location Select location" at bounding box center [1033, 162] width 631 height 118
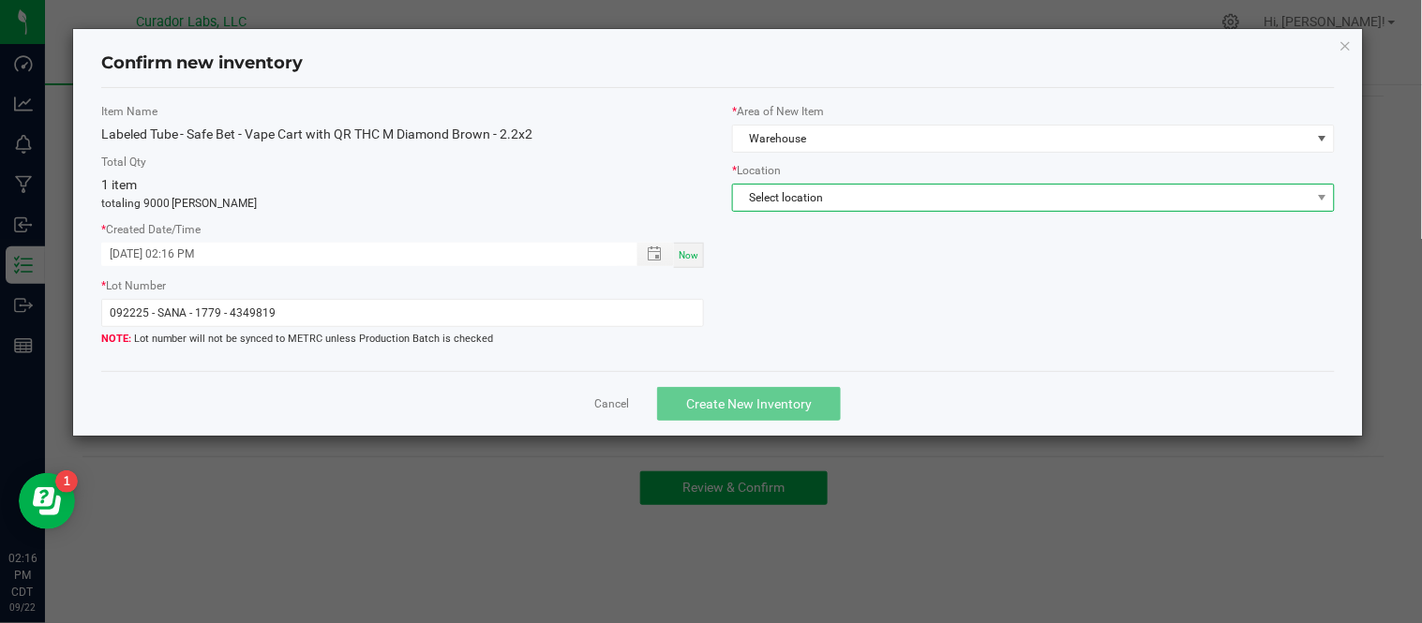
click at [895, 203] on span "Select location" at bounding box center [1021, 198] width 577 height 26
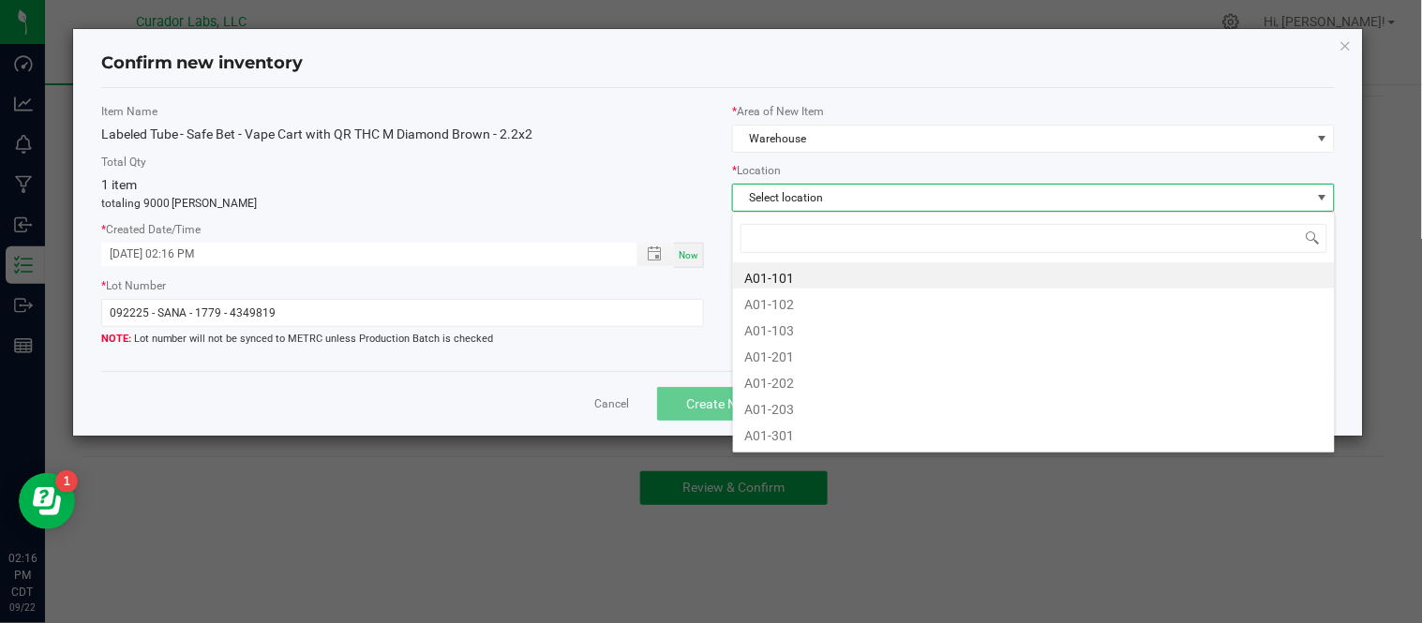
type input "c"
type input "b"
click at [874, 356] on li "B01-103" at bounding box center [1034, 354] width 602 height 26
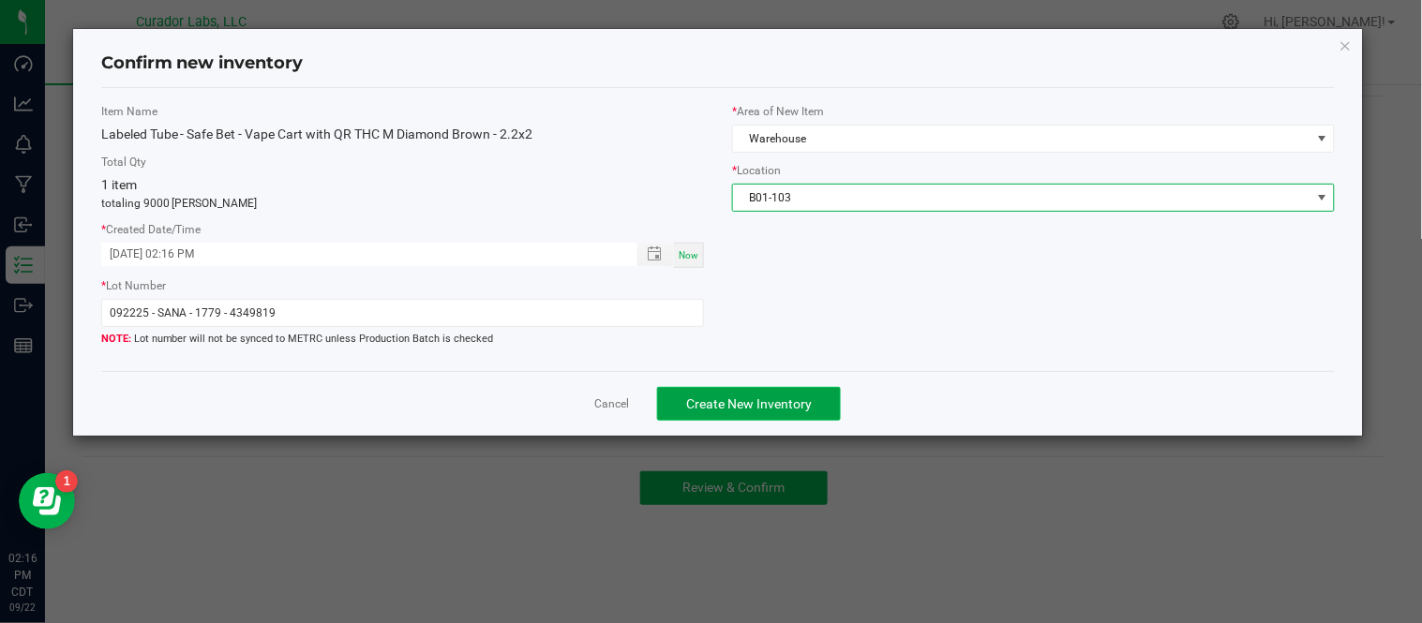
click at [806, 410] on span "Create New Inventory" at bounding box center [749, 403] width 126 height 15
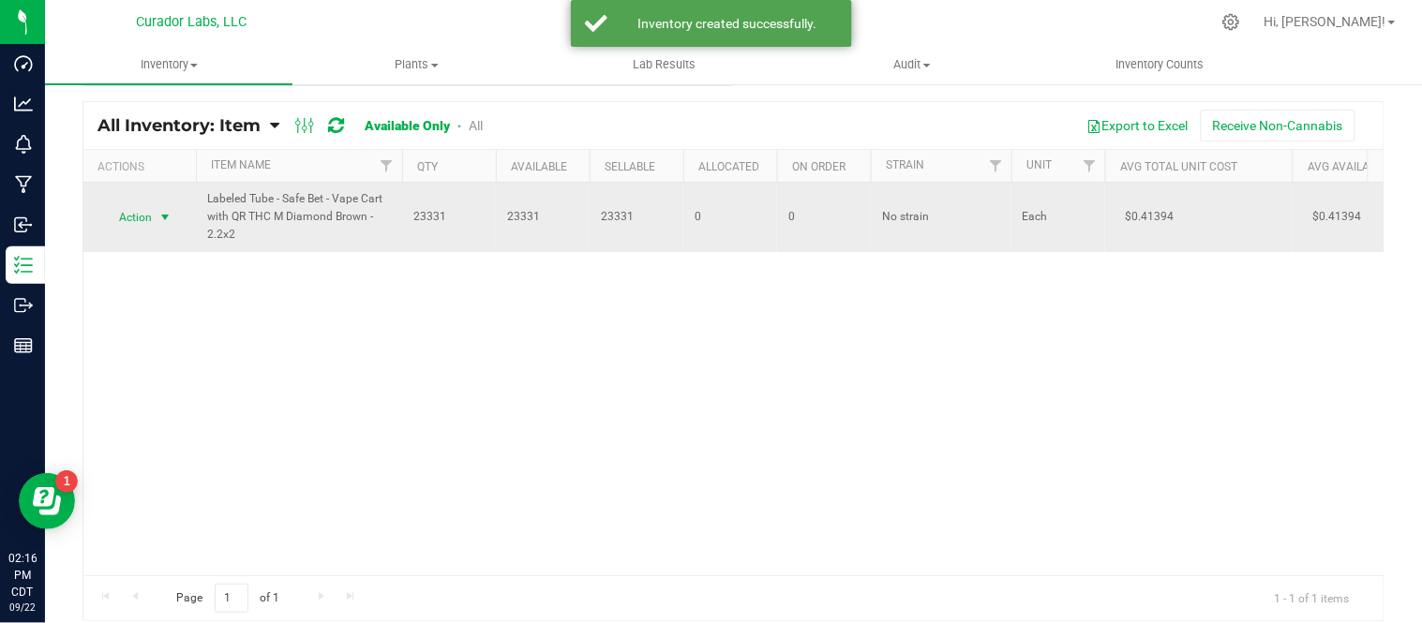
click at [157, 213] on span "select" at bounding box center [164, 217] width 15 height 15
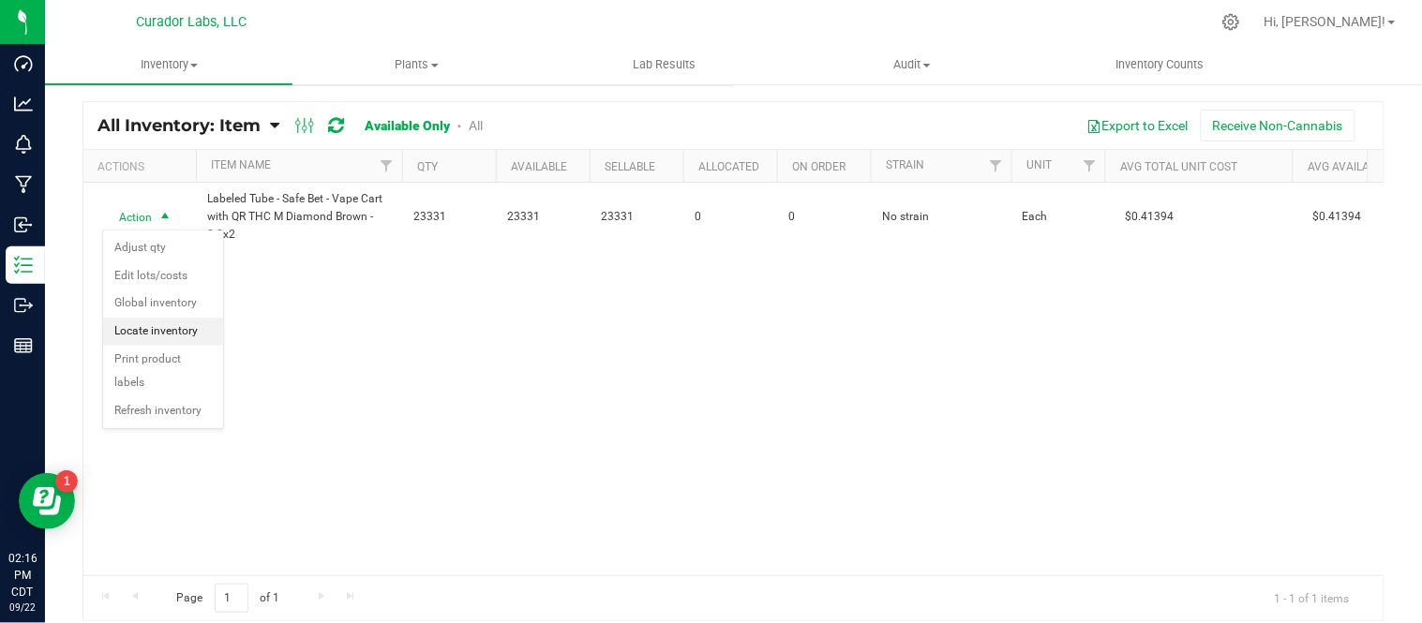
click at [174, 333] on li "Locate inventory" at bounding box center [163, 332] width 120 height 28
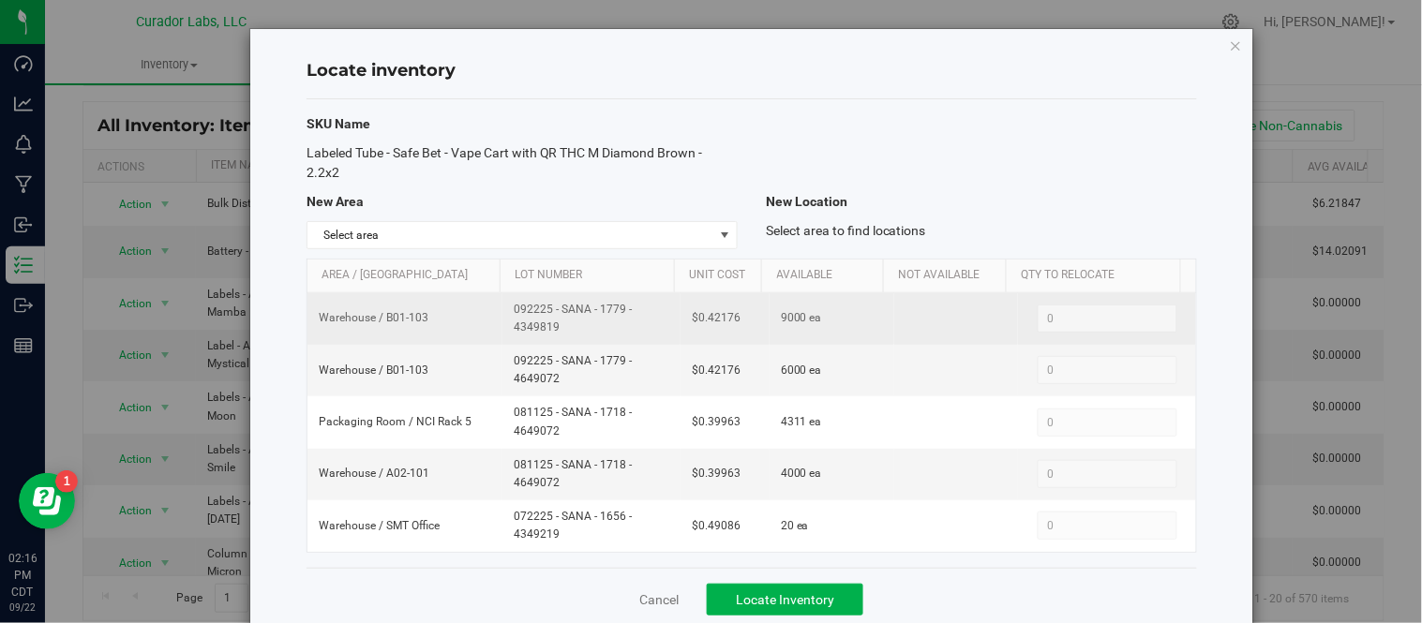
drag, startPoint x: 498, startPoint y: 305, endPoint x: 557, endPoint y: 326, distance: 62.8
click at [557, 326] on td "092225 - SANA - 1779 - 4349819" at bounding box center [591, 319] width 178 height 52
copy span "092225 - SANA - 1779 - 4349819"
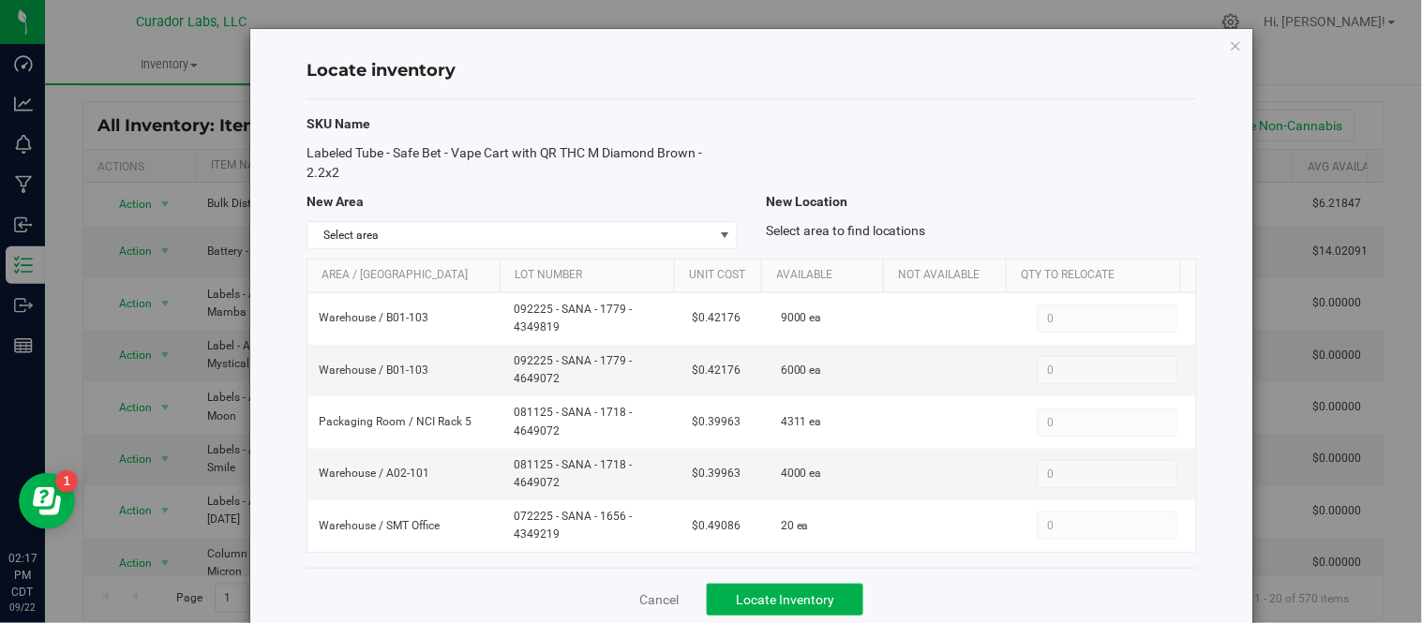
drag, startPoint x: 301, startPoint y: 154, endPoint x: 363, endPoint y: 170, distance: 63.9
click at [363, 170] on div "Labeled Tube - Safe Bet - Vape Cart with QR THC M Diamond Brown - 2.2x2" at bounding box center [521, 162] width 459 height 39
copy span "Labeled Tube - Safe Bet - Vape Cart with QR THC M Diamond Brown - 2.2x2"
drag, startPoint x: 539, startPoint y: 370, endPoint x: 588, endPoint y: 392, distance: 53.3
click at [588, 392] on td "092225 - SANA - 1779 - 4649072" at bounding box center [591, 371] width 178 height 52
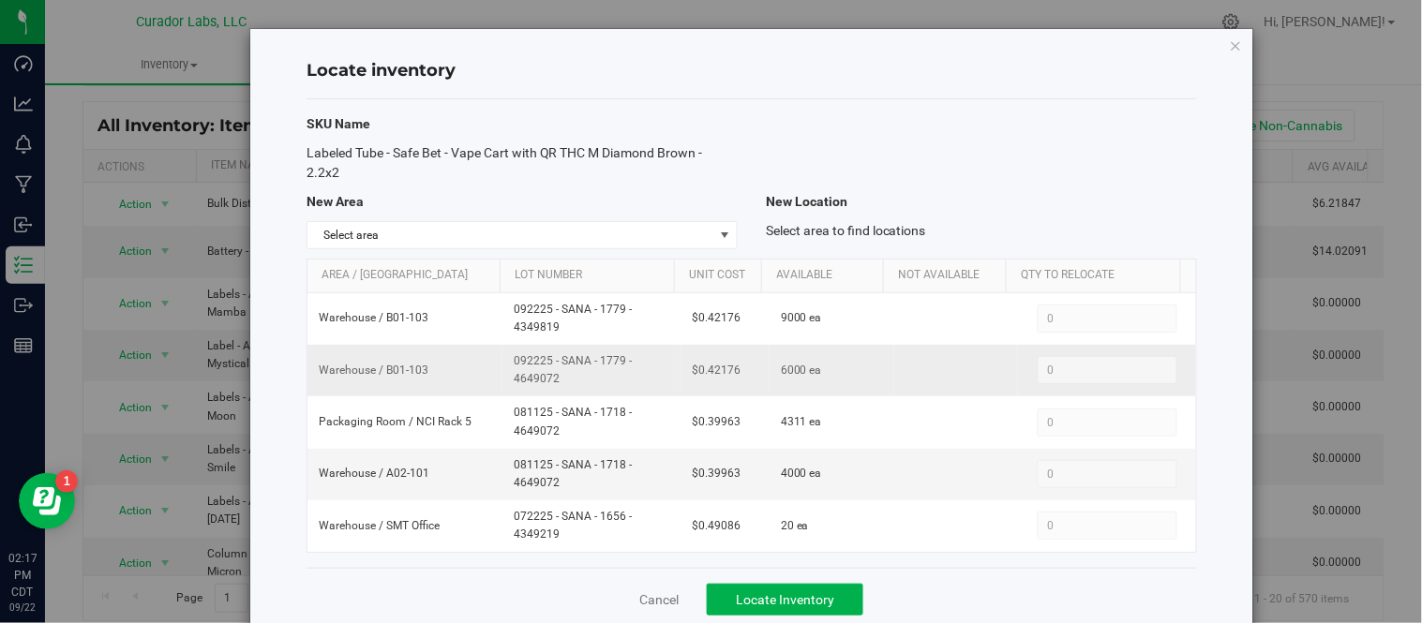
copy span "092225 - SANA - 1779 - 4649072"
click at [713, 240] on span "select" at bounding box center [724, 235] width 23 height 26
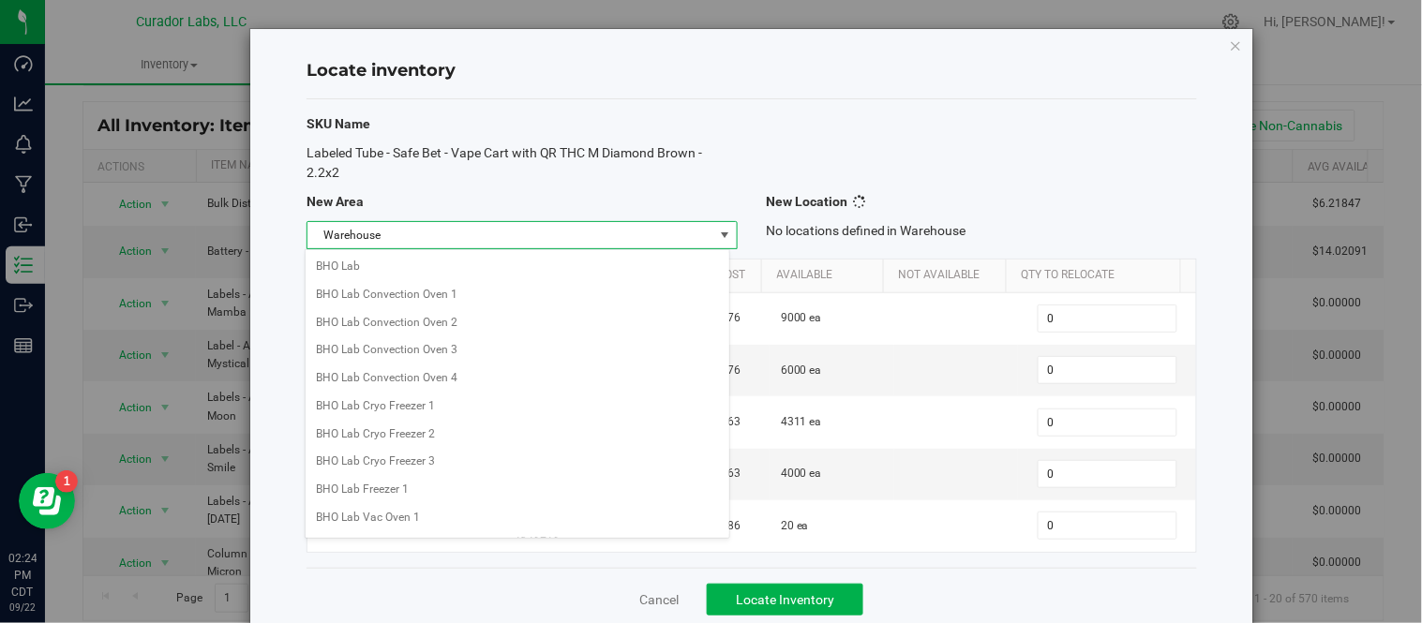
scroll to position [1513, 0]
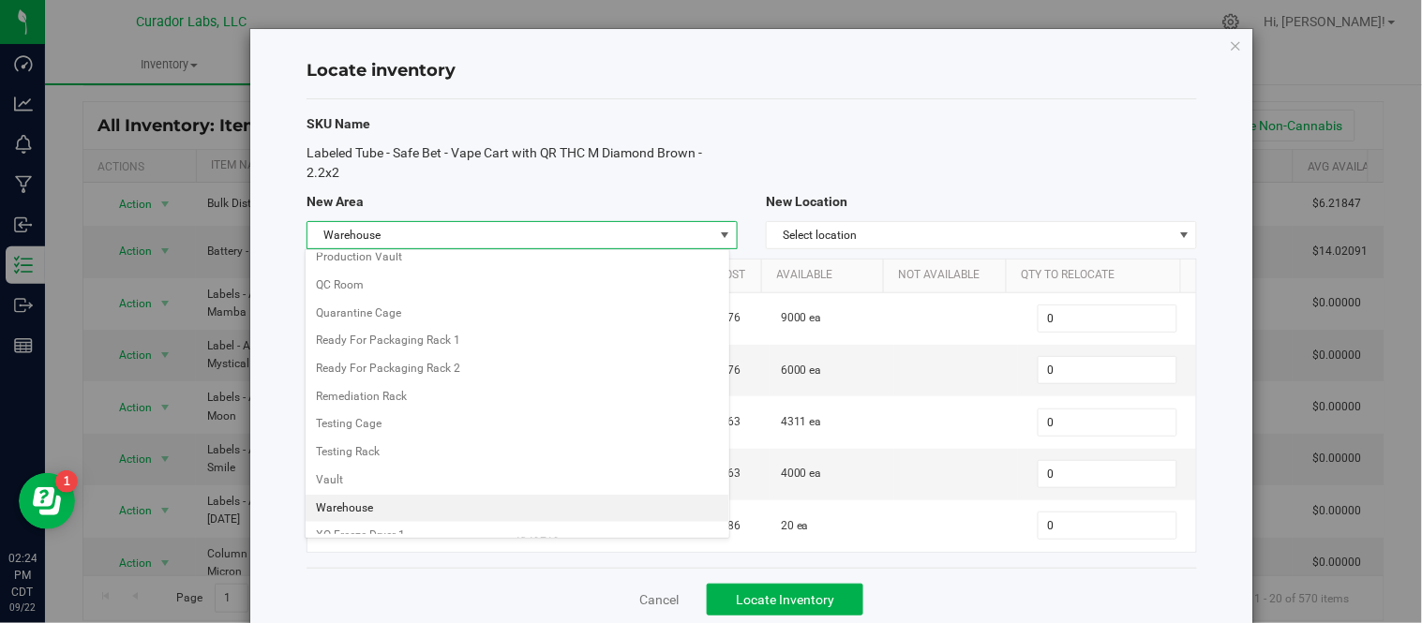
click at [349, 517] on li "Warehouse" at bounding box center [517, 509] width 424 height 28
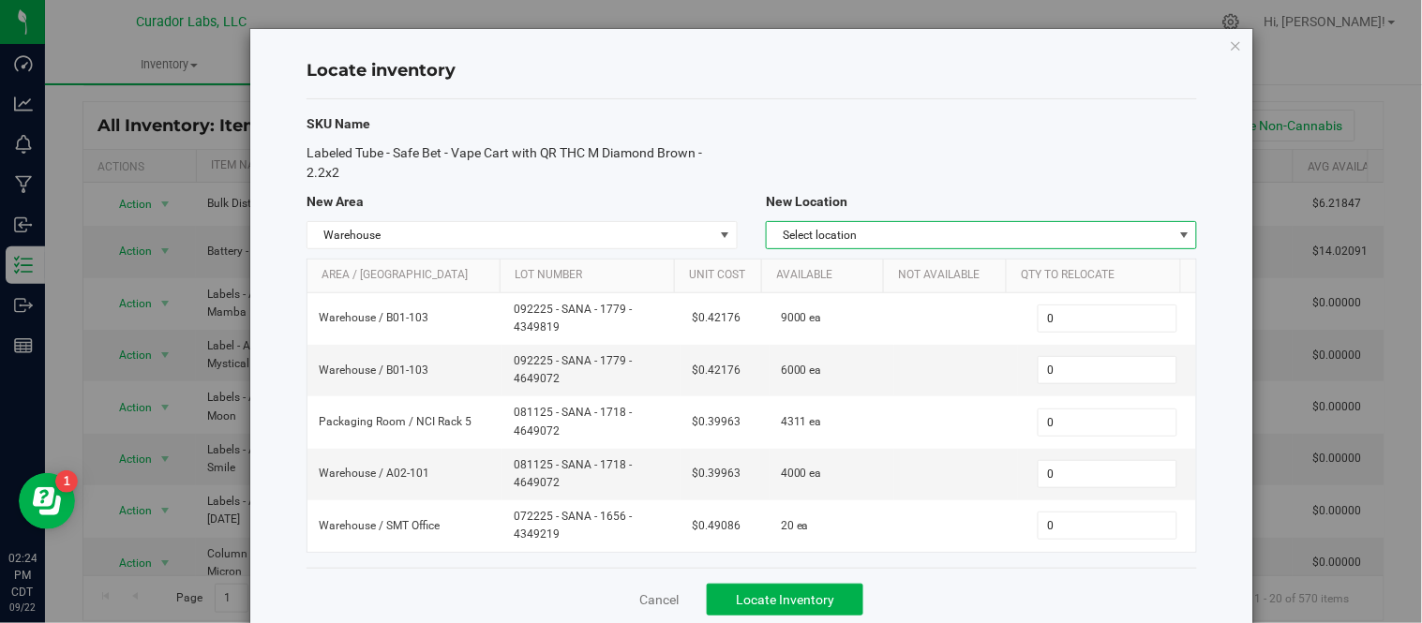
click at [1004, 238] on span "Select location" at bounding box center [970, 235] width 406 height 26
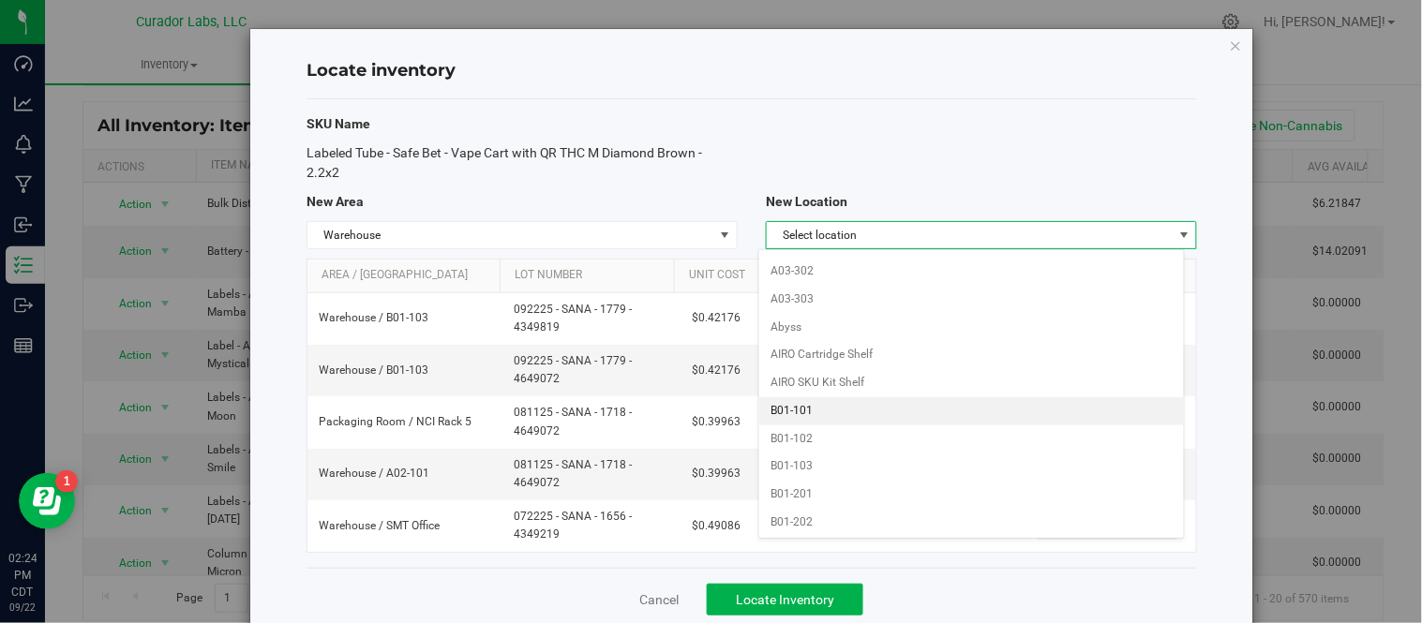
scroll to position [728, 0]
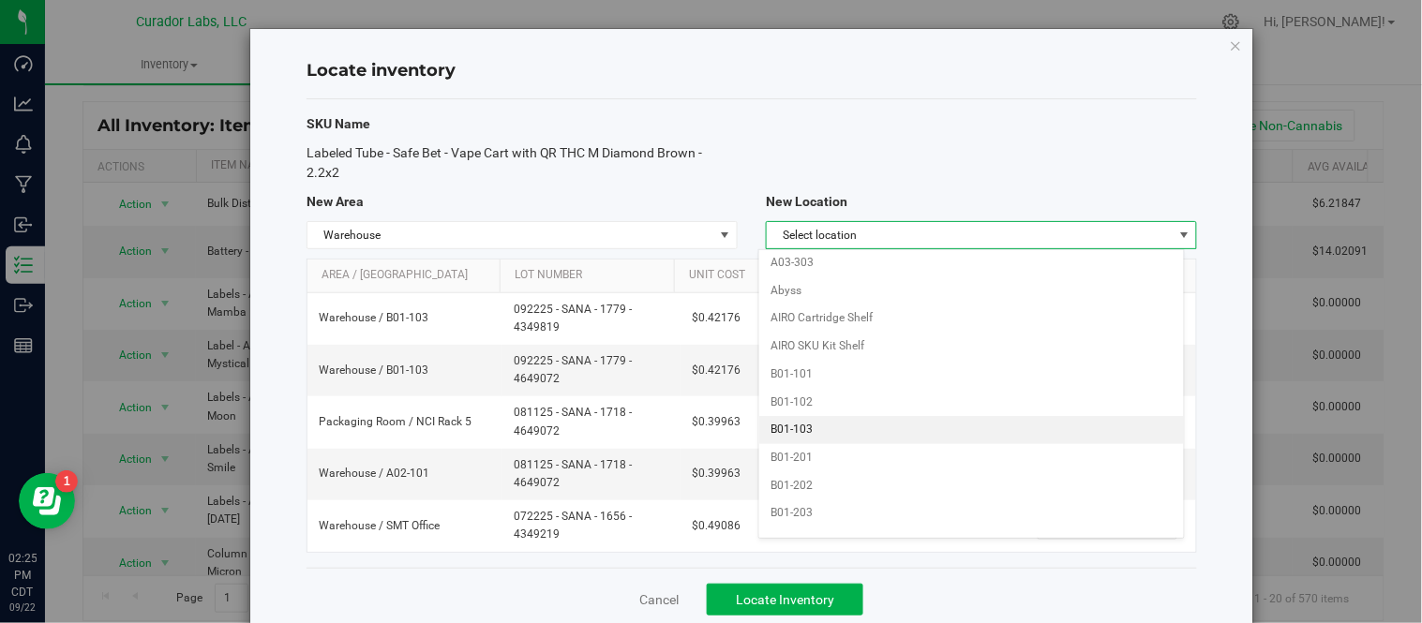
click at [858, 435] on li "B01-103" at bounding box center [971, 430] width 424 height 28
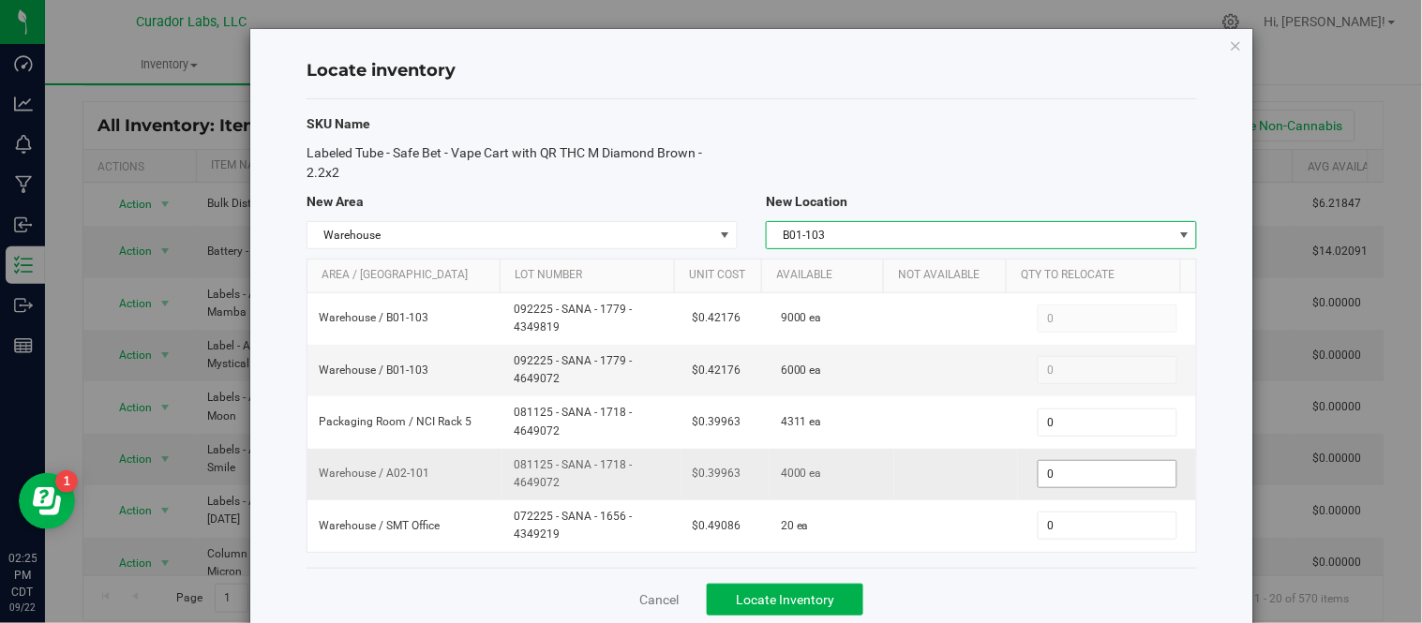
click at [1074, 475] on span "0 0" at bounding box center [1107, 474] width 140 height 28
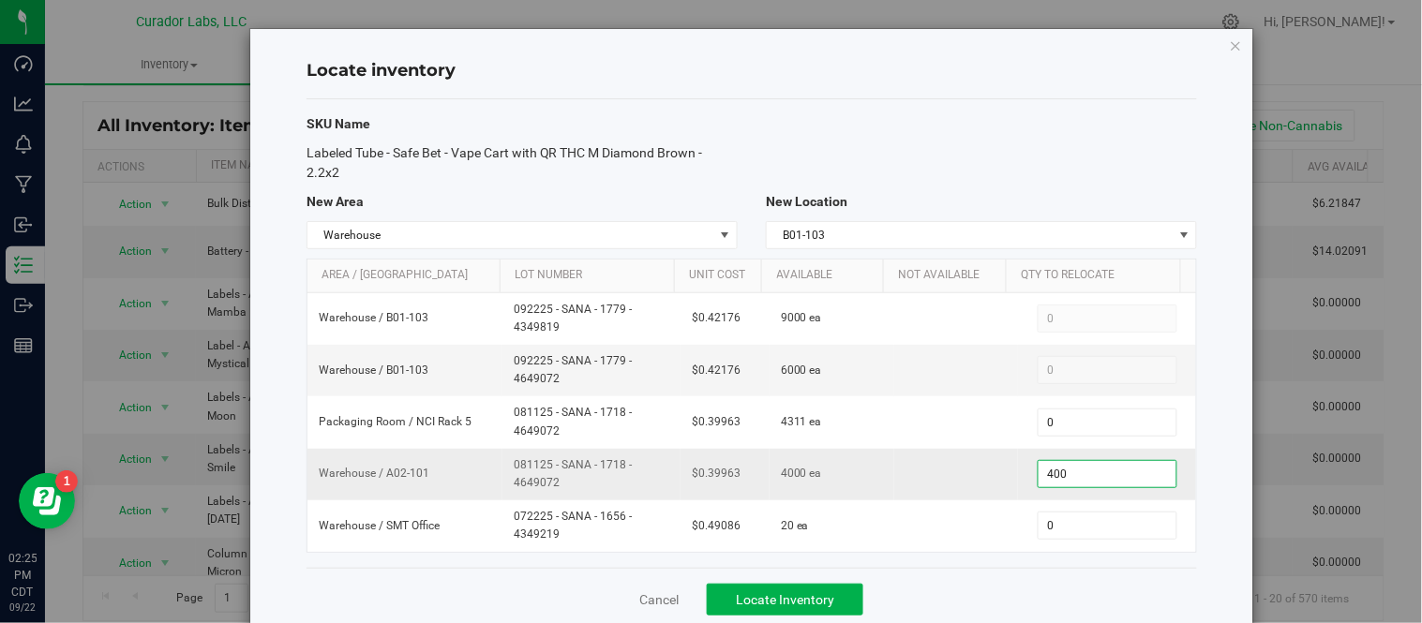
type input "4000"
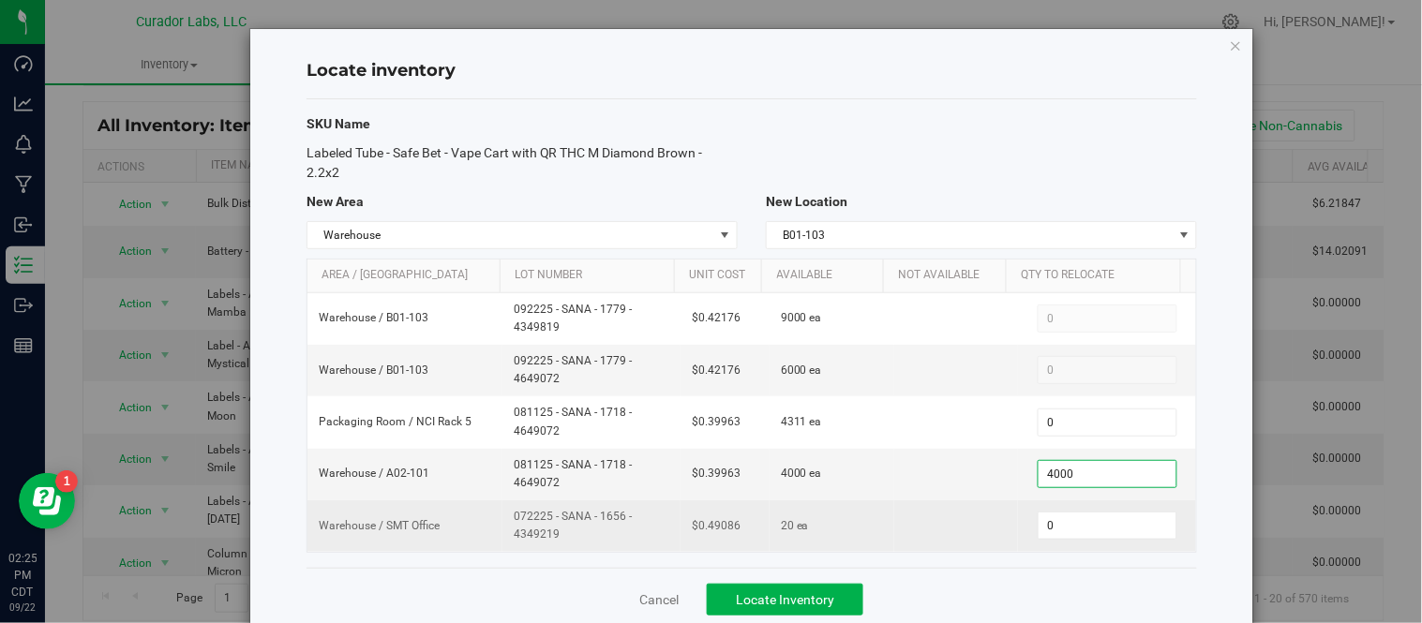
type input "4,000"
click at [950, 550] on td at bounding box center [956, 525] width 125 height 51
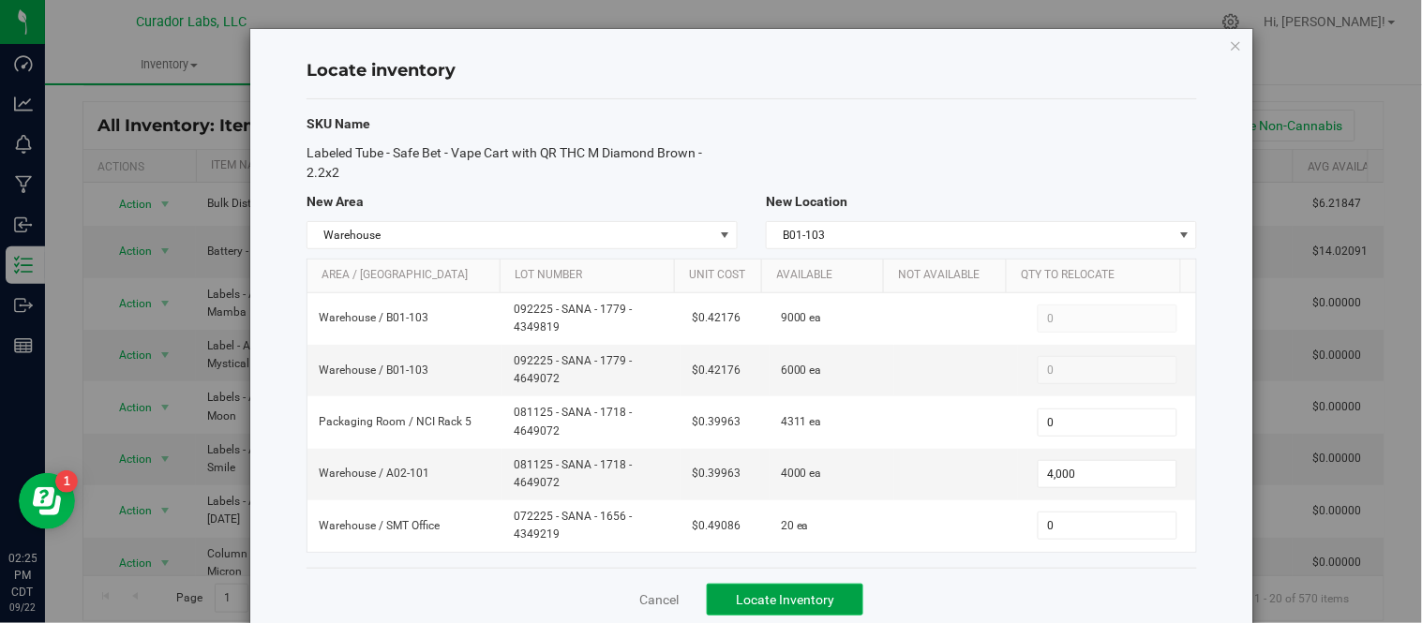
click at [785, 595] on span "Locate Inventory" at bounding box center [785, 599] width 98 height 15
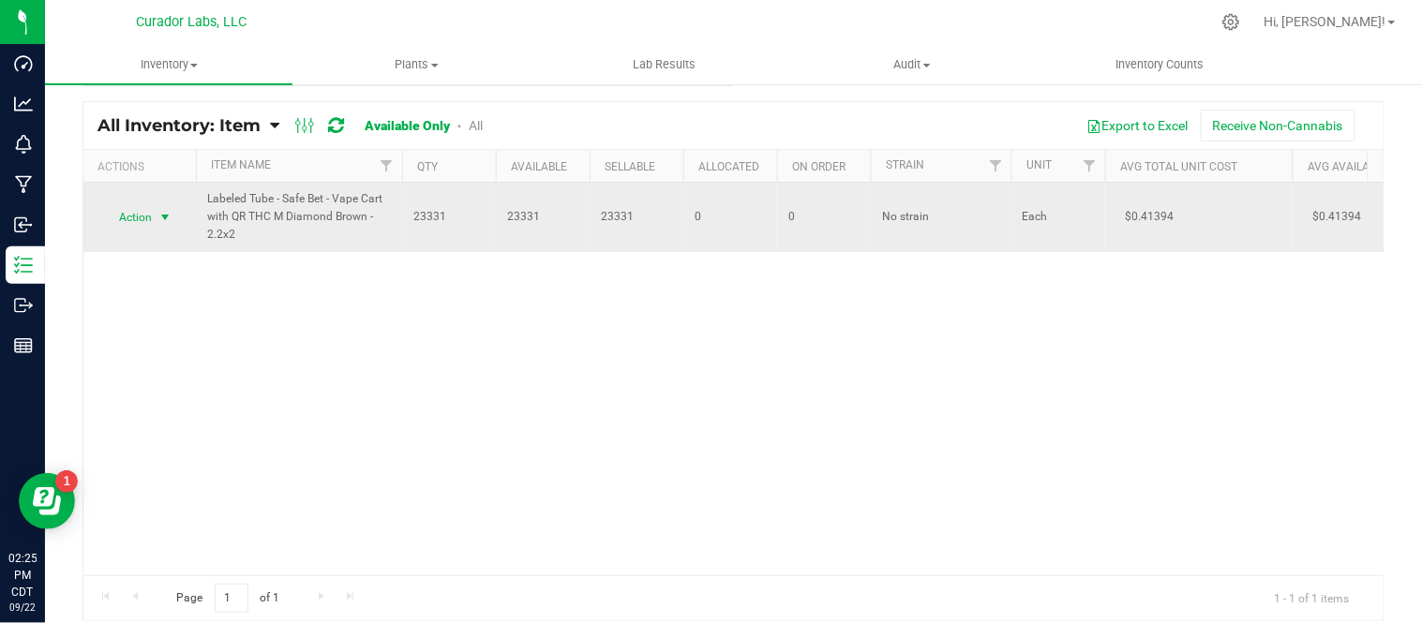
click at [166, 214] on span "select" at bounding box center [164, 217] width 15 height 15
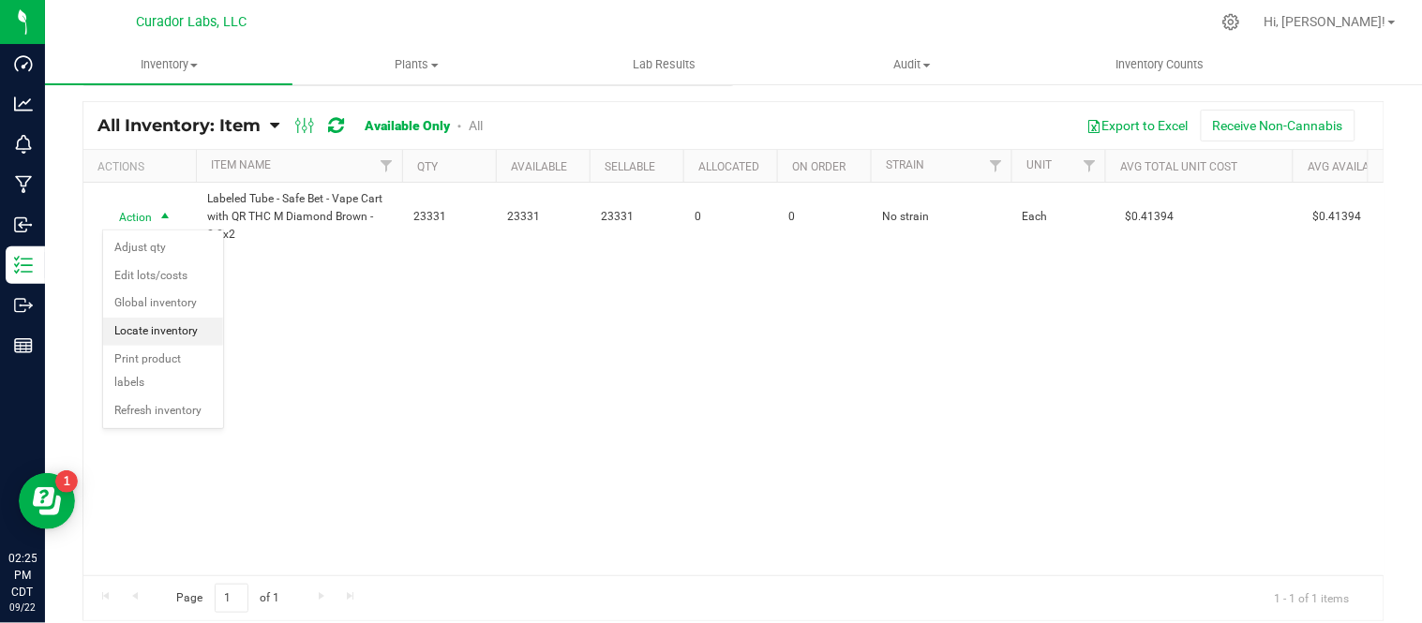
click at [201, 332] on li "Locate inventory" at bounding box center [163, 332] width 120 height 28
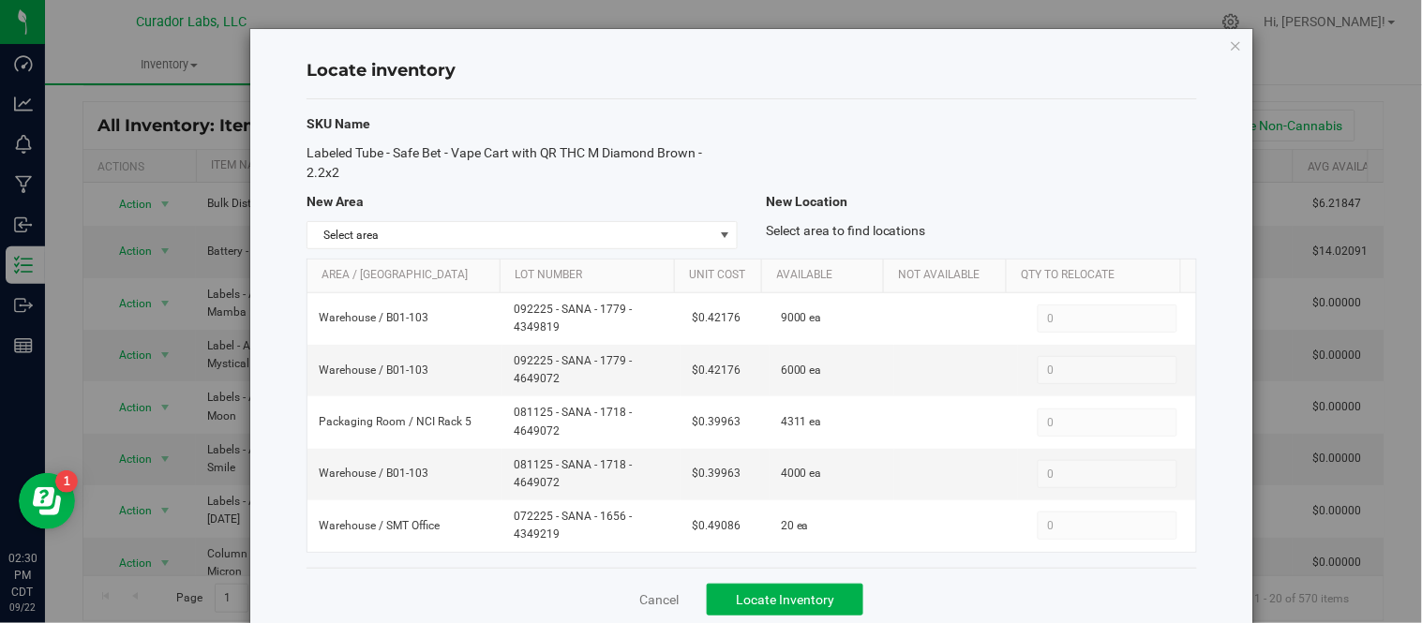
drag, startPoint x: 367, startPoint y: 162, endPoint x: 380, endPoint y: 165, distance: 13.4
click at [380, 165] on div "Labeled Tube - Safe Bet - Vape Cart with QR THC M Diamond Brown - 2.2x2" at bounding box center [521, 162] width 459 height 39
copy span "Labeled Tube - Safe Bet - Vape Cart with QR THC M Diamond Brown - 2.2x2"
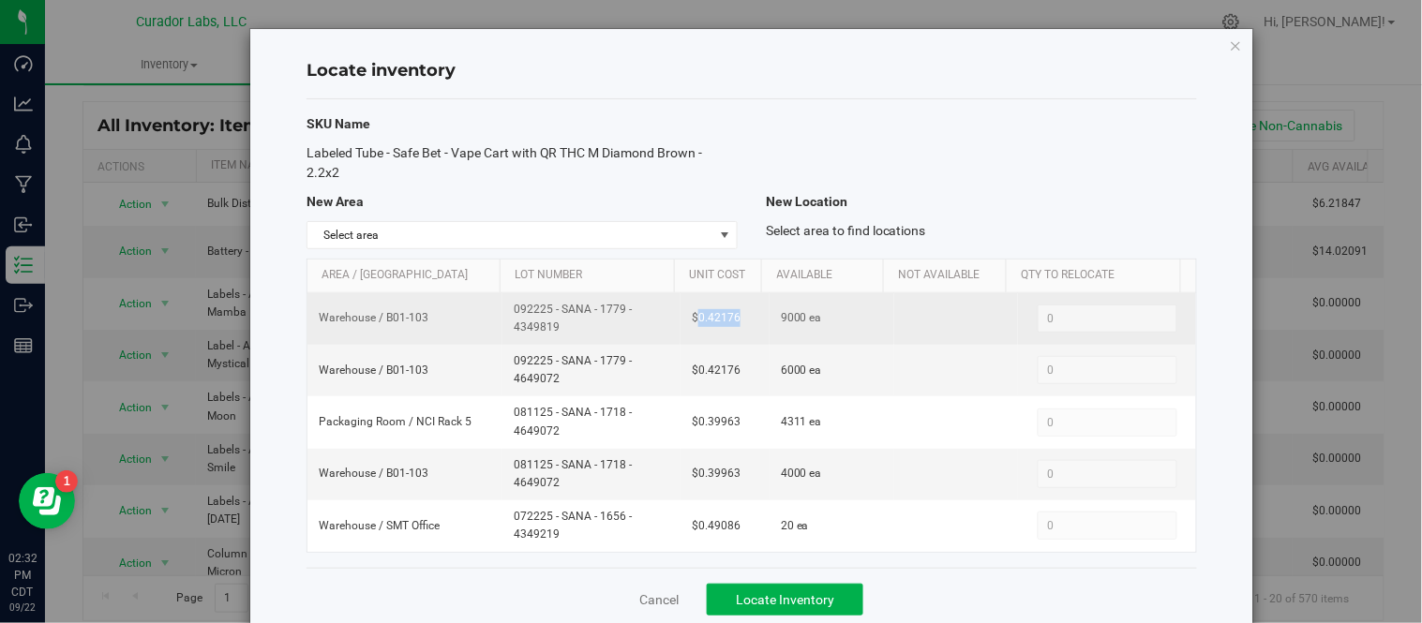
drag, startPoint x: 685, startPoint y: 323, endPoint x: 732, endPoint y: 324, distance: 46.9
click at [732, 324] on td "$0.42176" at bounding box center [724, 319] width 89 height 52
copy span "0.42176"
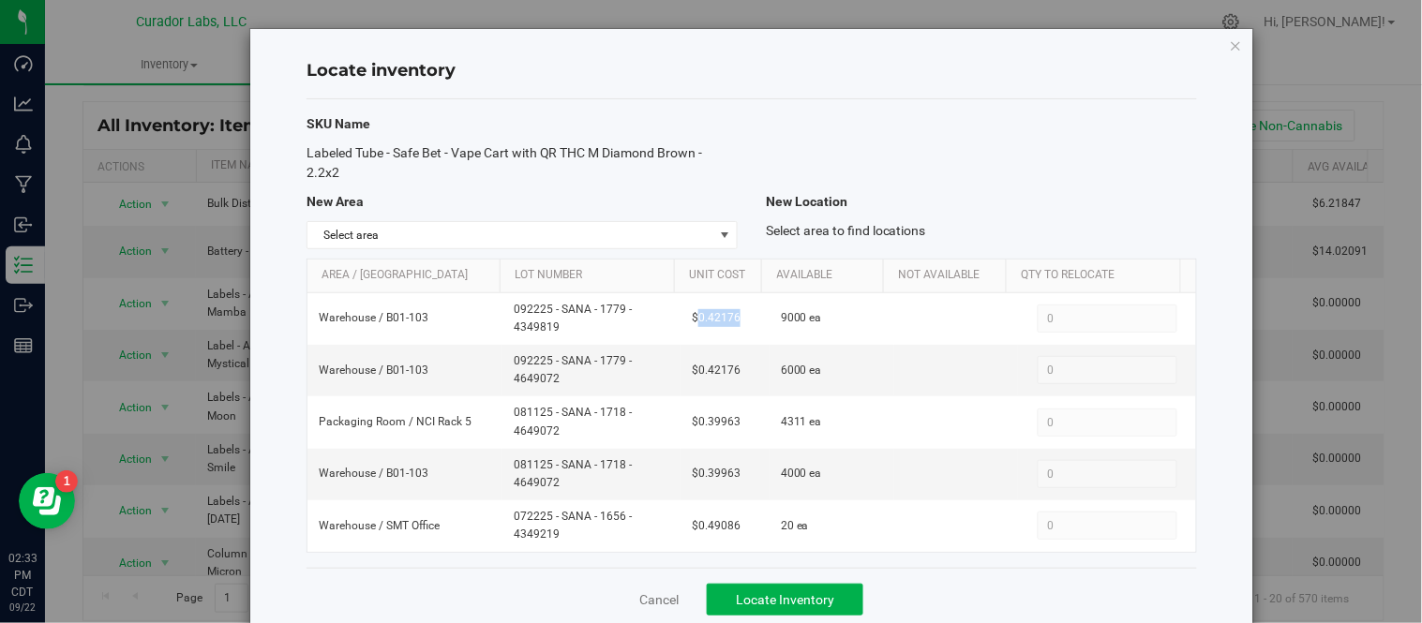
drag, startPoint x: 319, startPoint y: 160, endPoint x: 335, endPoint y: 165, distance: 16.6
click at [335, 165] on span "Labeled Tube - Safe Bet - Vape Cart with QR THC M Diamond Brown - 2.2x2" at bounding box center [504, 162] width 396 height 35
drag, startPoint x: 305, startPoint y: 154, endPoint x: 335, endPoint y: 165, distance: 31.2
click at [335, 165] on span "Labeled Tube - Safe Bet - Vape Cart with QR THC M Diamond Brown - 2.2x2" at bounding box center [504, 162] width 396 height 35
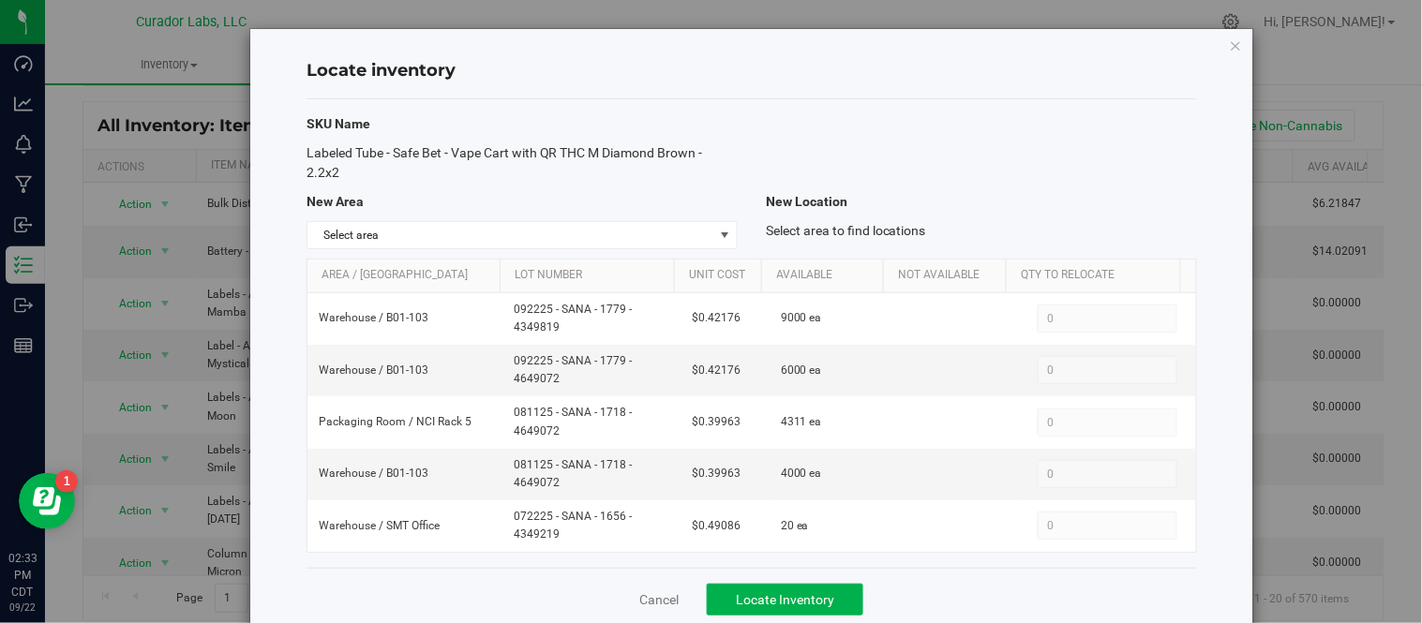
copy span "Labeled Tube - Safe Bet - Vape Cart with QR THC M Diamond Brown - 2.2x2"
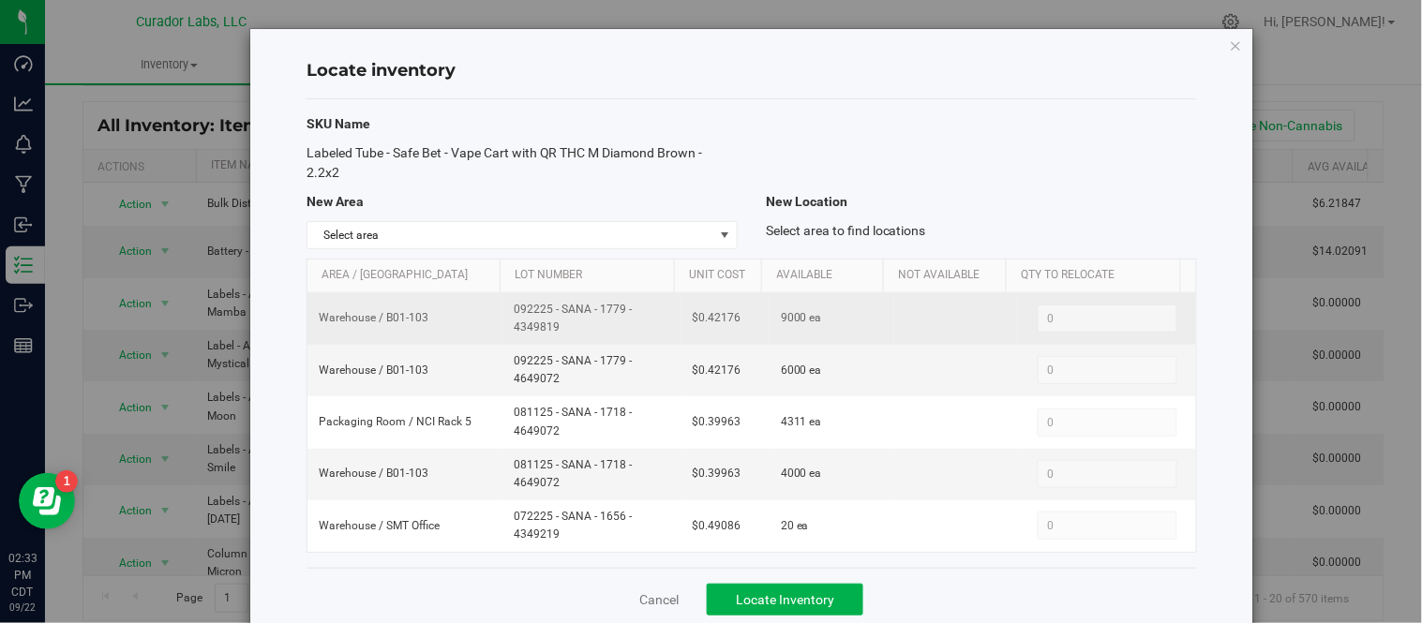
drag, startPoint x: 506, startPoint y: 311, endPoint x: 563, endPoint y: 333, distance: 61.1
click at [563, 333] on span "092225 - SANA - 1779 - 4349819" at bounding box center [592, 319] width 156 height 36
copy span "092225 - SANA - 1779 - 4349819"
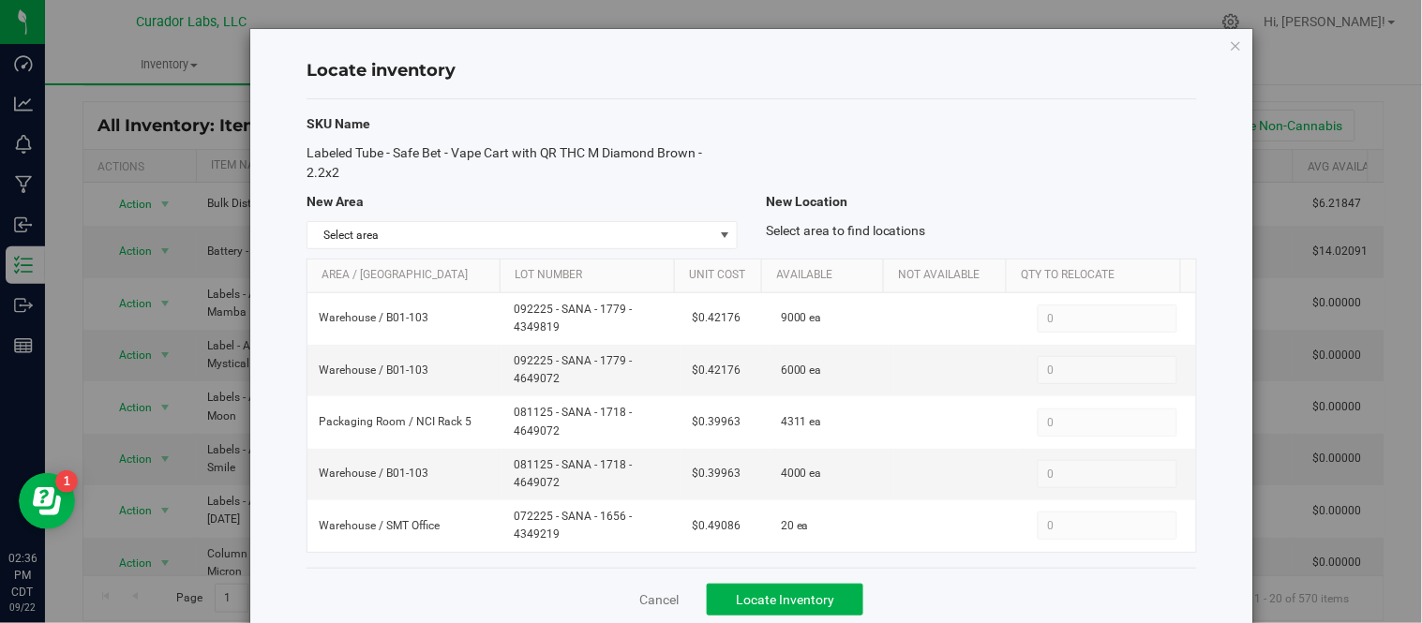
drag, startPoint x: 313, startPoint y: 157, endPoint x: 348, endPoint y: 178, distance: 40.3
click at [348, 178] on div "Labeled Tube - Safe Bet - Vape Cart with QR THC M Diamond Brown - 2.2x2" at bounding box center [521, 162] width 459 height 39
copy span "Labeled Tube - Safe Bet - Vape Cart with QR THC M Diamond Brown - 2.2x2"
click at [1229, 47] on icon "button" at bounding box center [1235, 45] width 13 height 22
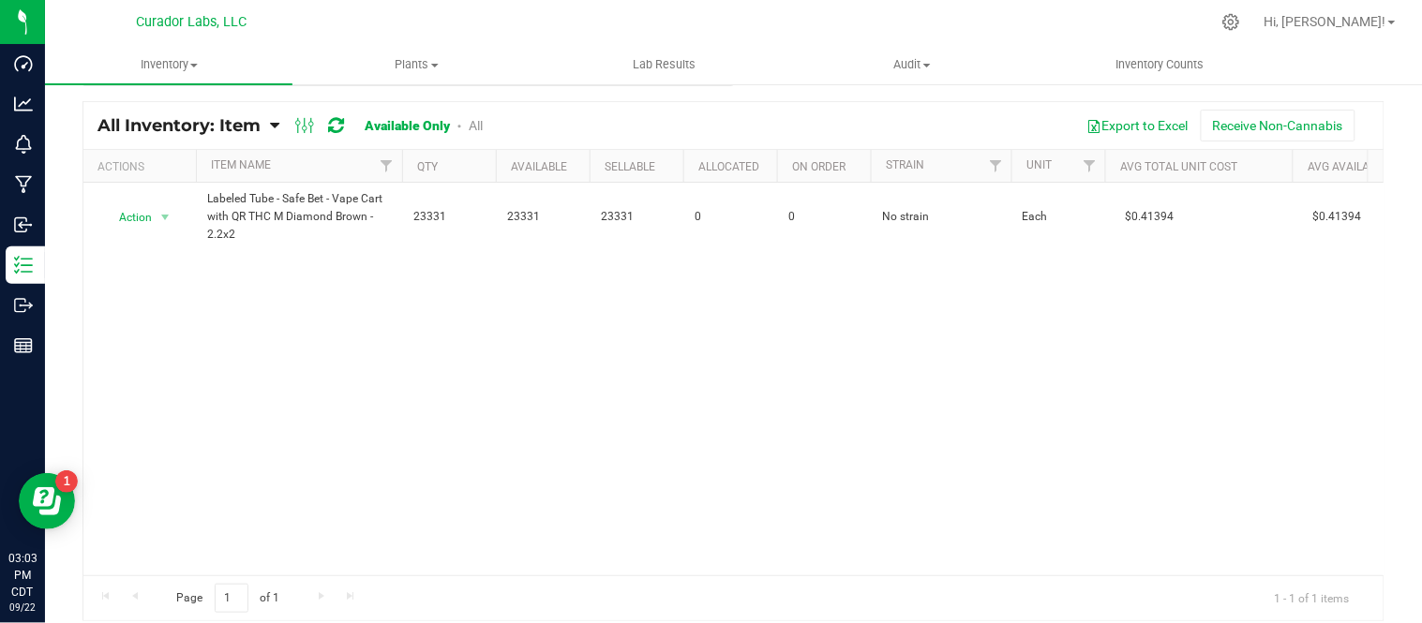
click at [971, 304] on div "Action Action Adjust qty Edit lots/costs Global inventory Locate inventory Prin…" at bounding box center [733, 379] width 1300 height 393
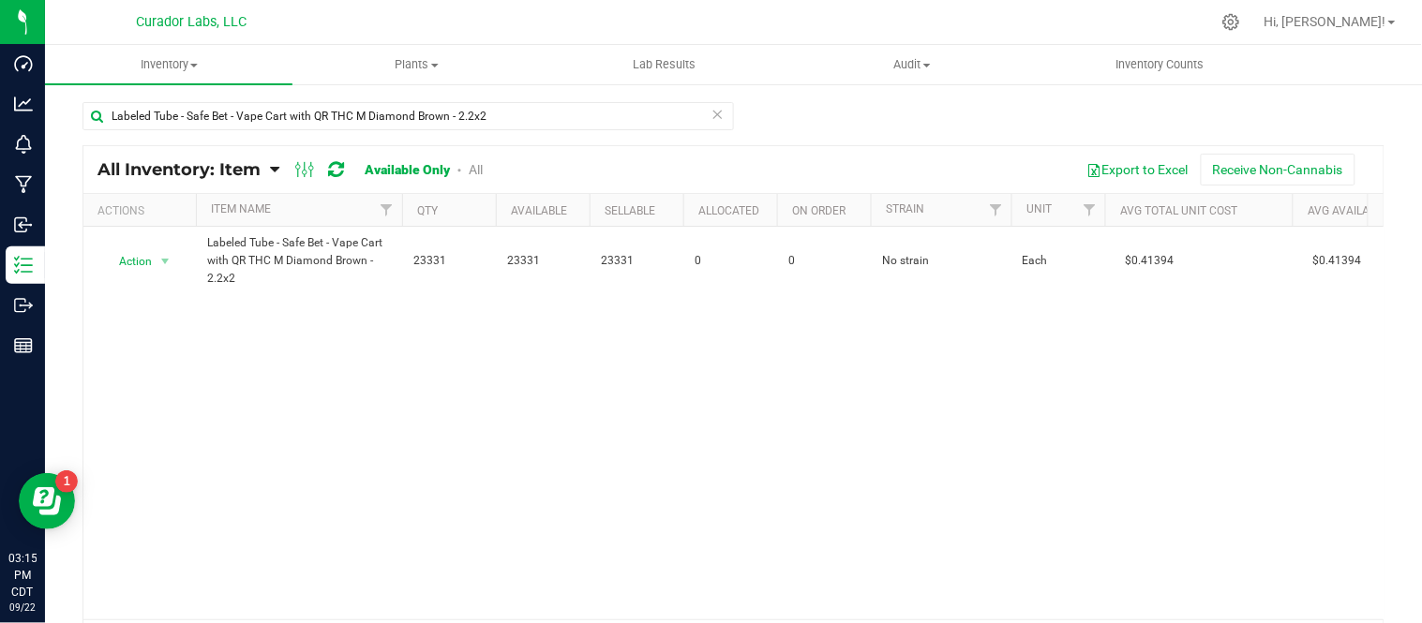
click at [714, 112] on icon at bounding box center [717, 113] width 13 height 22
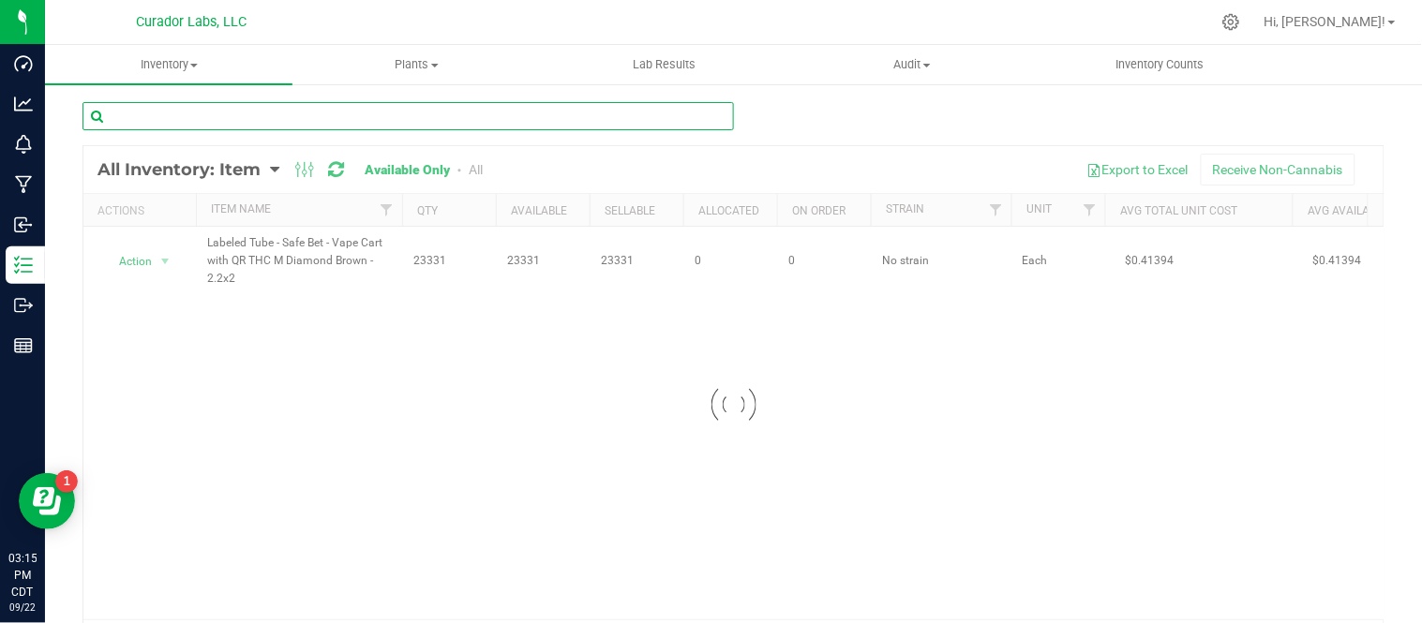
click at [401, 122] on input "text" at bounding box center [407, 116] width 651 height 28
paste input "Cart - Bubbles - AIO with Warning on Sunrise - 1ml"
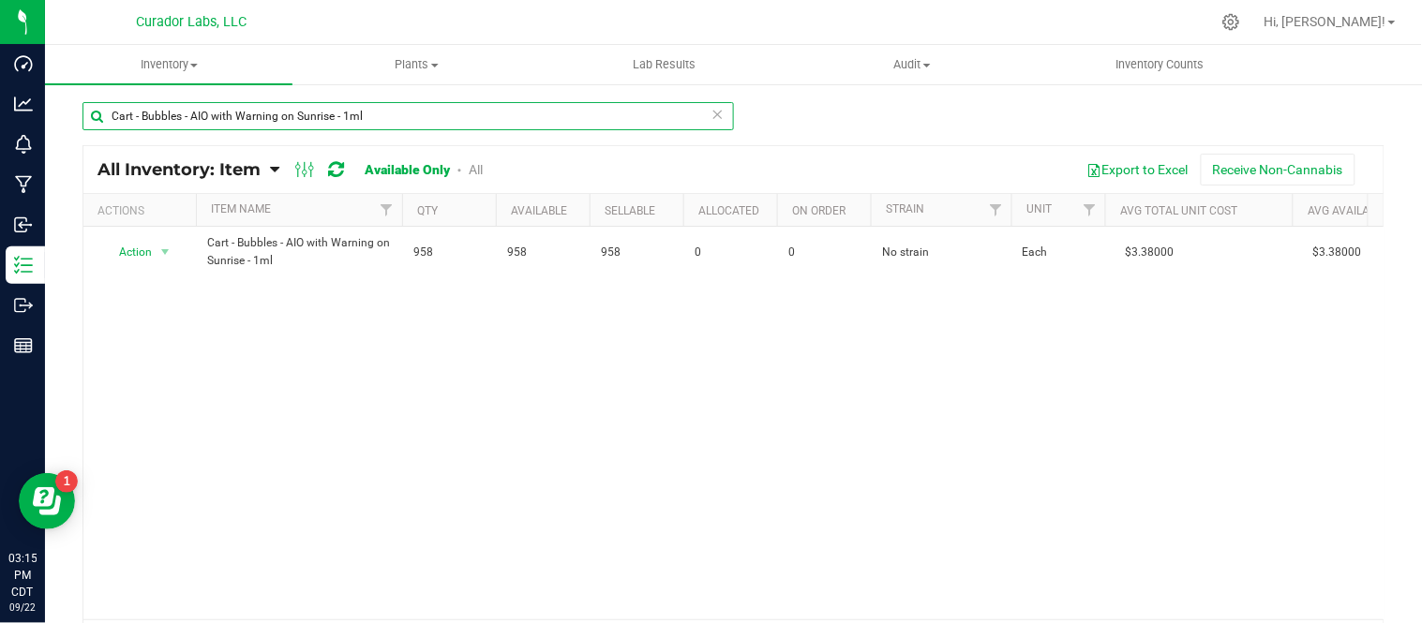
type input "Cart - Bubbles - AIO with Warning on Sunrise - 1ml"
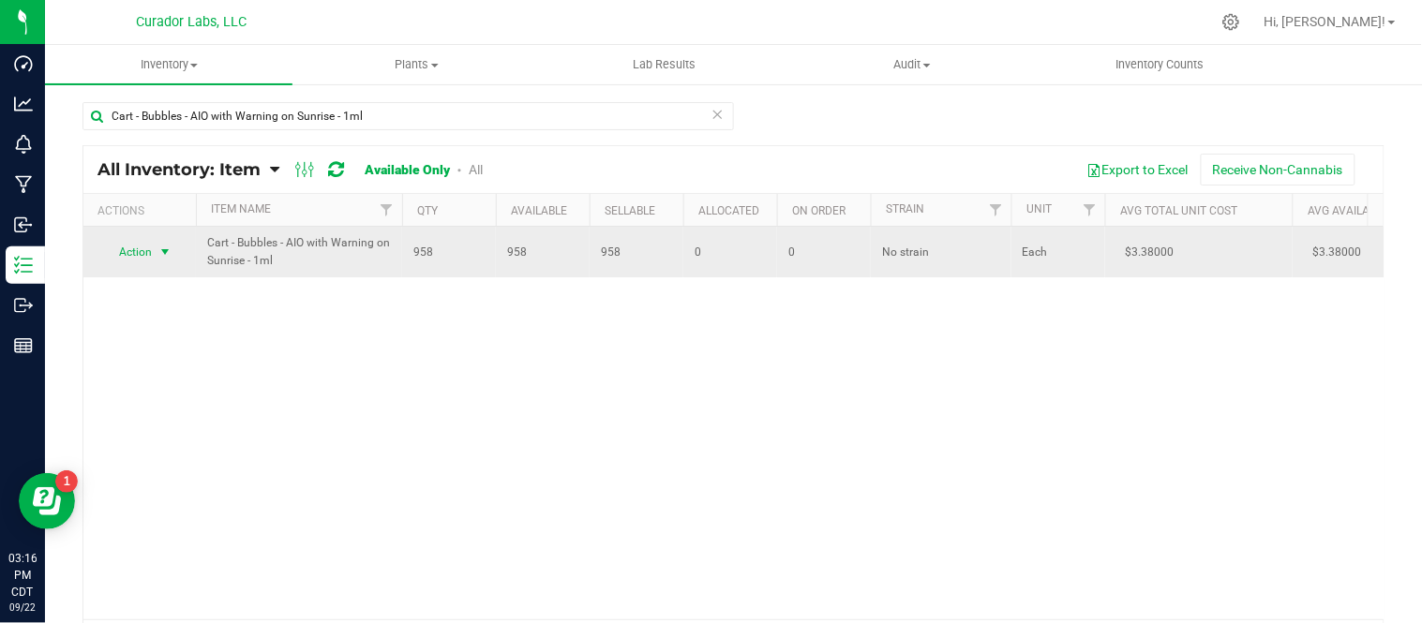
click at [163, 249] on span "select" at bounding box center [164, 252] width 15 height 15
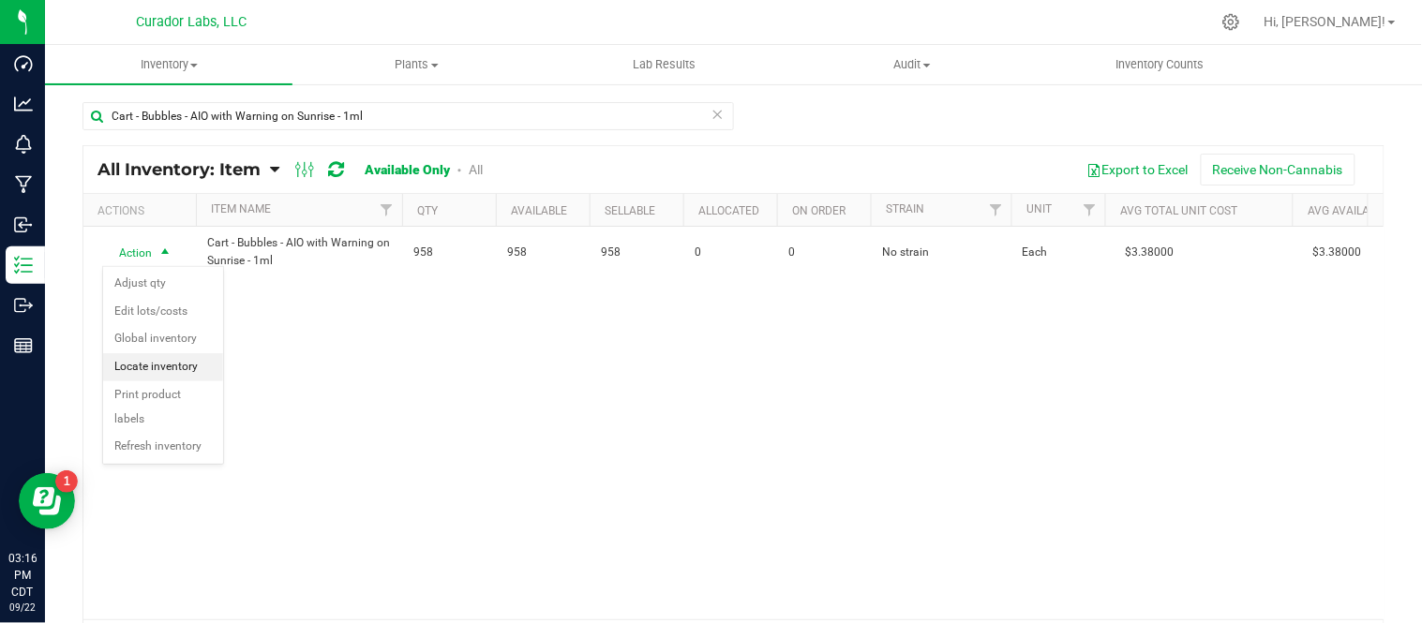
click at [179, 373] on li "Locate inventory" at bounding box center [163, 367] width 120 height 28
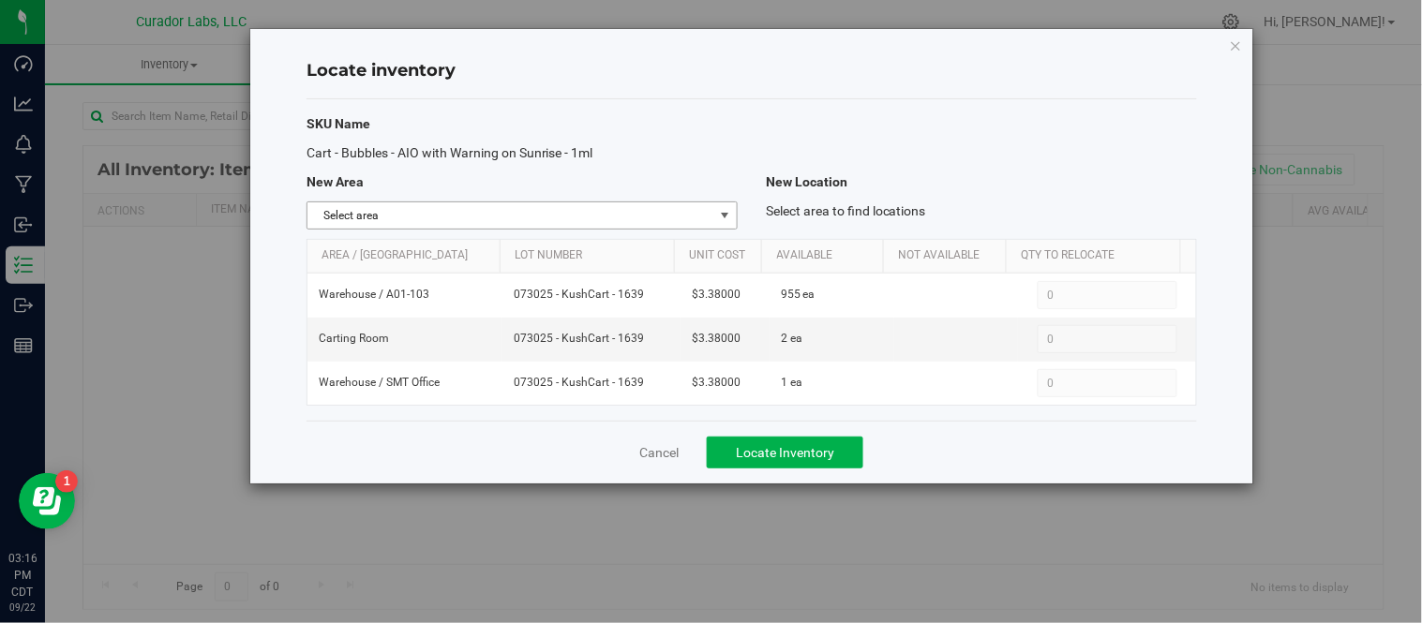
click at [731, 206] on span "select" at bounding box center [724, 215] width 23 height 26
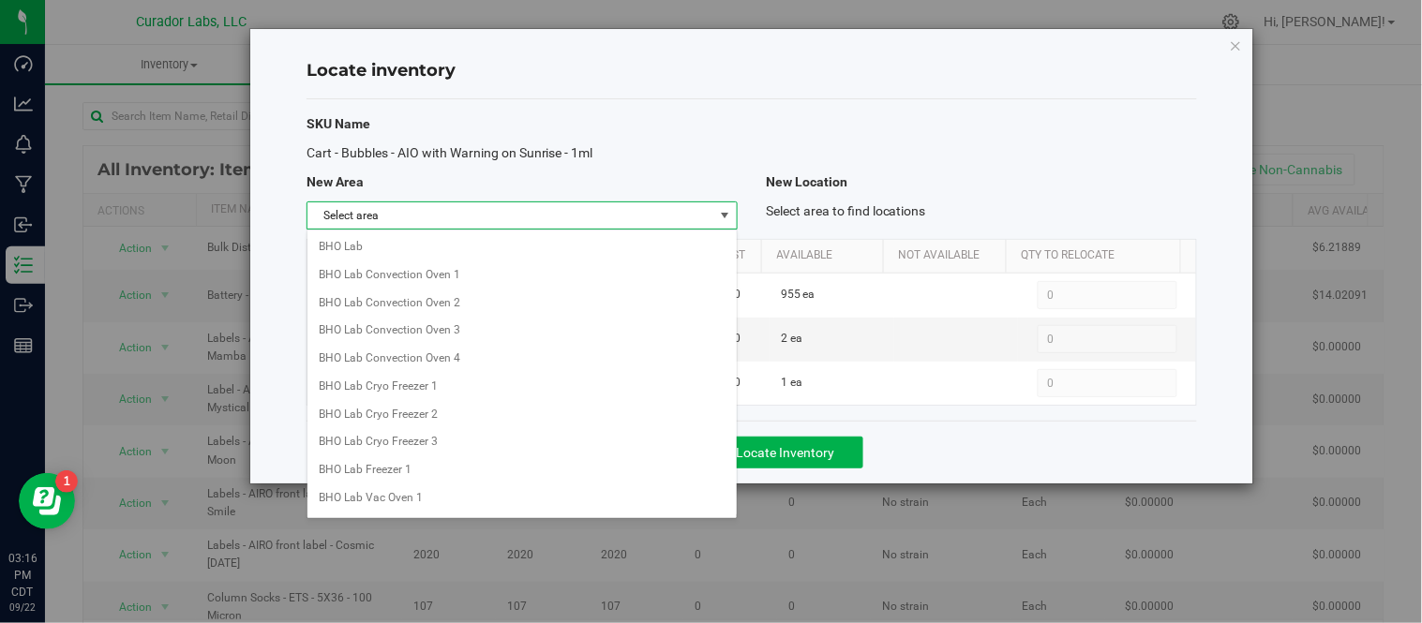
scroll to position [1513, 0]
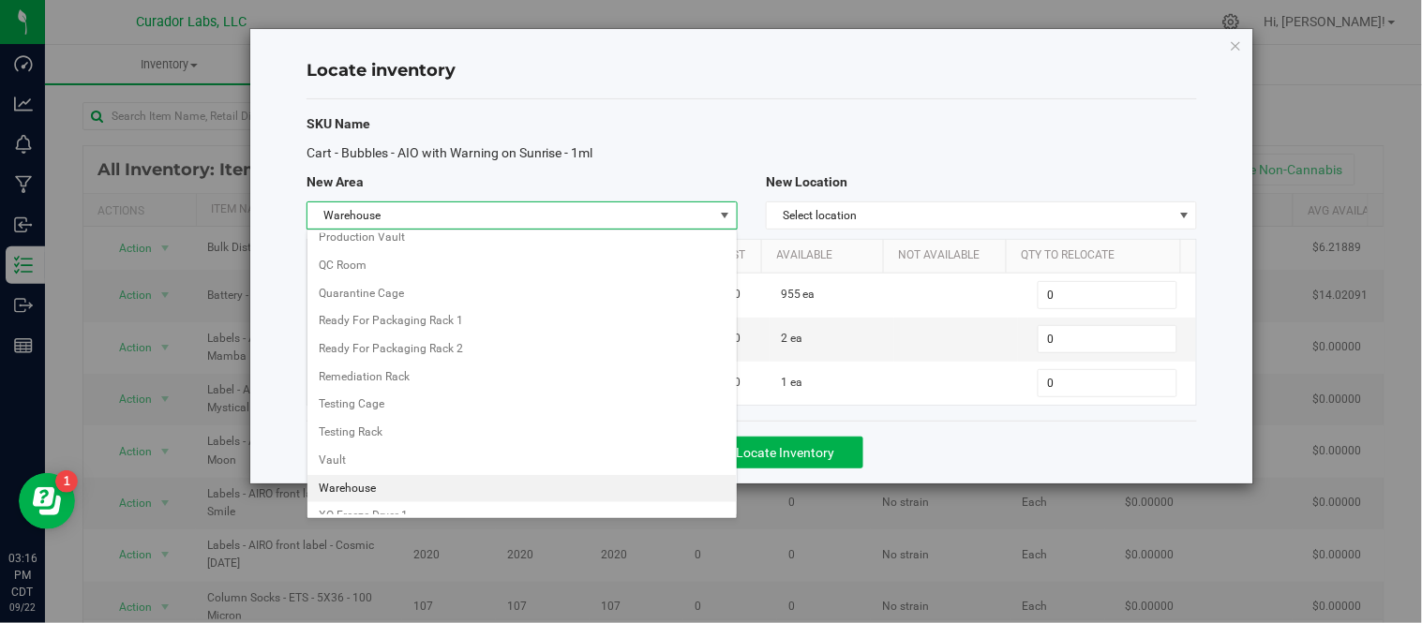
click at [410, 497] on li "Warehouse" at bounding box center [521, 489] width 429 height 28
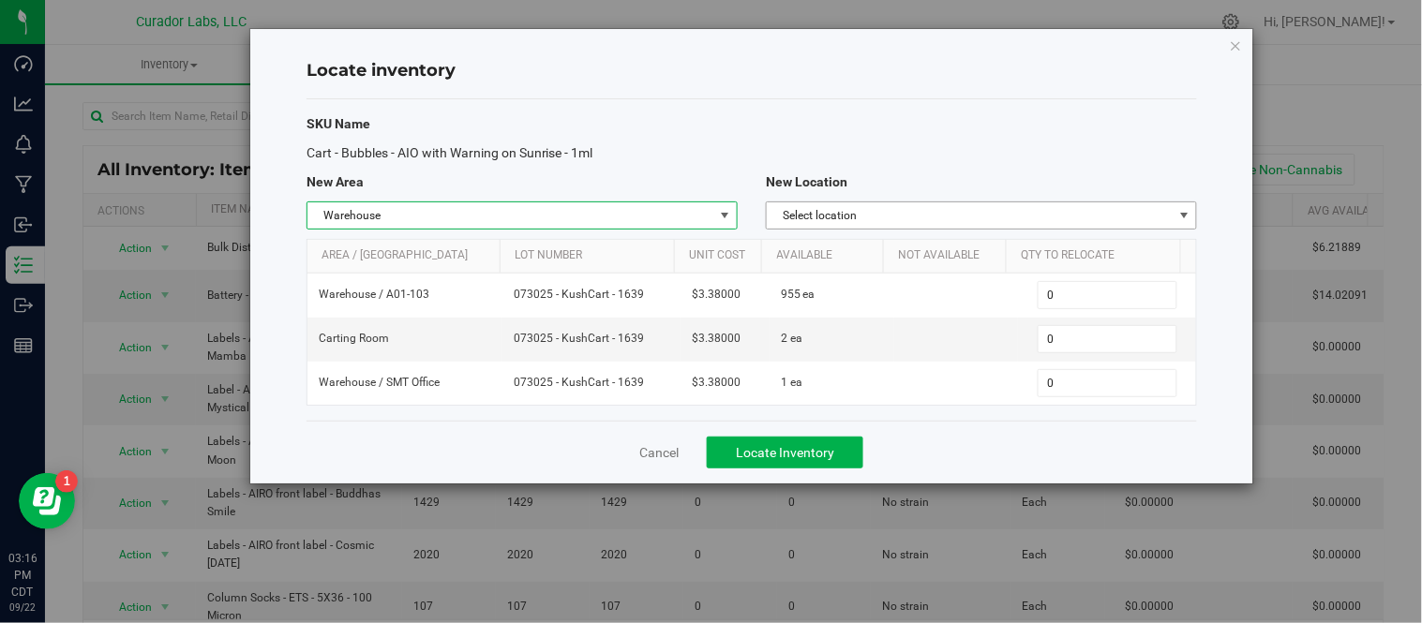
click at [932, 222] on span "Select location" at bounding box center [970, 215] width 406 height 26
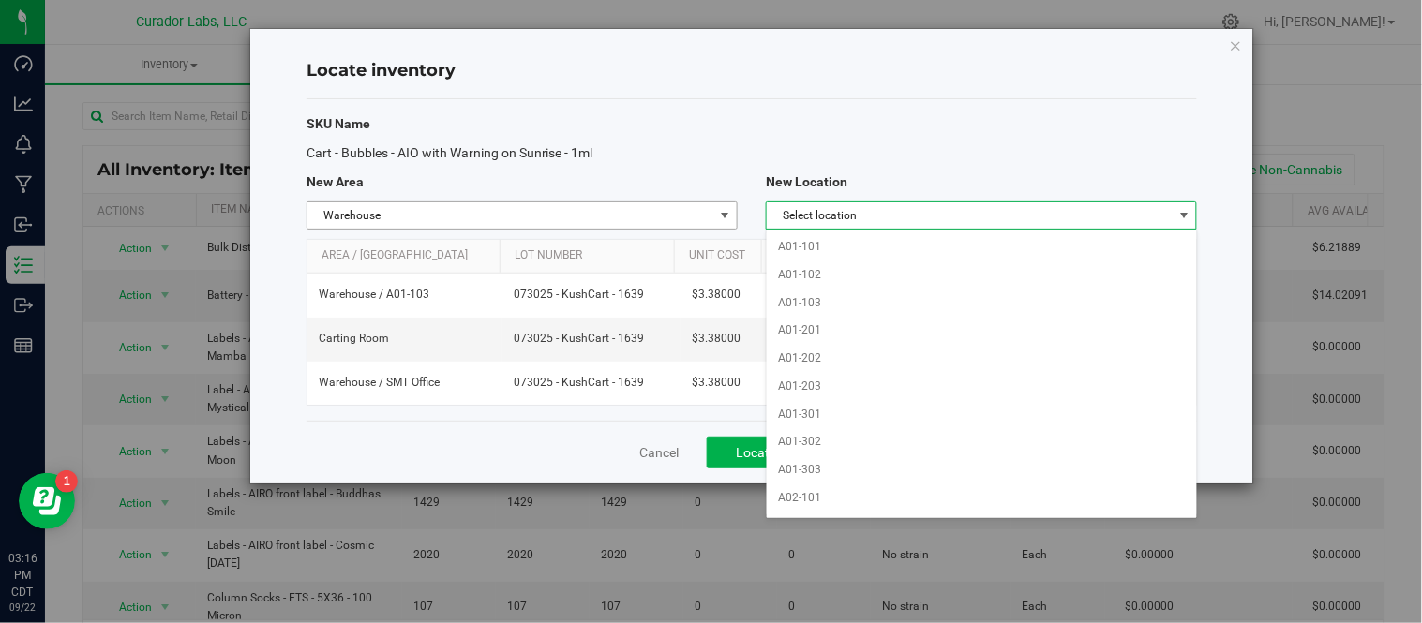
click at [692, 210] on span "Warehouse" at bounding box center [510, 215] width 406 height 26
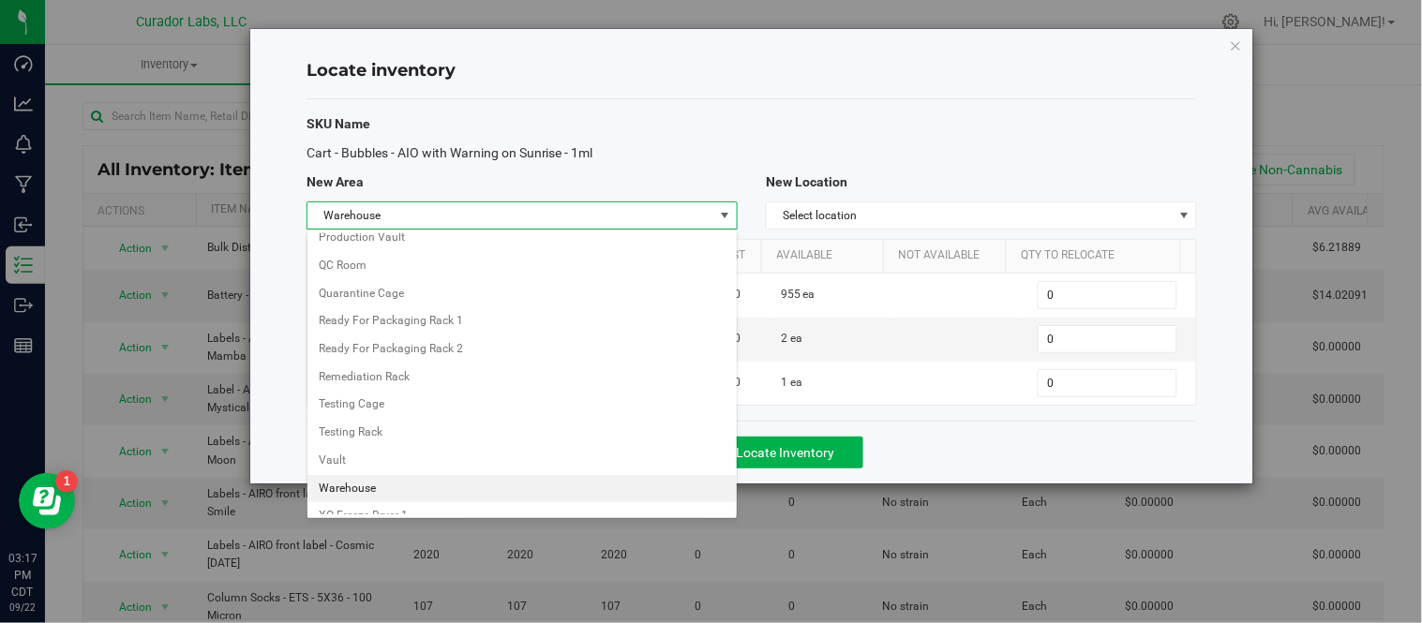
scroll to position [420, 0]
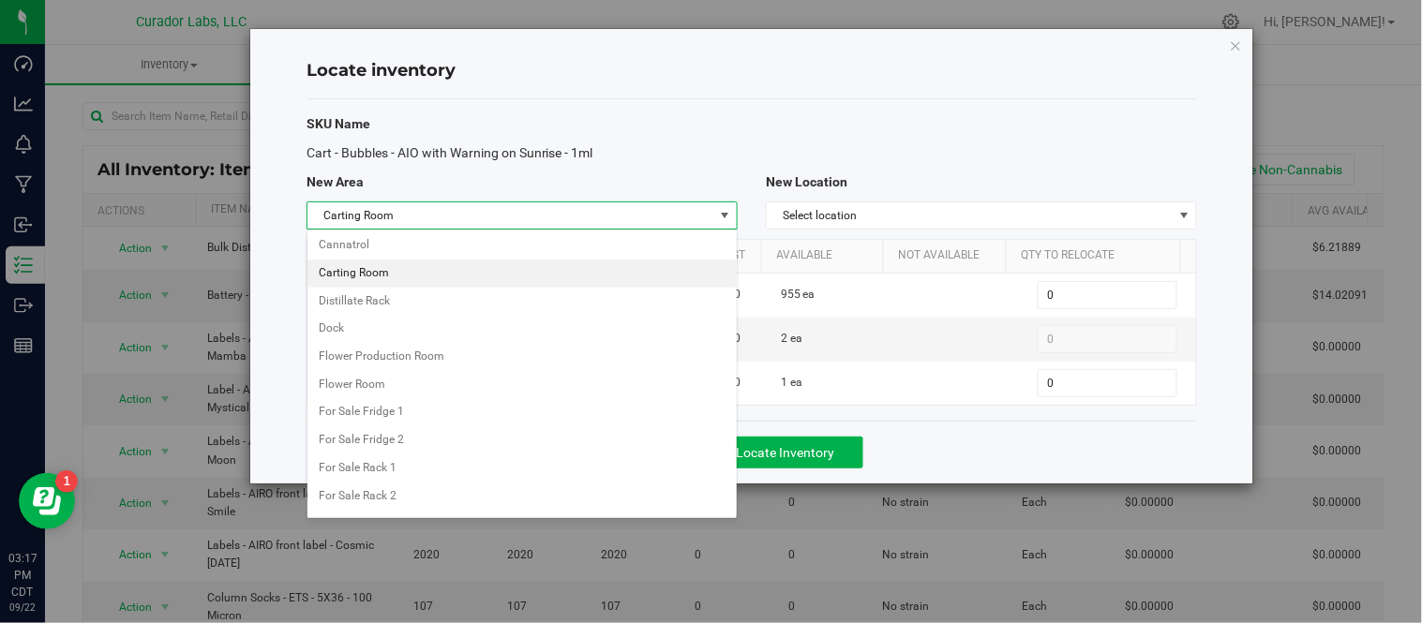
click at [450, 275] on li "Carting Room" at bounding box center [521, 274] width 429 height 28
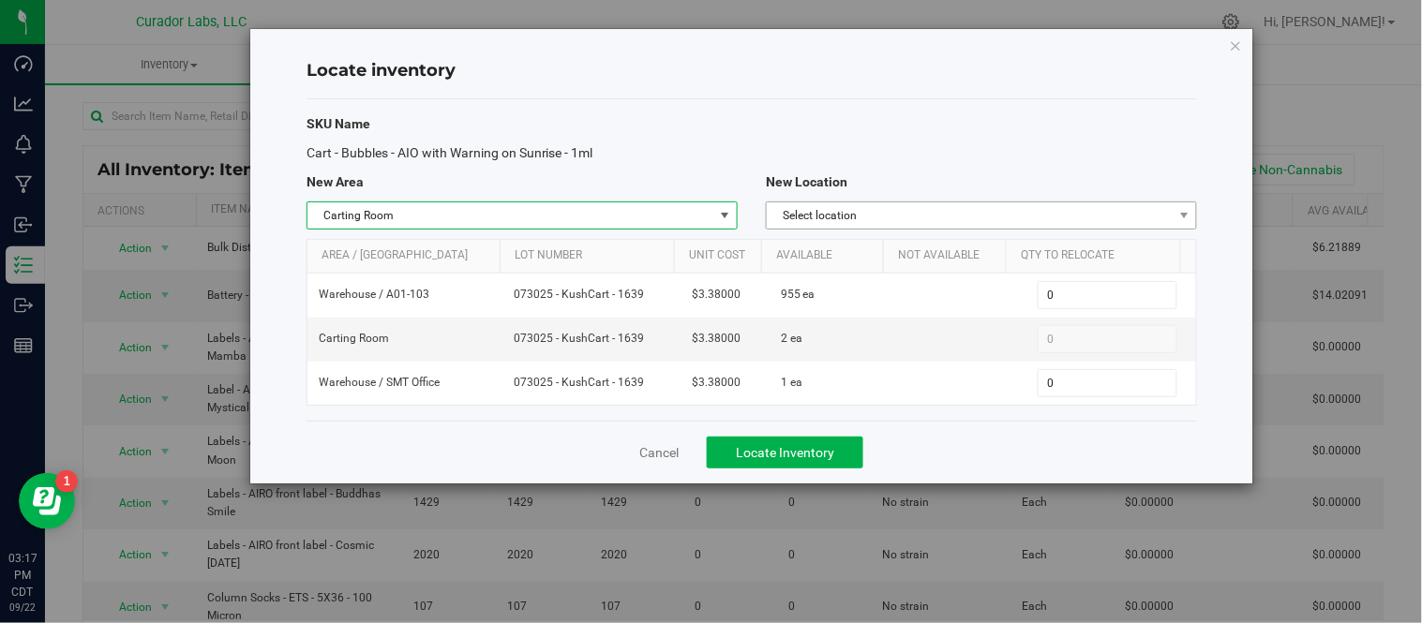
click at [980, 211] on span "Select location" at bounding box center [970, 215] width 406 height 26
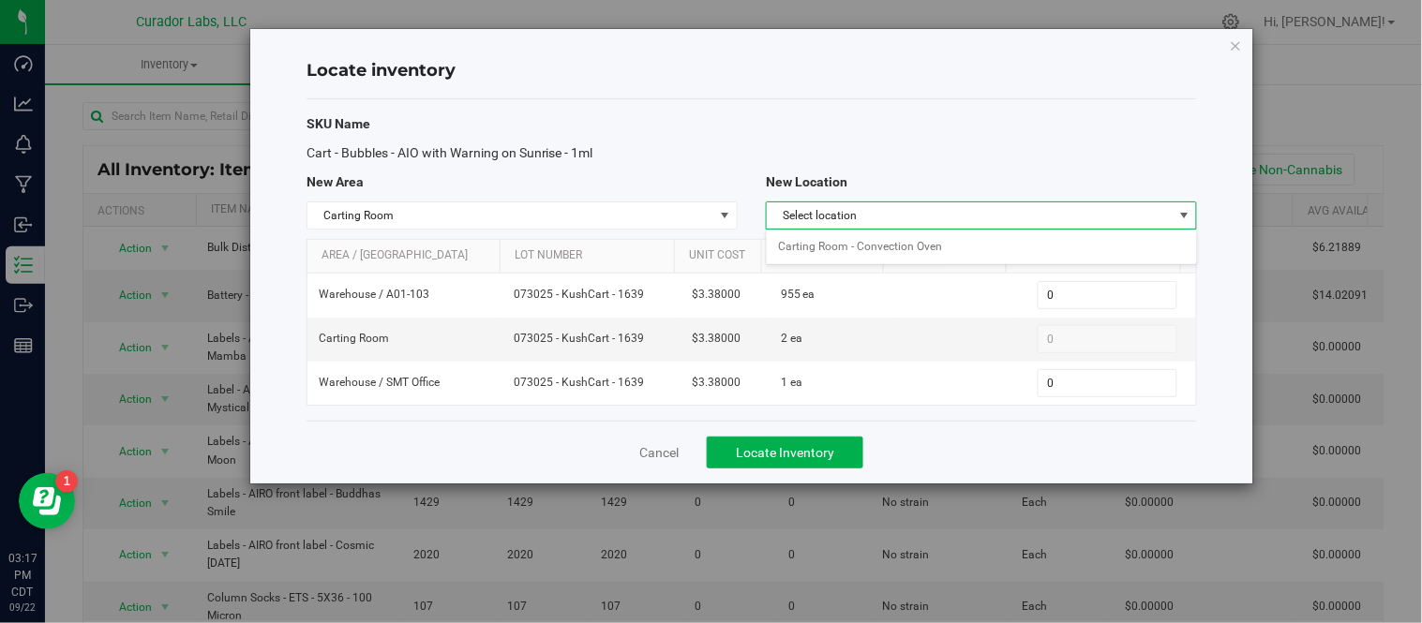
click at [961, 157] on div "Cart - Bubbles - AIO with Warning on Sunrise - 1ml" at bounding box center [751, 153] width 918 height 20
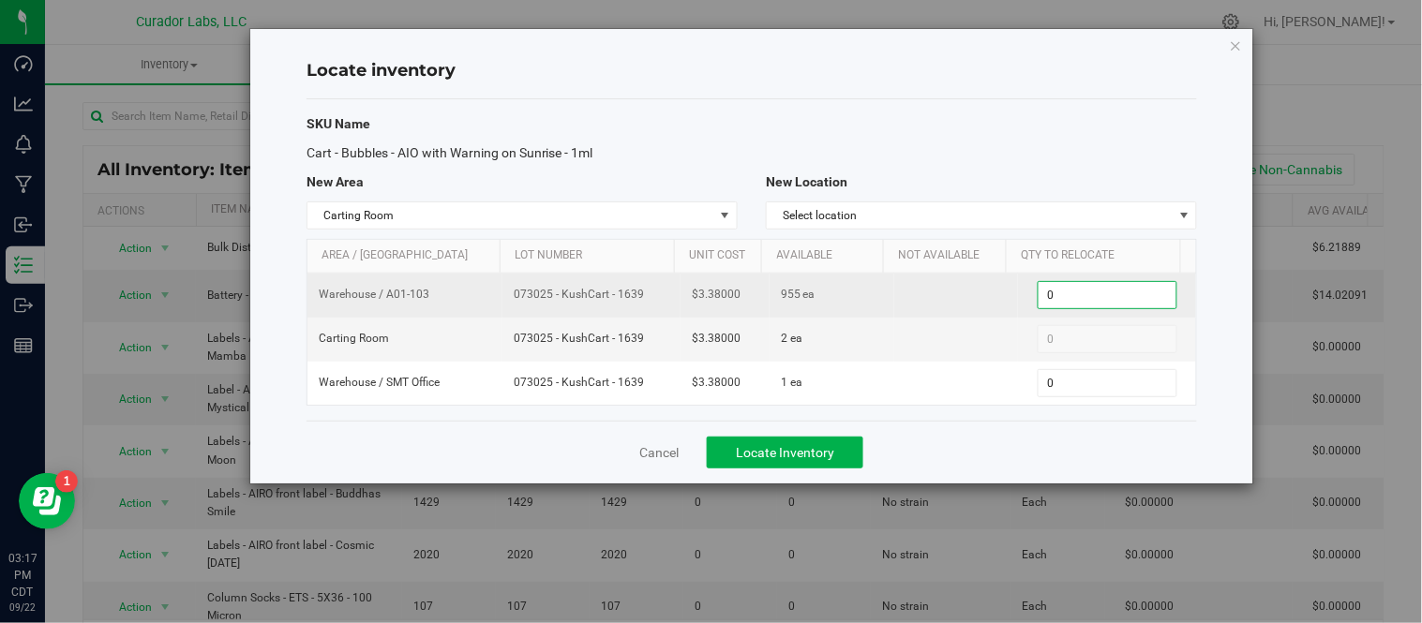
click at [1076, 295] on span "0 0" at bounding box center [1107, 295] width 140 height 28
type input "955"
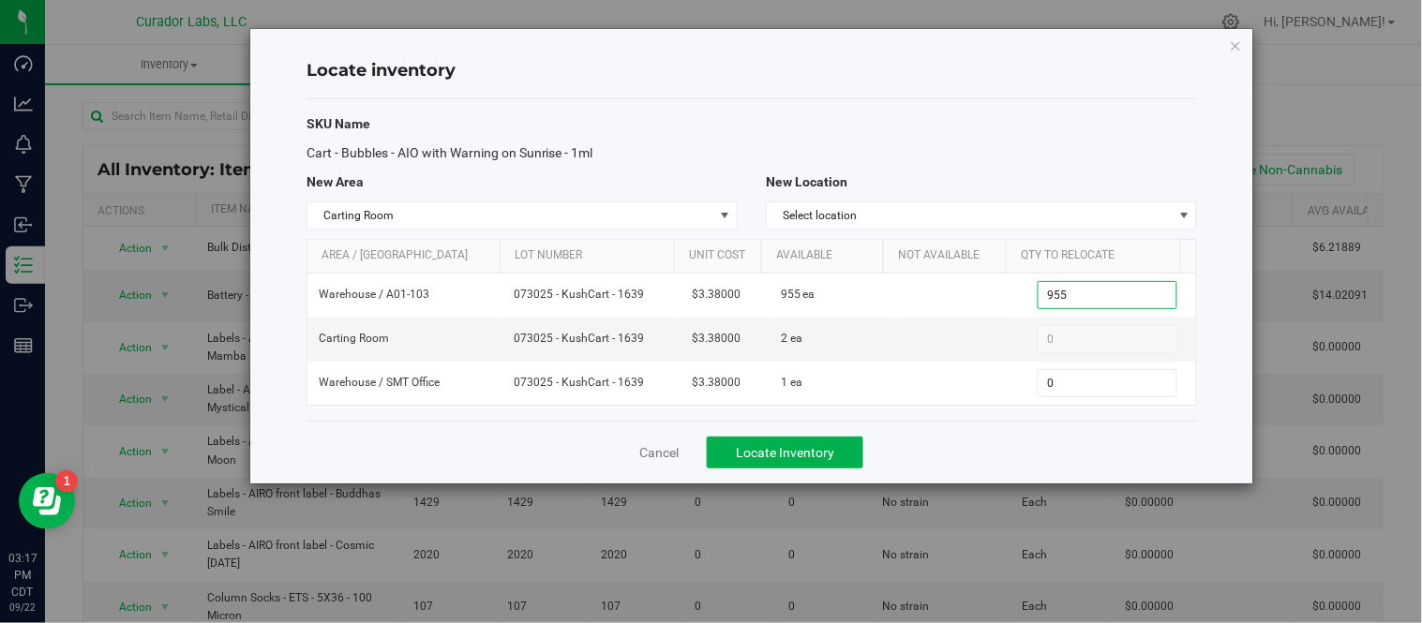
type input "955"
click at [1006, 161] on div "Cart - Bubbles - AIO with Warning on Sunrise - 1ml" at bounding box center [751, 153] width 918 height 20
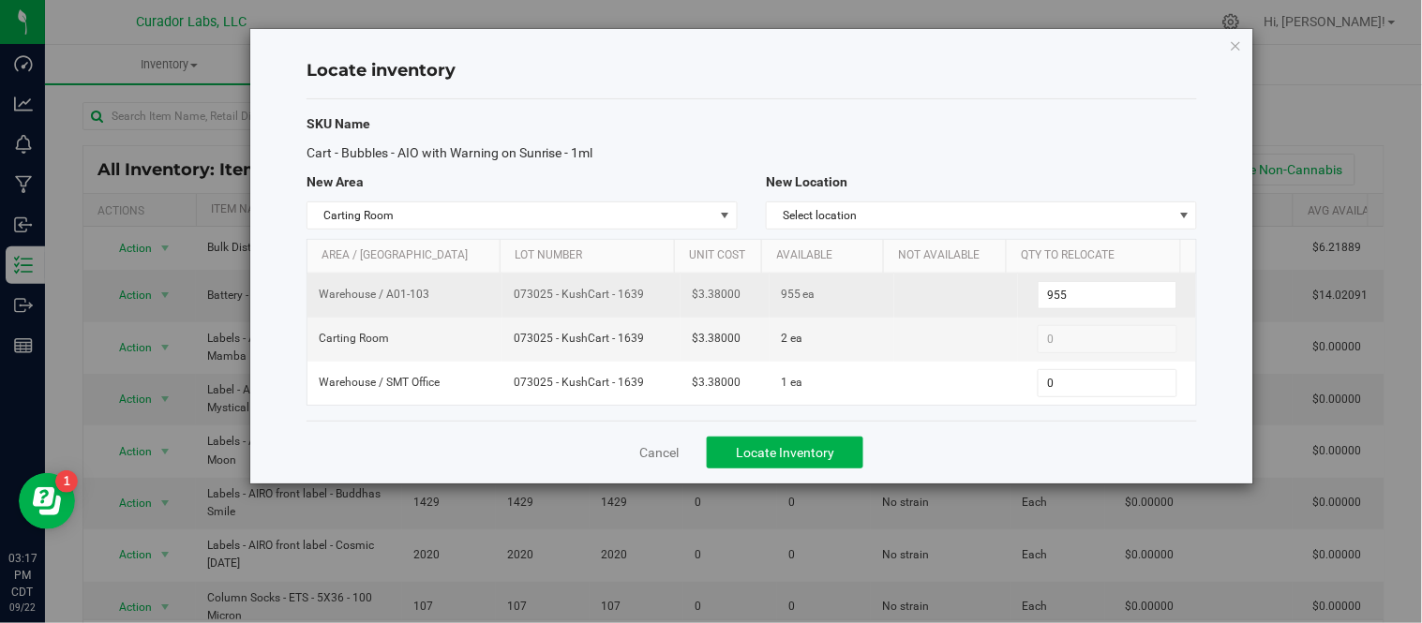
drag, startPoint x: 512, startPoint y: 298, endPoint x: 629, endPoint y: 312, distance: 118.0
click at [629, 312] on td "073025 - KushCart - 1639" at bounding box center [591, 296] width 178 height 44
copy span "073025 - KushCart - 1639"
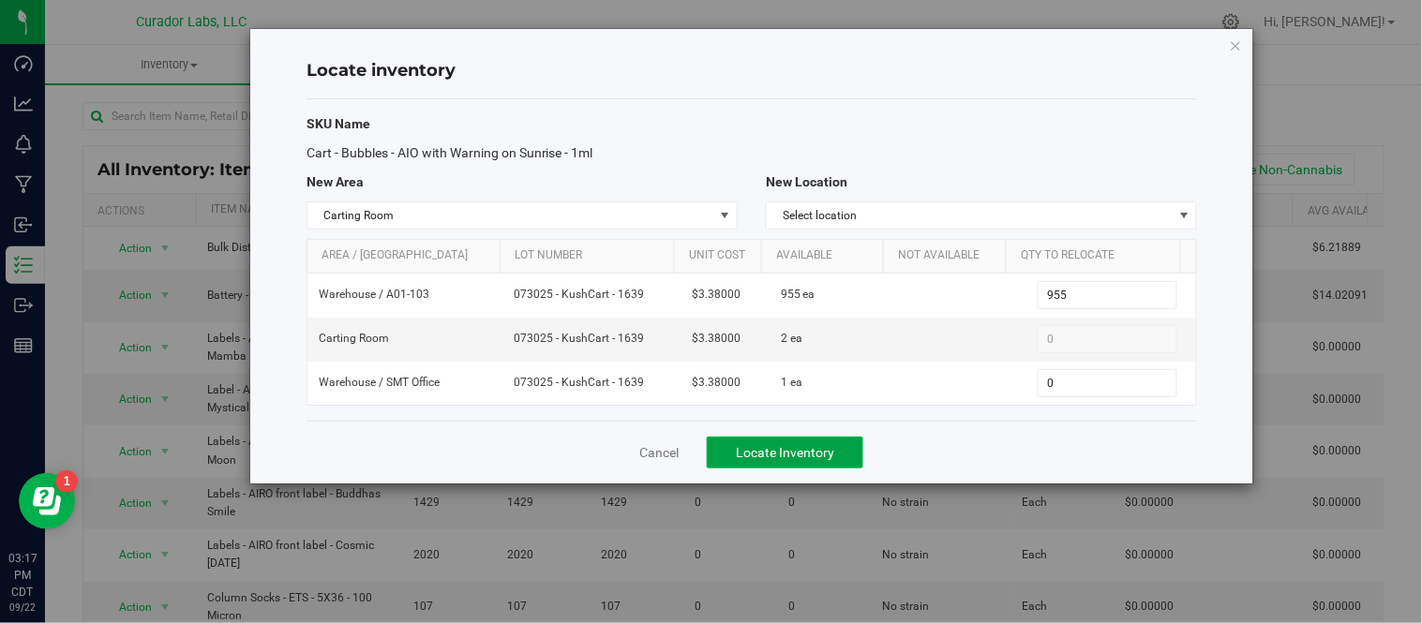
click at [829, 454] on span "Locate Inventory" at bounding box center [785, 452] width 98 height 15
